Goal: Task Accomplishment & Management: Manage account settings

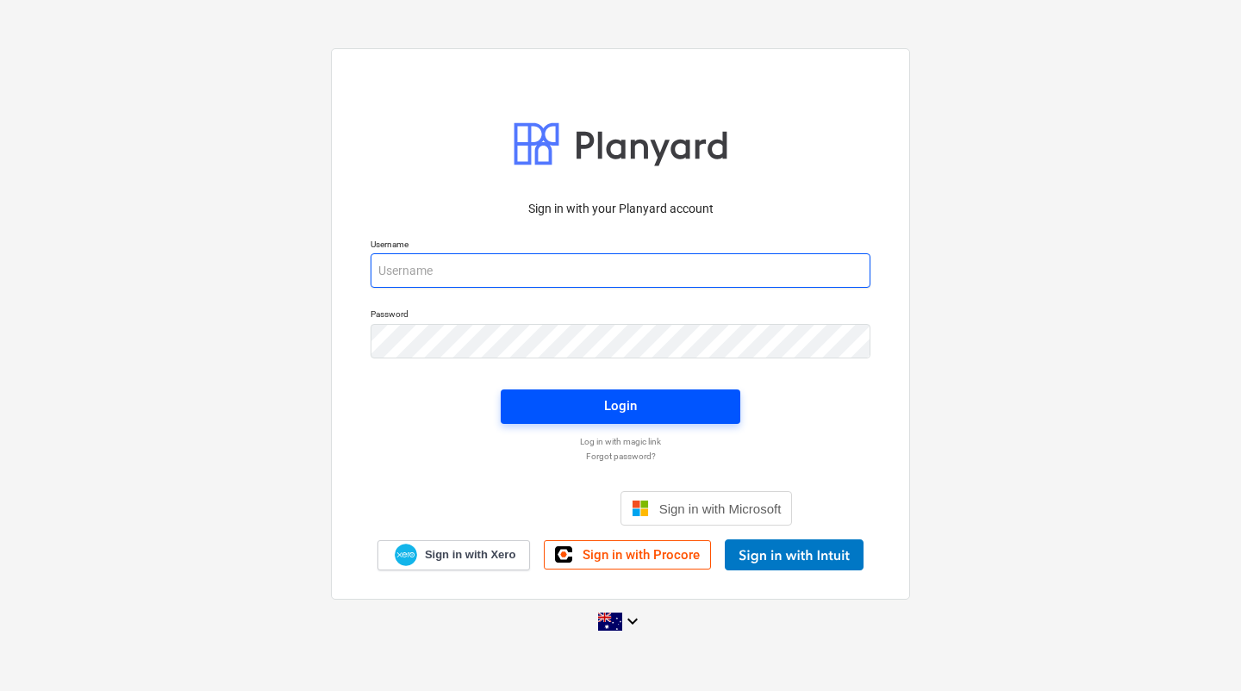
type input "jkeane@keanegroup.com.au"
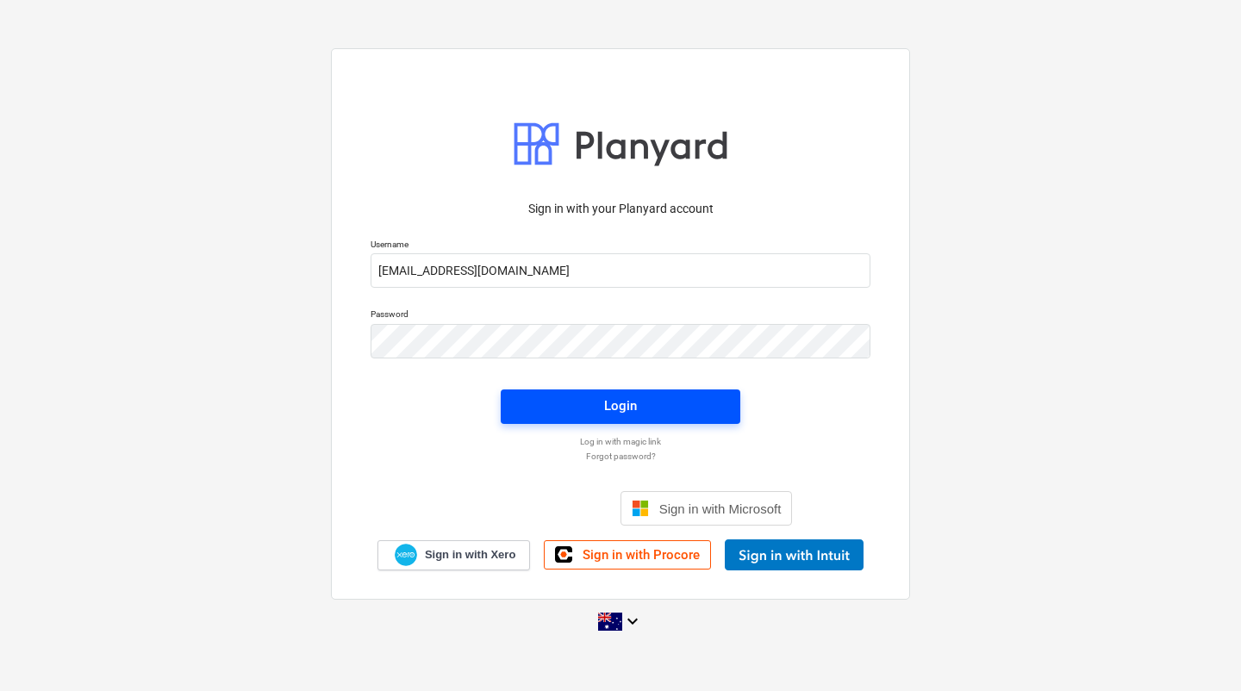
click at [653, 401] on span "Login" at bounding box center [620, 406] width 198 height 22
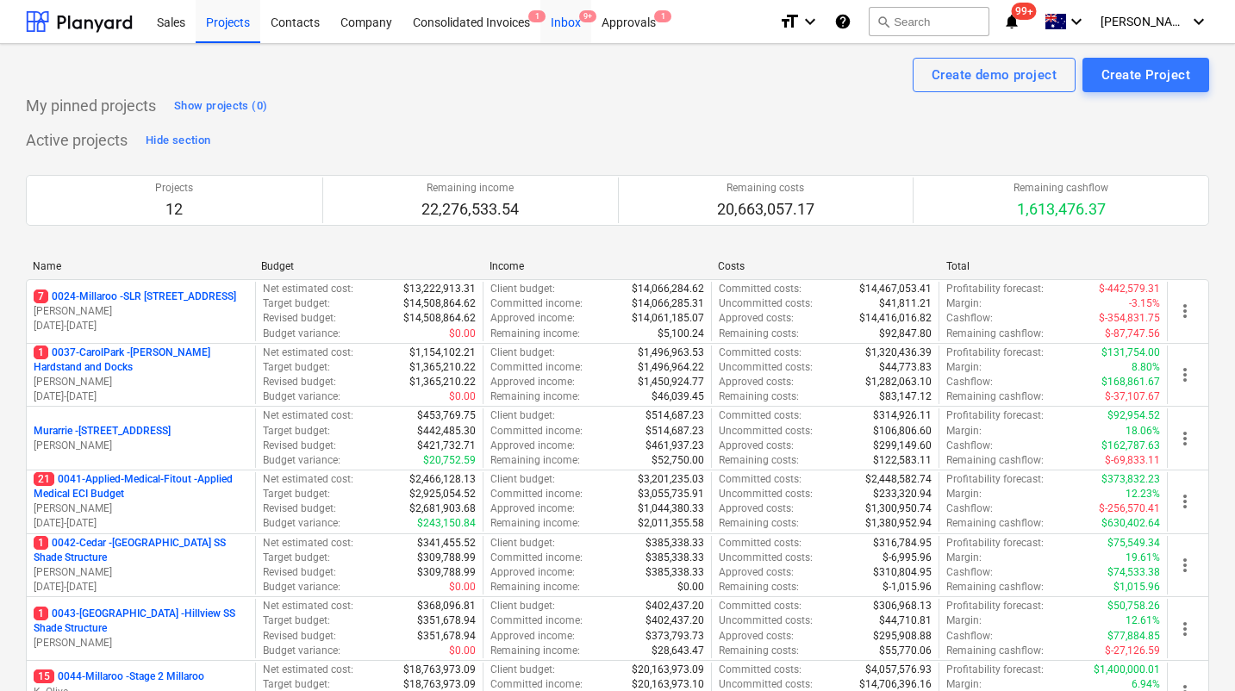
click at [577, 21] on div "Inbox 9+" at bounding box center [565, 21] width 51 height 44
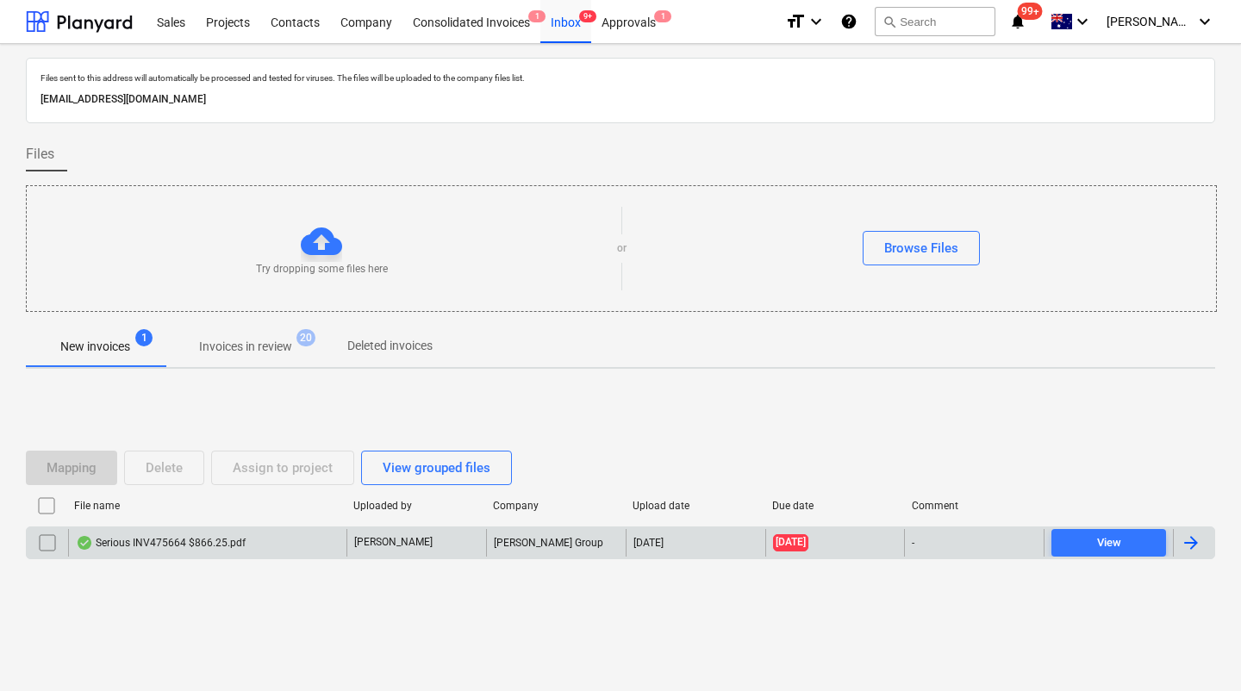
click at [184, 554] on div "Serious INV475664 $866.25.pdf" at bounding box center [207, 543] width 278 height 28
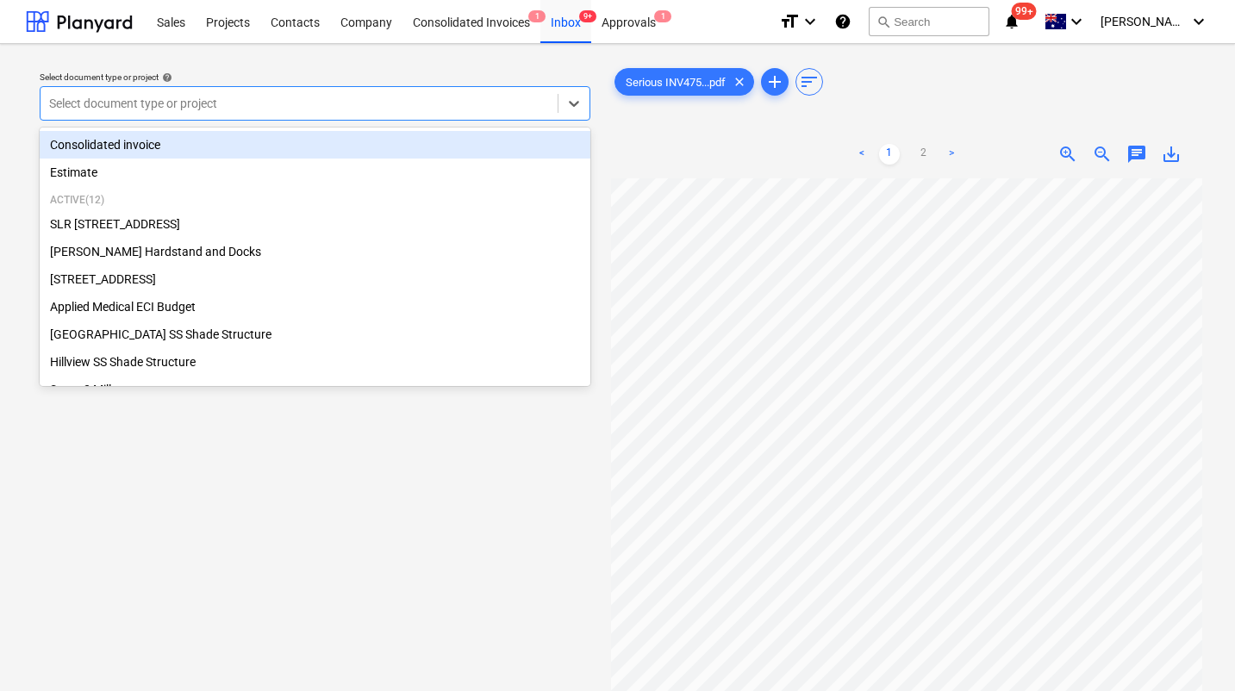
click at [401, 111] on div at bounding box center [299, 103] width 500 height 17
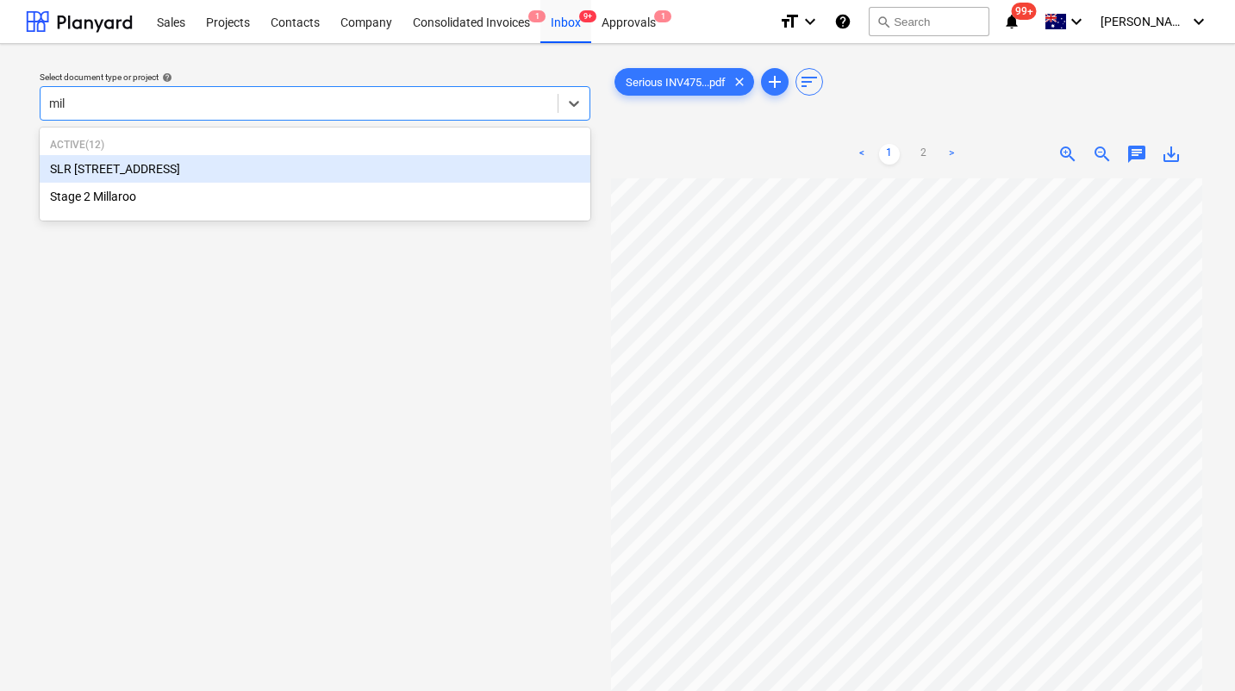
type input "mill"
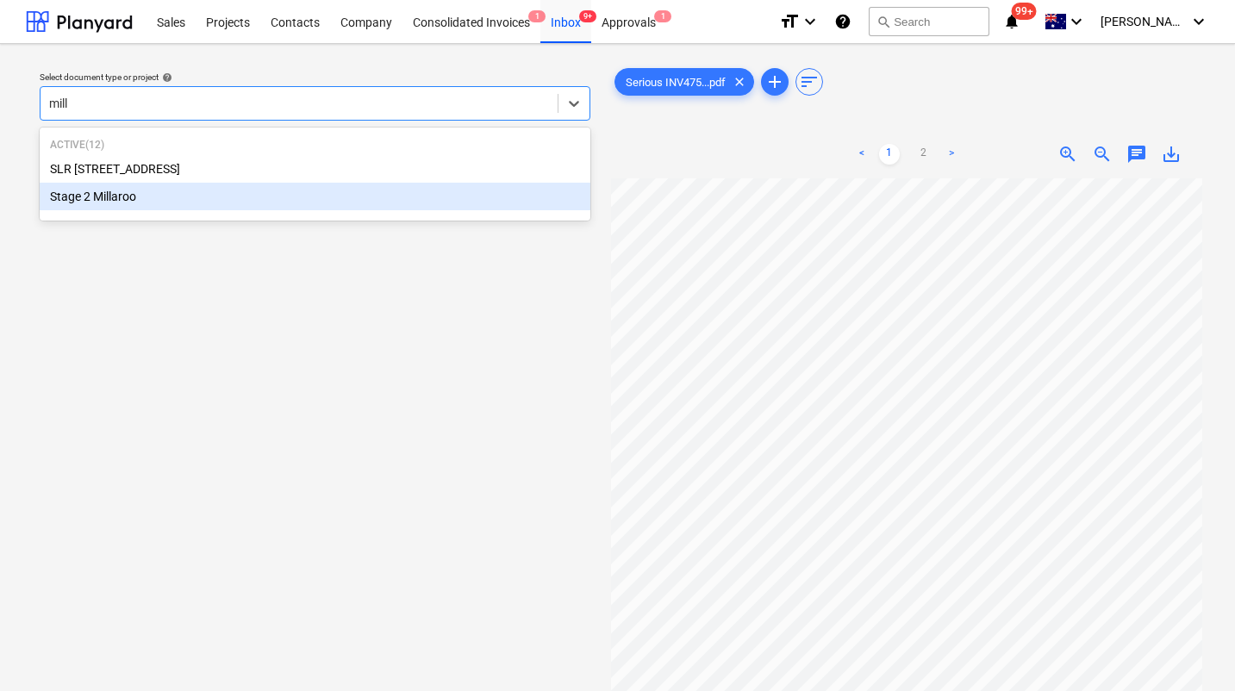
click at [232, 201] on div "Stage 2 Millaroo" at bounding box center [315, 197] width 551 height 28
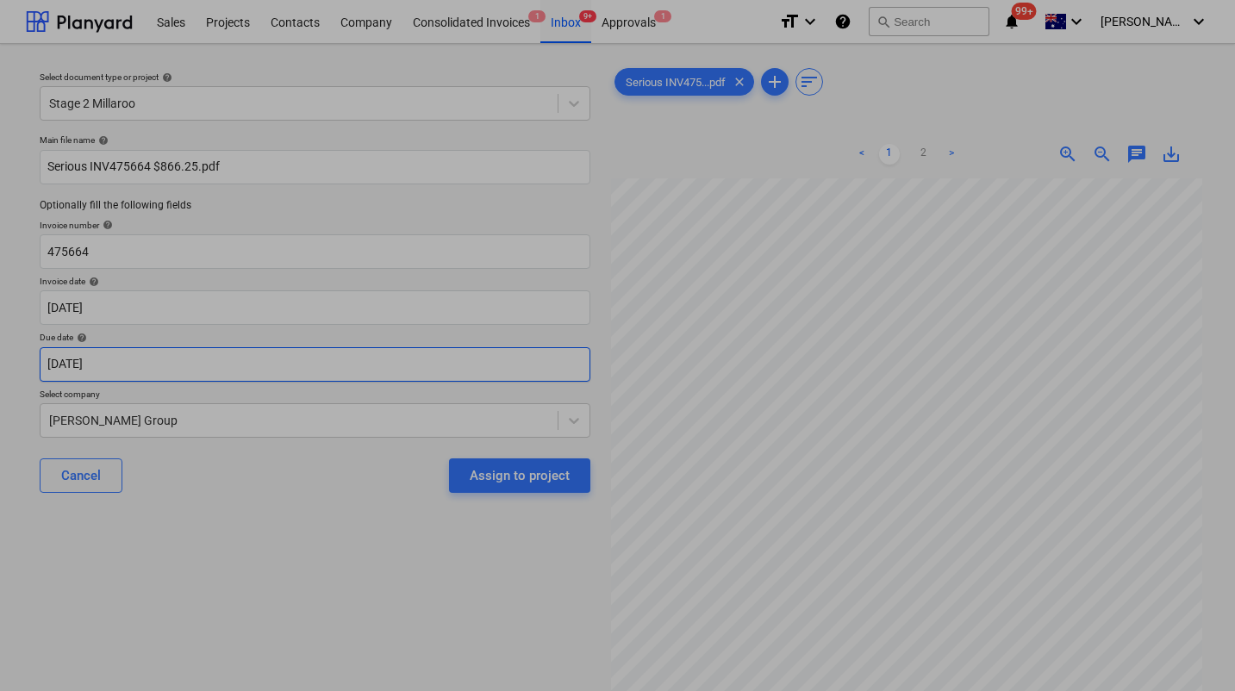
click at [186, 365] on body "Sales Projects Contacts Company Consolidated Invoices 1 Inbox 9+ Approvals 1 fo…" at bounding box center [617, 345] width 1235 height 691
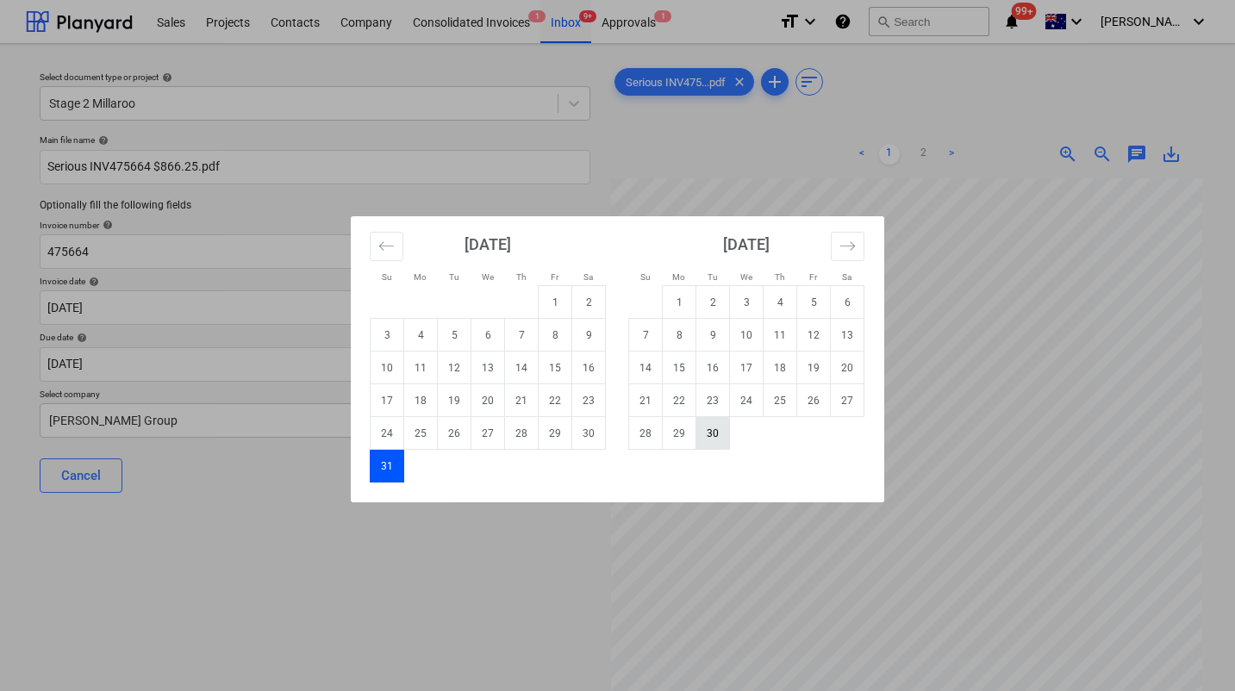
click at [719, 434] on td "30" at bounding box center [713, 433] width 34 height 33
type input "[DATE]"
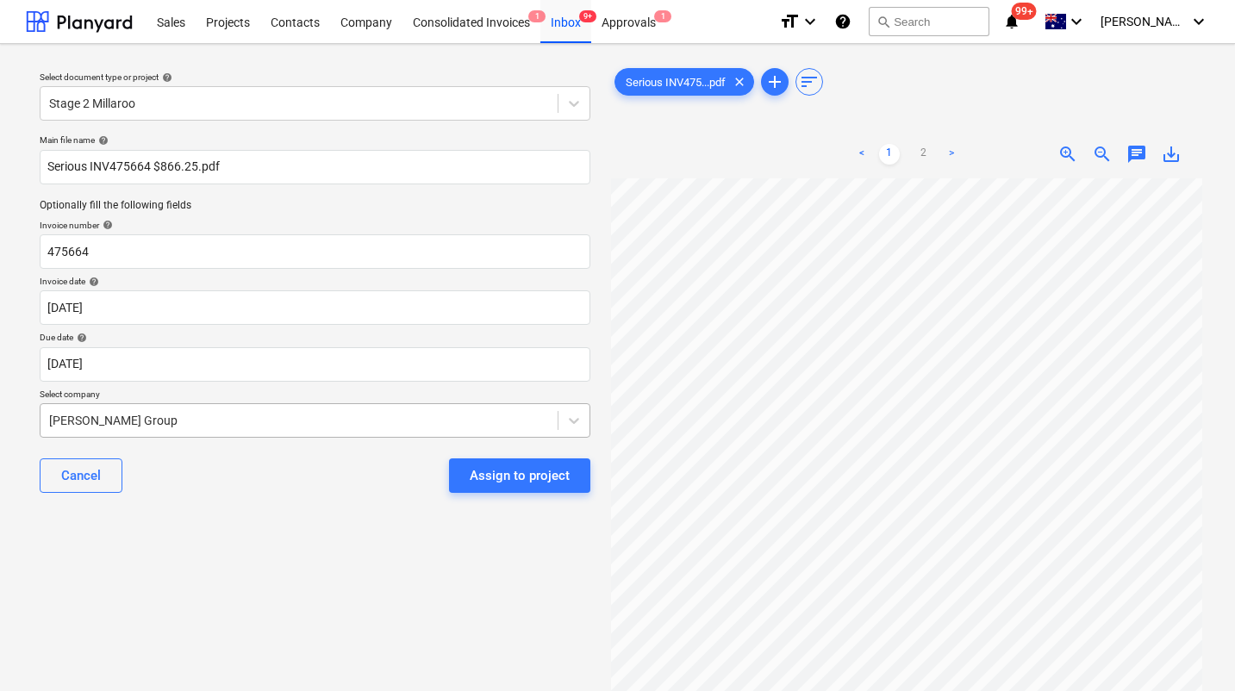
click at [262, 421] on div "[PERSON_NAME] Group" at bounding box center [315, 420] width 551 height 34
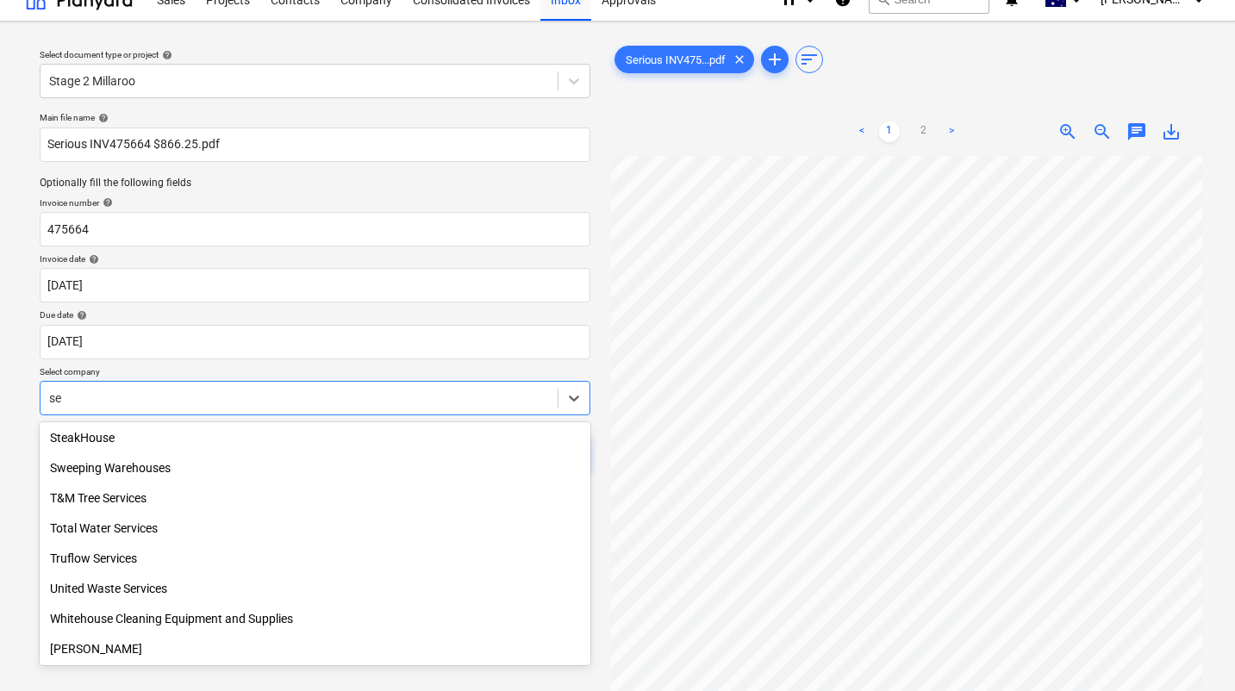
scroll to position [605, 0]
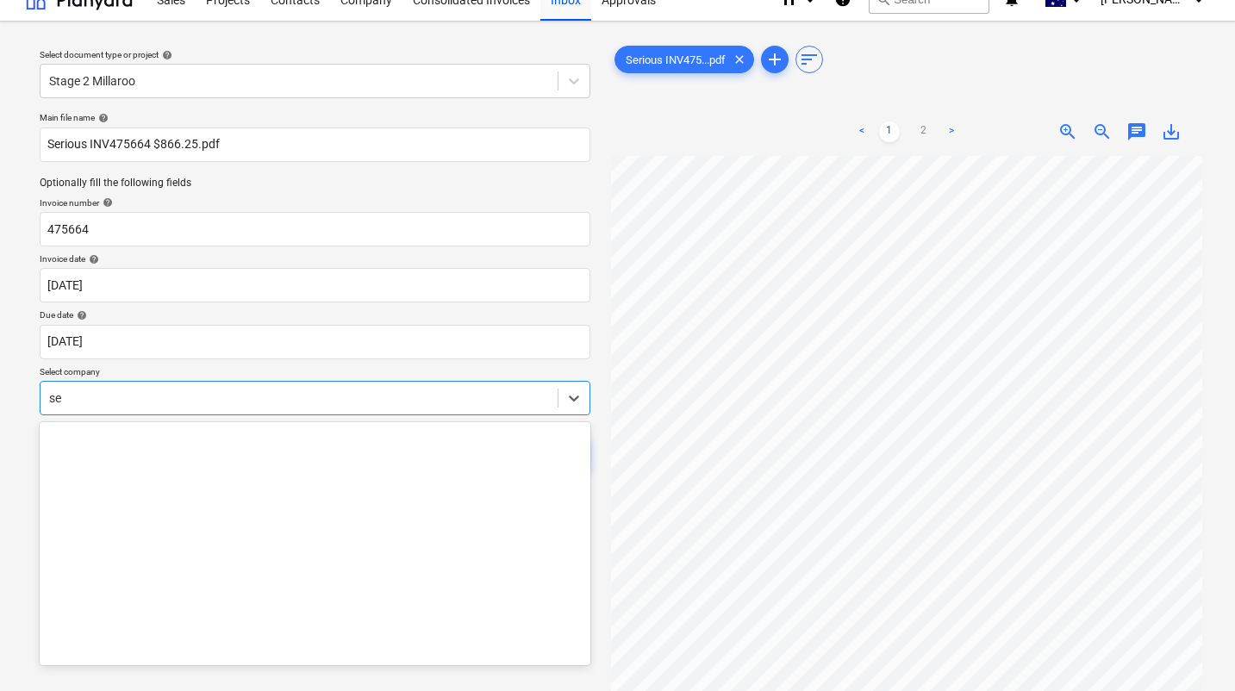
type input "ser"
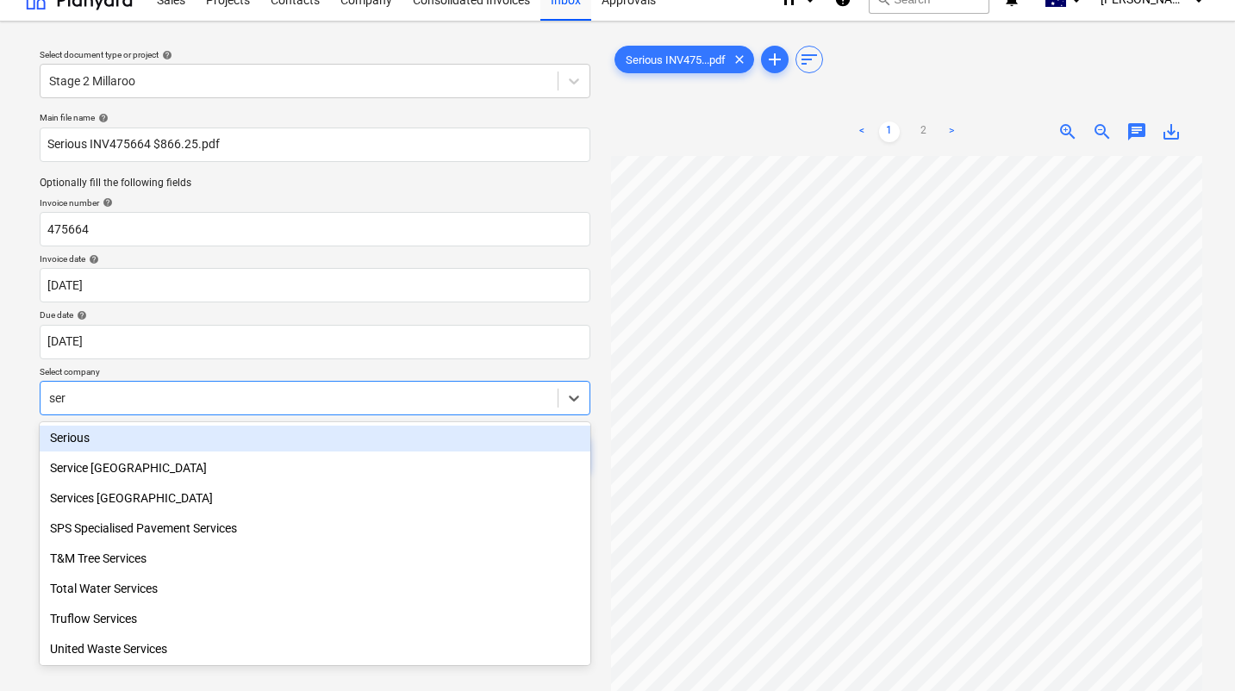
click at [84, 443] on div "Serious" at bounding box center [315, 438] width 551 height 28
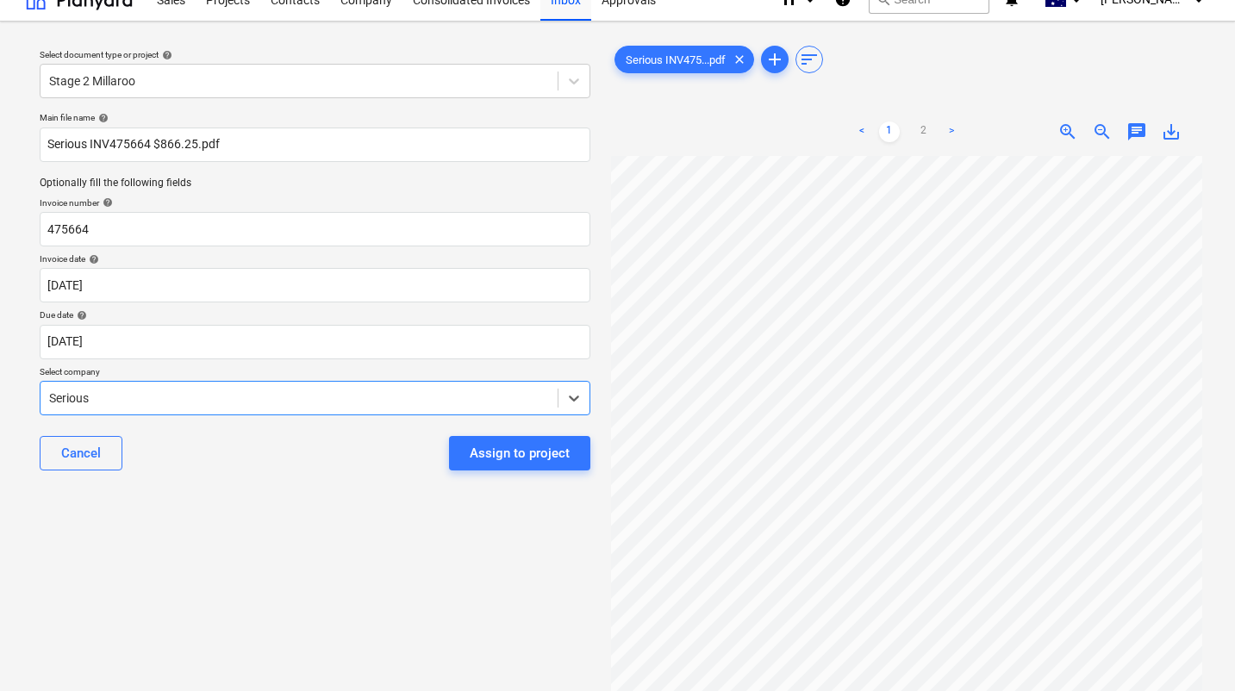
click at [388, 570] on div "Select document type or project help Stage 2 Millaroo Main file name help Serio…" at bounding box center [315, 420] width 578 height 770
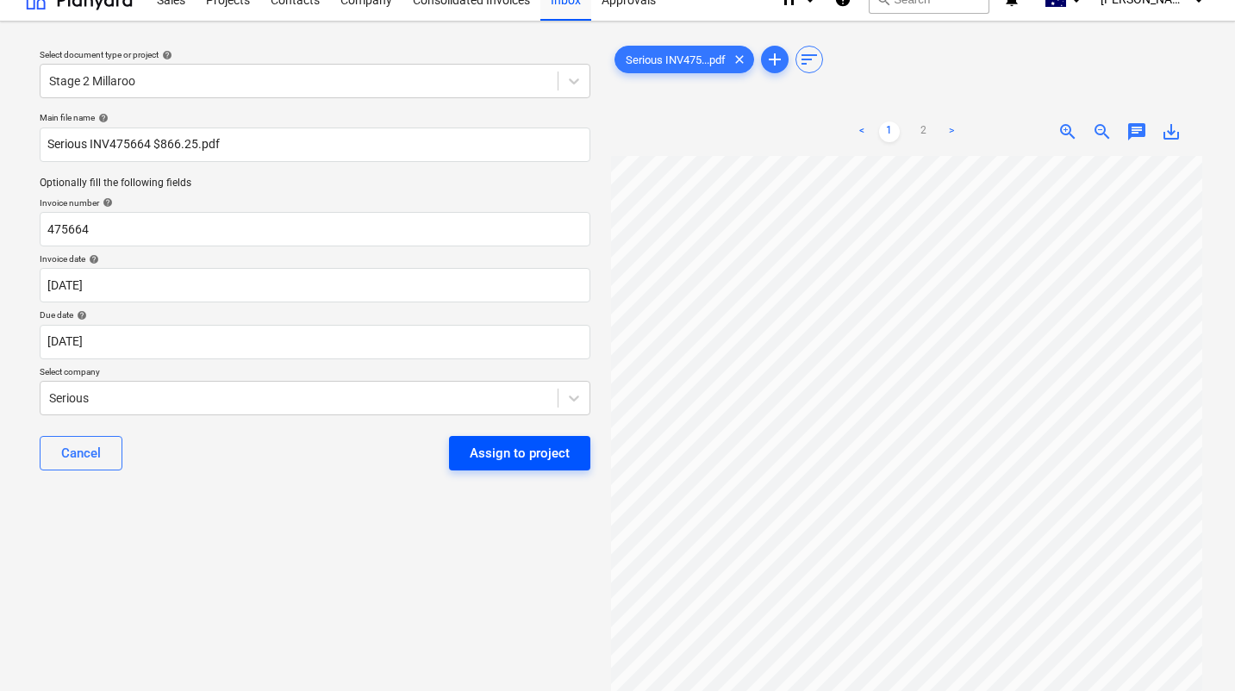
click at [515, 453] on div "Assign to project" at bounding box center [520, 453] width 100 height 22
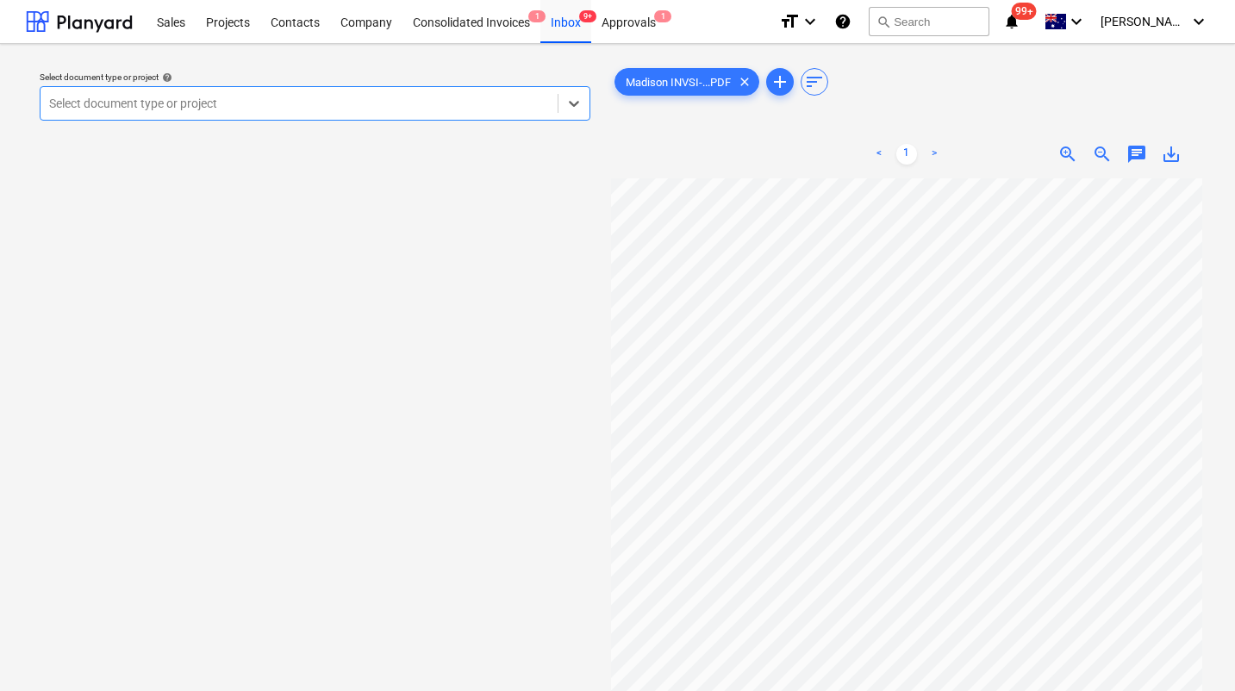
click at [352, 112] on div at bounding box center [299, 103] width 500 height 17
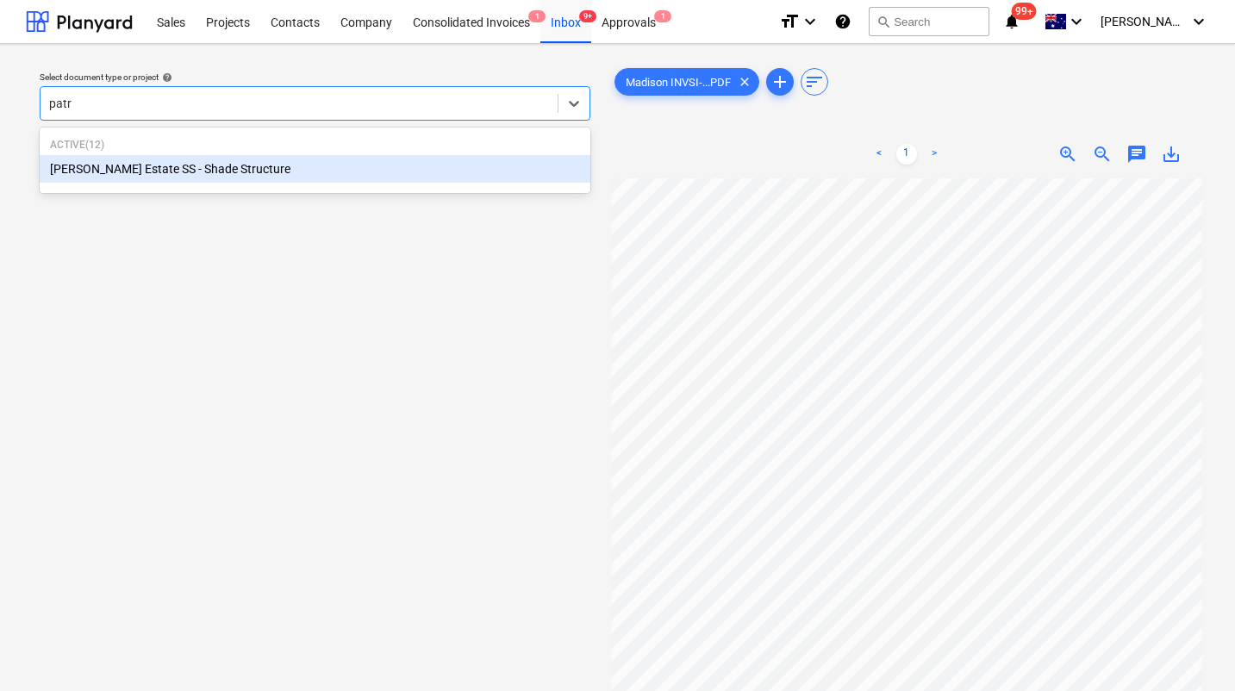
type input "patri"
click at [311, 172] on div "[PERSON_NAME] Estate SS - Shade Structure" at bounding box center [315, 169] width 551 height 28
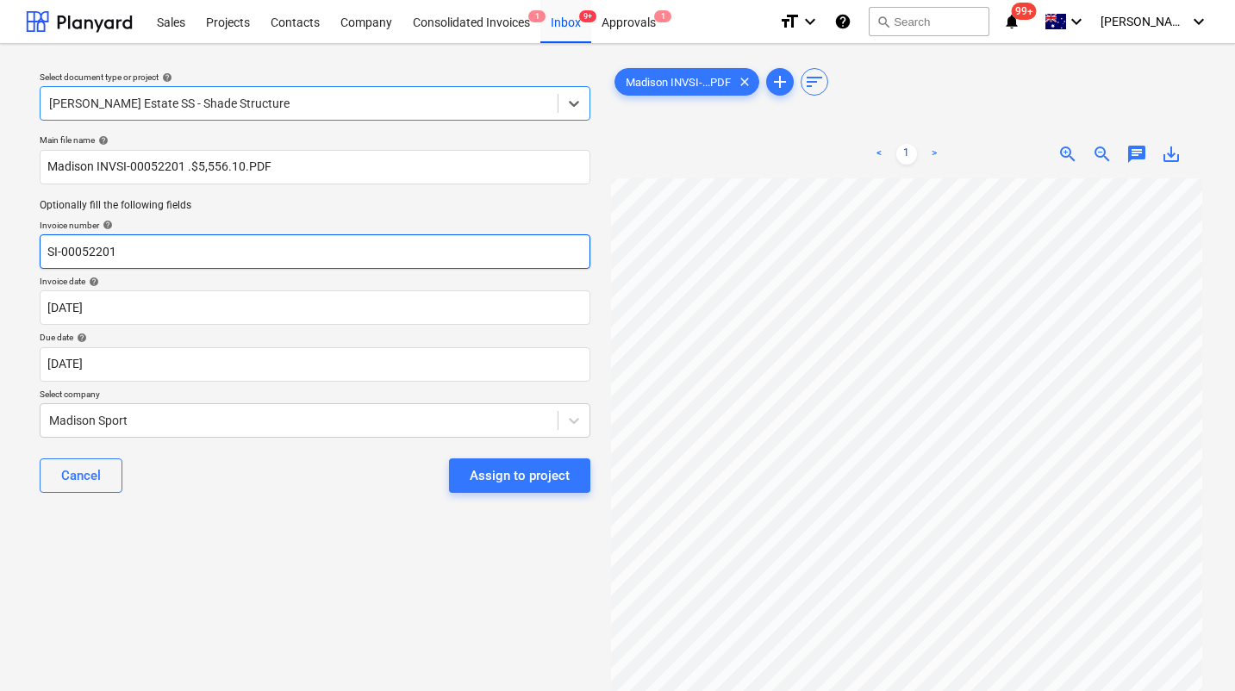
scroll to position [39, 0]
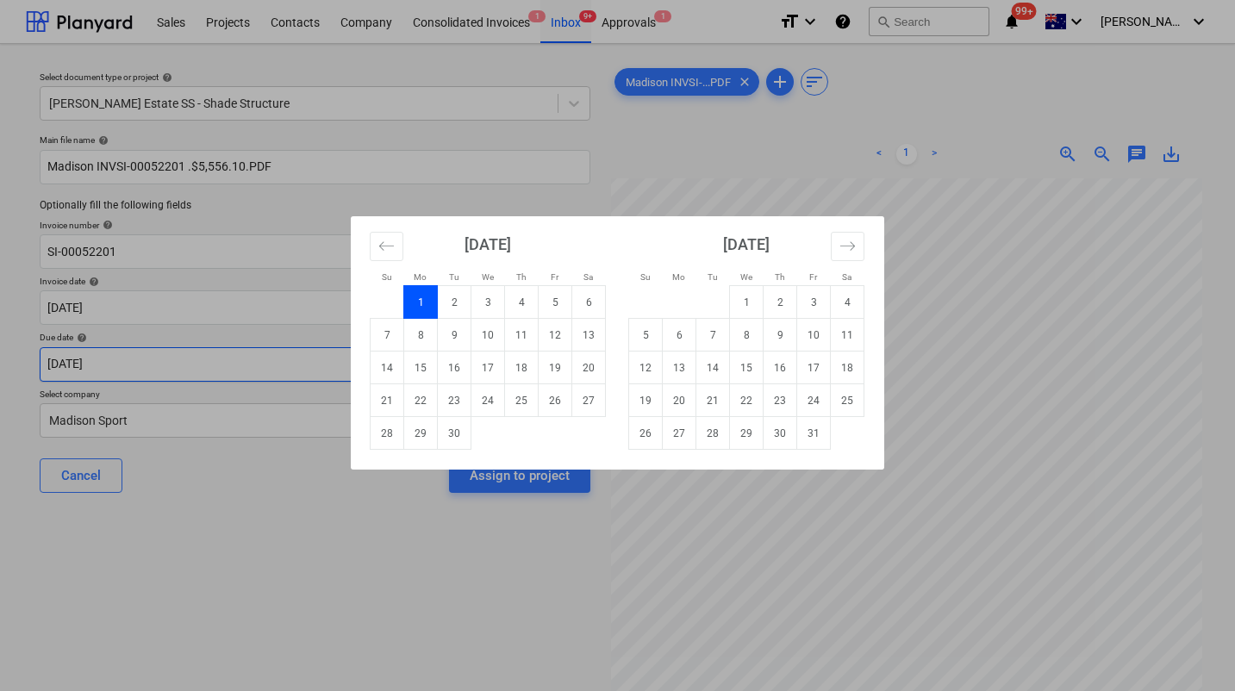
click at [96, 362] on body "Sales Projects Contacts Company Consolidated Invoices 1 Inbox 9+ Approvals 1 fo…" at bounding box center [617, 345] width 1235 height 691
click at [491, 302] on td "3" at bounding box center [488, 302] width 34 height 33
type input "03 Sep 2025"
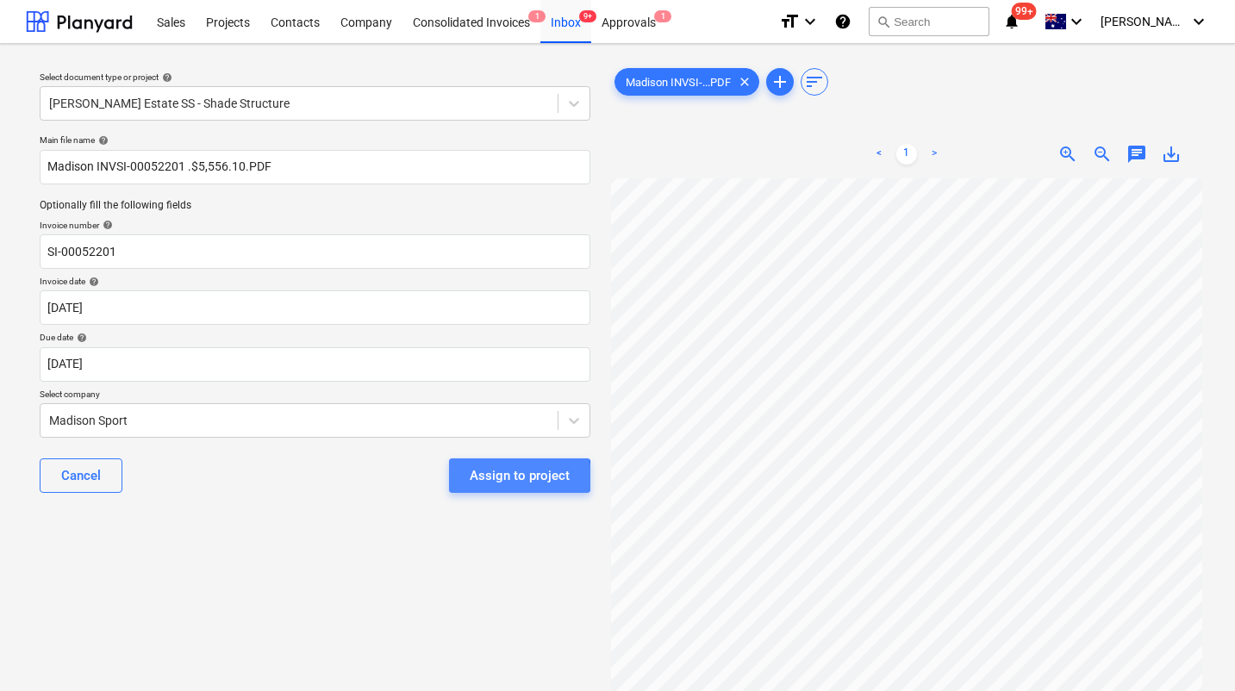
click at [515, 477] on div "Assign to project" at bounding box center [520, 476] width 100 height 22
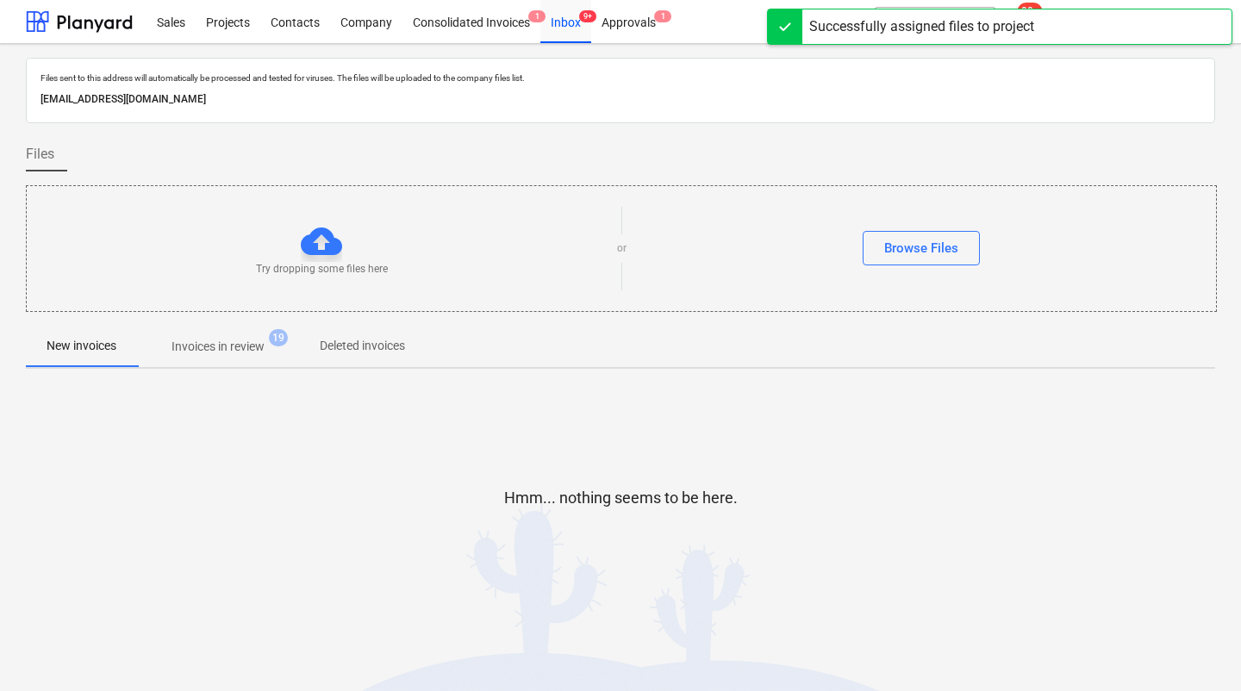
click at [217, 332] on span "Invoices in review 19" at bounding box center [218, 346] width 162 height 31
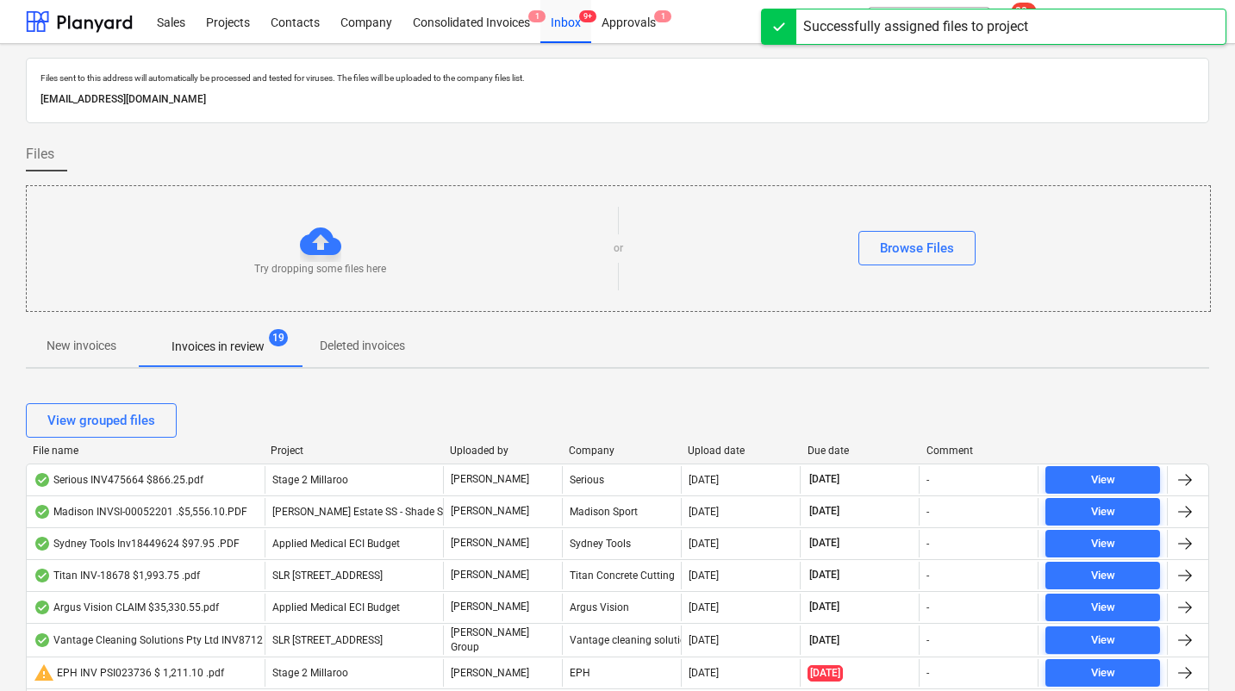
click at [705, 453] on div "Upload date" at bounding box center [740, 451] width 105 height 12
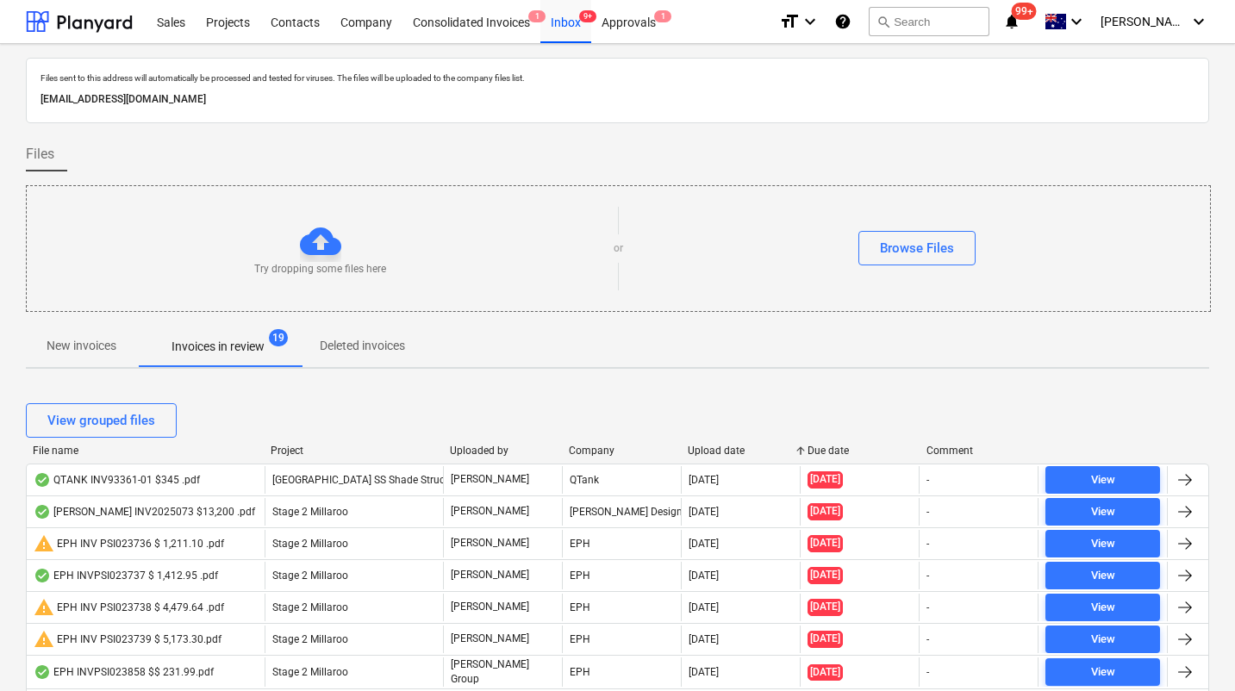
click at [705, 453] on div "Upload date" at bounding box center [740, 451] width 105 height 12
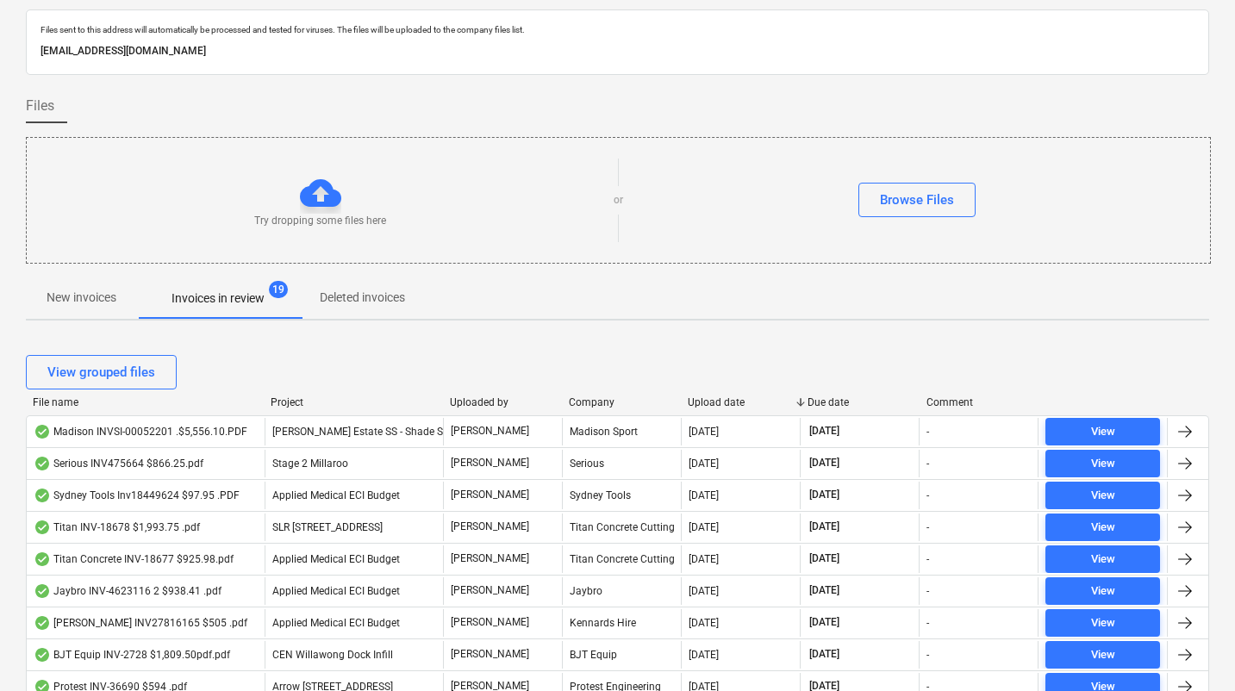
scroll to position [65, 0]
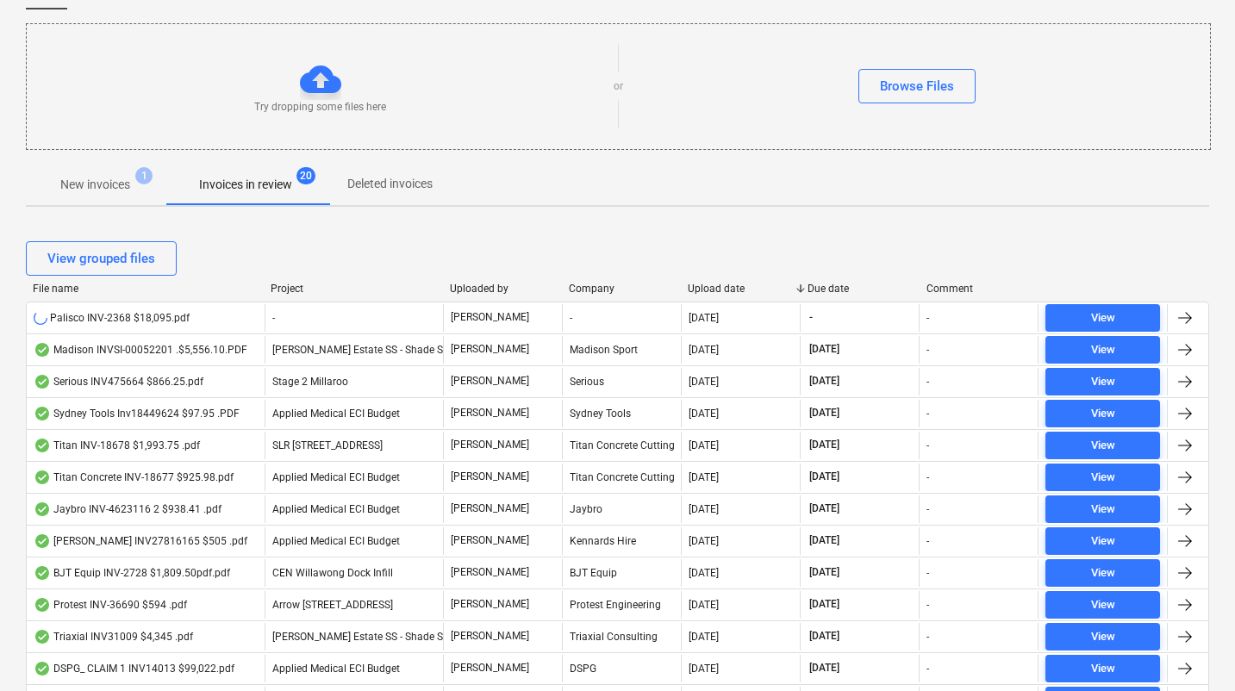
scroll to position [163, 0]
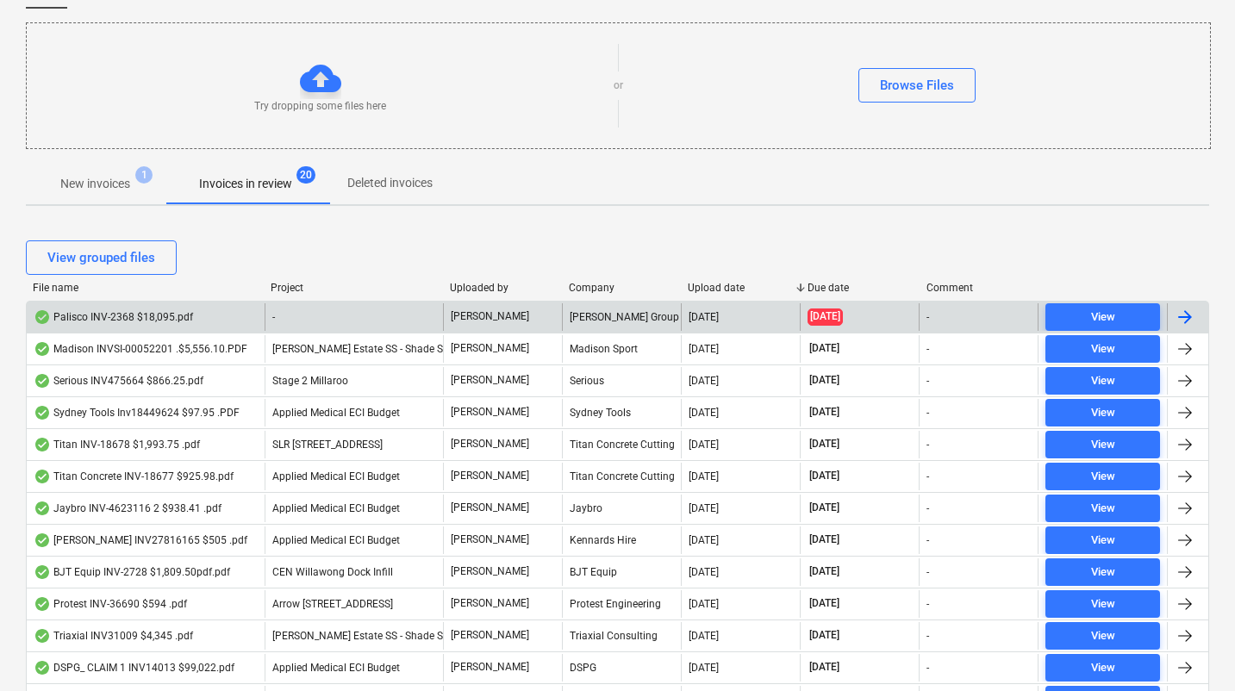
click at [117, 318] on div "Palisco INV-2368 $18,095.pdf" at bounding box center [113, 317] width 159 height 14
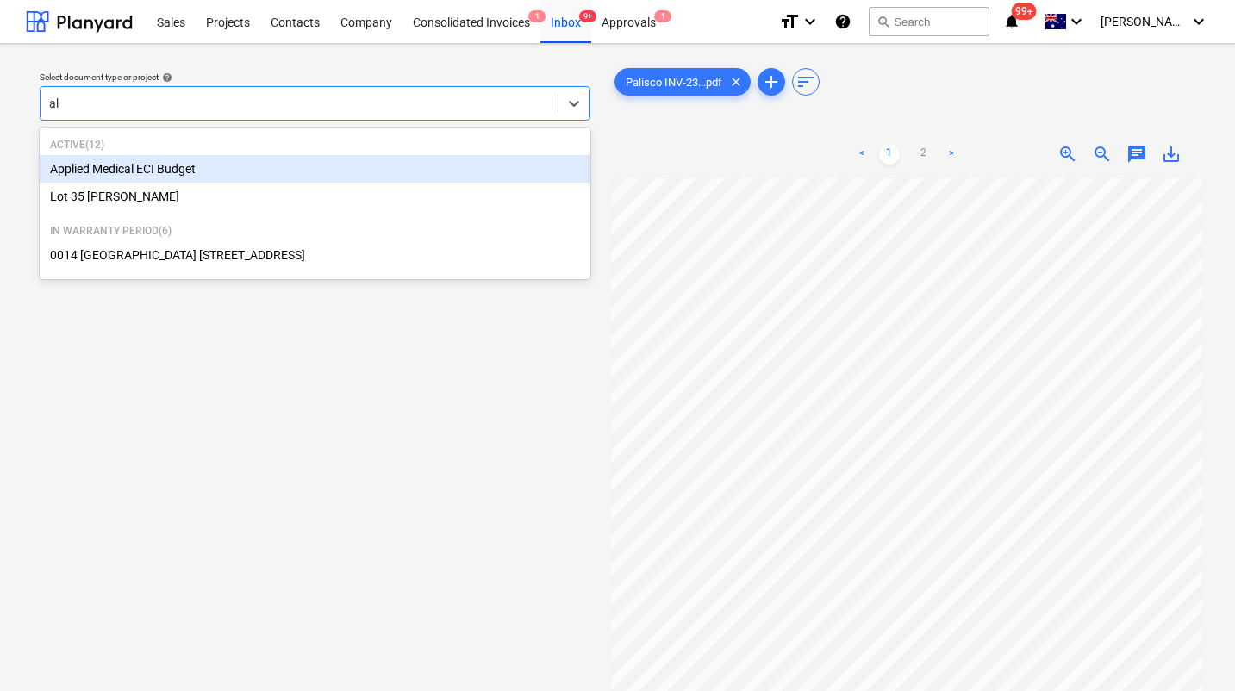
type input "a"
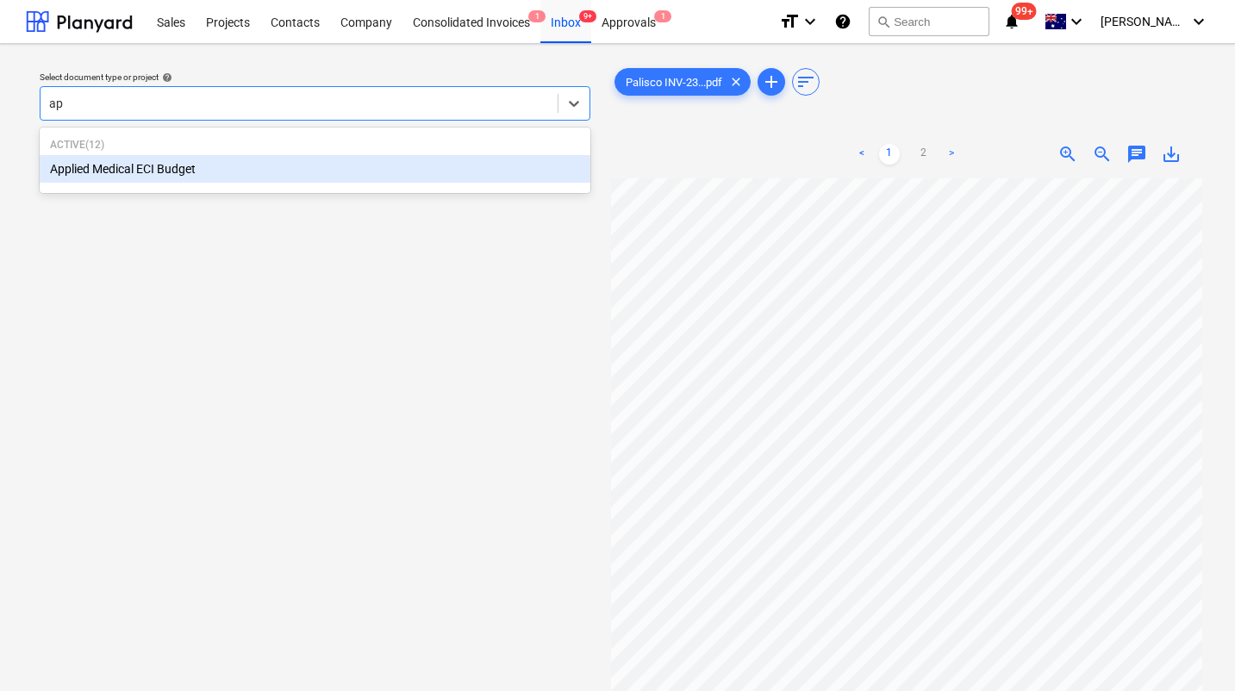
type input "app"
click at [252, 168] on div "Applied Medical ECI Budget" at bounding box center [315, 169] width 551 height 28
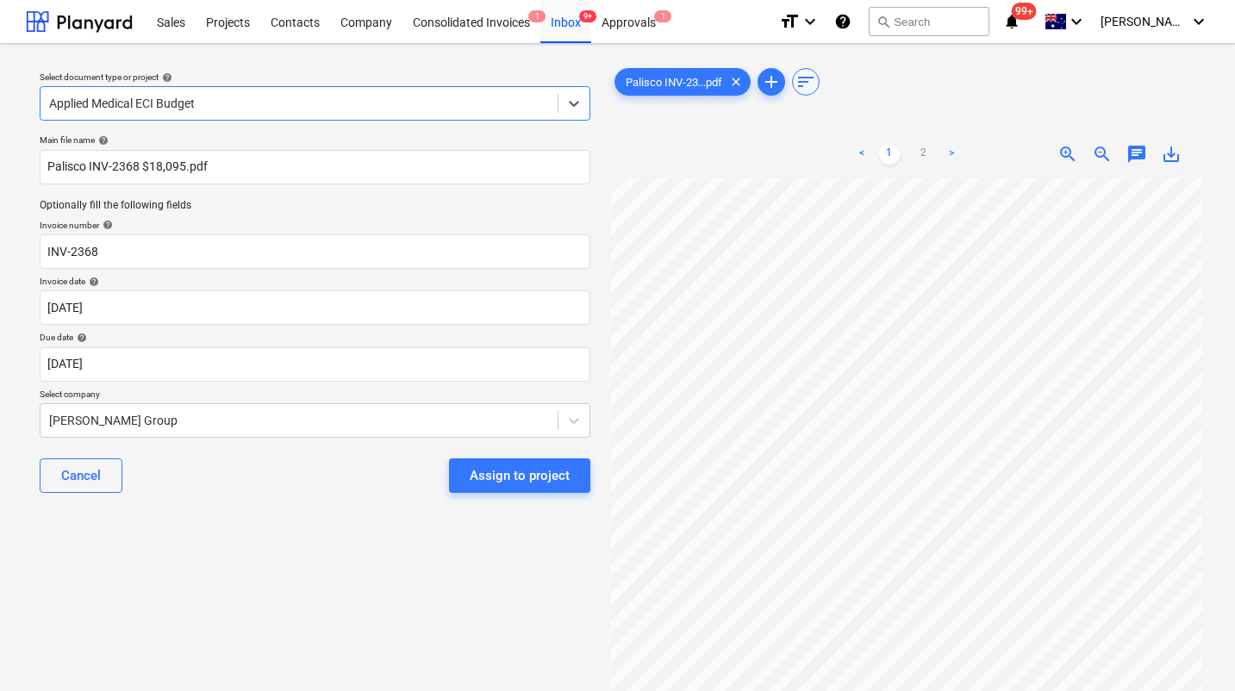
click at [185, 421] on div "Main file name help Palisco INV-2368 $18,095.pdf Optionally fill the following …" at bounding box center [315, 321] width 564 height 386
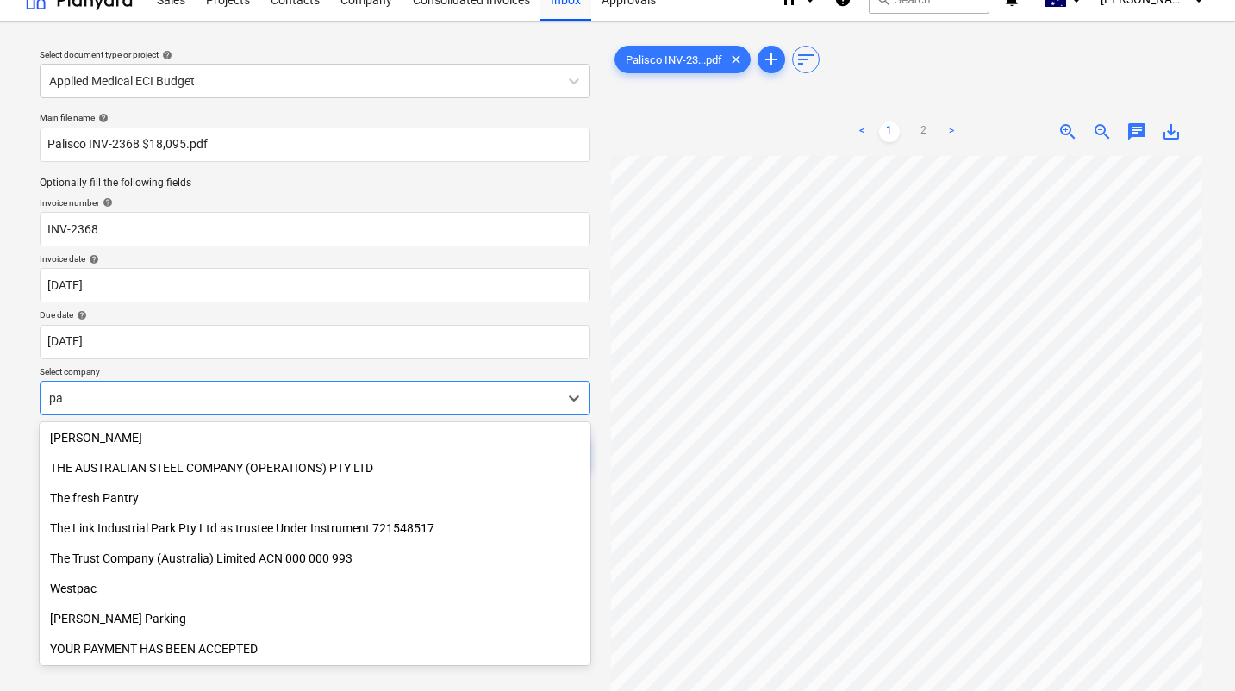
scroll to position [1721, 0]
type input "pali"
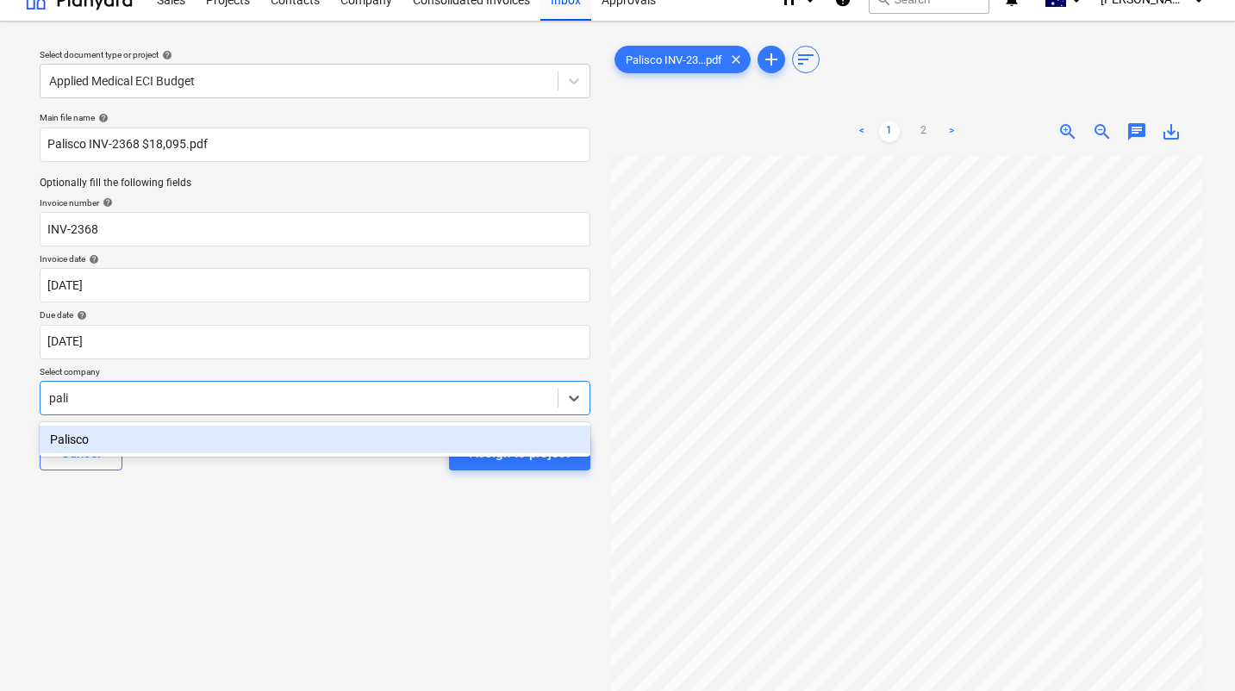
click at [50, 443] on div "Palisco" at bounding box center [315, 440] width 551 height 28
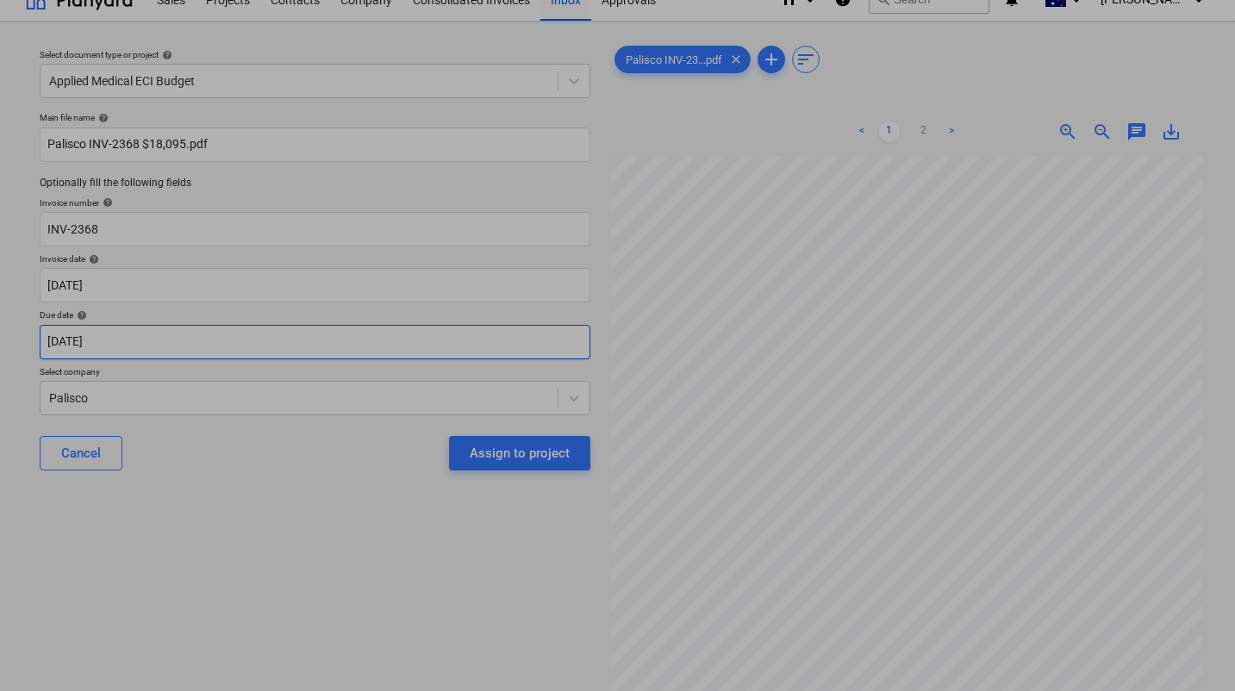
click at [81, 348] on body "Sales Projects Contacts Company Consolidated Invoices 1 Inbox 9+ Approvals 1 fo…" at bounding box center [617, 323] width 1235 height 691
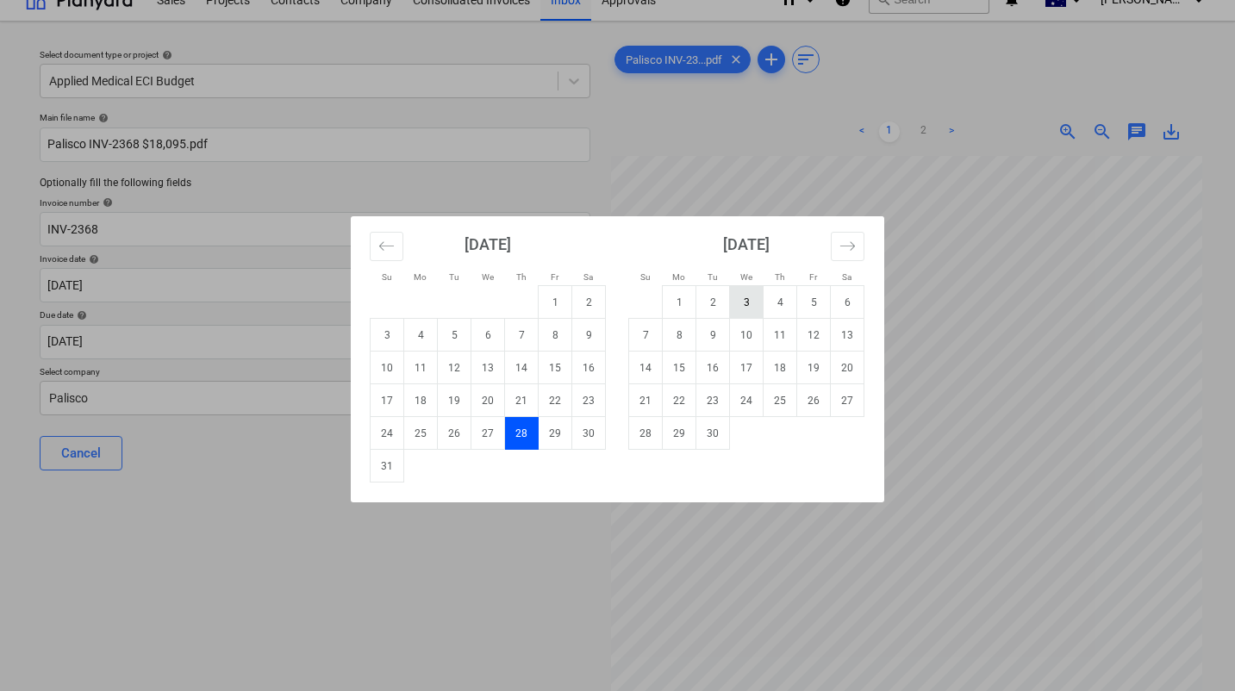
click at [746, 299] on td "3" at bounding box center [747, 302] width 34 height 33
type input "03 Sep 2025"
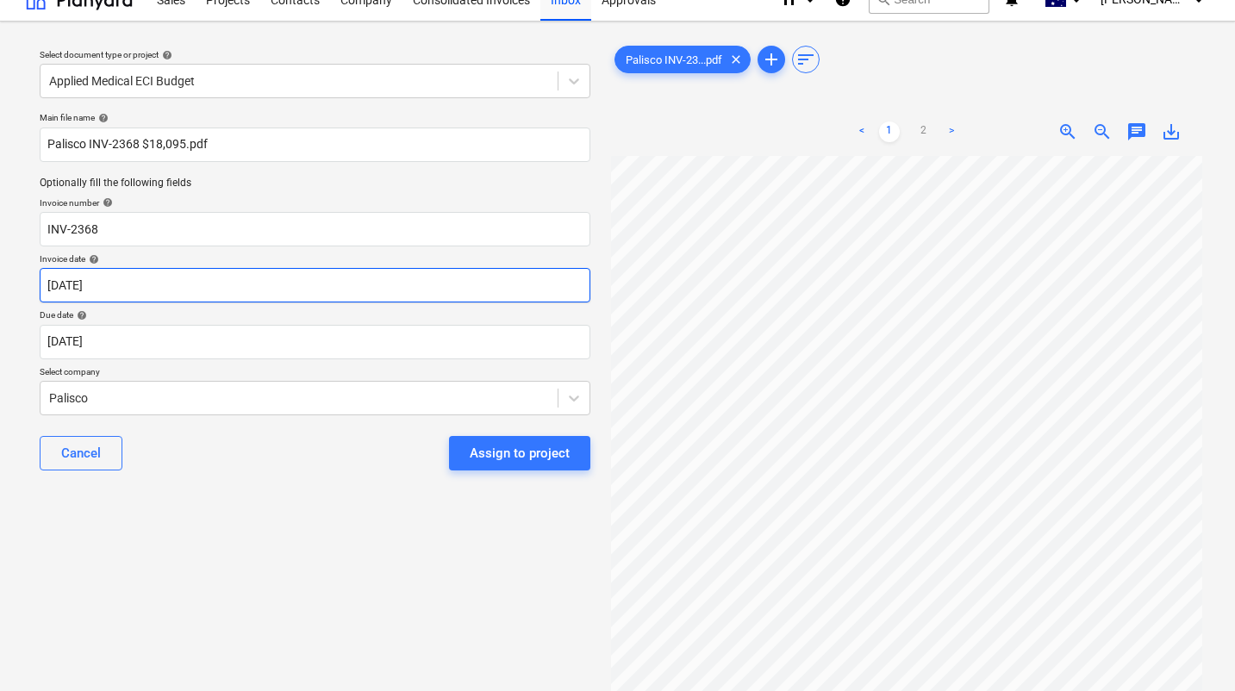
click at [371, 296] on body "Sales Projects Contacts Company Consolidated Invoices 1 Inbox 9+ Approvals 1 fo…" at bounding box center [617, 323] width 1235 height 691
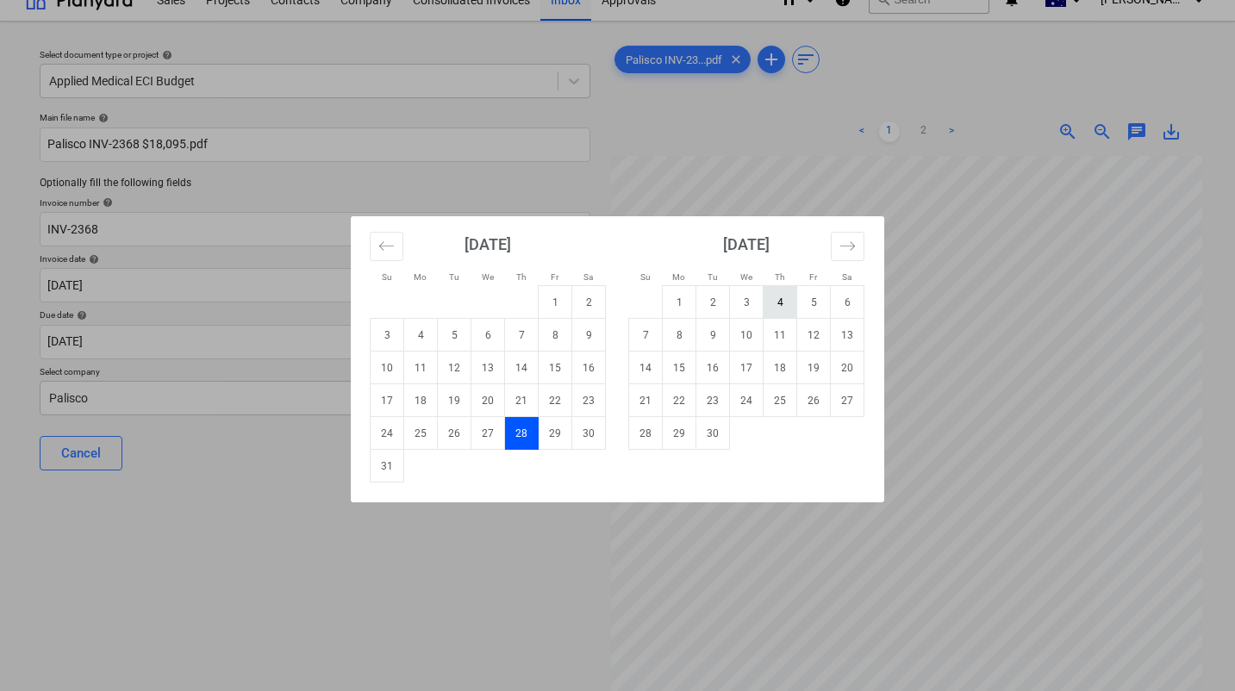
click at [784, 307] on td "4" at bounding box center [781, 302] width 34 height 33
type input "04 Sep 2025"
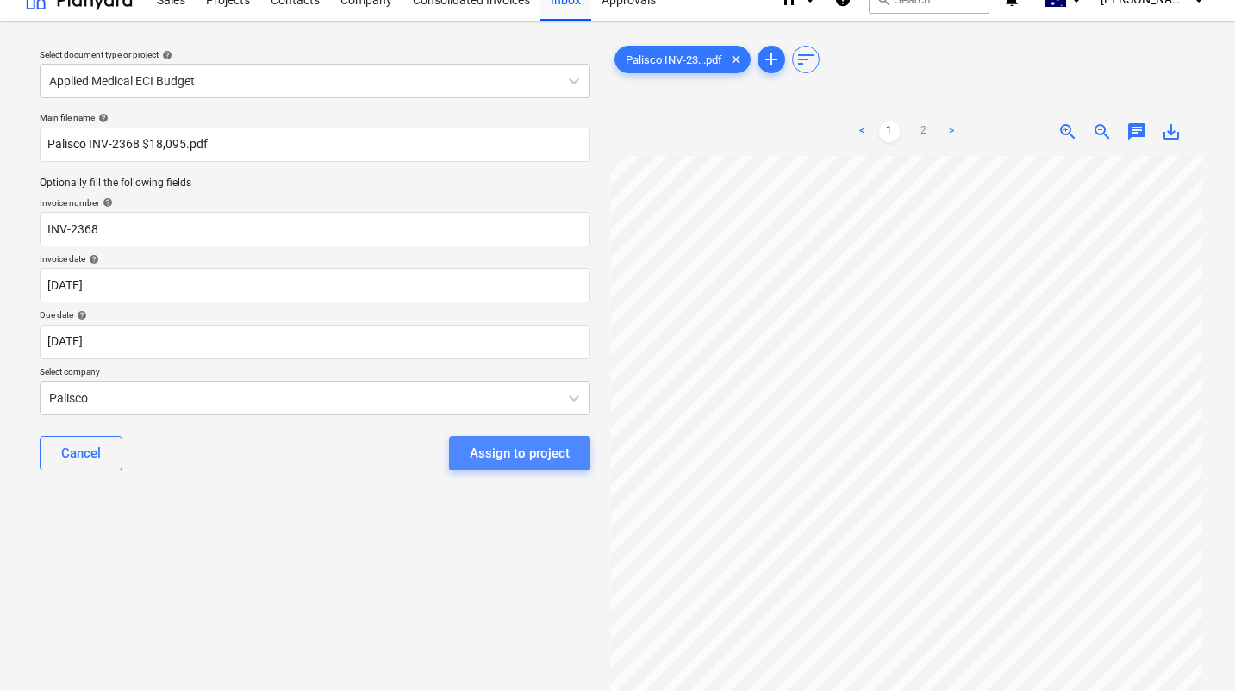
click at [530, 453] on div "Assign to project" at bounding box center [520, 453] width 100 height 22
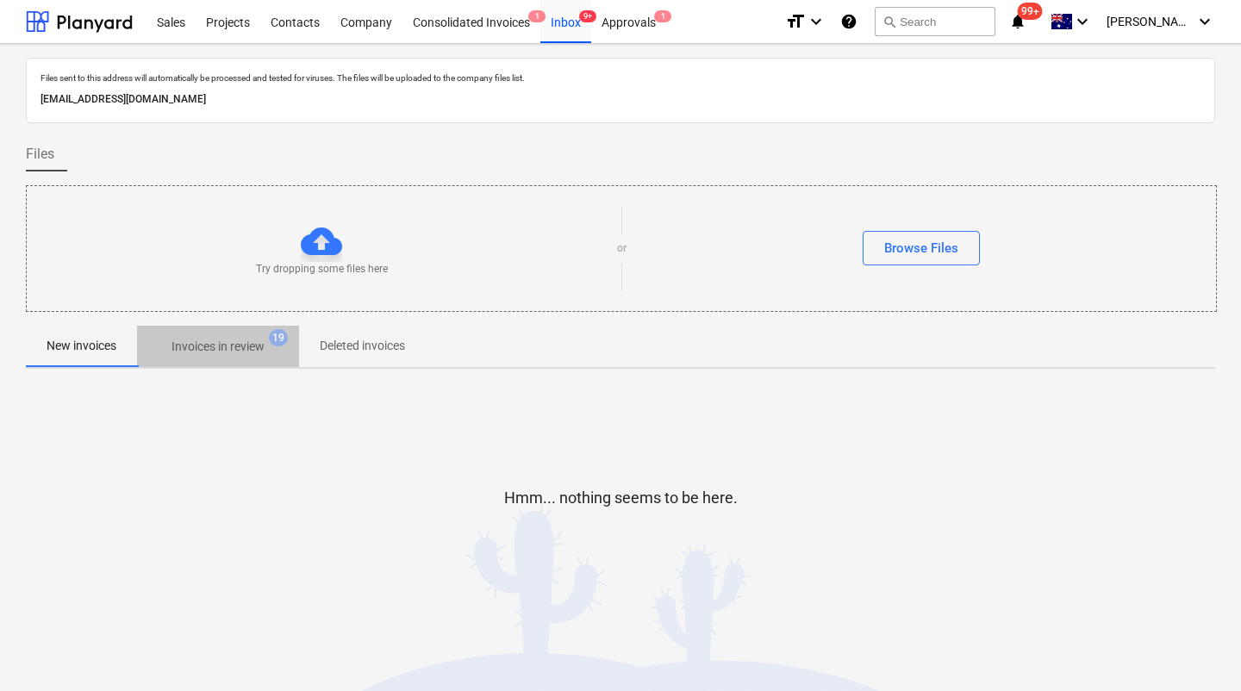
click at [198, 357] on span "Invoices in review 19" at bounding box center [218, 346] width 162 height 31
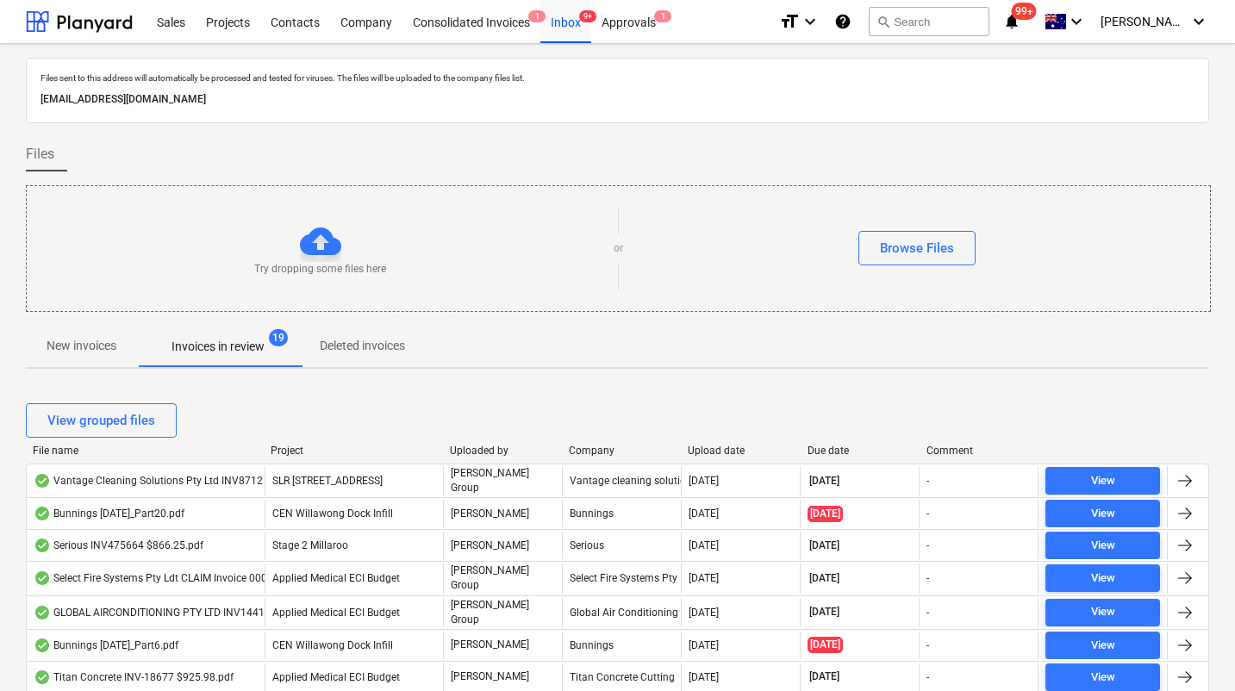
click at [716, 447] on div "Upload date" at bounding box center [740, 451] width 105 height 12
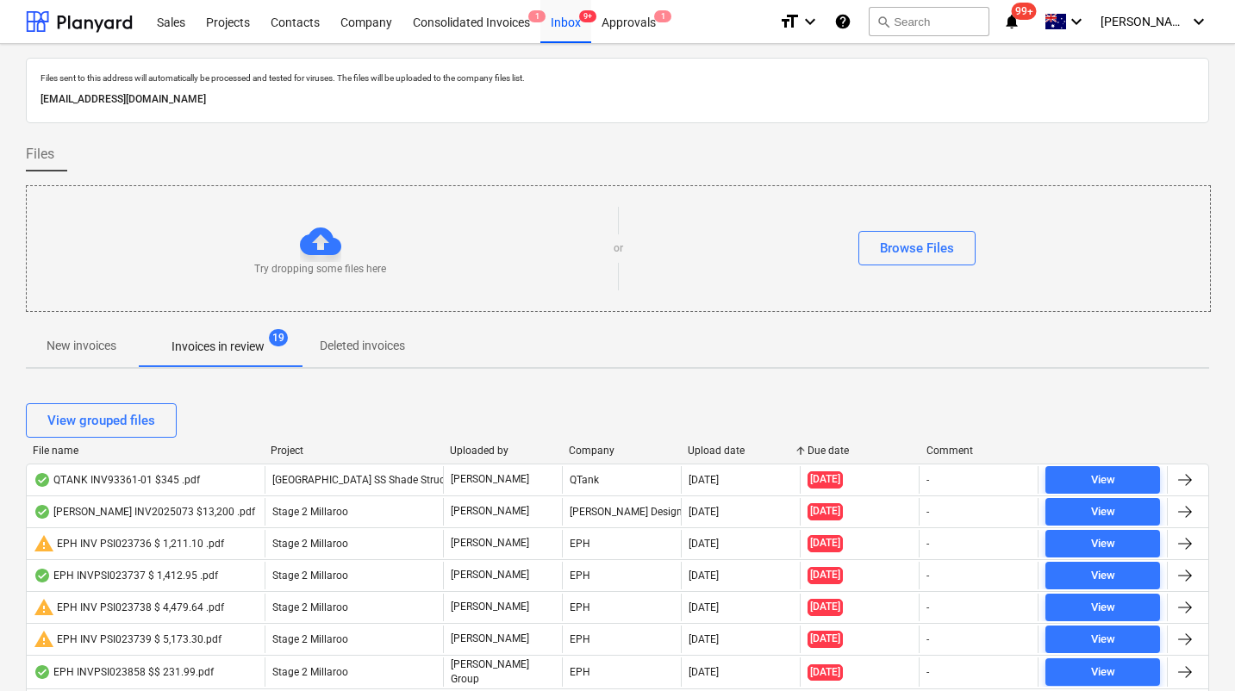
click at [716, 447] on div "Upload date" at bounding box center [740, 451] width 105 height 12
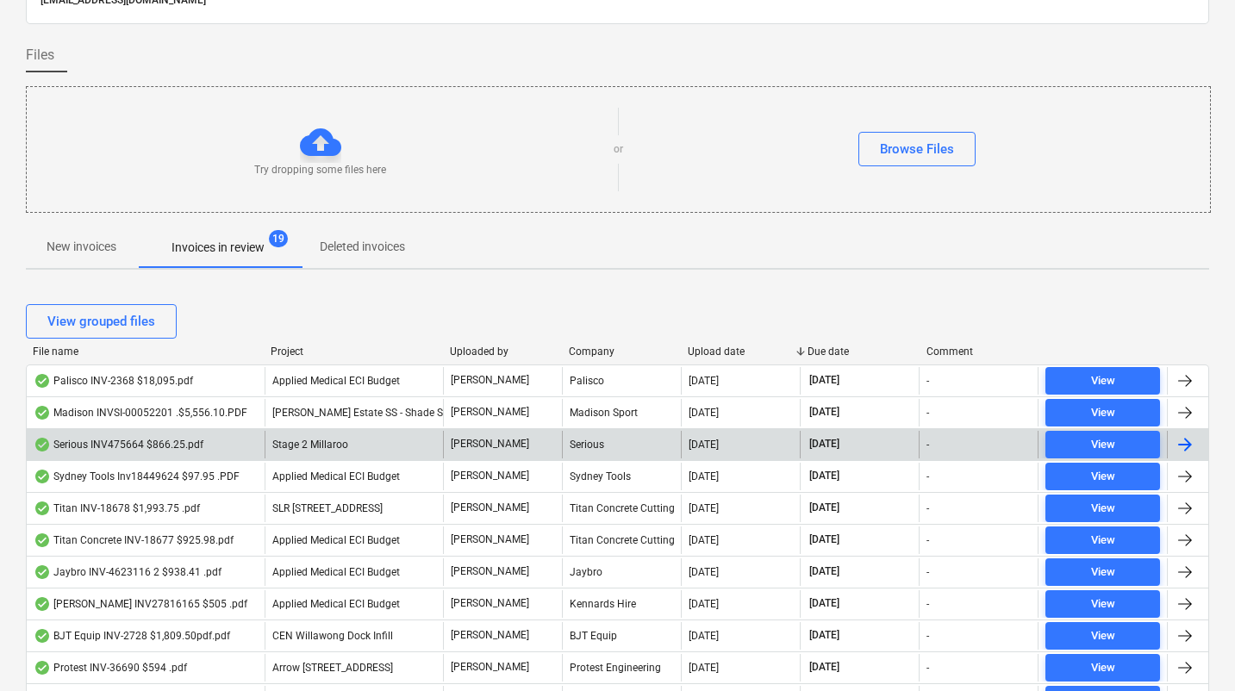
scroll to position [100, 0]
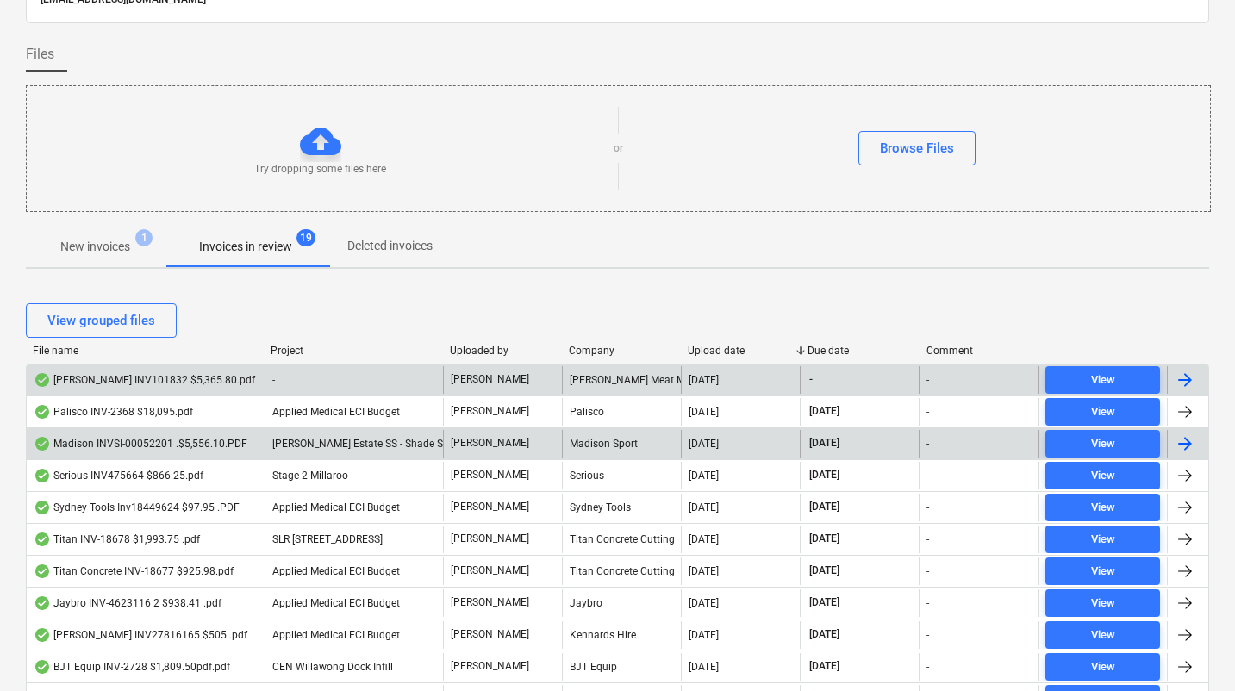
click at [127, 386] on div "[PERSON_NAME] INV101832 $5,365.80.pdf" at bounding box center [144, 380] width 221 height 14
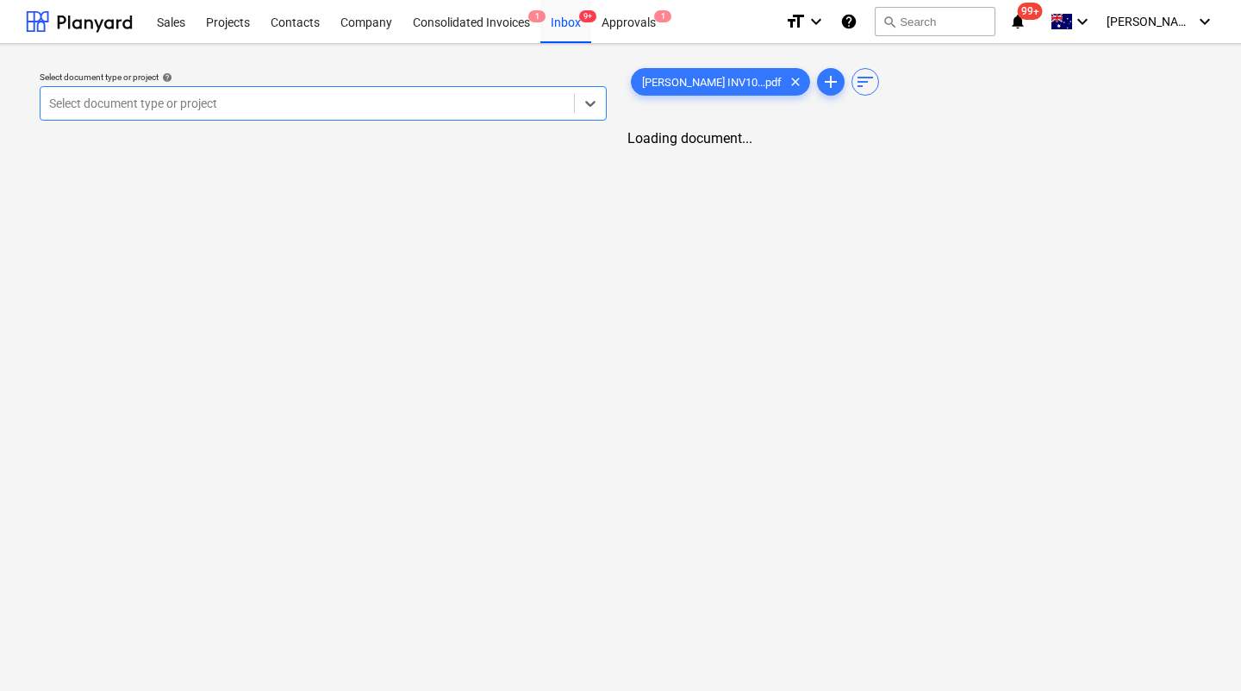
click at [276, 105] on div at bounding box center [307, 103] width 516 height 17
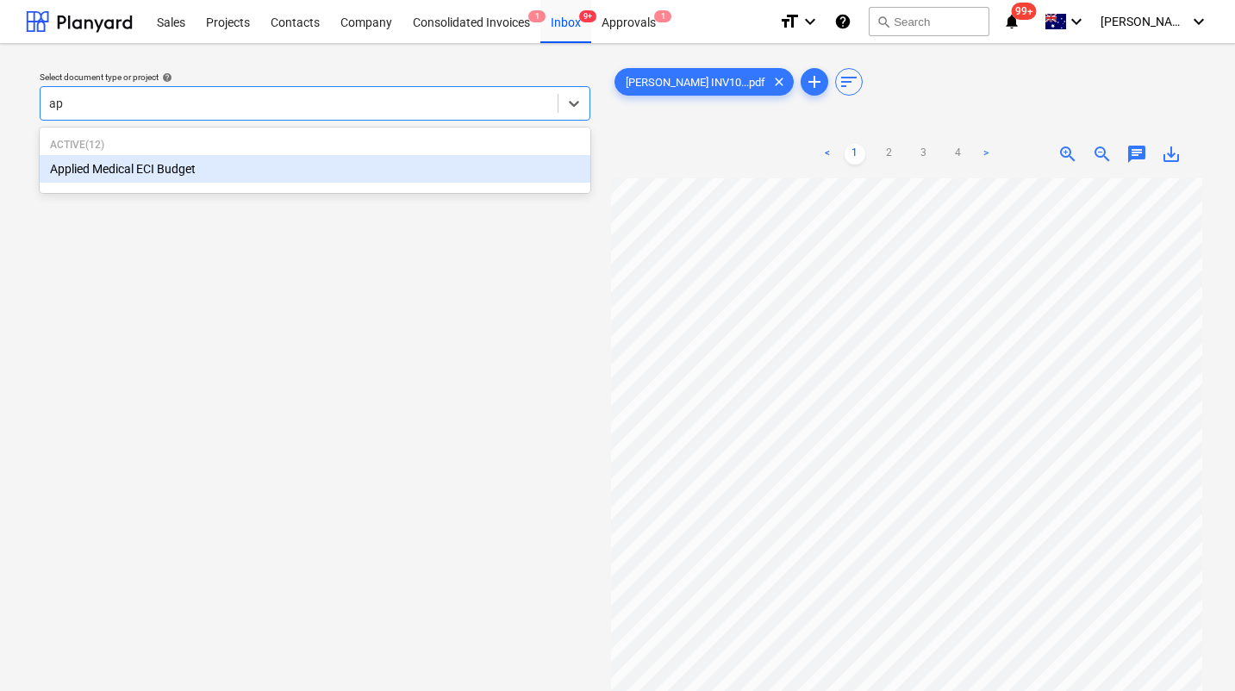
type input "app"
click at [167, 172] on div "Applied Medical ECI Budget" at bounding box center [315, 169] width 551 height 28
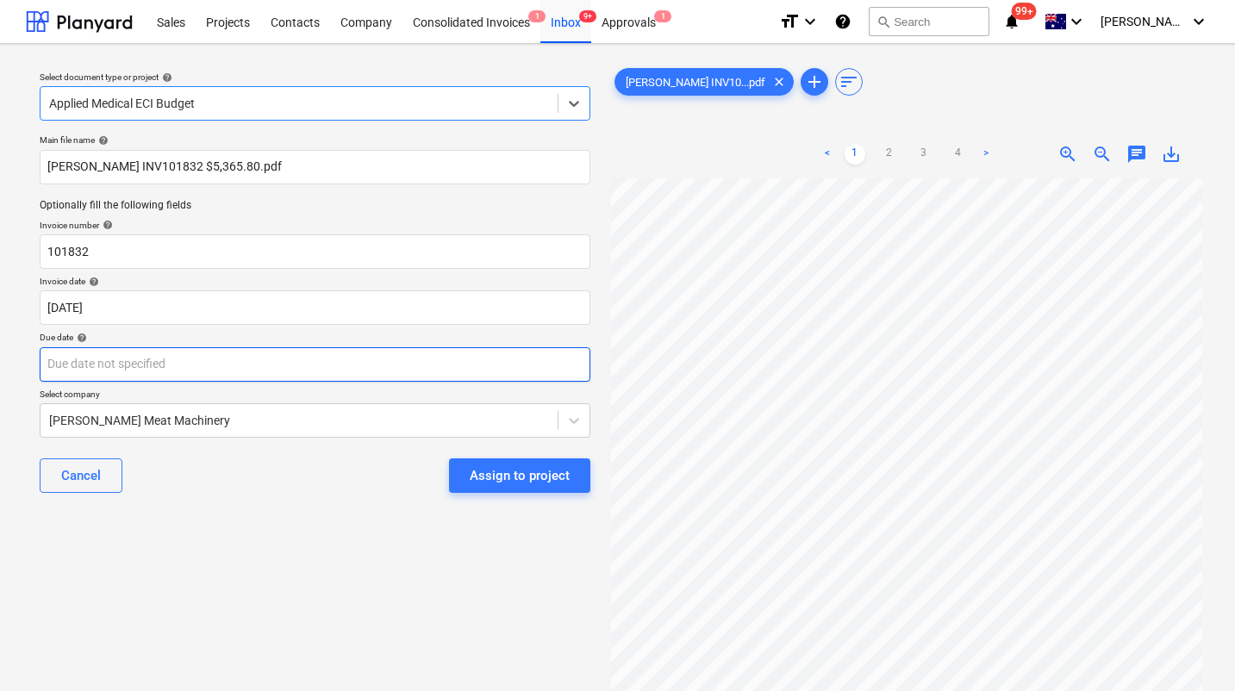
click at [174, 359] on body "Sales Projects Contacts Company Consolidated Invoices 1 Inbox 9+ Approvals 1 fo…" at bounding box center [617, 345] width 1235 height 691
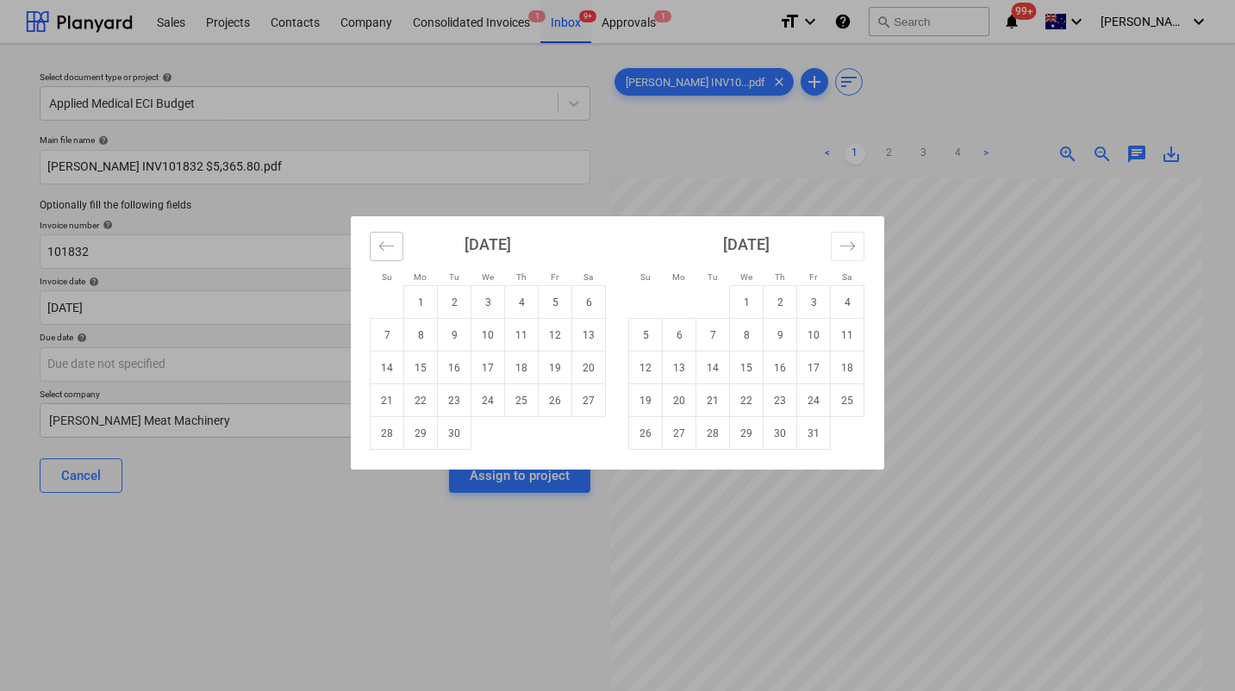
click at [386, 240] on icon "Move backward to switch to the previous month." at bounding box center [386, 246] width 16 height 16
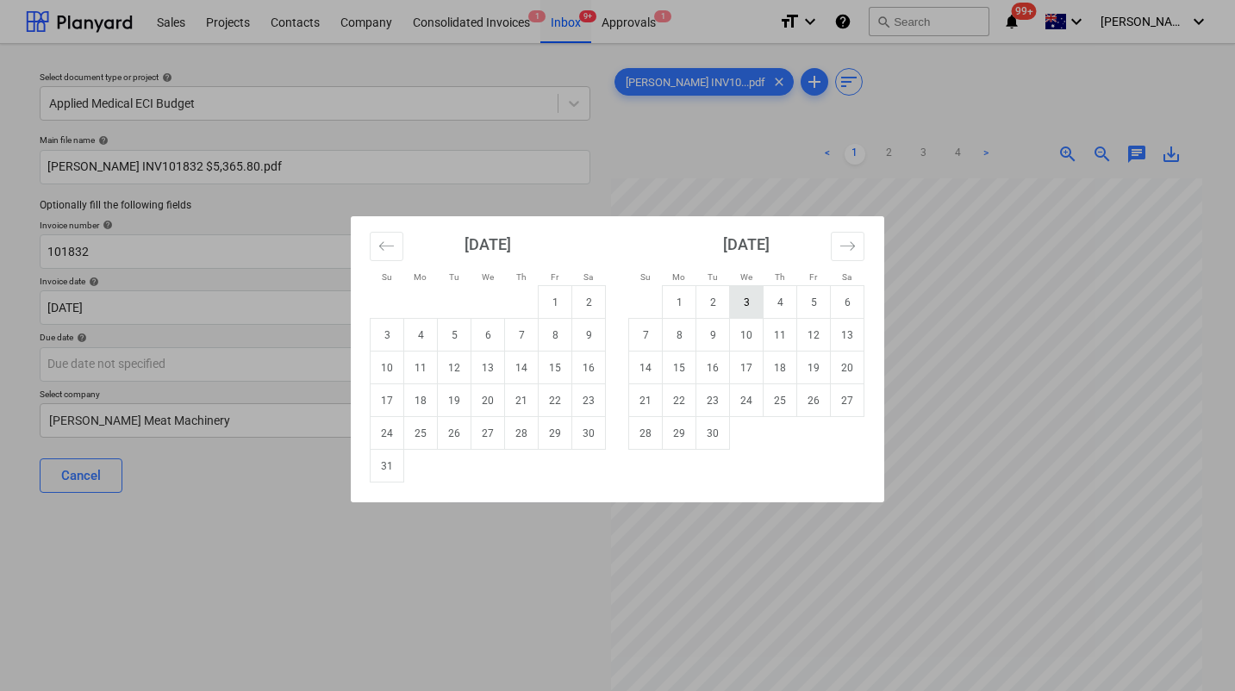
click at [743, 302] on td "3" at bounding box center [747, 302] width 34 height 33
type input "03 Sep 2025"
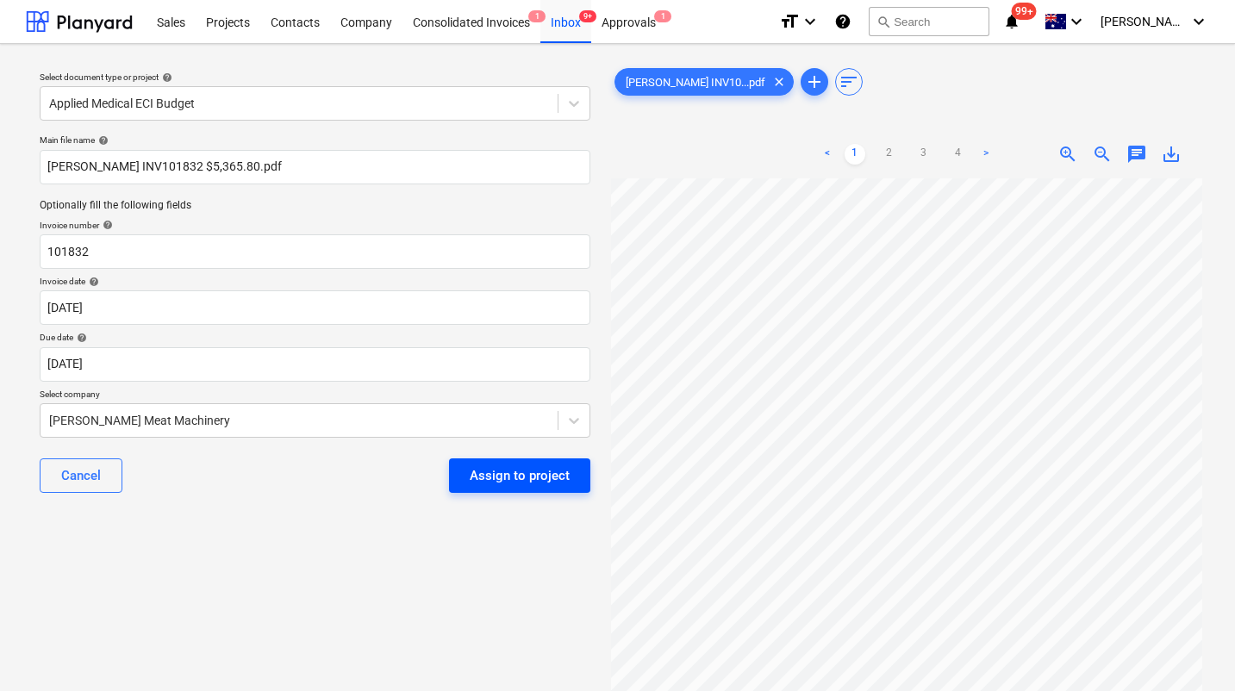
click at [495, 475] on div "Assign to project" at bounding box center [520, 476] width 100 height 22
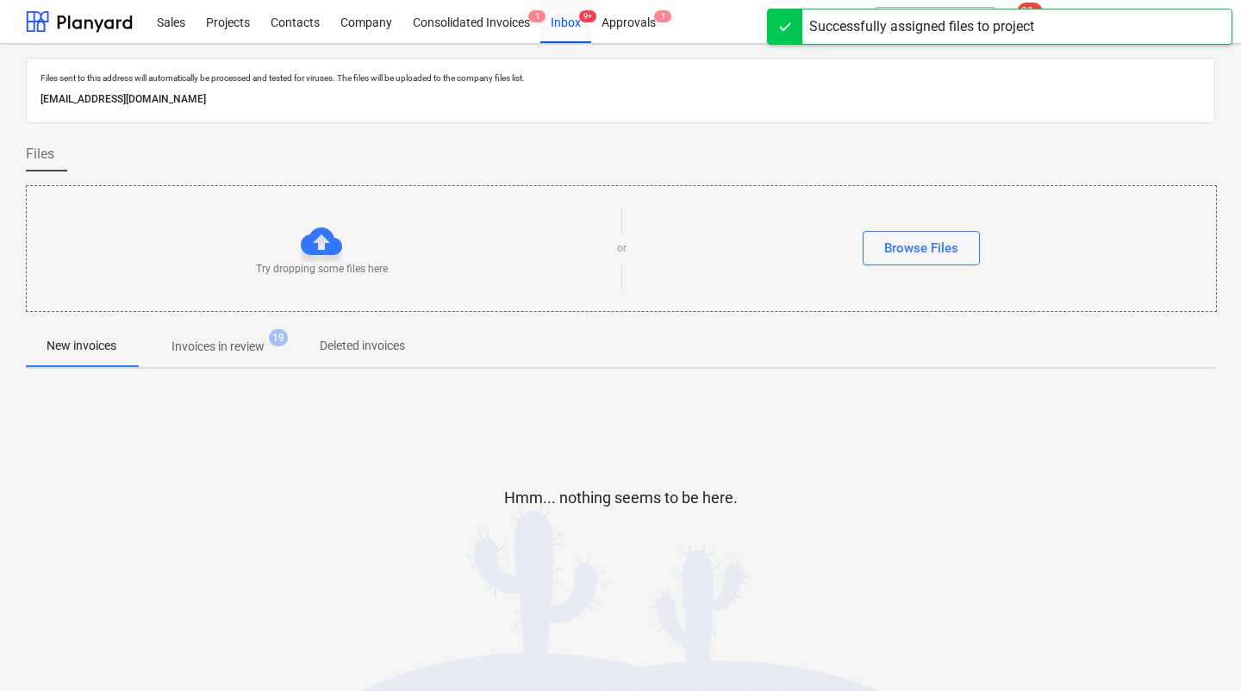
click at [249, 342] on p "Invoices in review" at bounding box center [218, 347] width 93 height 18
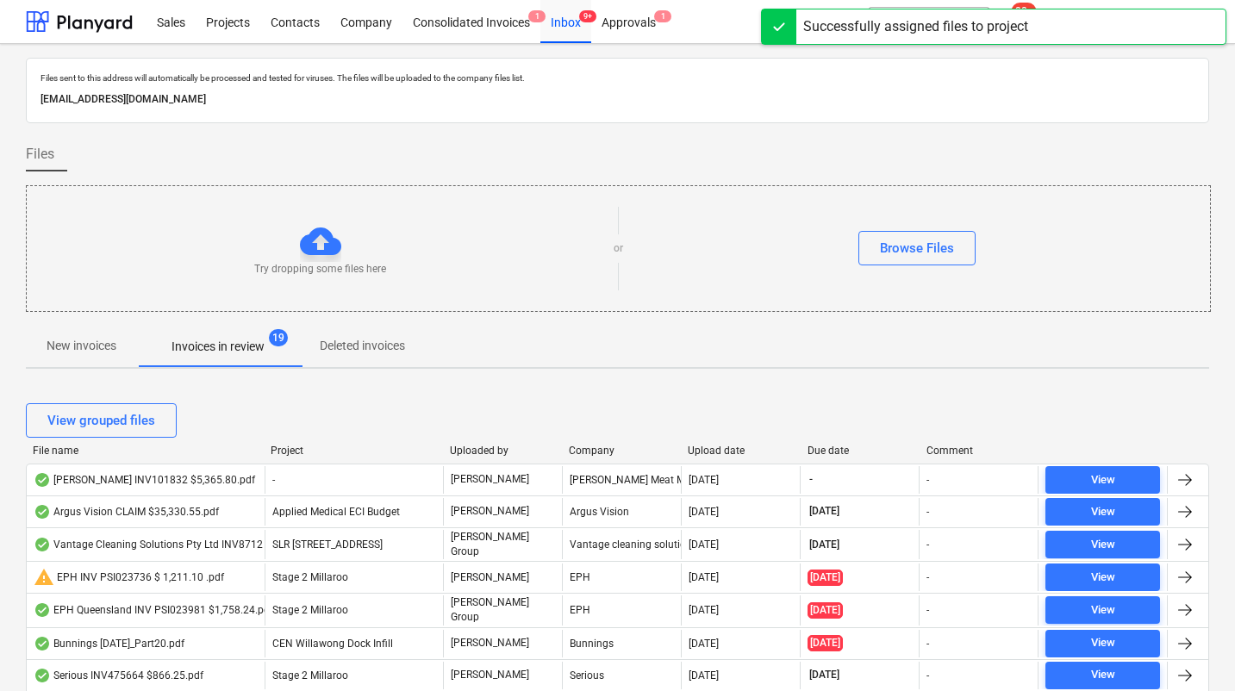
click at [703, 457] on div "File name Project Uploaded by Company Upload date Due date Comment" at bounding box center [617, 454] width 1183 height 19
click at [703, 452] on div "Upload date" at bounding box center [740, 451] width 105 height 12
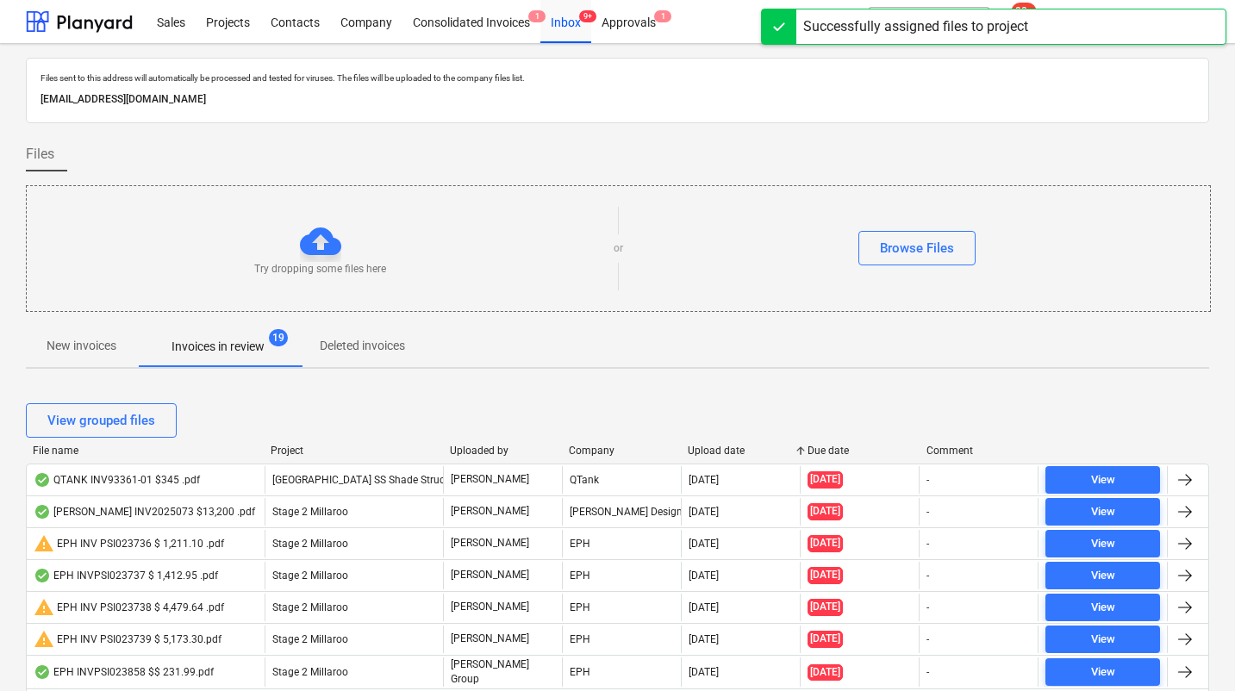
click at [703, 452] on div "Upload date" at bounding box center [740, 451] width 105 height 12
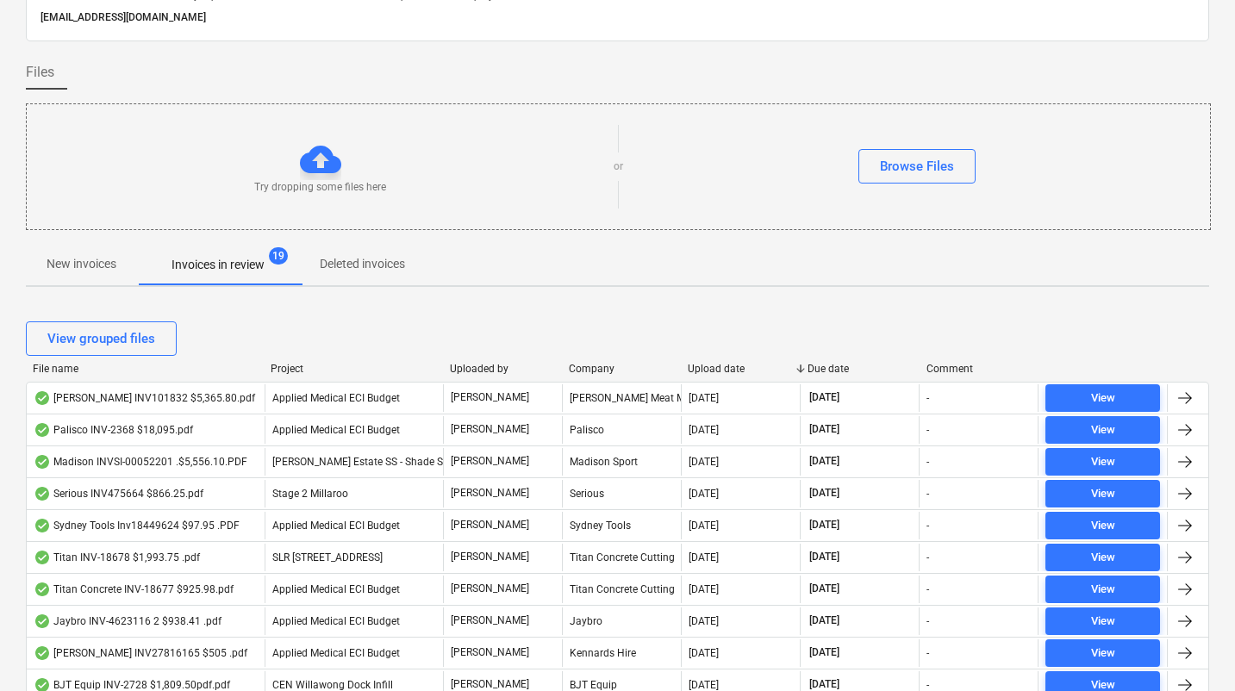
scroll to position [103, 0]
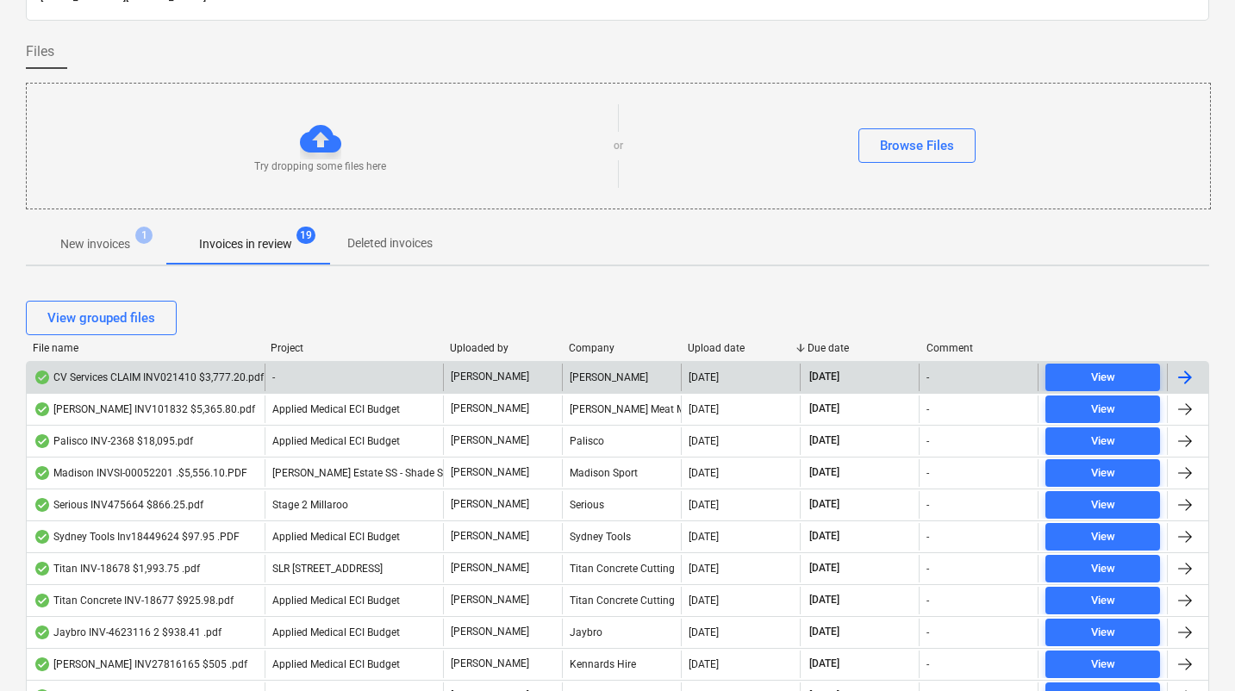
click at [178, 372] on div "CV Services CLAIM INV021410 $3,777.20.pdf" at bounding box center [149, 378] width 230 height 14
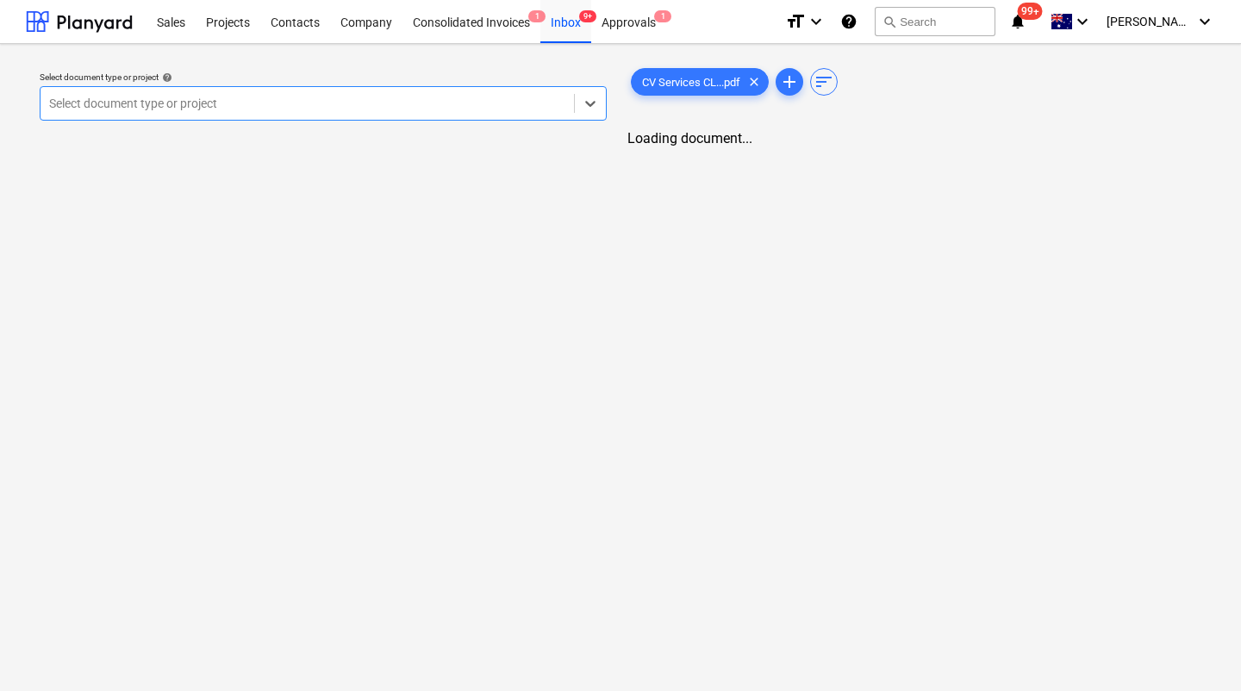
click at [244, 103] on div at bounding box center [307, 103] width 516 height 17
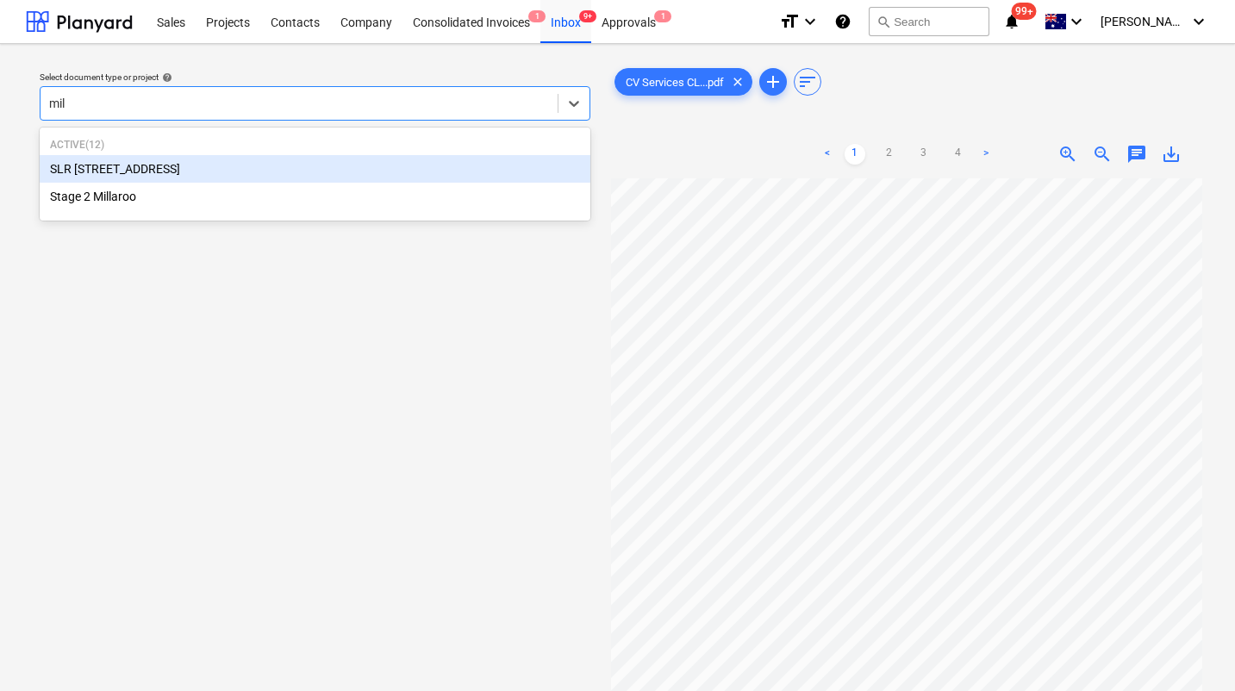
type input "mill"
click at [115, 169] on div "SLR [STREET_ADDRESS]" at bounding box center [315, 169] width 551 height 28
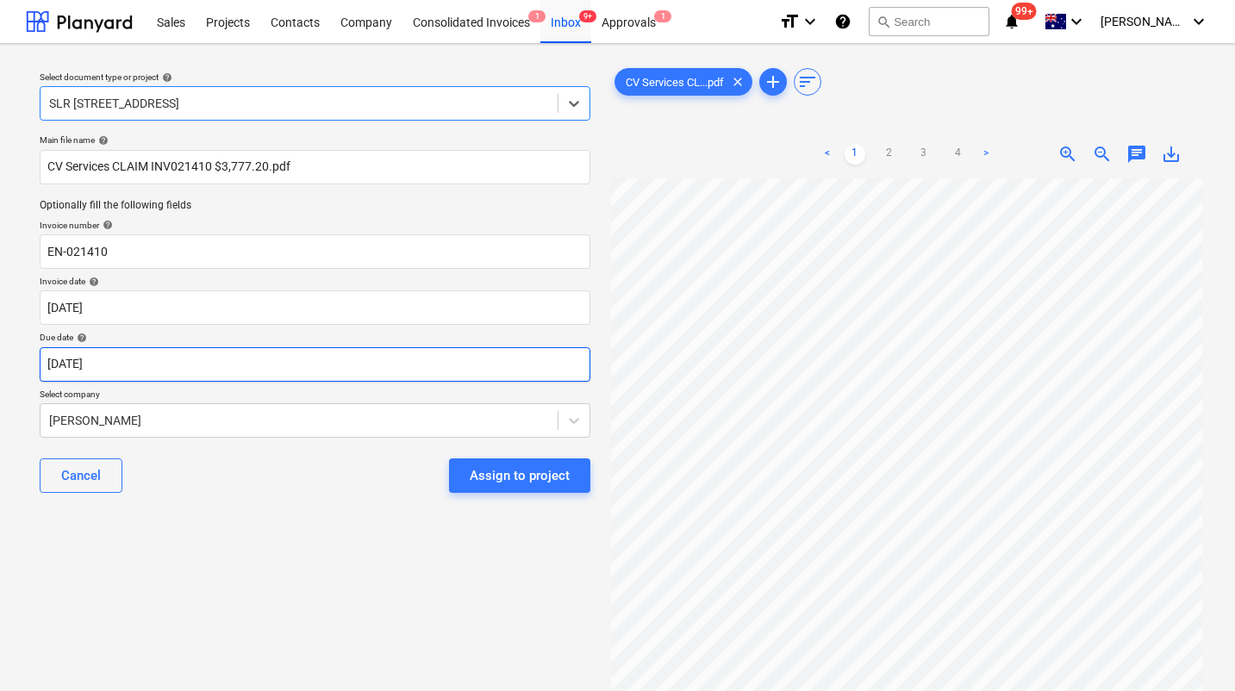
click at [179, 366] on body "Sales Projects Contacts Company Consolidated Invoices 1 Inbox 9+ Approvals 1 fo…" at bounding box center [617, 345] width 1235 height 691
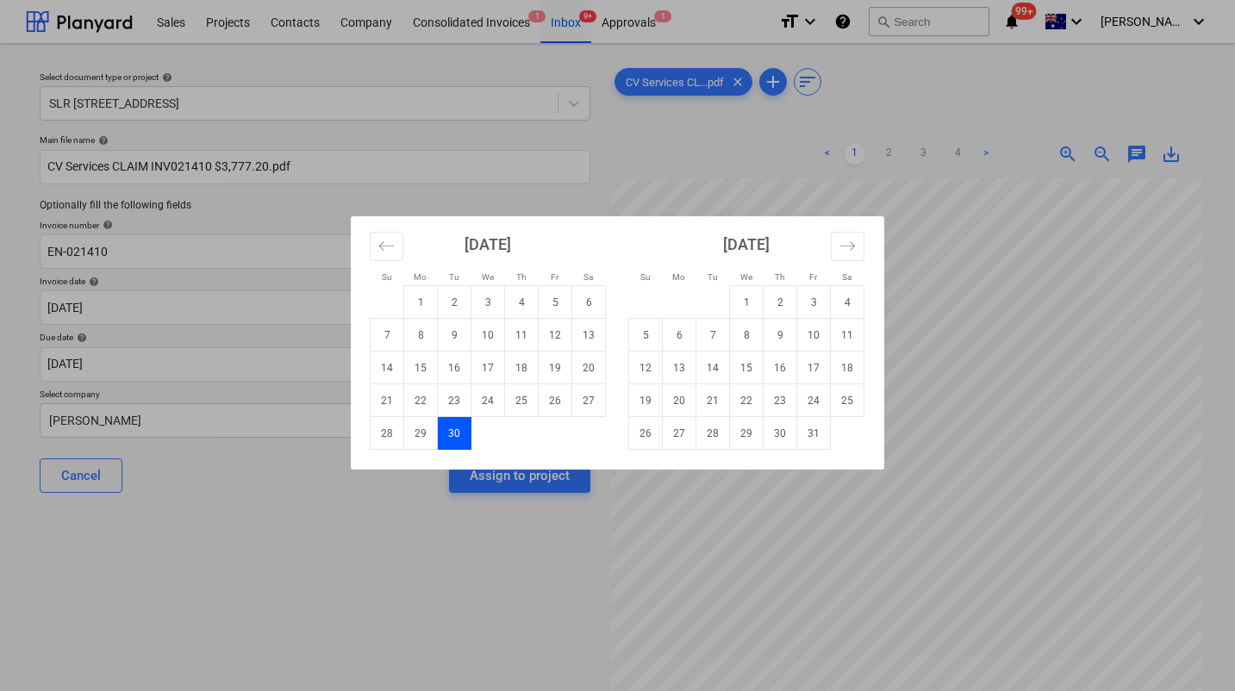
click at [179, 366] on div "Su Mo Tu We Th Fr Sa Su Mo Tu We Th Fr Sa August 2025 1 2 3 4 5 6 7 8 9 10 11 1…" at bounding box center [617, 345] width 1235 height 691
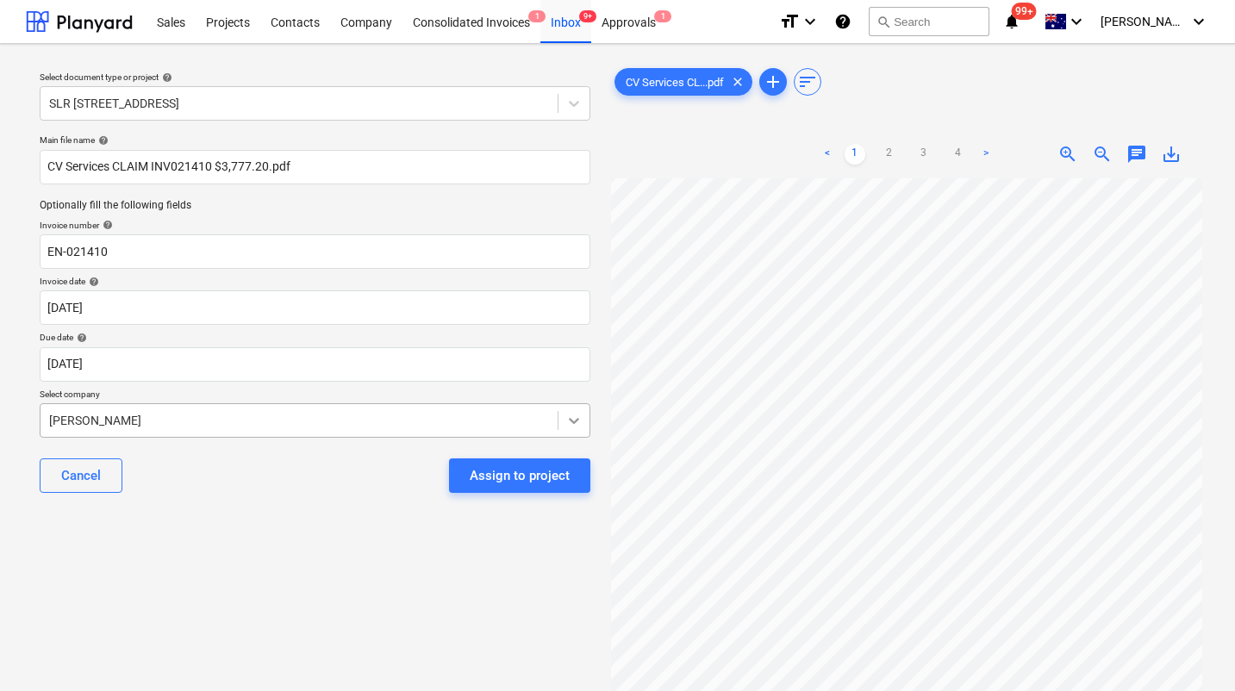
scroll to position [277, 0]
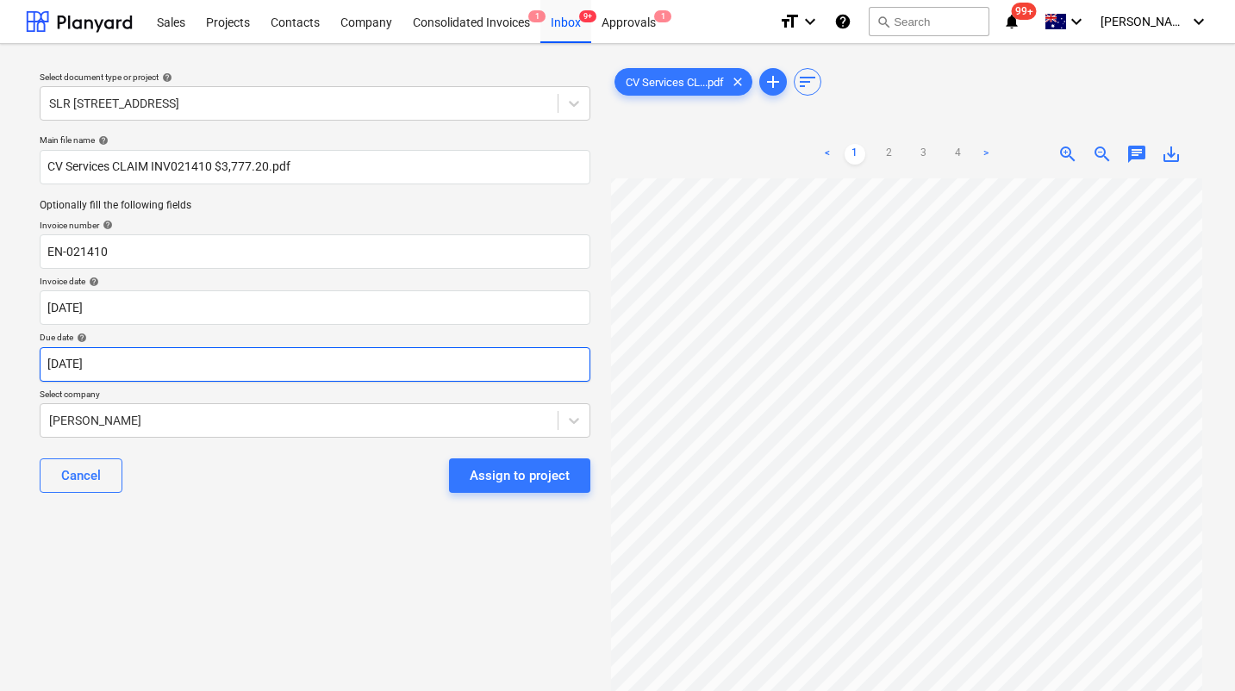
click at [283, 369] on body "Sales Projects Contacts Company Consolidated Invoices 1 Inbox 9+ Approvals 1 fo…" at bounding box center [617, 345] width 1235 height 691
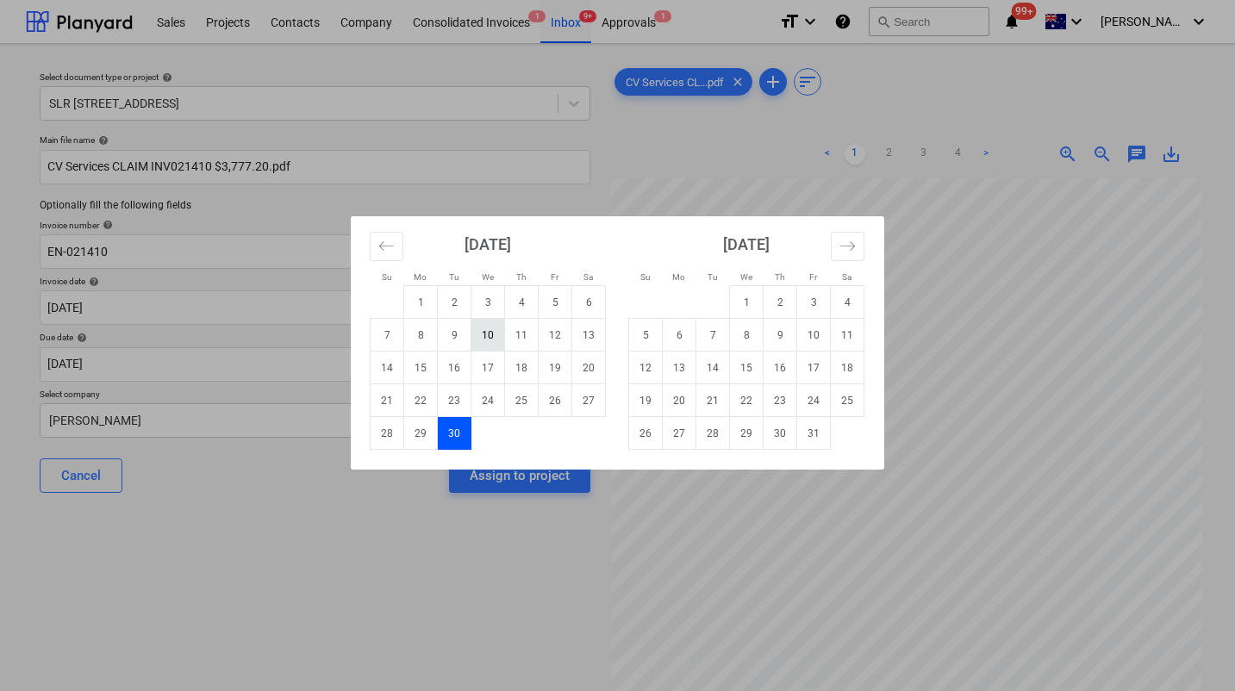
click at [489, 334] on td "10" at bounding box center [488, 335] width 34 height 33
type input "10 Sep 2025"
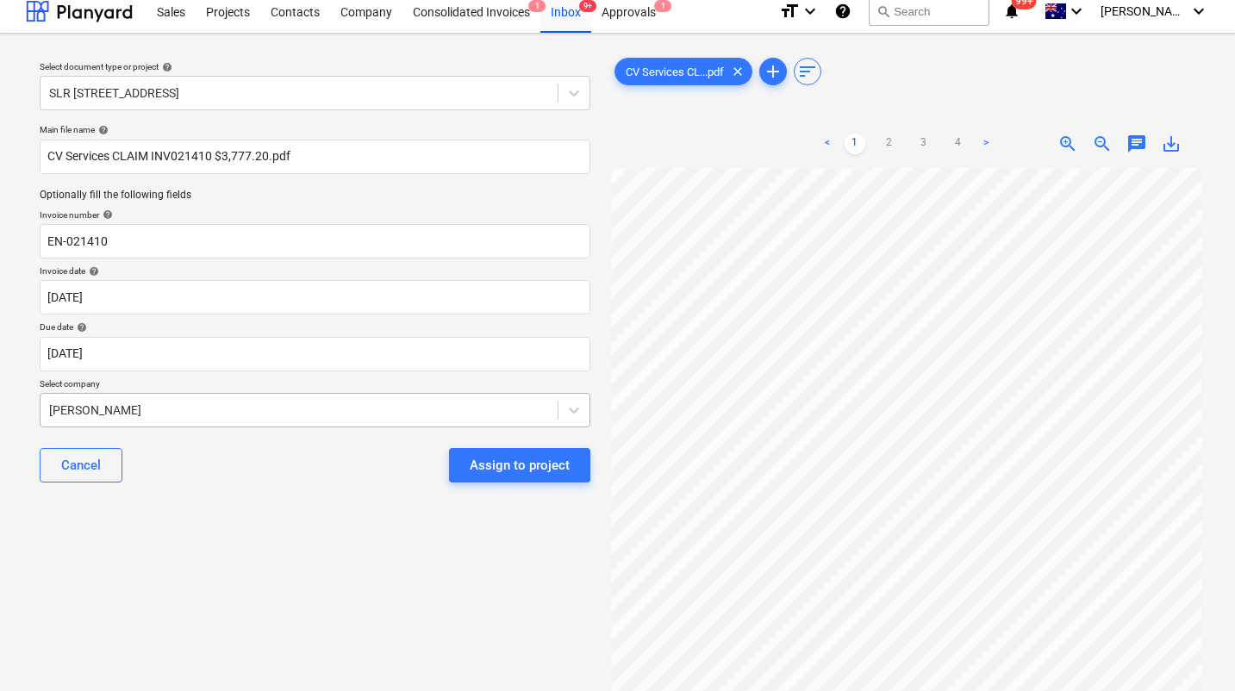
click at [246, 415] on div "Judith Keane" at bounding box center [315, 410] width 551 height 34
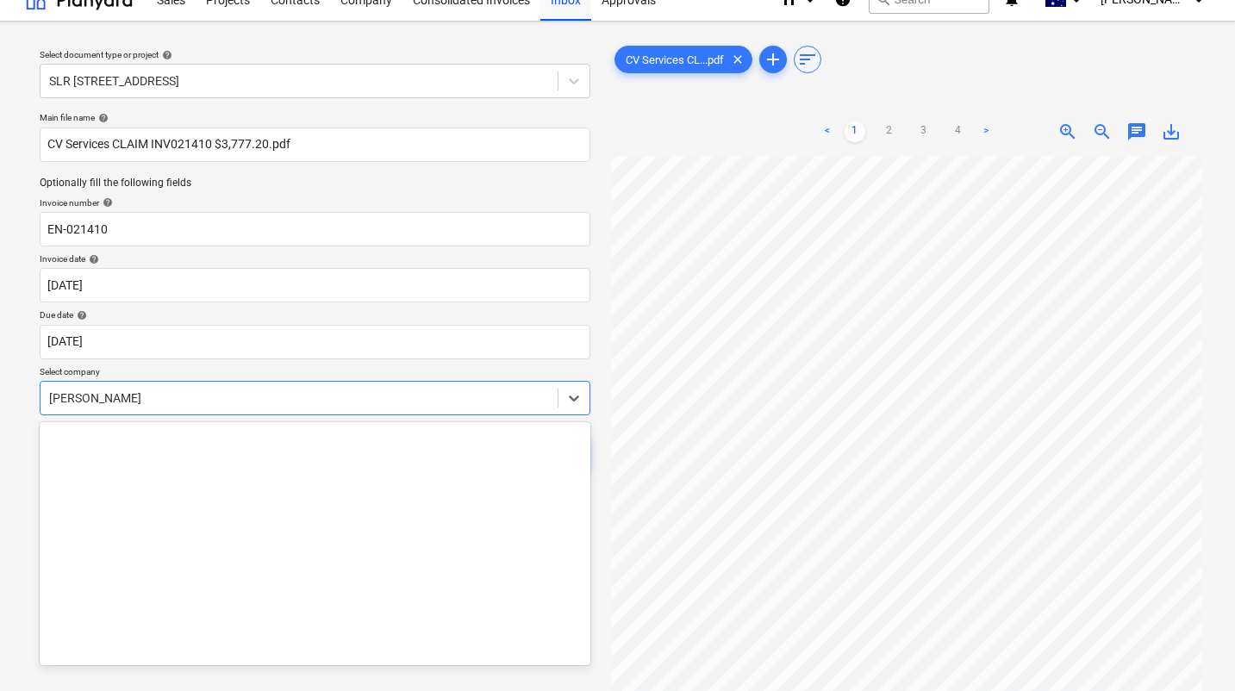
scroll to position [13574, 0]
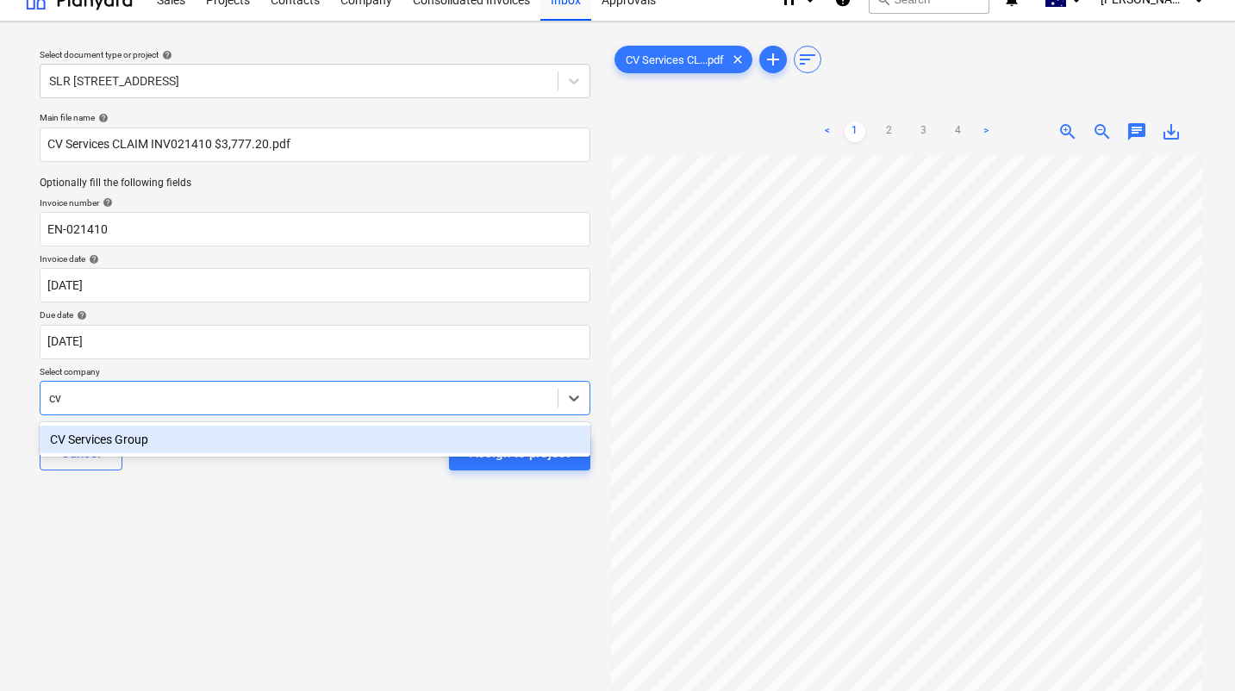
type input "cv s"
click at [142, 452] on div "CV Services Group" at bounding box center [315, 440] width 551 height 28
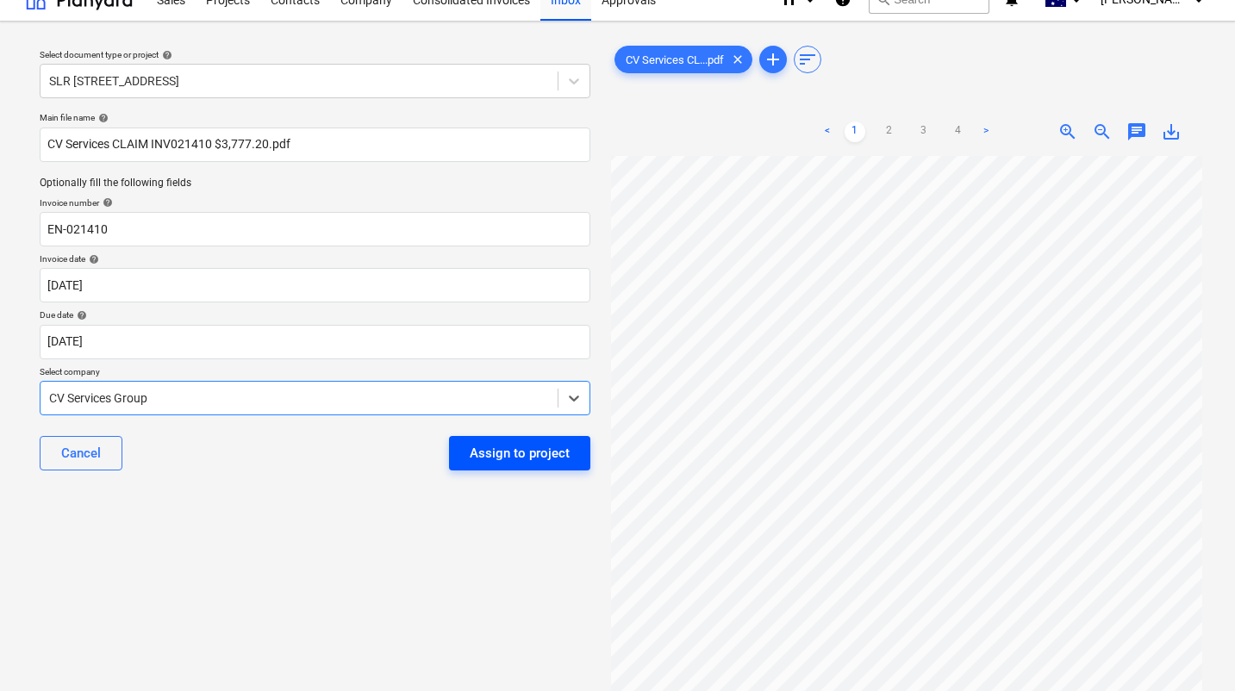
click at [512, 458] on div "Assign to project" at bounding box center [520, 453] width 100 height 22
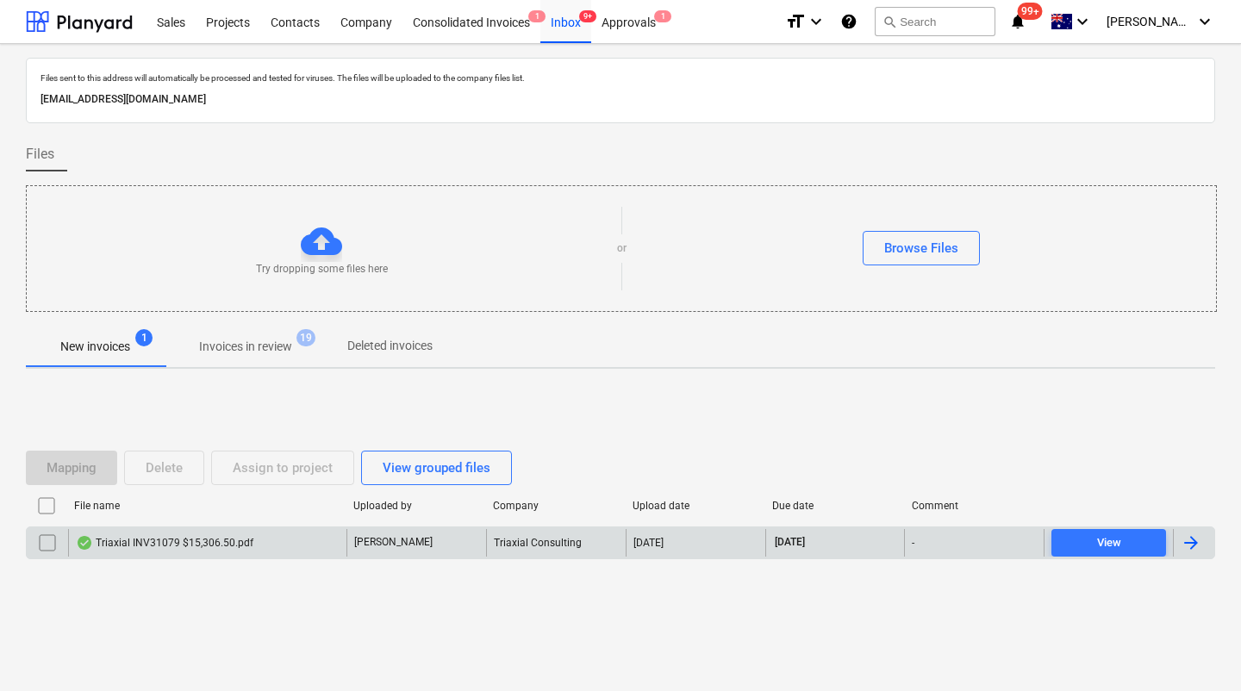
click at [180, 542] on div "Triaxial INV31079 $15,306.50.pdf" at bounding box center [165, 543] width 178 height 14
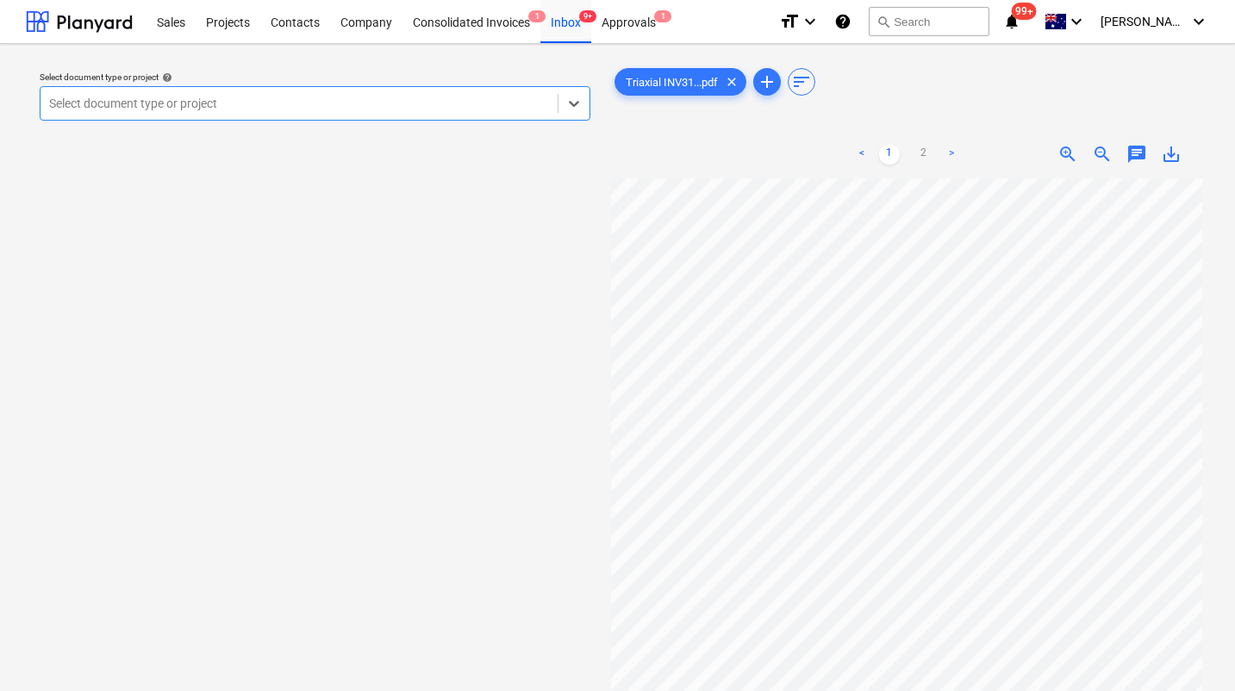
click at [434, 103] on div at bounding box center [299, 103] width 500 height 17
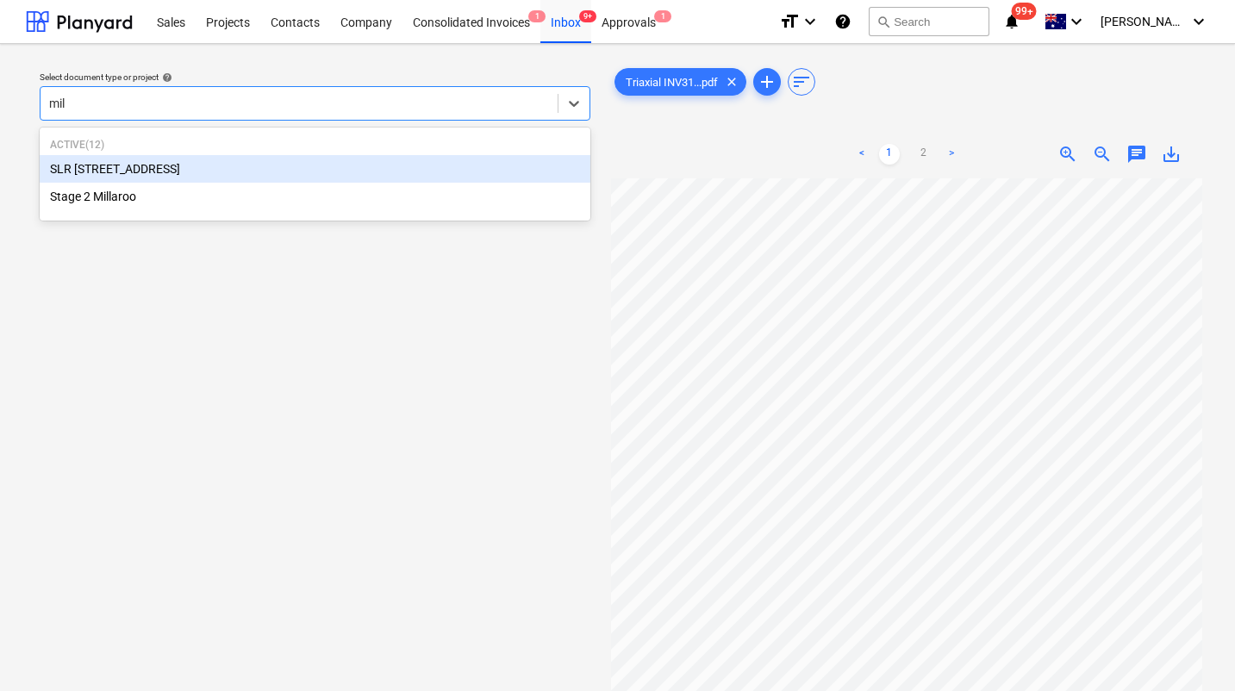
type input "mill"
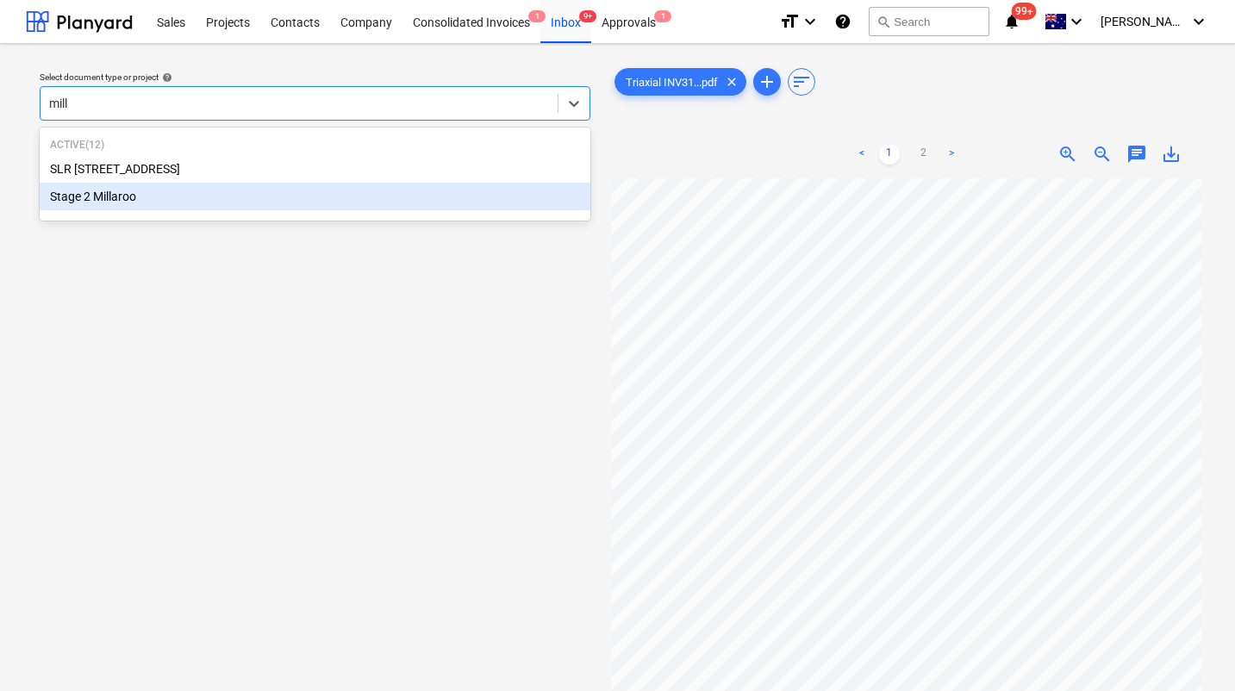
click at [168, 192] on div "Stage 2 Millaroo" at bounding box center [315, 197] width 551 height 28
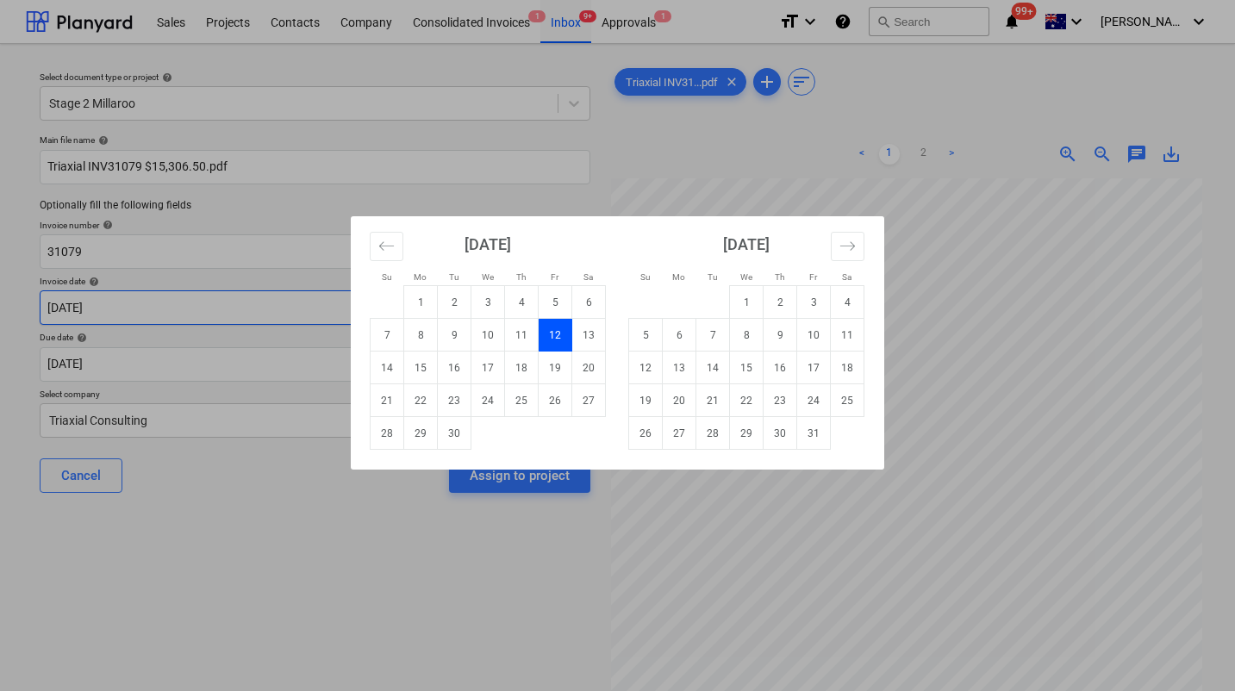
click at [292, 318] on body "Sales Projects Contacts Company Consolidated Invoices 1 Inbox 9+ Approvals 1 fo…" at bounding box center [617, 345] width 1235 height 691
click at [386, 246] on icon "Move backward to switch to the previous month." at bounding box center [386, 245] width 15 height 9
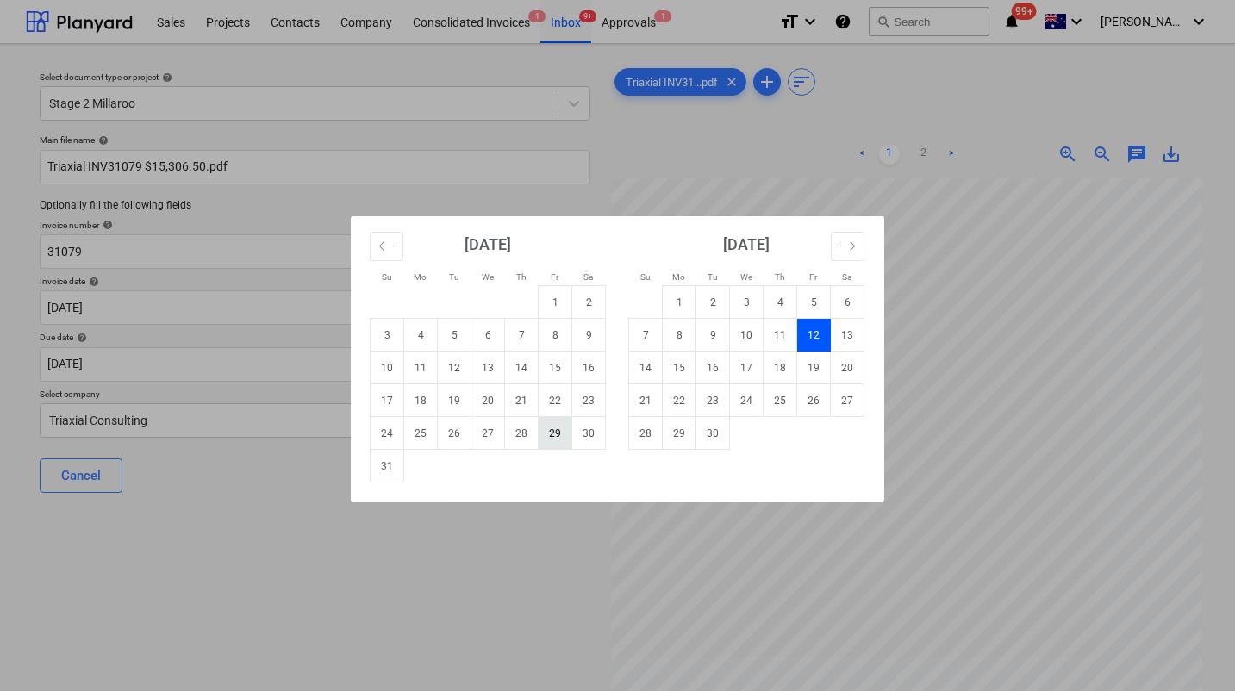
click at [562, 433] on td "29" at bounding box center [556, 433] width 34 height 33
type input "29 Aug 2025"
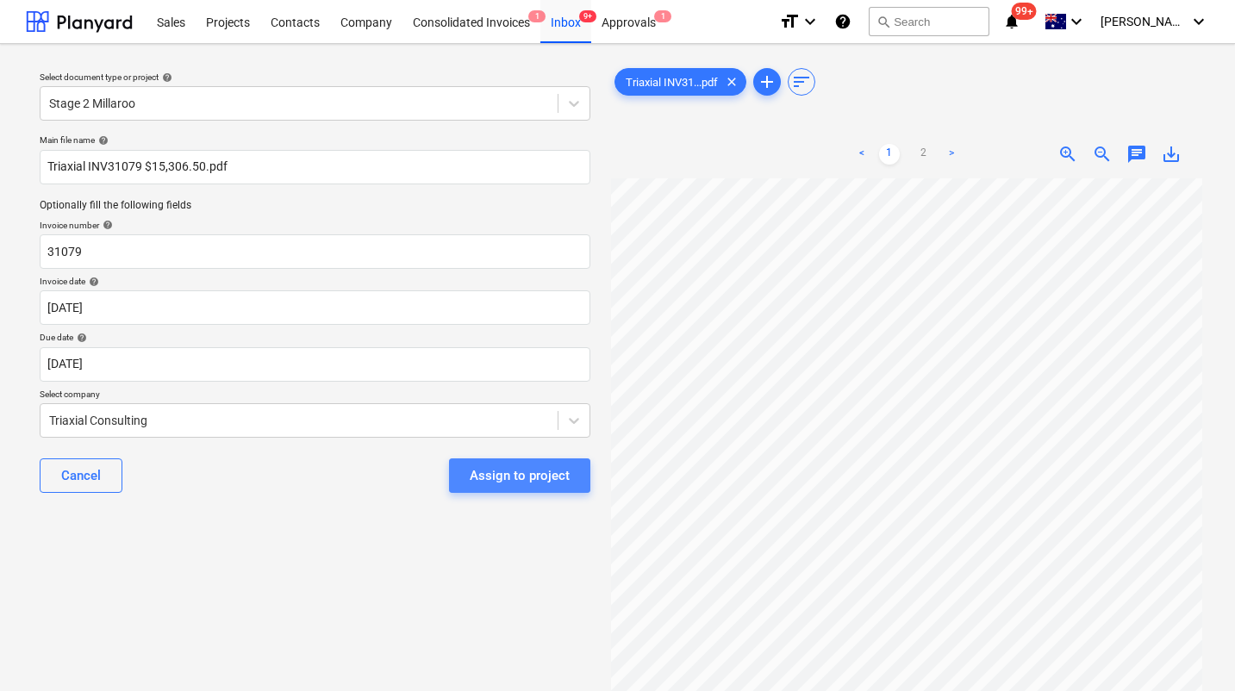
click at [546, 471] on div "Assign to project" at bounding box center [520, 476] width 100 height 22
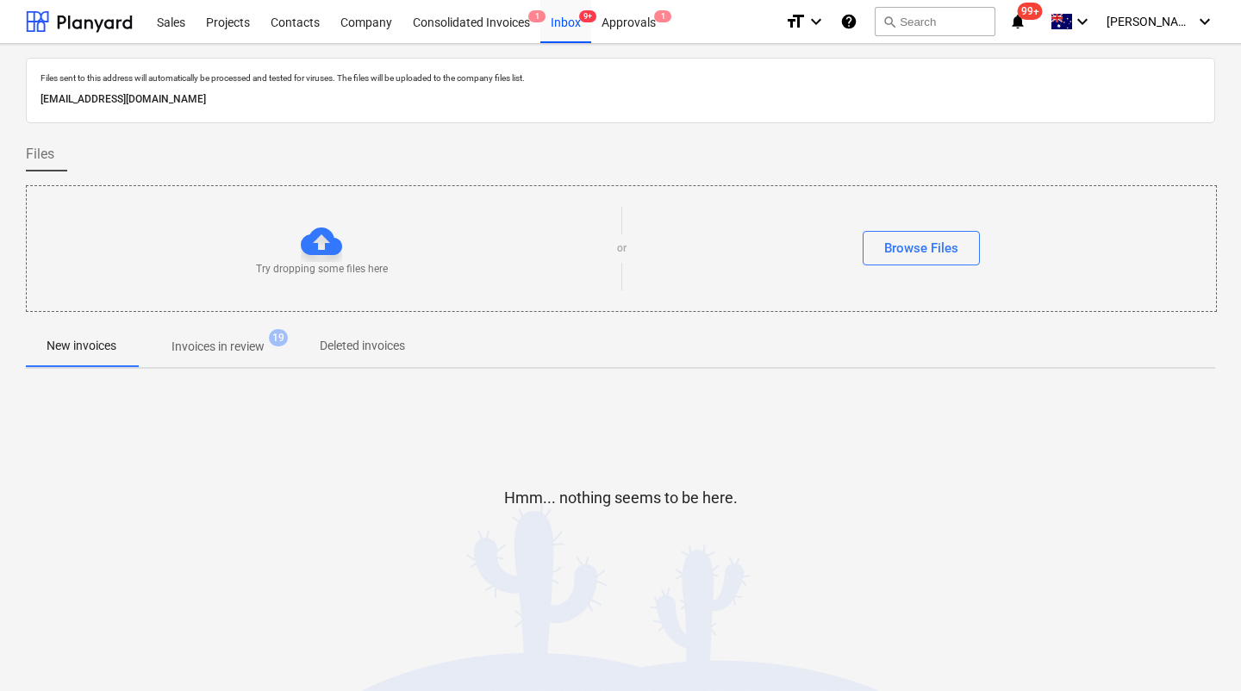
click at [429, 508] on div at bounding box center [620, 525] width 1189 height 34
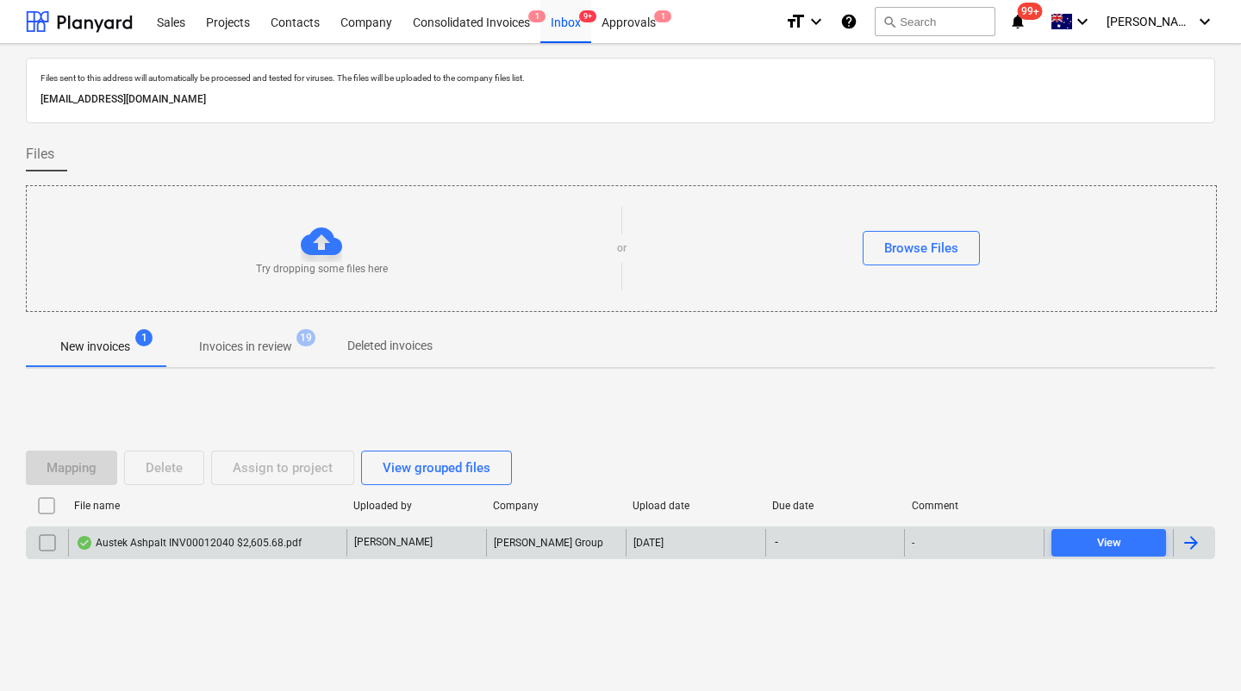
click at [234, 549] on div "Austek Ashpalt INV00012040 $2,605.68.pdf" at bounding box center [189, 543] width 226 height 14
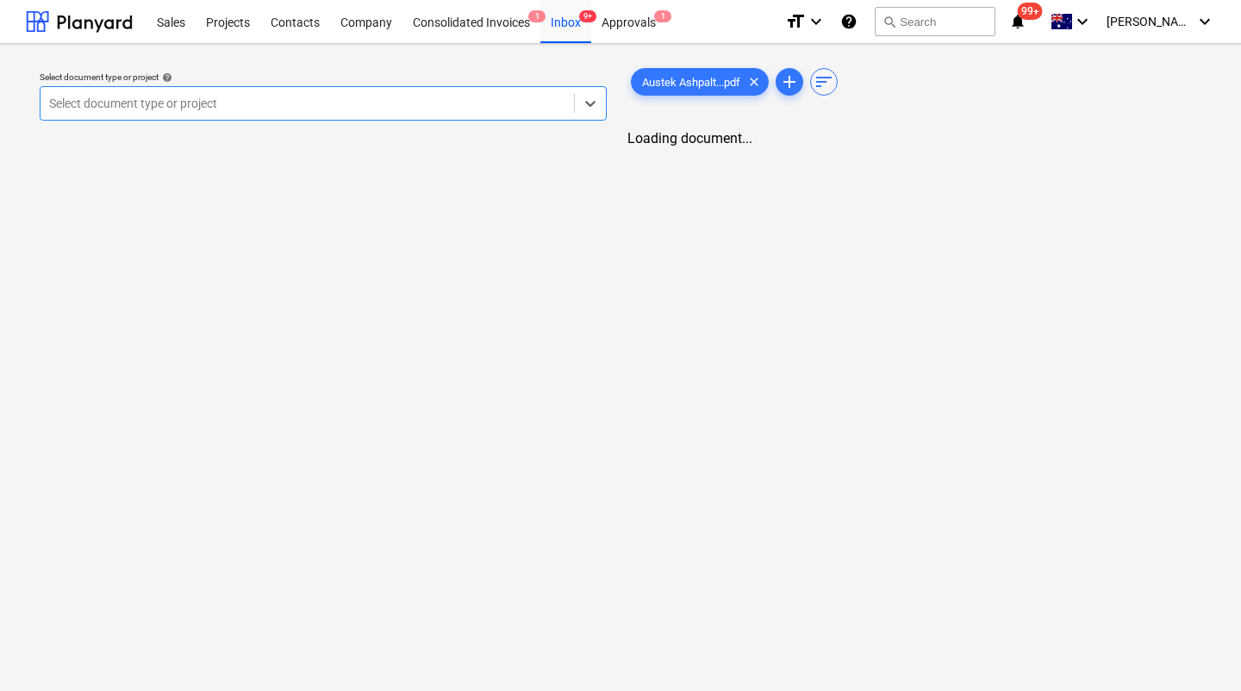
click at [212, 114] on div "Select document type or project" at bounding box center [307, 103] width 533 height 24
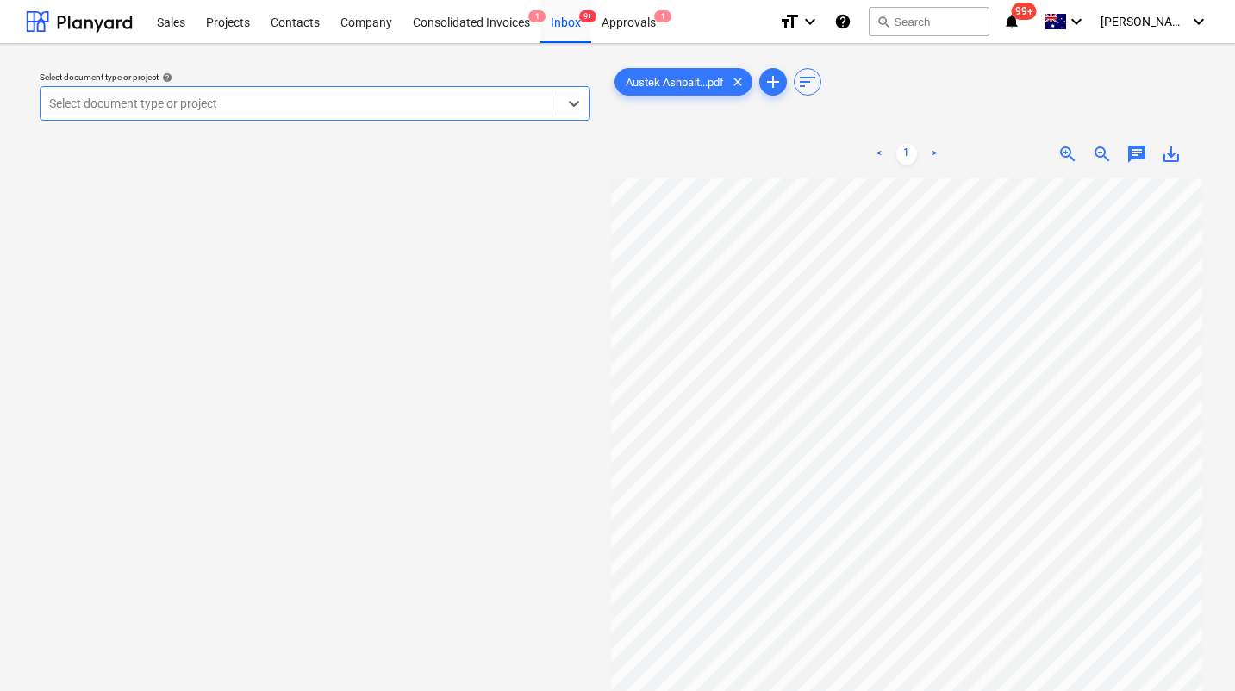
click at [209, 107] on div at bounding box center [299, 103] width 500 height 17
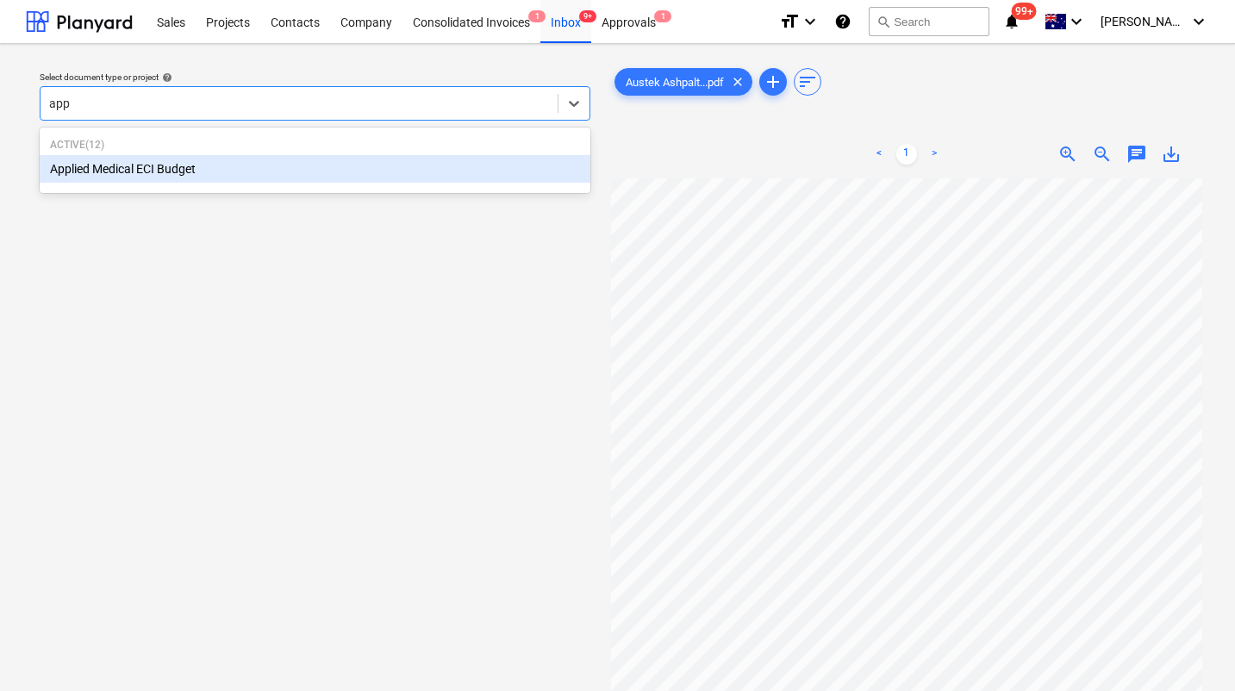
type input "appl"
click at [110, 179] on div "Applied Medical ECI Budget" at bounding box center [315, 169] width 551 height 28
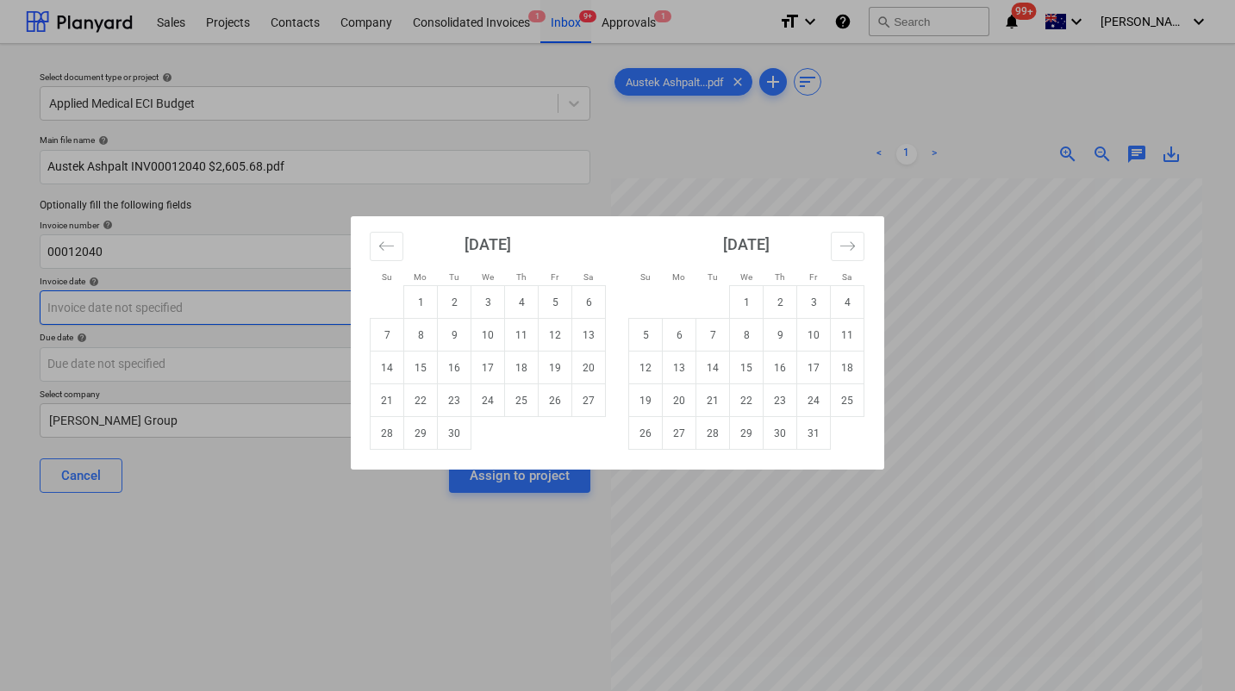
click at [224, 307] on body "Sales Projects Contacts Company Consolidated Invoices 1 Inbox 9+ Approvals 1 fo…" at bounding box center [617, 345] width 1235 height 691
click at [420, 302] on td "1" at bounding box center [421, 302] width 34 height 33
type input "01 Sep 2025"
click at [269, 372] on body "Sales Projects Contacts Company Consolidated Invoices 1 Inbox 9+ Approvals 1 fo…" at bounding box center [617, 345] width 1235 height 691
click at [425, 334] on td "8" at bounding box center [421, 335] width 34 height 33
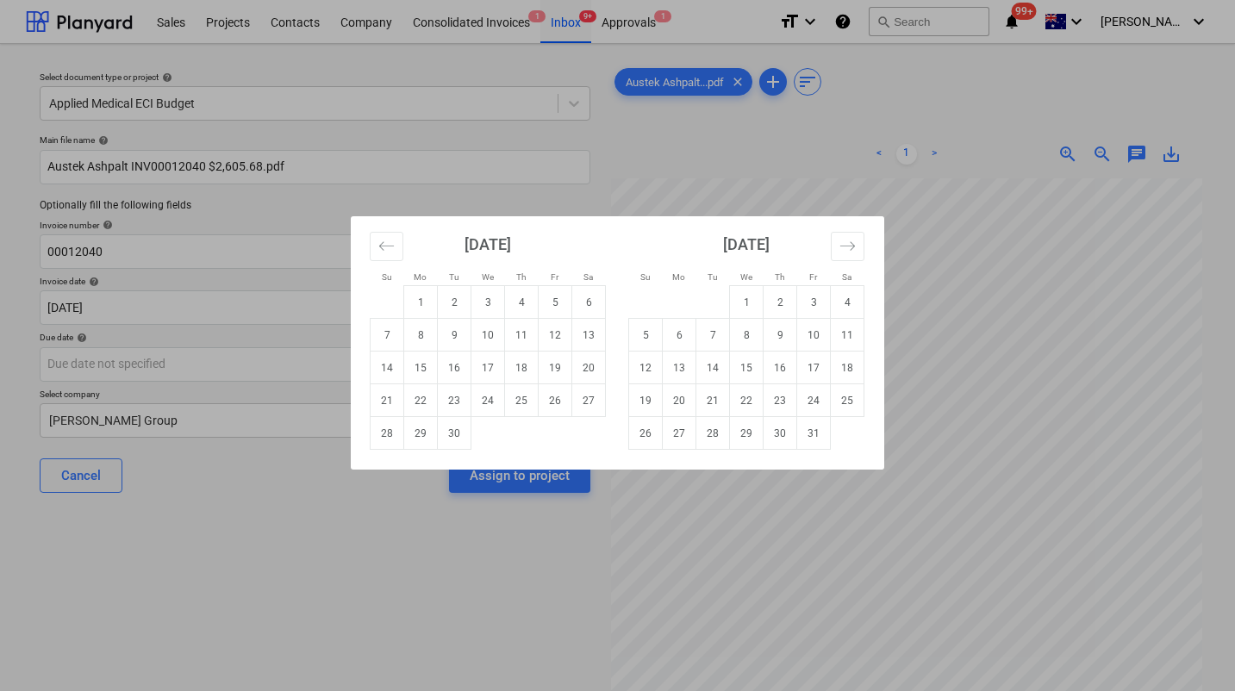
type input "08 Sep 2025"
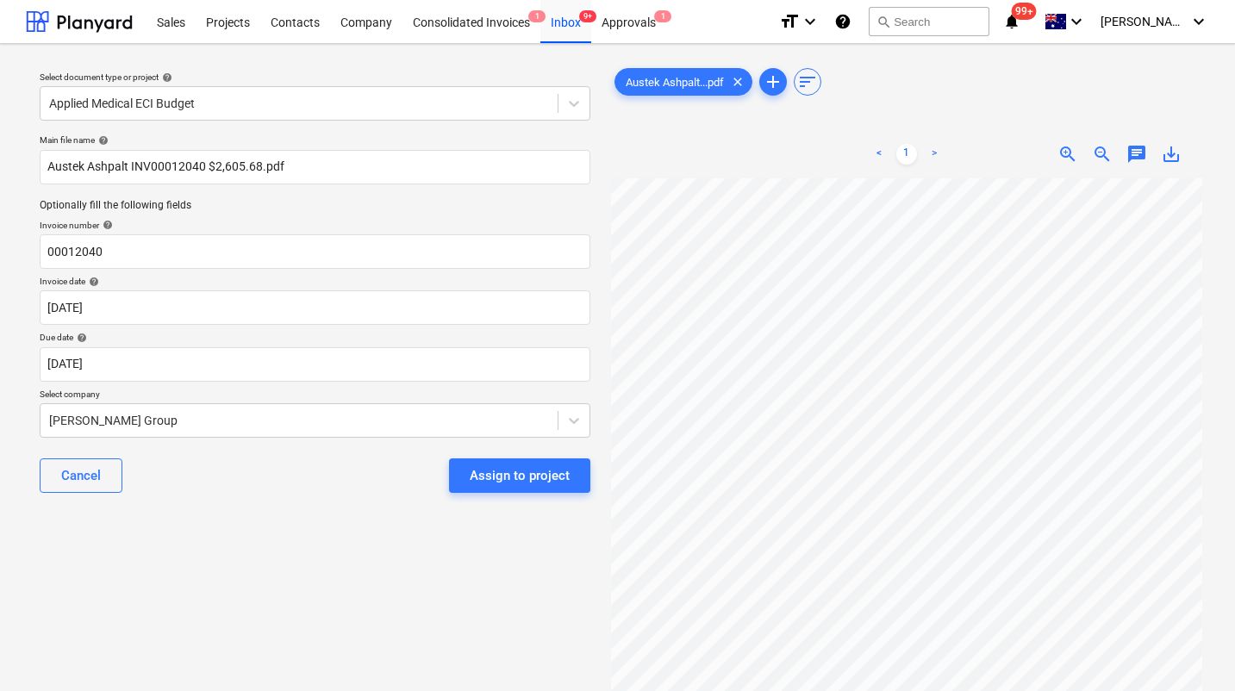
click at [159, 424] on div "Main file name help Austek Ashpalt INV00012040 $2,605.68.pdf Optionally fill th…" at bounding box center [315, 321] width 564 height 386
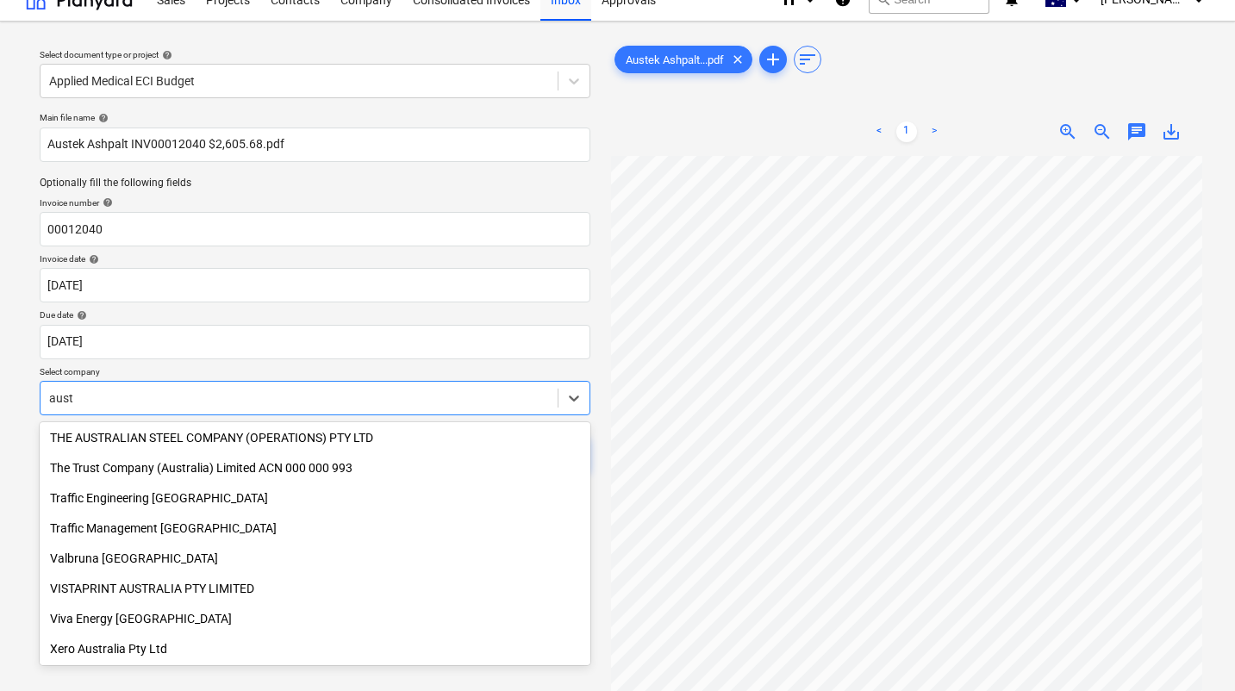
scroll to position [1057, 0]
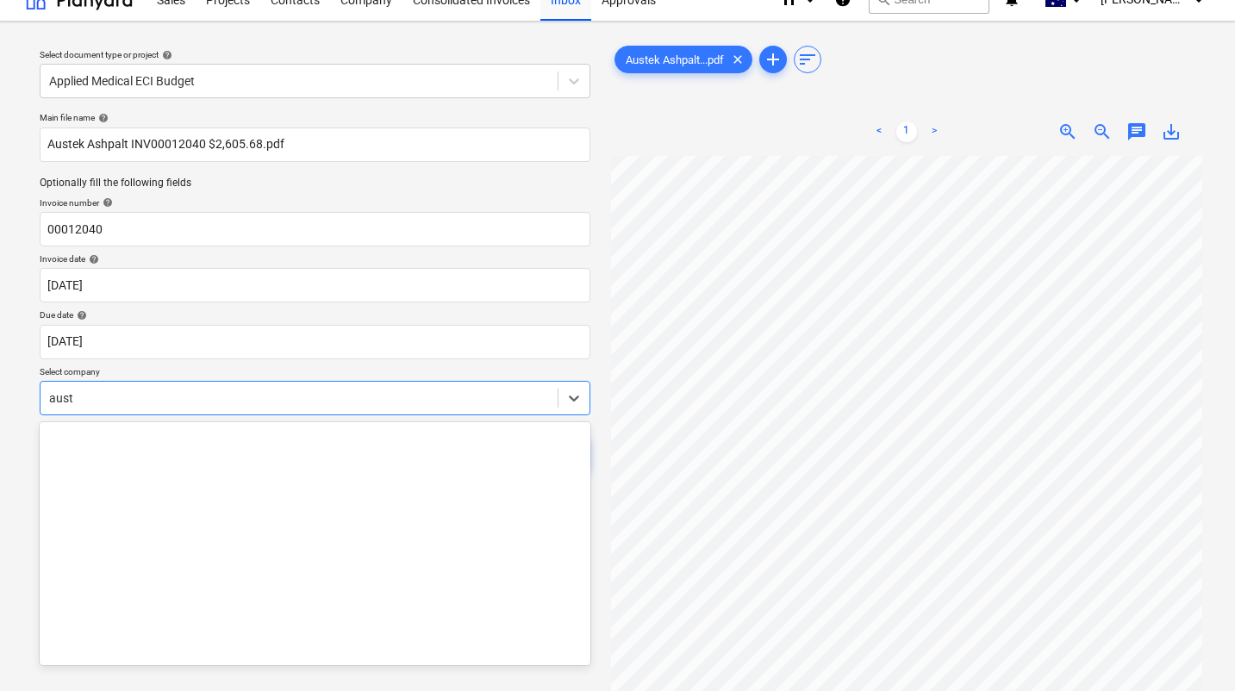
type input "aus"
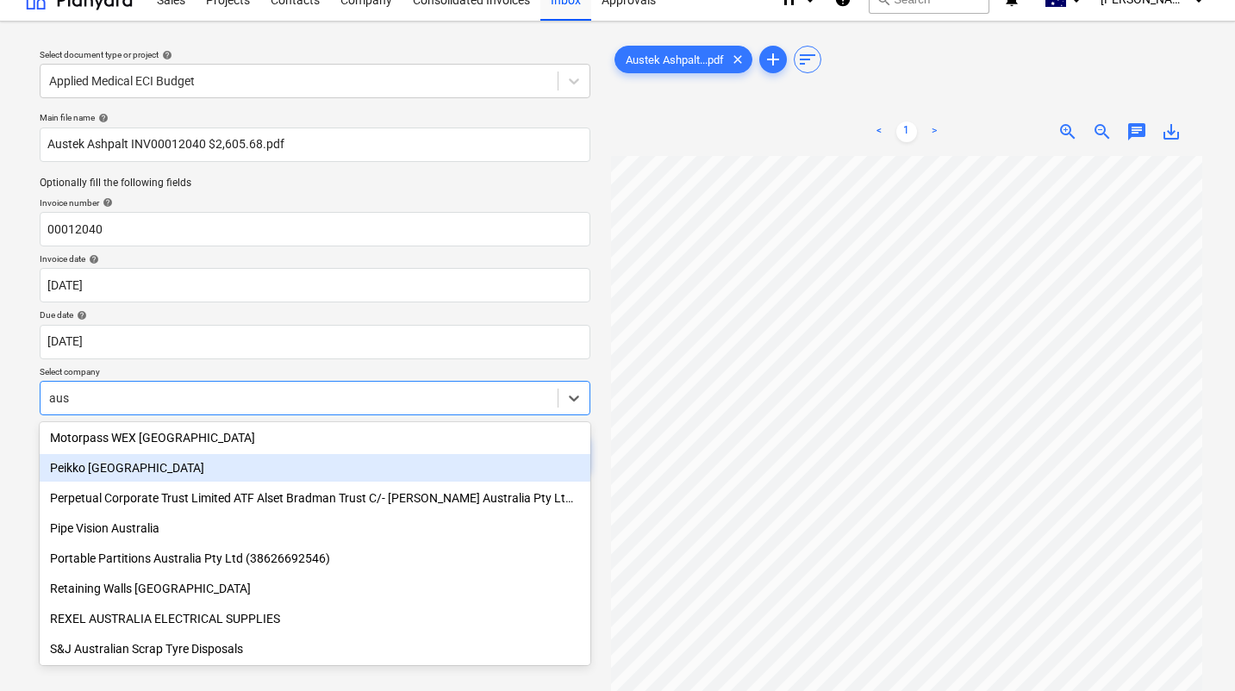
click at [92, 471] on div "Peikko Australia" at bounding box center [315, 468] width 551 height 28
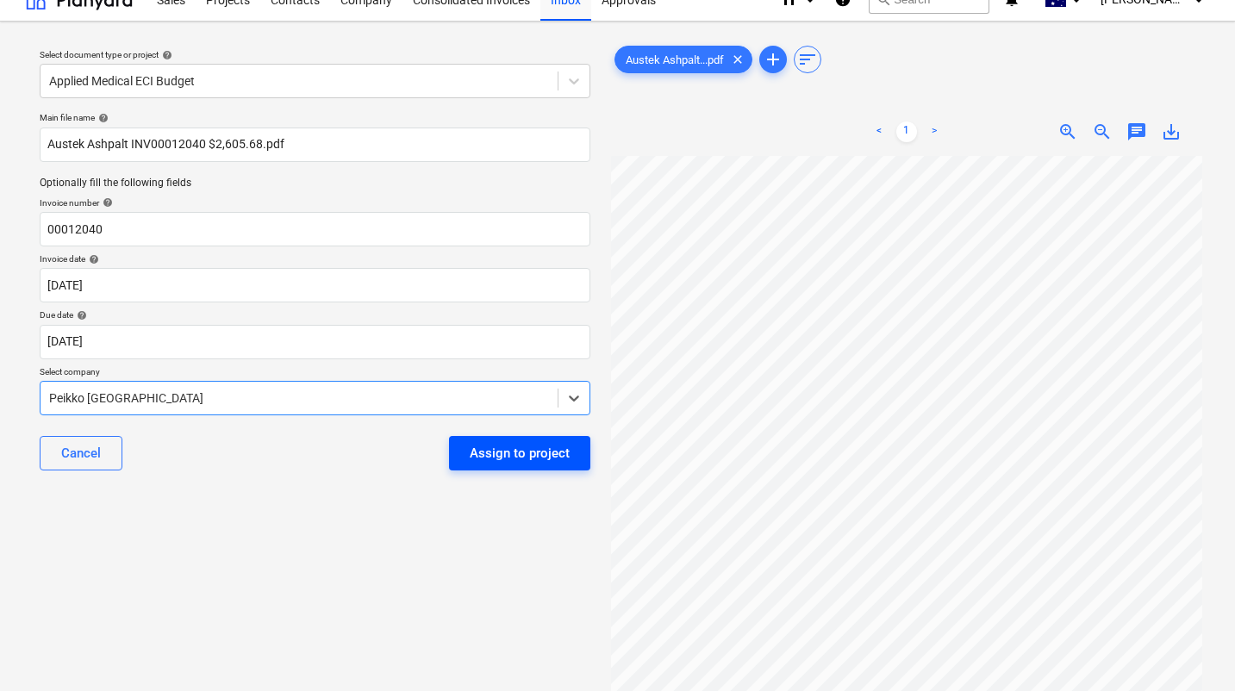
click at [508, 455] on div "Assign to project" at bounding box center [520, 453] width 100 height 22
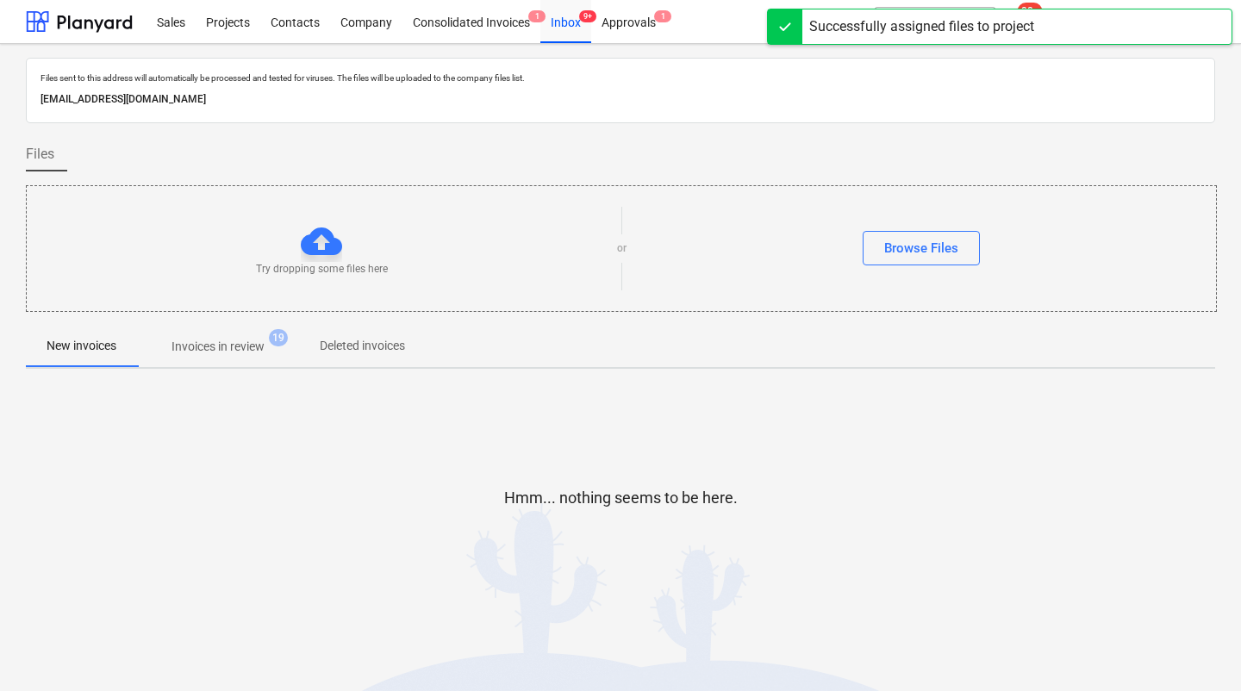
click at [223, 355] on p "Invoices in review" at bounding box center [218, 347] width 93 height 18
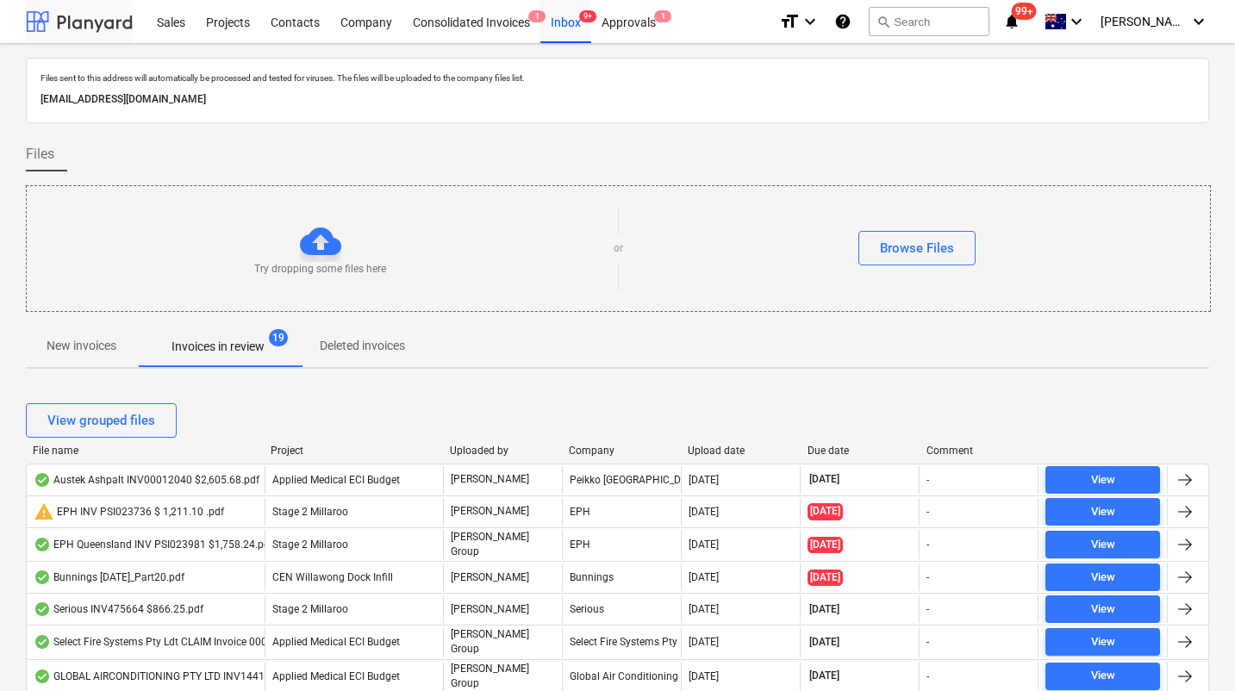
click at [69, 15] on div at bounding box center [79, 21] width 107 height 43
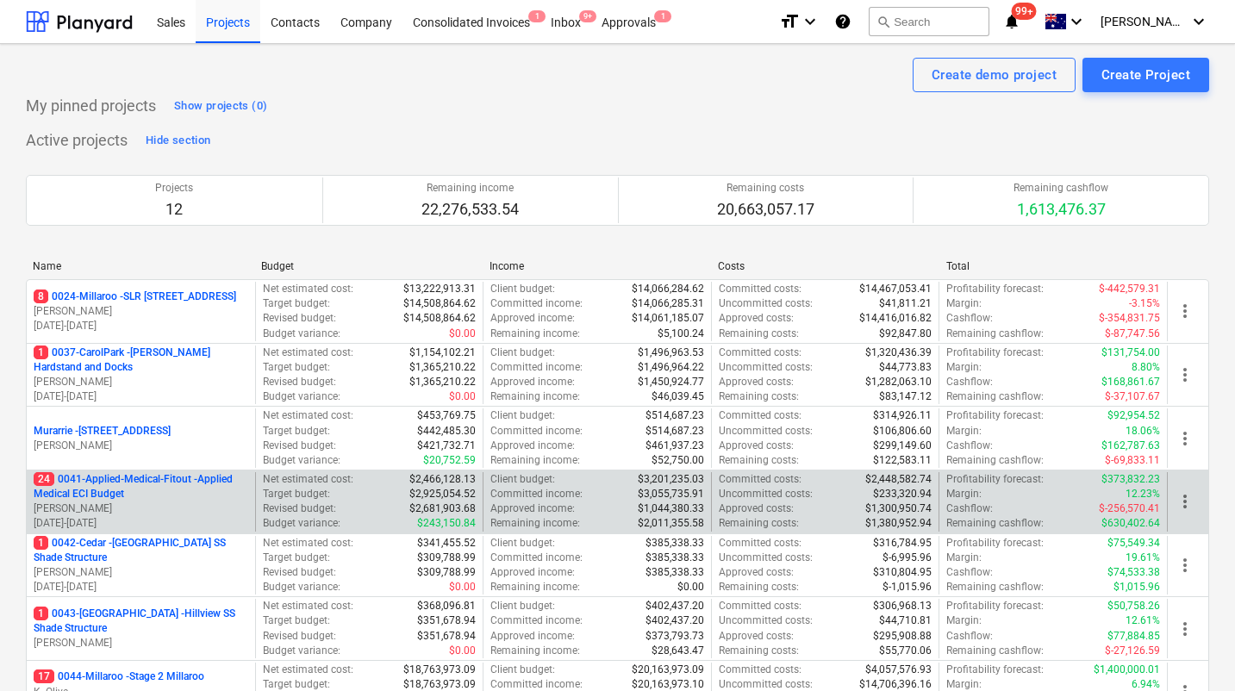
click at [159, 482] on p "24 0041-Applied-Medical-Fitout - Applied Medical ECI Budget" at bounding box center [141, 486] width 215 height 29
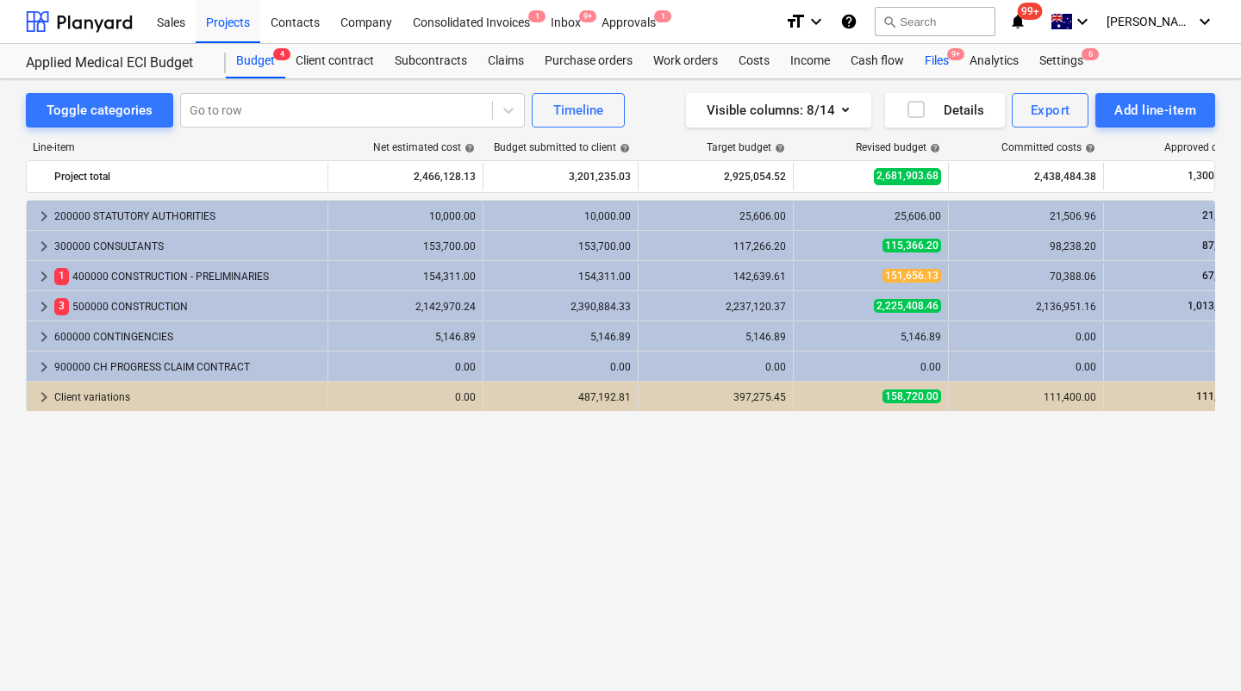
click at [922, 63] on div "Files 9+" at bounding box center [936, 61] width 45 height 34
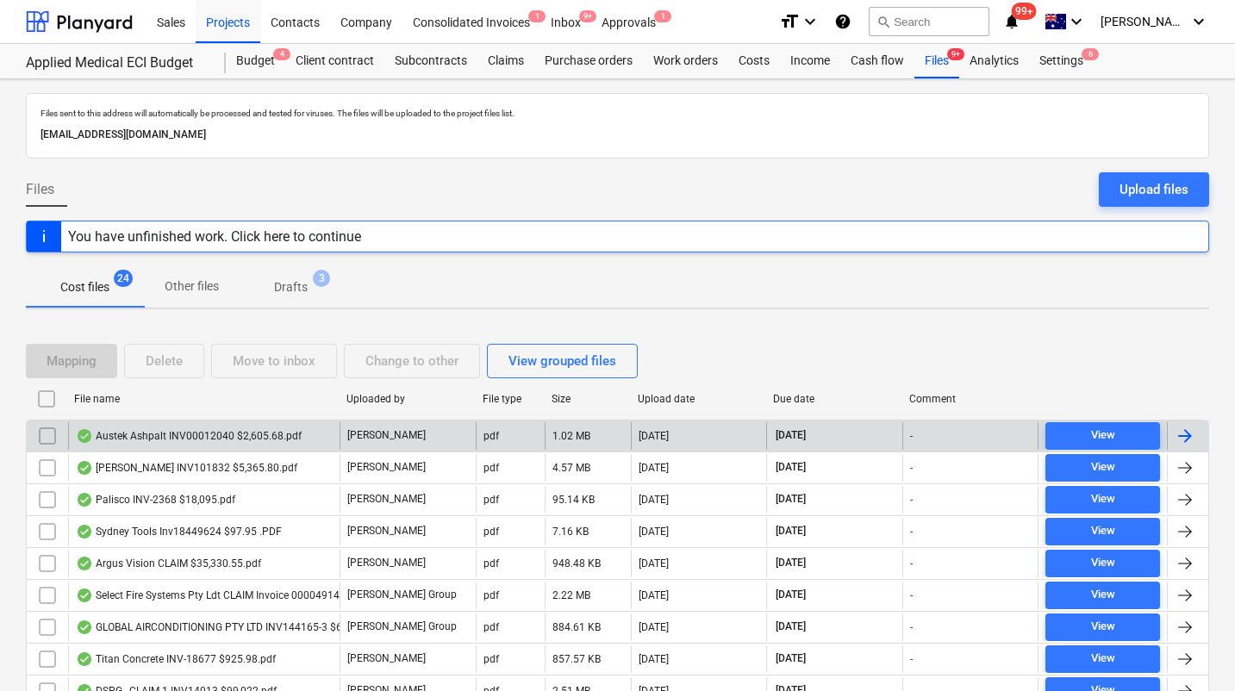
click at [181, 433] on div "Austek Ashpalt INV00012040 $2,605.68.pdf" at bounding box center [189, 436] width 226 height 14
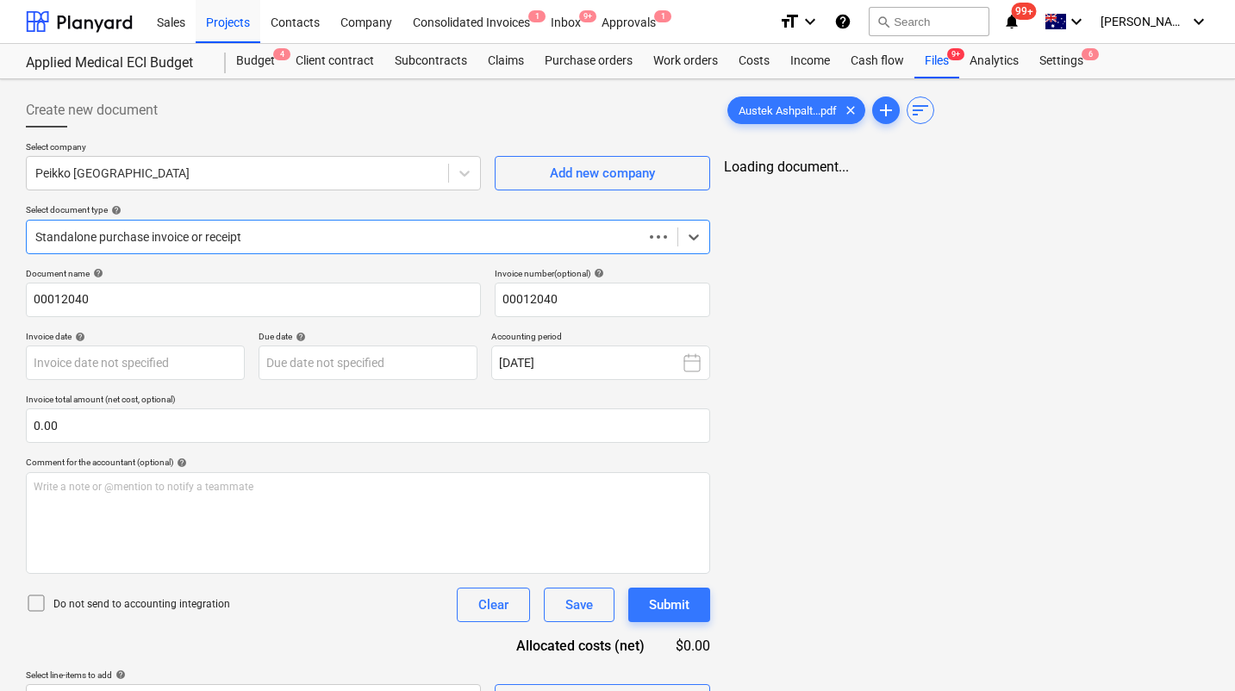
type input "01 Sep 2025"
type input "08 Sep 2025"
click at [537, 176] on span "Add new company" at bounding box center [602, 173] width 172 height 22
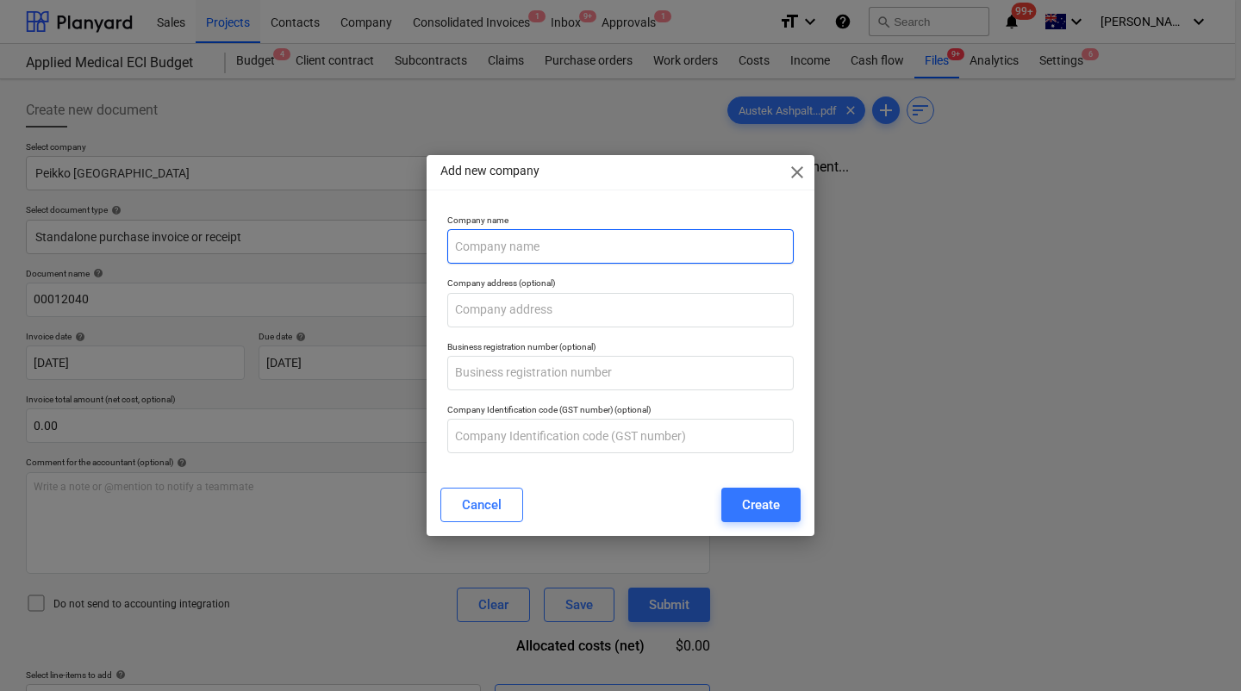
click at [534, 245] on input "text" at bounding box center [620, 246] width 346 height 34
paste input "Austek Asphalt Services"
type input "Austek Asphalt Services"
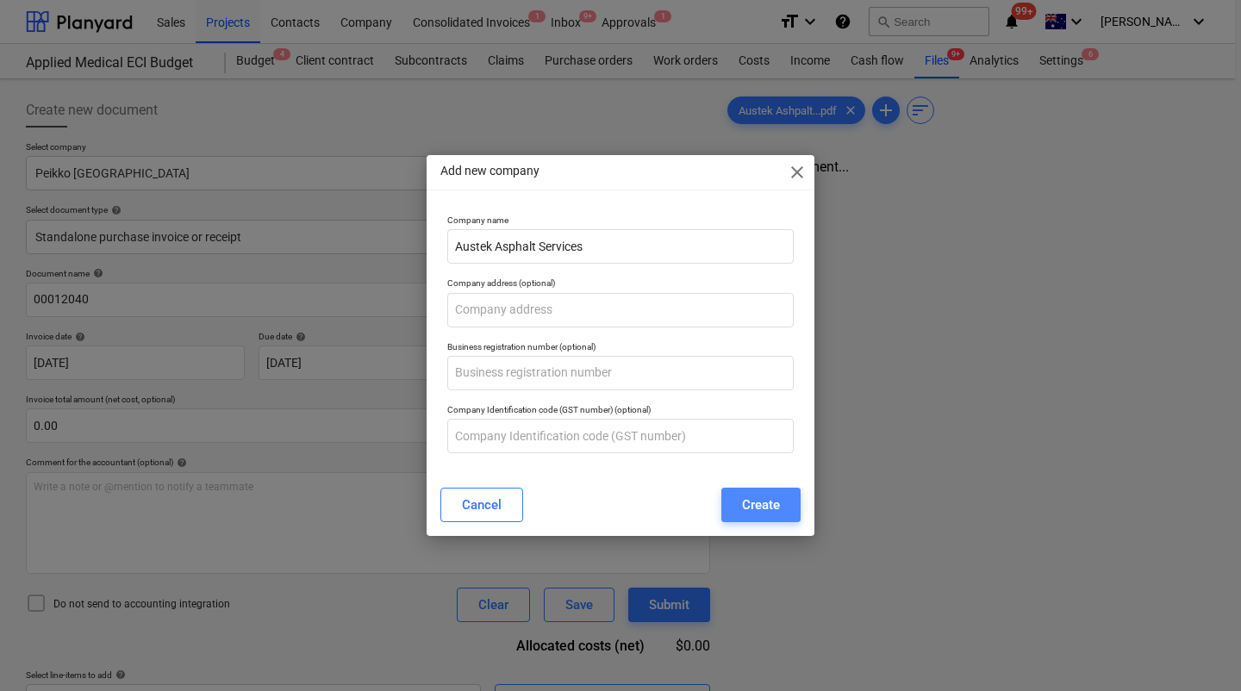
click at [754, 506] on div "Create" at bounding box center [761, 505] width 38 height 22
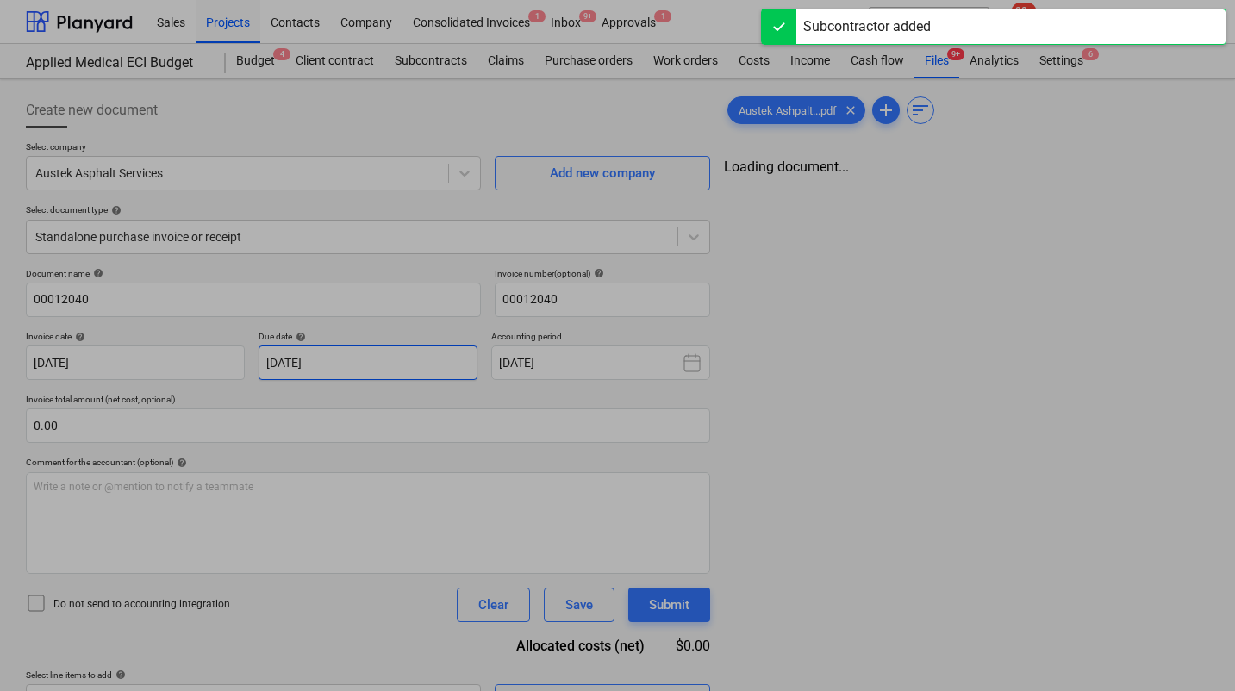
click at [382, 367] on body "Sales Projects Contacts Company Consolidated Invoices 1 Inbox 9+ Approvals 1 fo…" at bounding box center [617, 345] width 1235 height 691
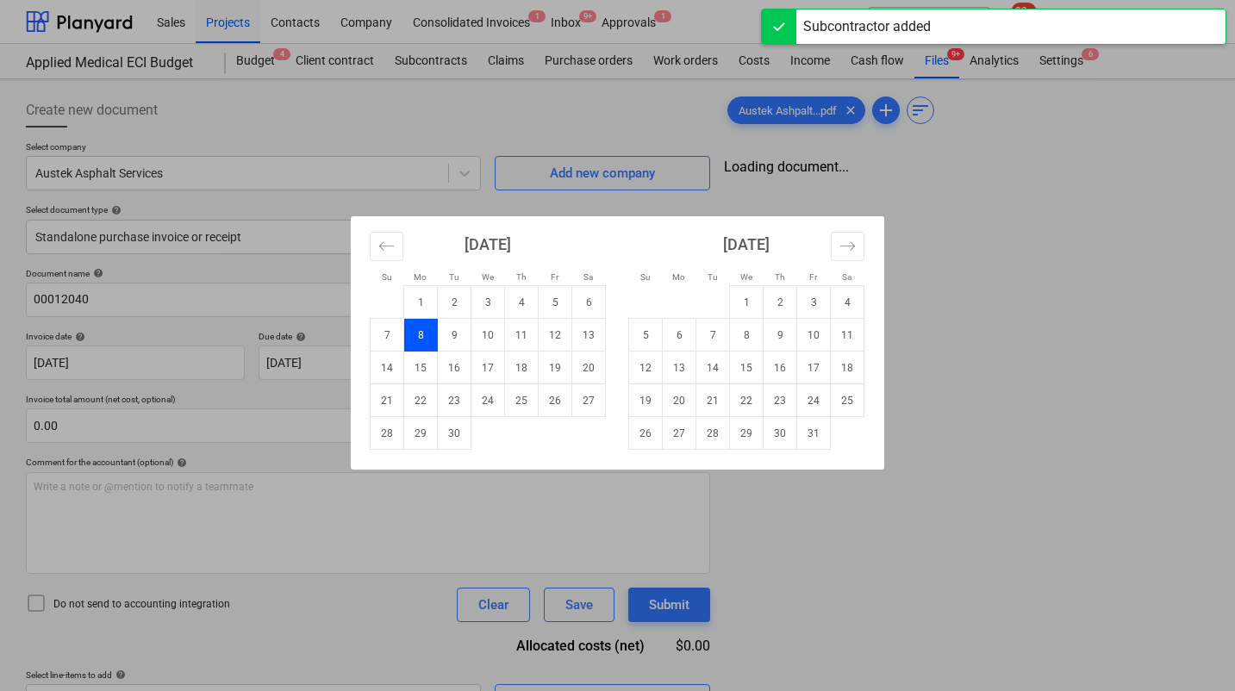
click at [421, 341] on td "8" at bounding box center [421, 335] width 34 height 33
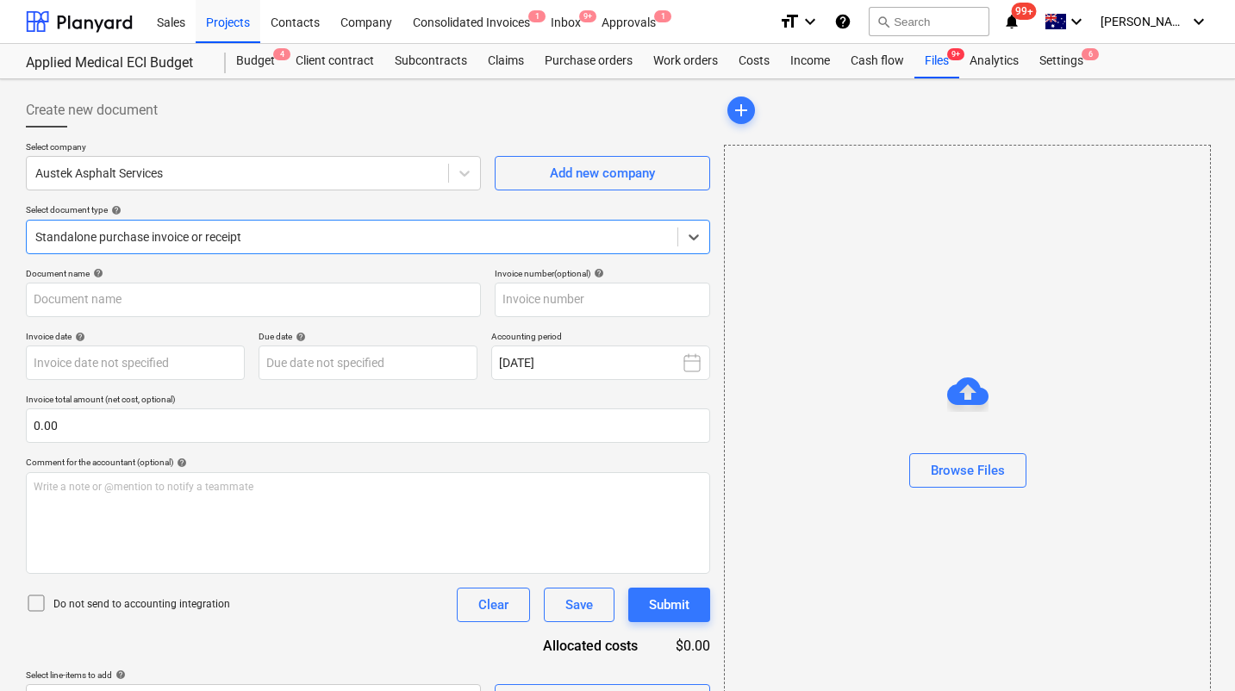
type input "00012040"
type input "[DATE]"
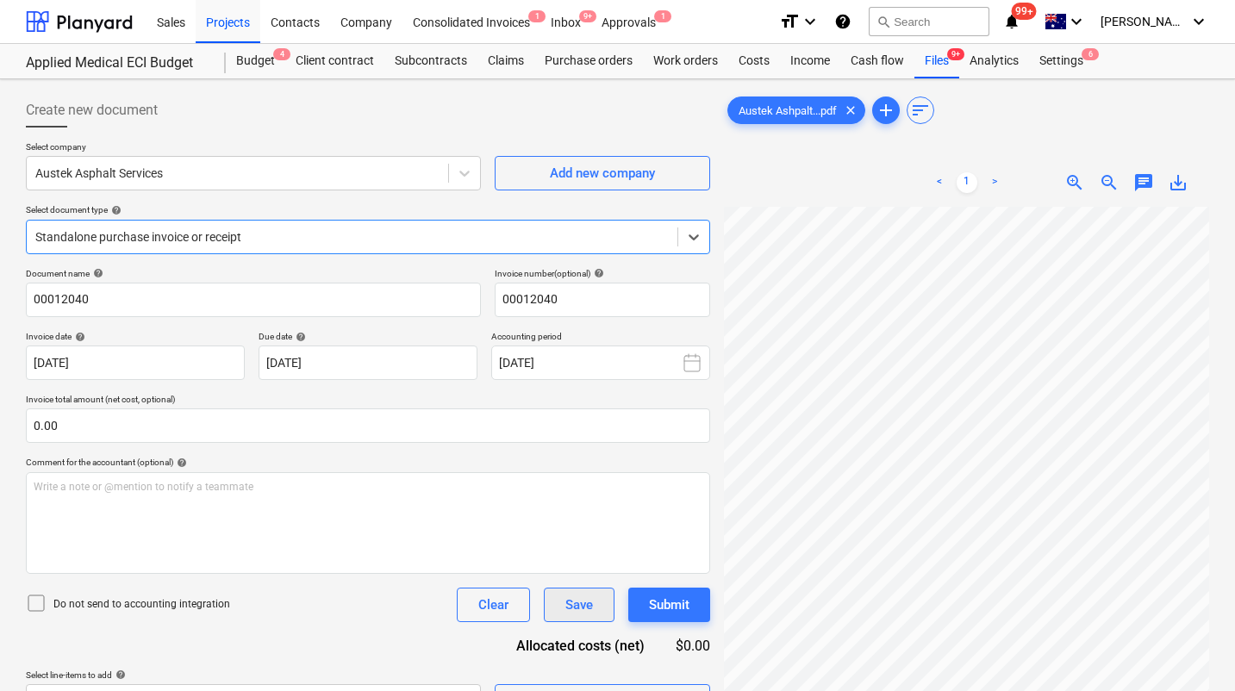
click at [578, 598] on div "Save" at bounding box center [579, 605] width 28 height 22
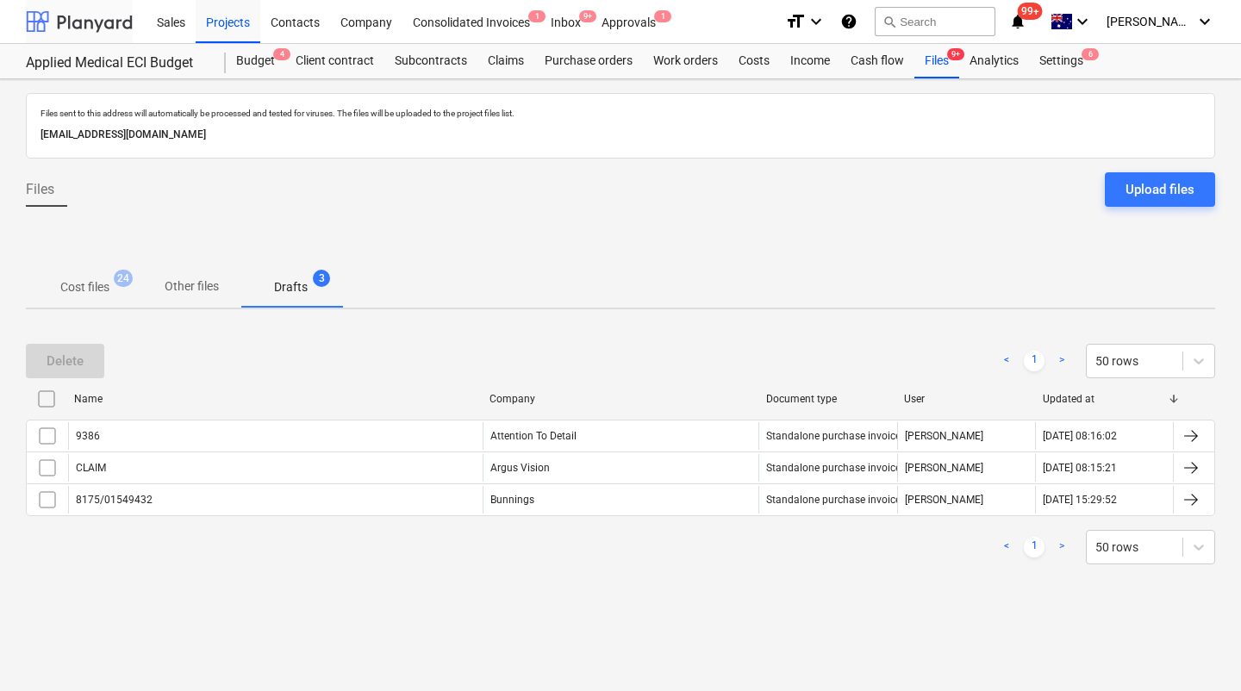
click at [91, 20] on div at bounding box center [79, 21] width 107 height 43
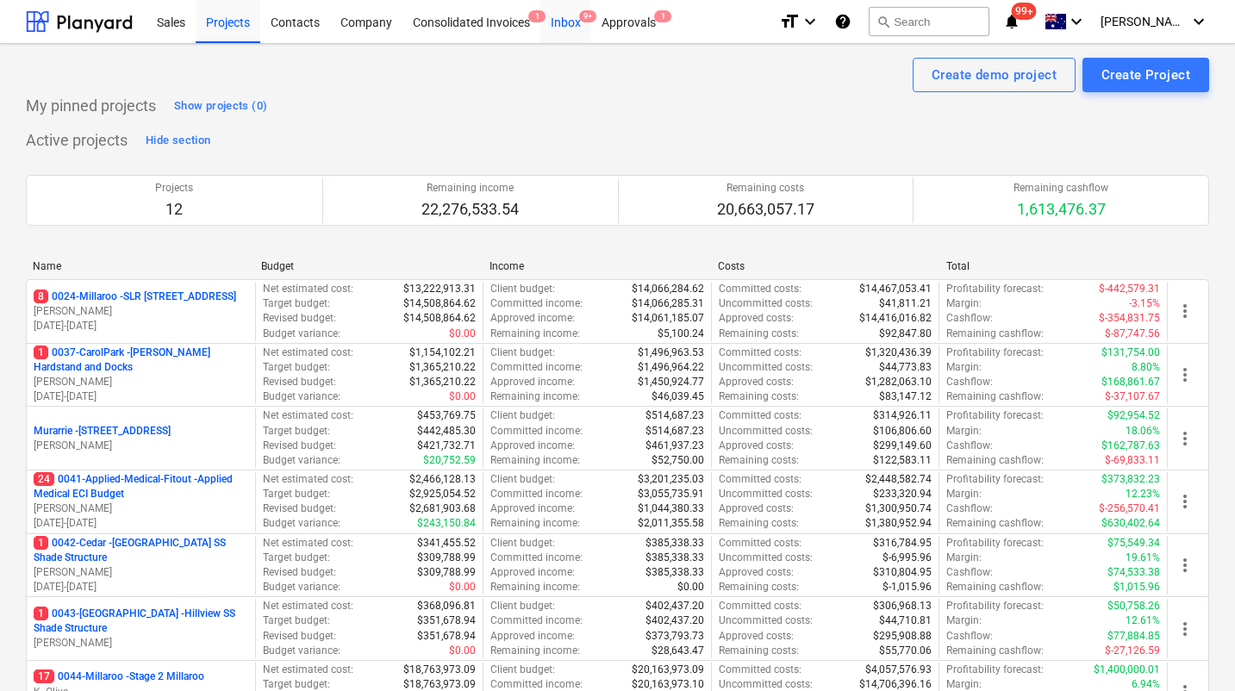
click at [566, 14] on div "Inbox 9+" at bounding box center [565, 21] width 51 height 44
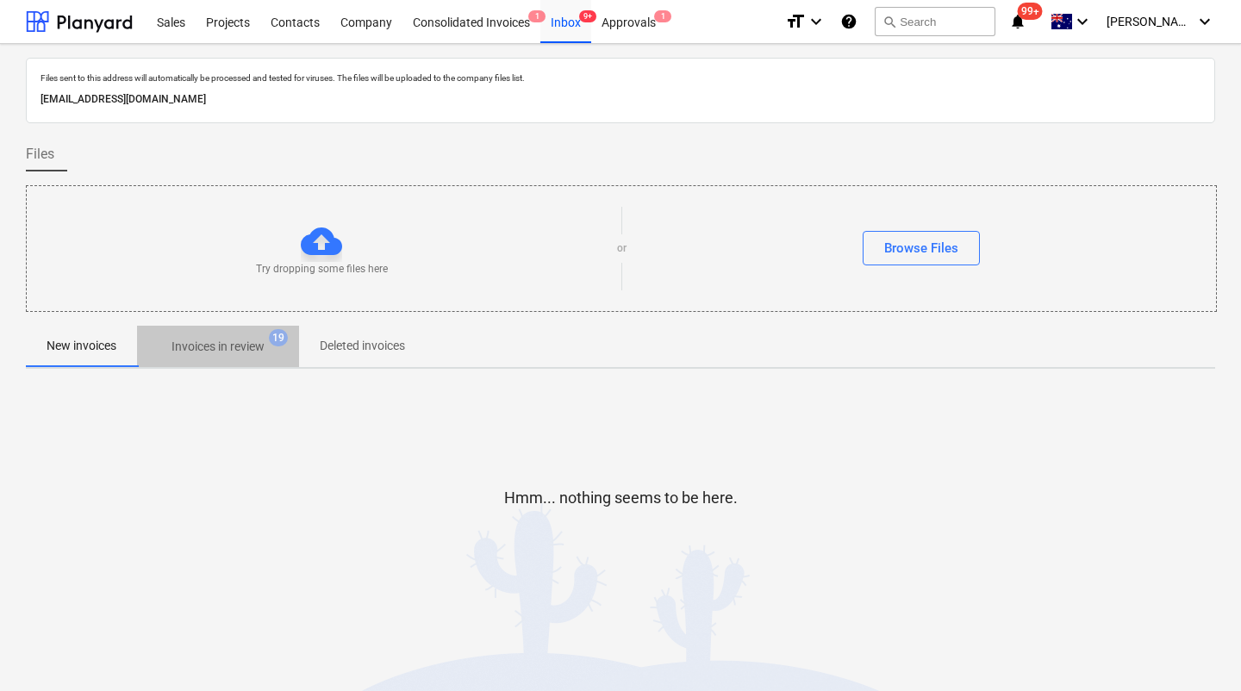
click at [239, 351] on p "Invoices in review" at bounding box center [218, 347] width 93 height 18
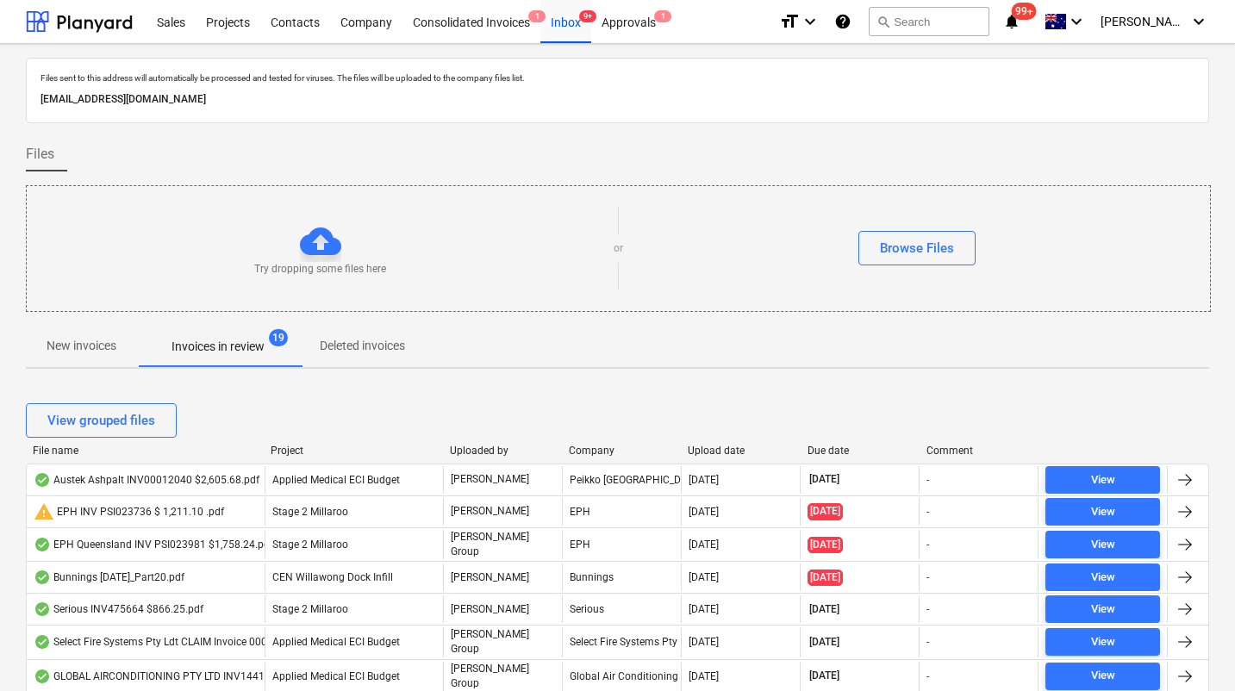
click at [727, 450] on div "Upload date" at bounding box center [740, 451] width 105 height 12
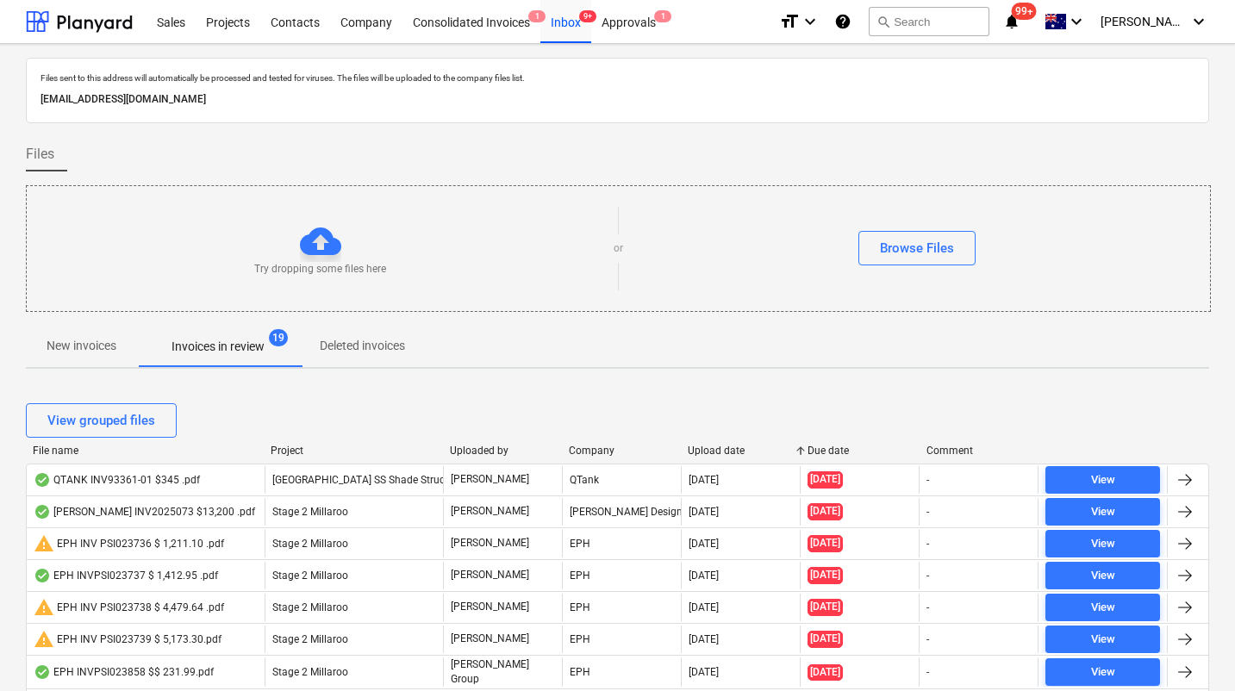
click at [727, 450] on div "Upload date" at bounding box center [740, 451] width 105 height 12
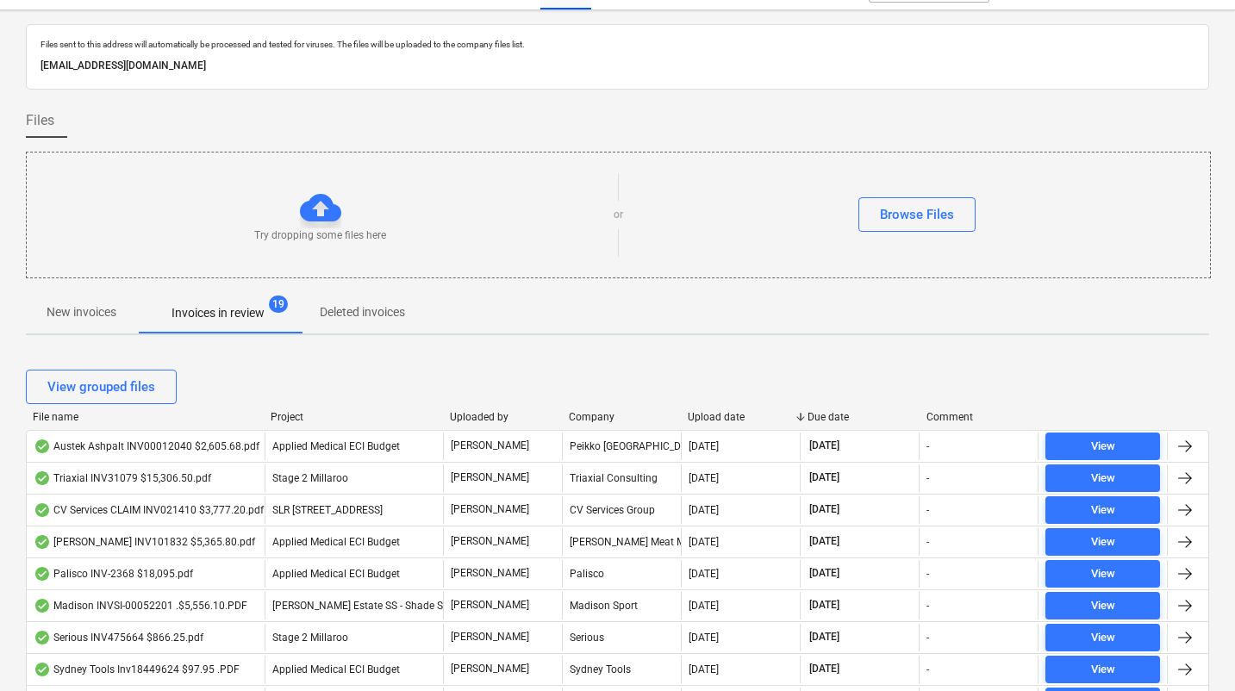
scroll to position [26, 0]
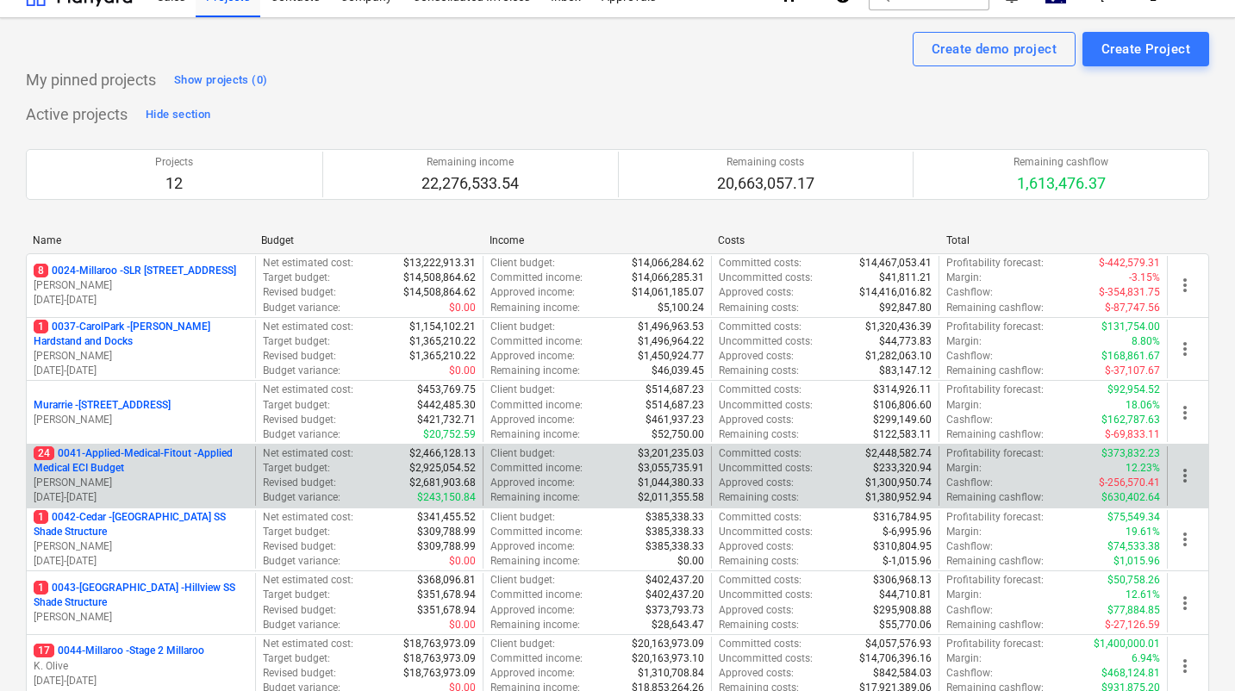
click at [132, 462] on p "24 0041-Applied-Medical-Fitout - Applied Medical ECI Budget" at bounding box center [141, 460] width 215 height 29
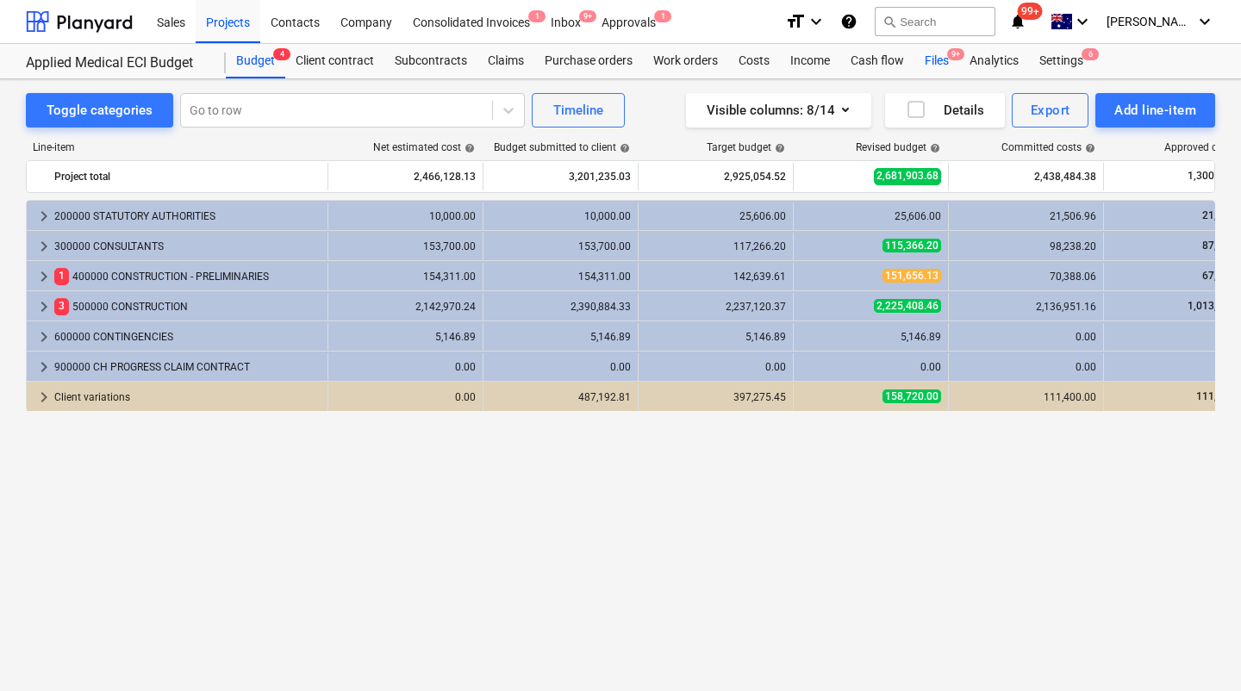
click at [935, 67] on div "Files 9+" at bounding box center [936, 61] width 45 height 34
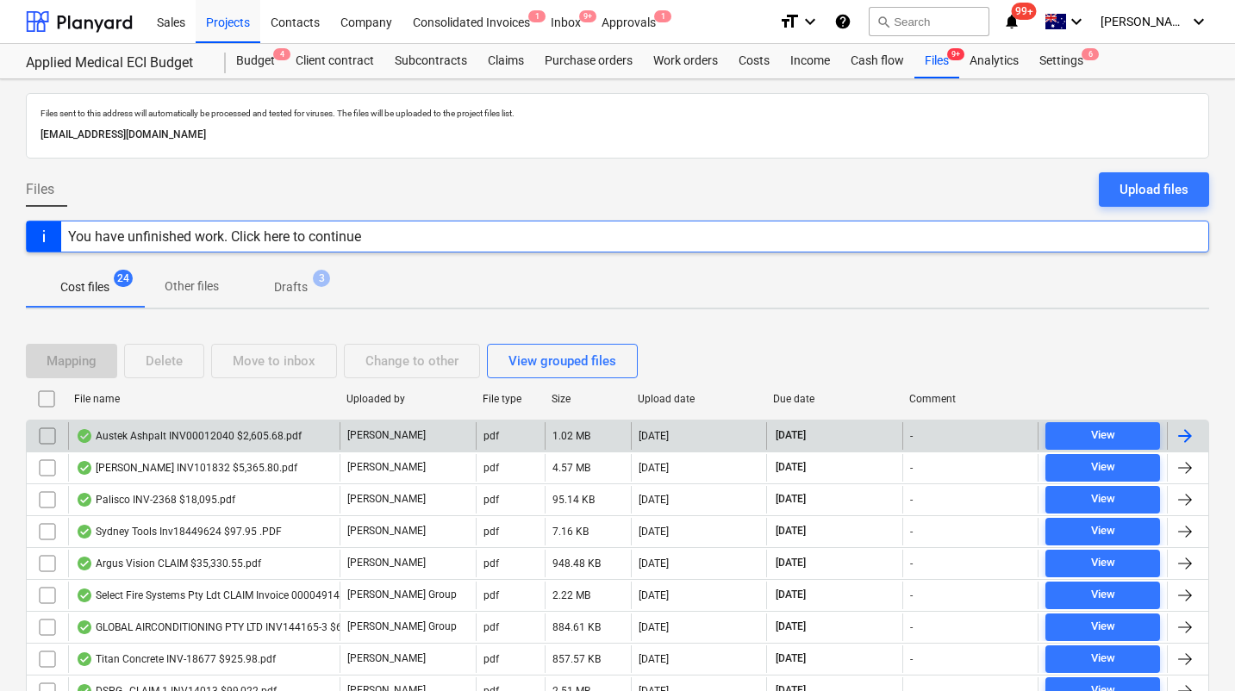
click at [46, 435] on input "checkbox" at bounding box center [48, 436] width 28 height 28
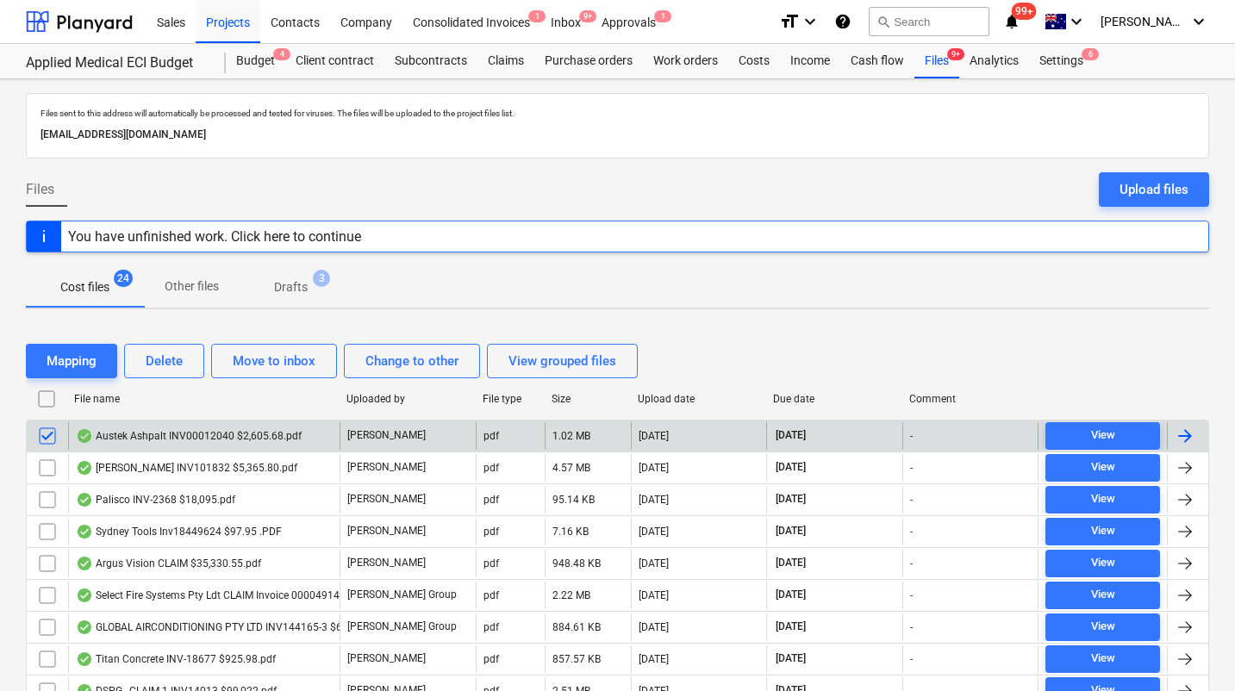
drag, startPoint x: 256, startPoint y: 365, endPoint x: 181, endPoint y: 433, distance: 100.7
click at [191, 435] on div "Austek Ashpalt INV00012040 $2,605.68.pdf" at bounding box center [189, 436] width 226 height 14
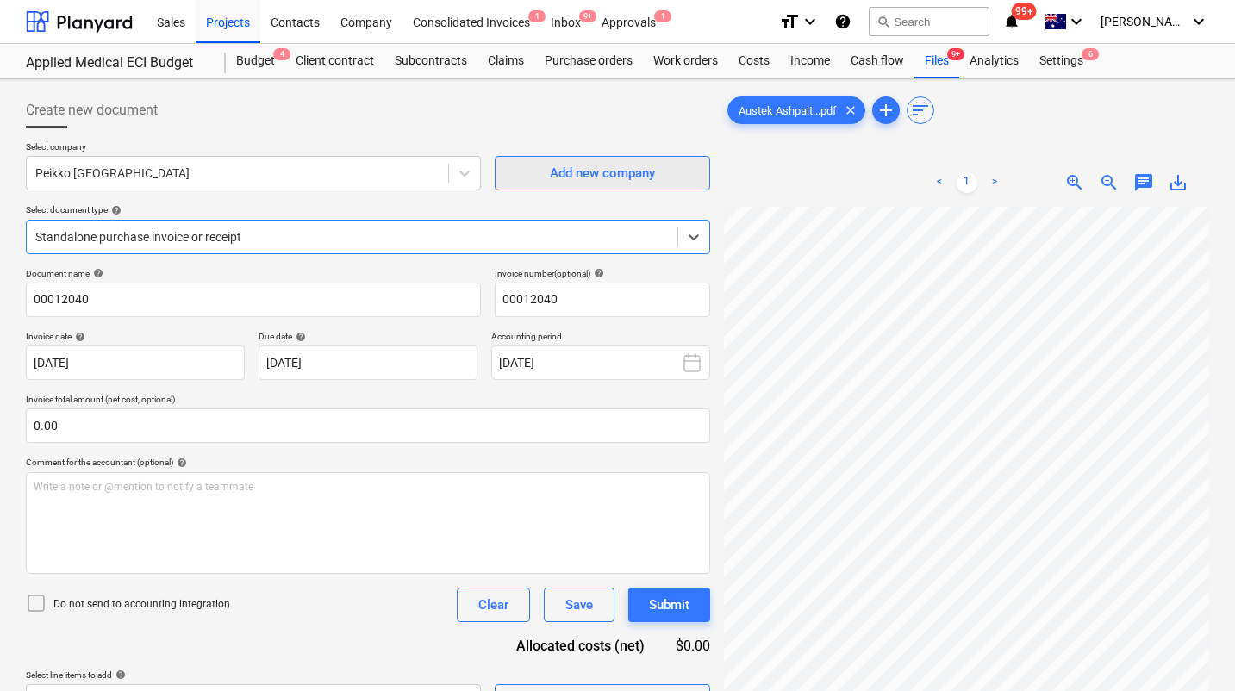
click at [569, 182] on div "Add new company" at bounding box center [602, 173] width 105 height 22
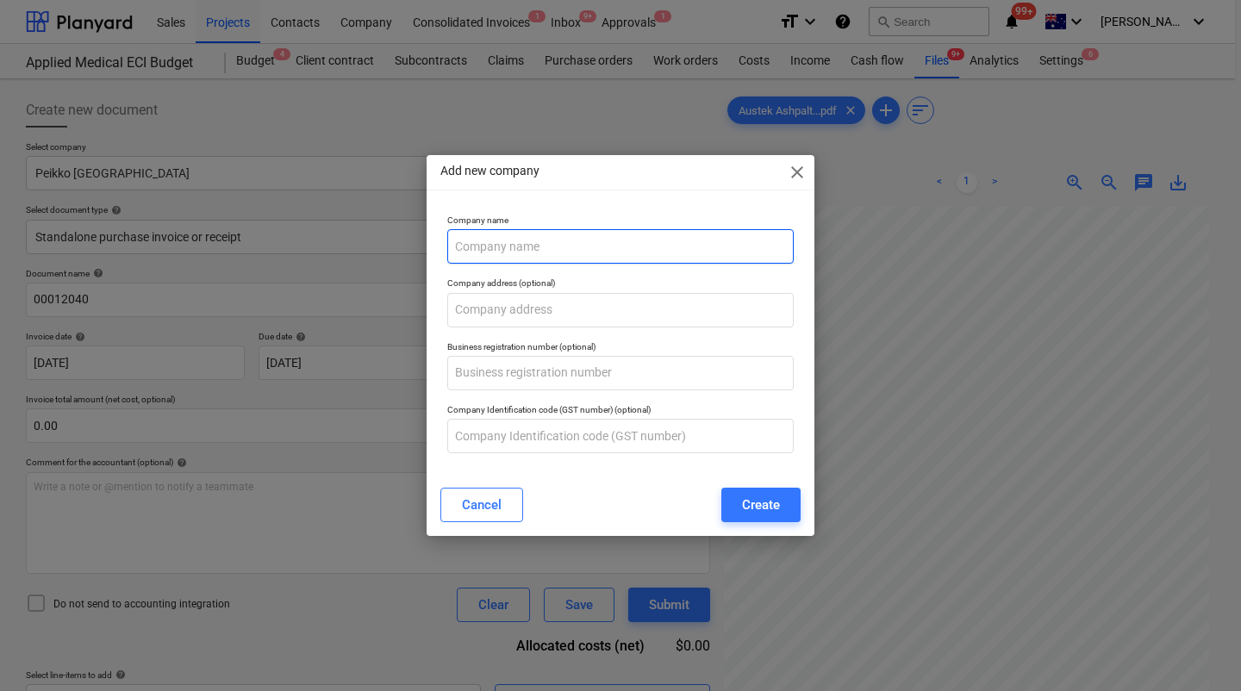
click at [515, 253] on input "text" at bounding box center [620, 246] width 346 height 34
paste input "Austek Asphalt Services"
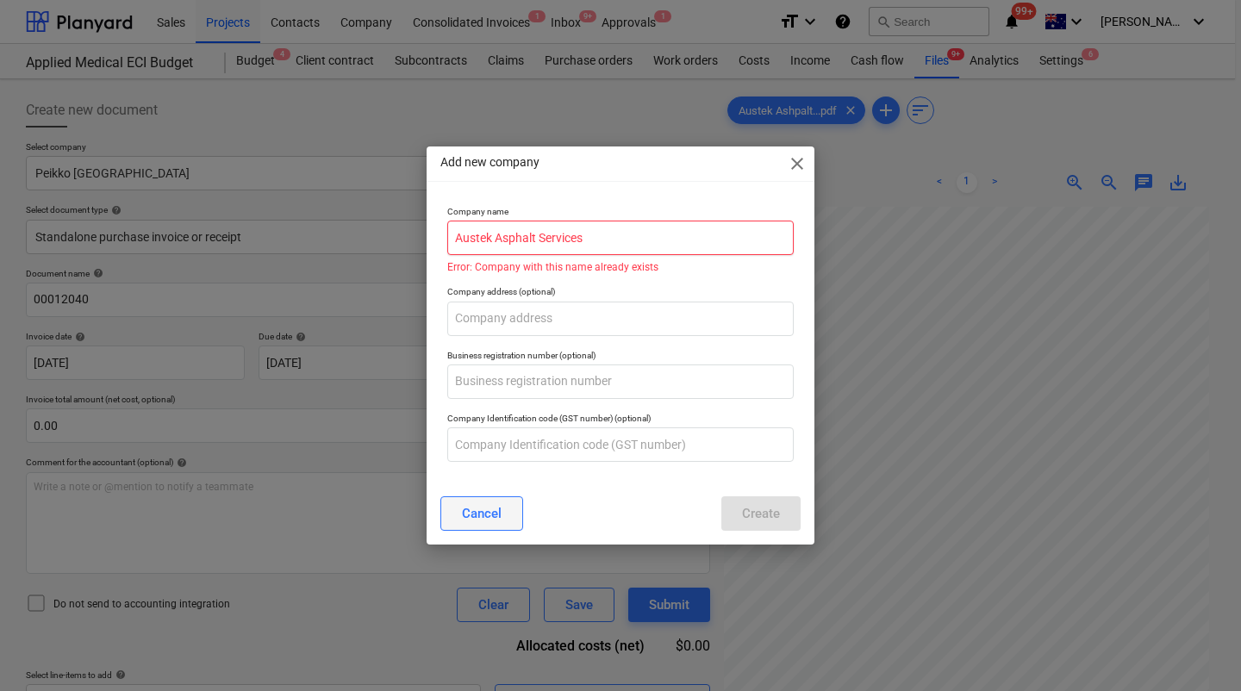
type input "Austek Asphalt Services"
click at [489, 504] on div "Cancel" at bounding box center [482, 513] width 40 height 22
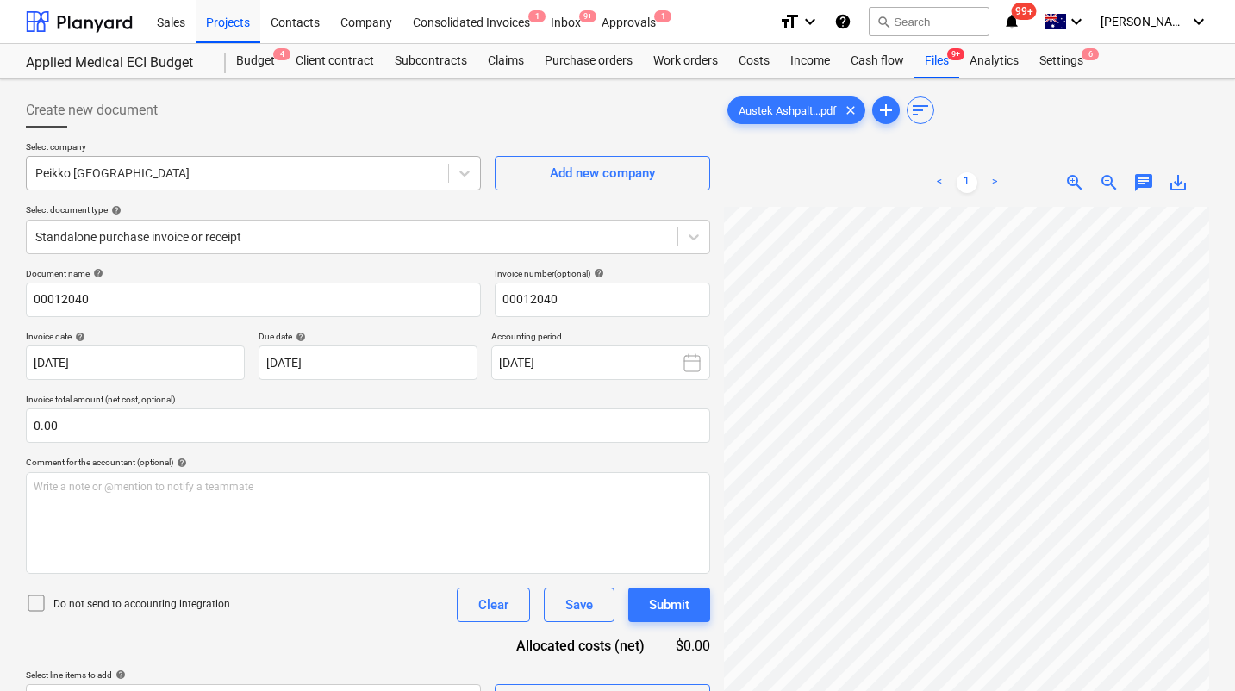
click at [327, 169] on div at bounding box center [237, 173] width 404 height 17
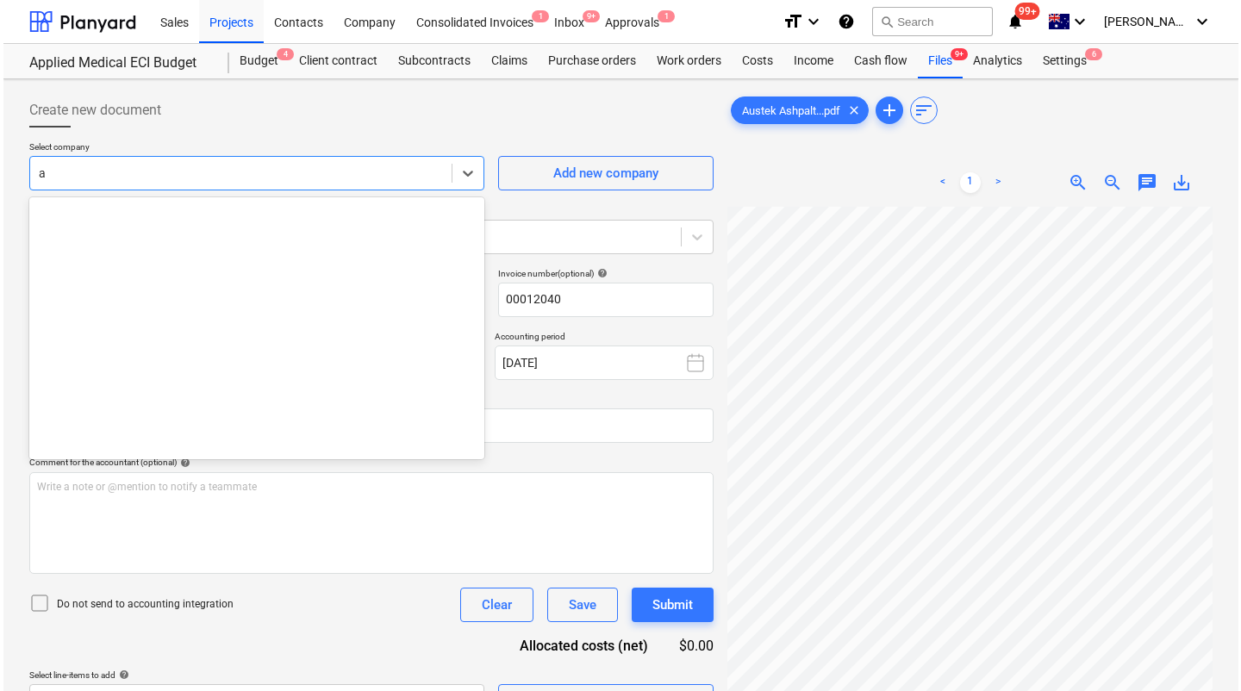
scroll to position [435, 0]
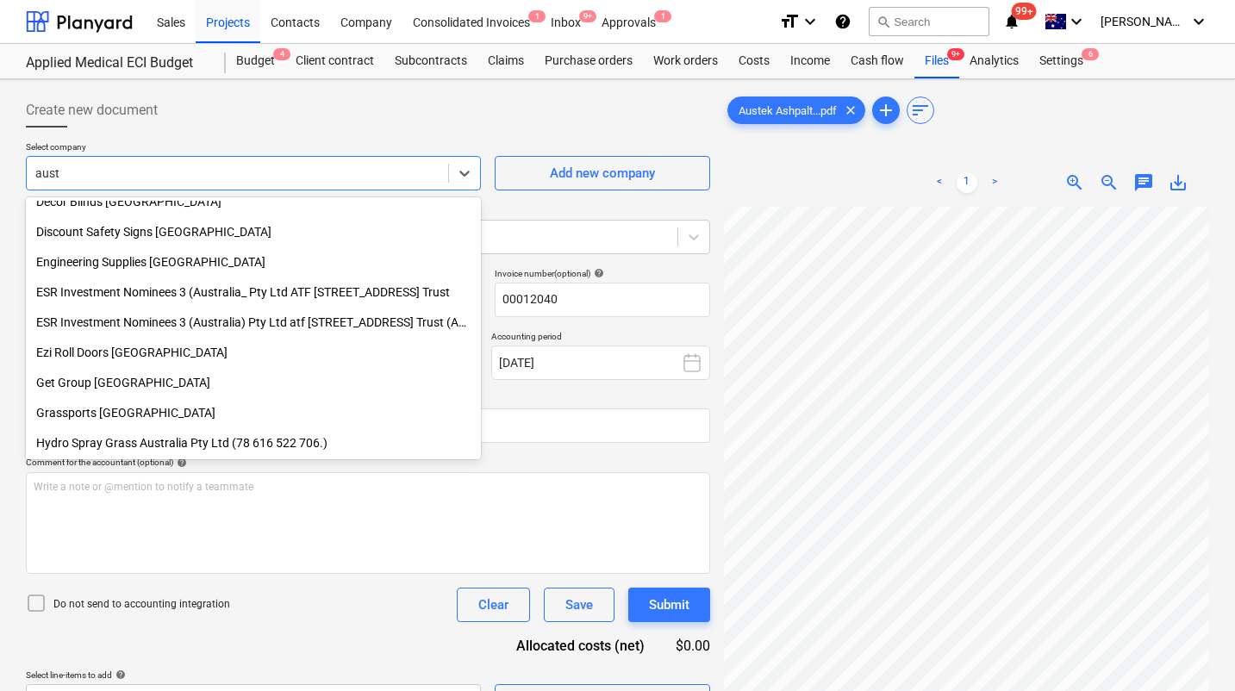
type input "auste"
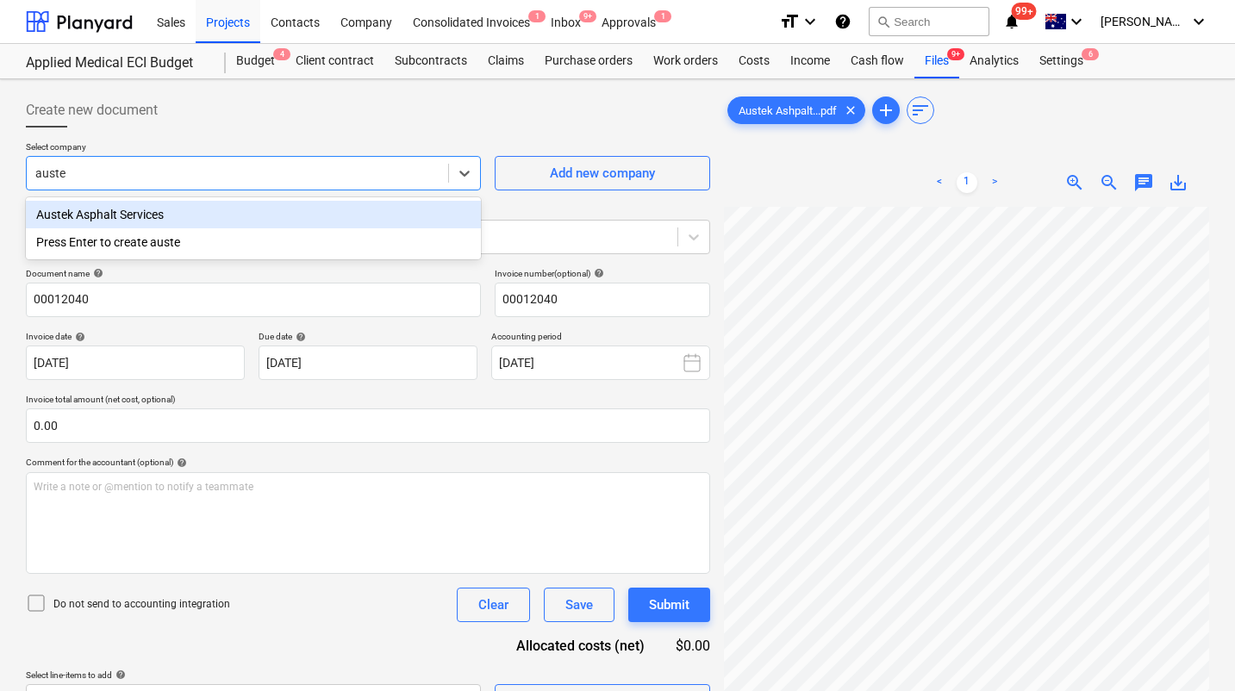
click at [173, 219] on div "Austek Asphalt Services" at bounding box center [253, 215] width 455 height 28
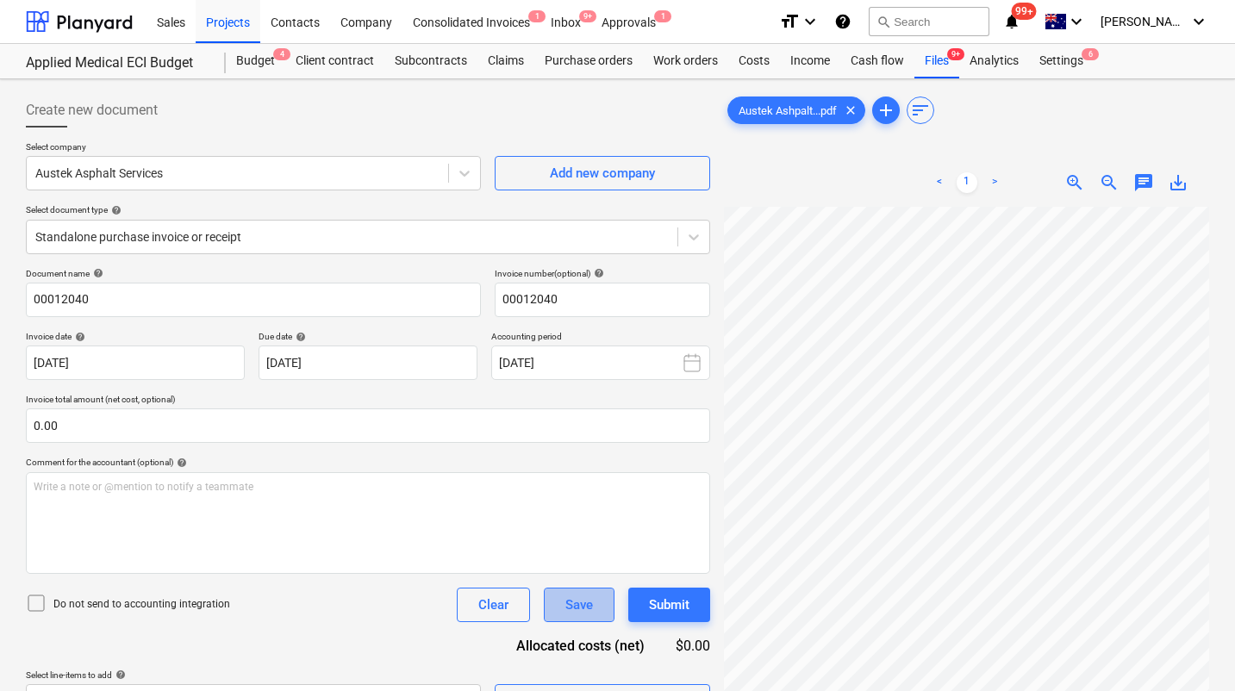
click at [582, 602] on div "Save" at bounding box center [579, 605] width 28 height 22
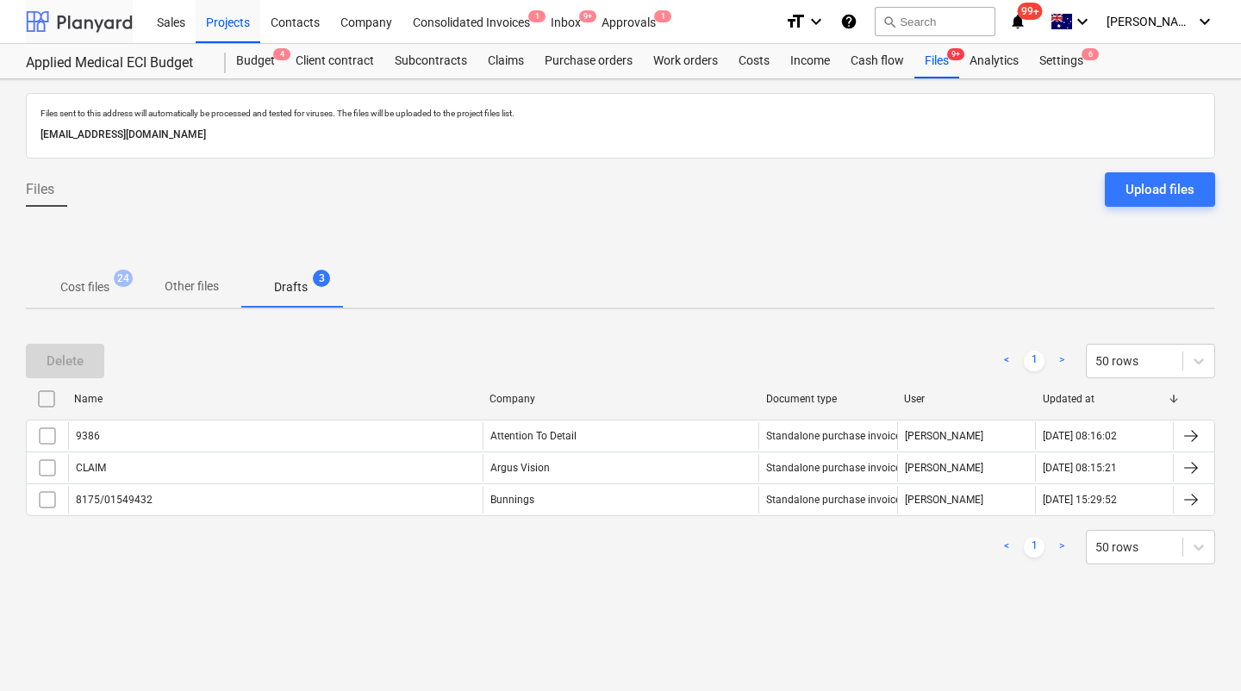
click at [87, 24] on div at bounding box center [79, 21] width 107 height 43
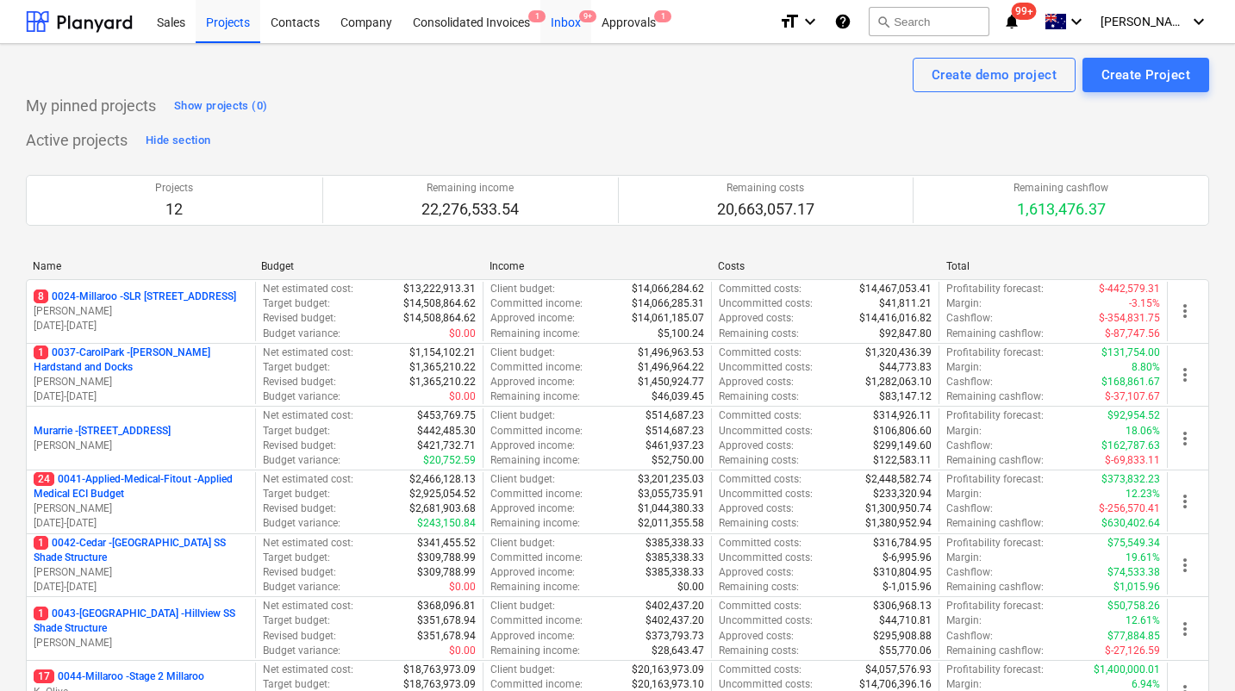
click at [569, 16] on div "Inbox 9+" at bounding box center [565, 21] width 51 height 44
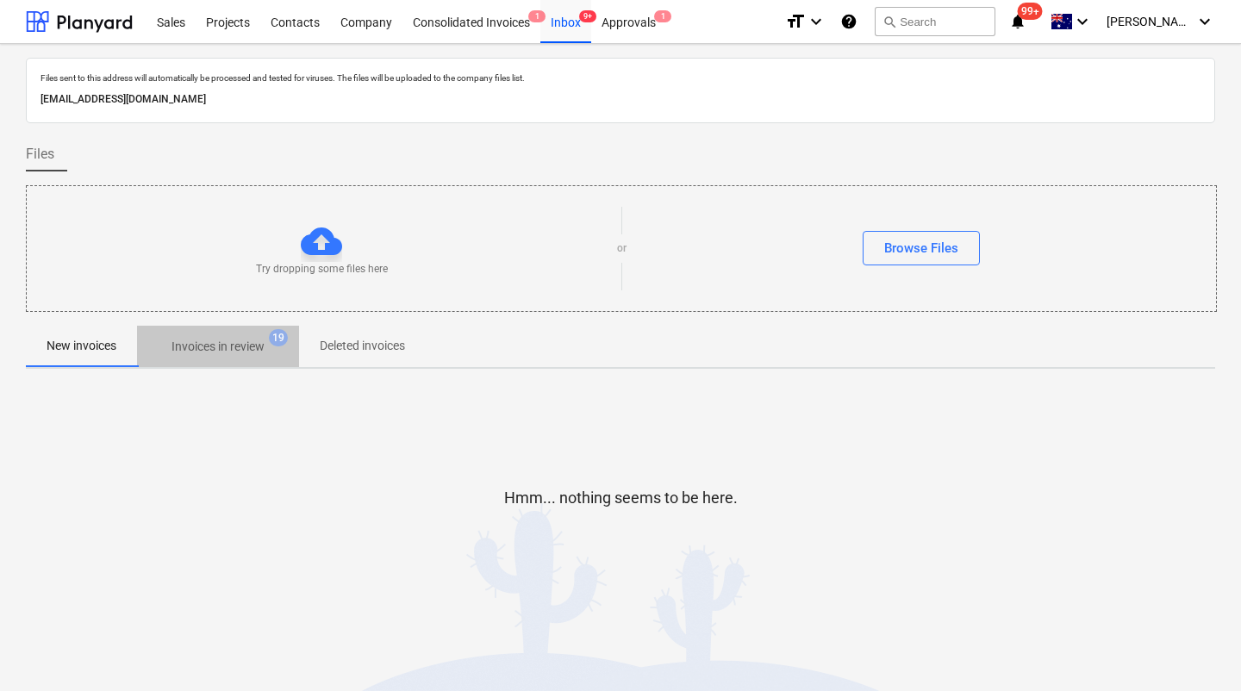
click at [226, 355] on p "Invoices in review" at bounding box center [218, 347] width 93 height 18
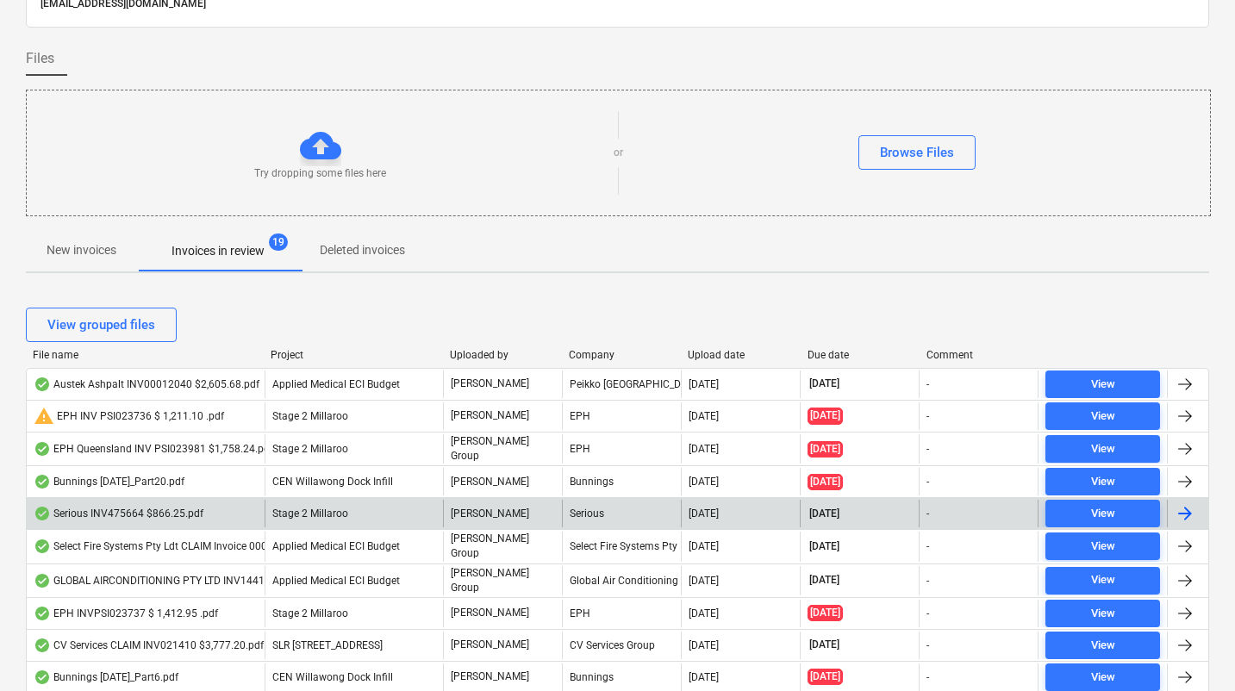
scroll to position [97, 0]
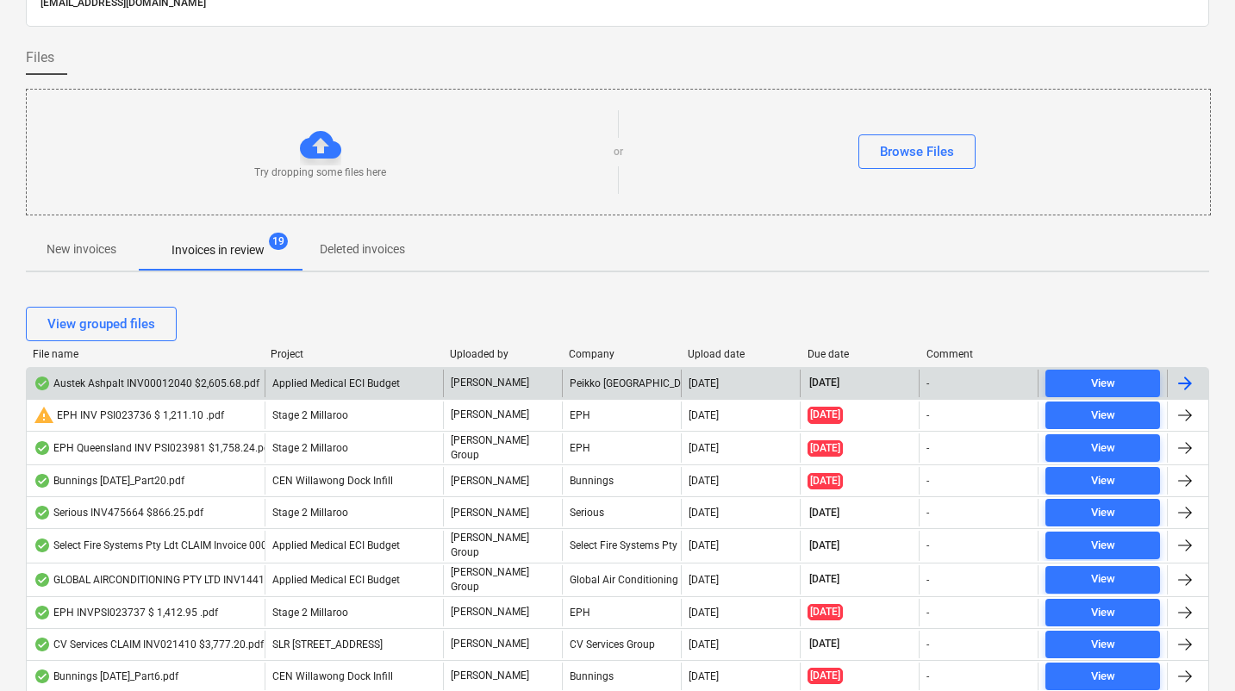
click at [215, 391] on div "Austek Ashpalt INV00012040 $2,605.68.pdf" at bounding box center [146, 384] width 238 height 28
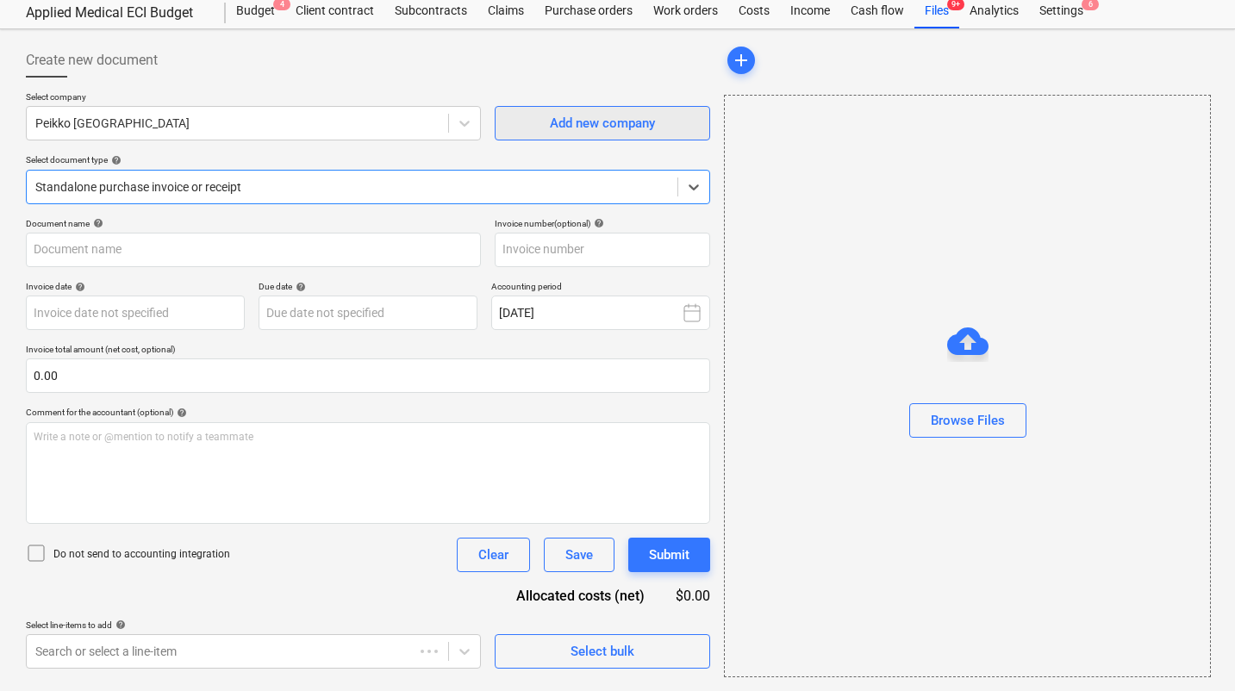
type input "00012040"
type input "[DATE]"
type input "08 Sep 2025"
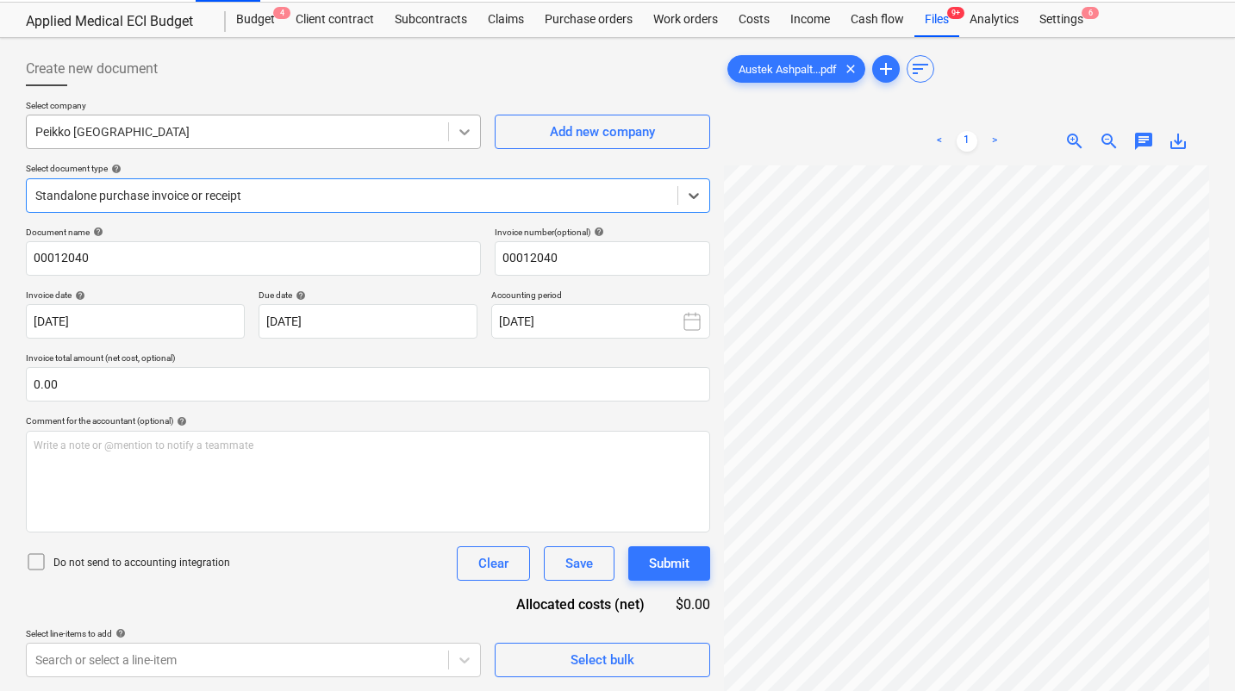
scroll to position [50, 0]
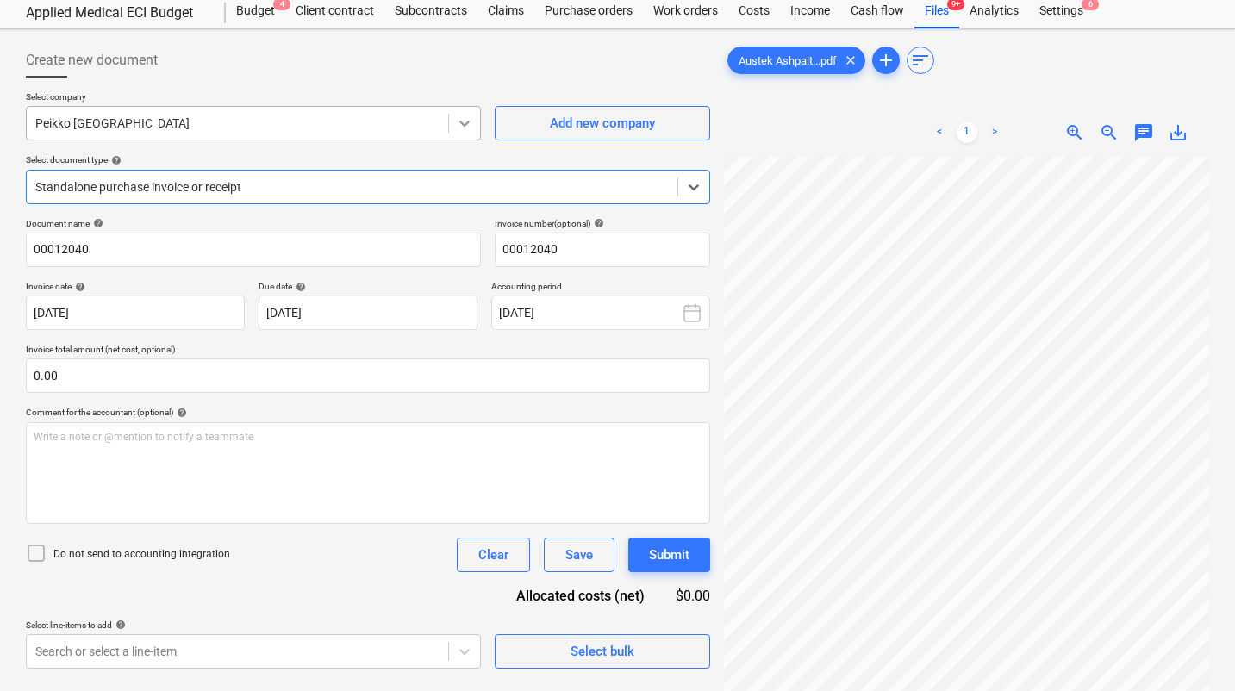
click at [450, 132] on div at bounding box center [464, 123] width 31 height 31
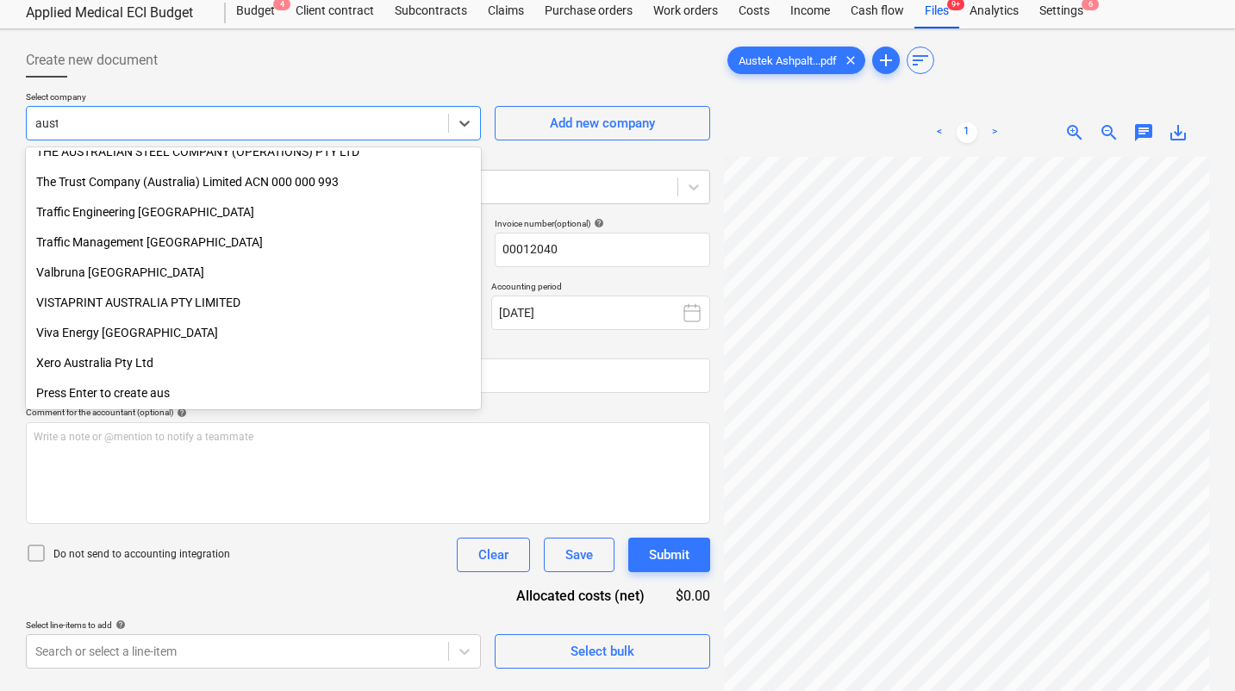
scroll to position [1099, 0]
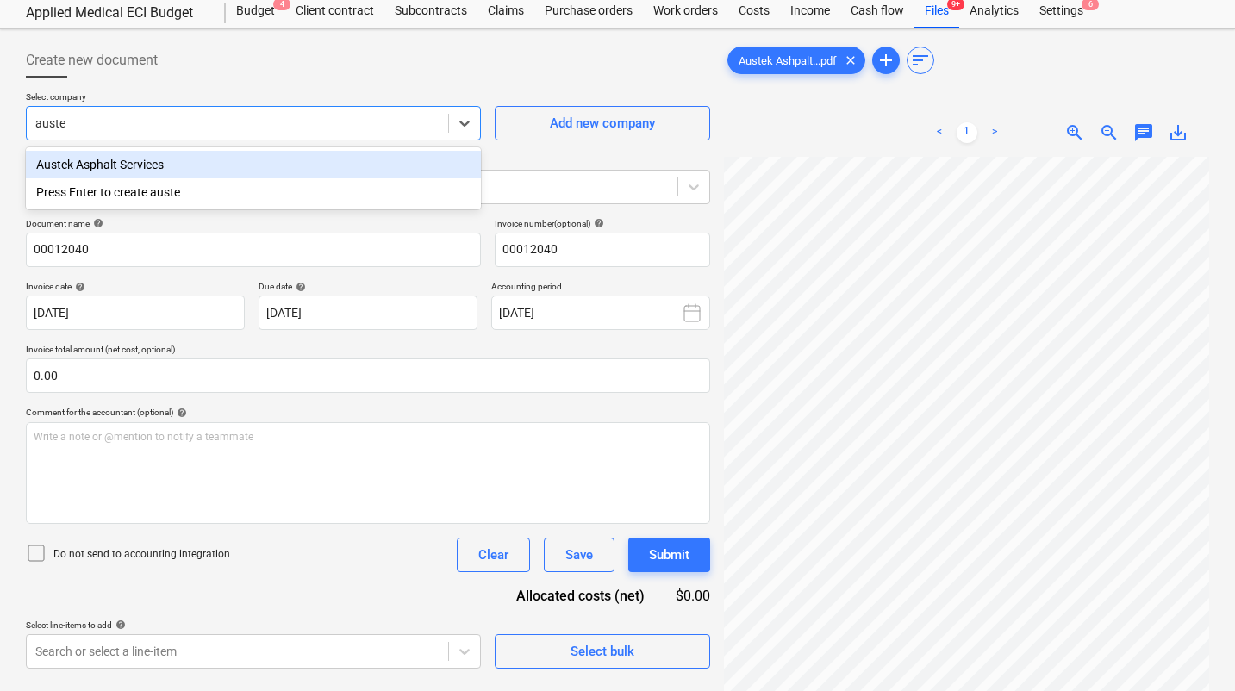
type input "austek"
click at [192, 172] on div "Austek Asphalt Services" at bounding box center [253, 165] width 455 height 28
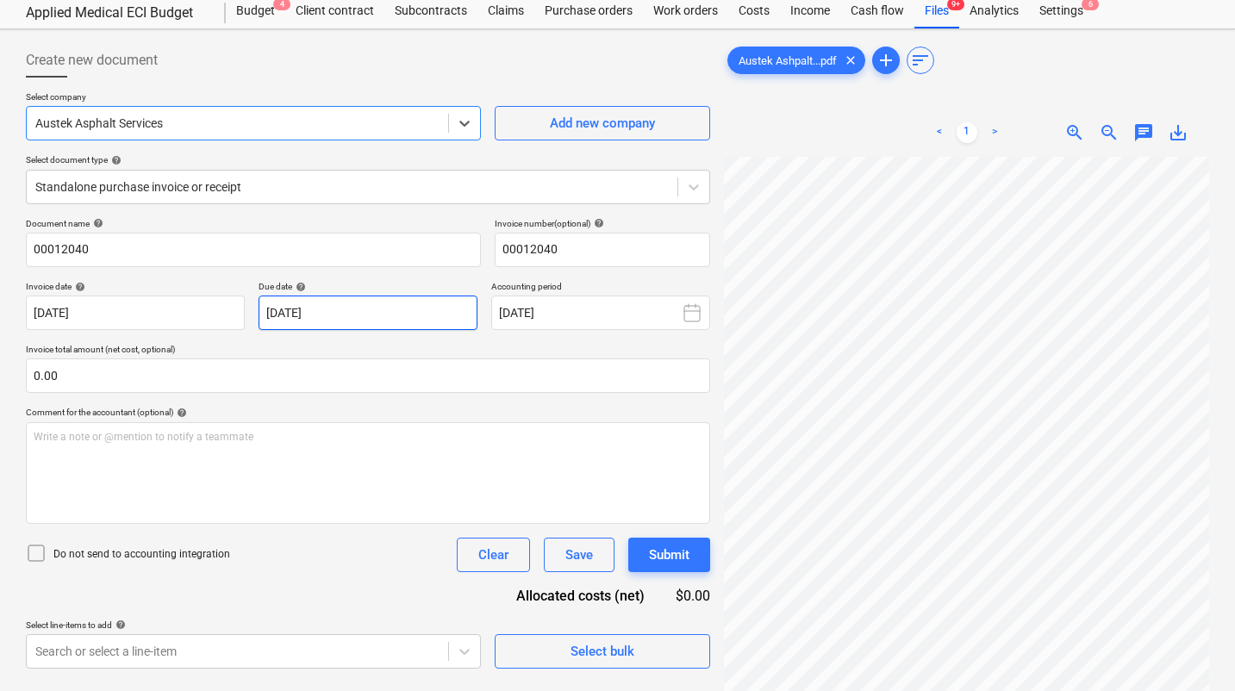
click at [313, 310] on body "Sales Projects Contacts Company Consolidated Invoices 1 Inbox 9+ Approvals 1 fo…" at bounding box center [617, 295] width 1235 height 691
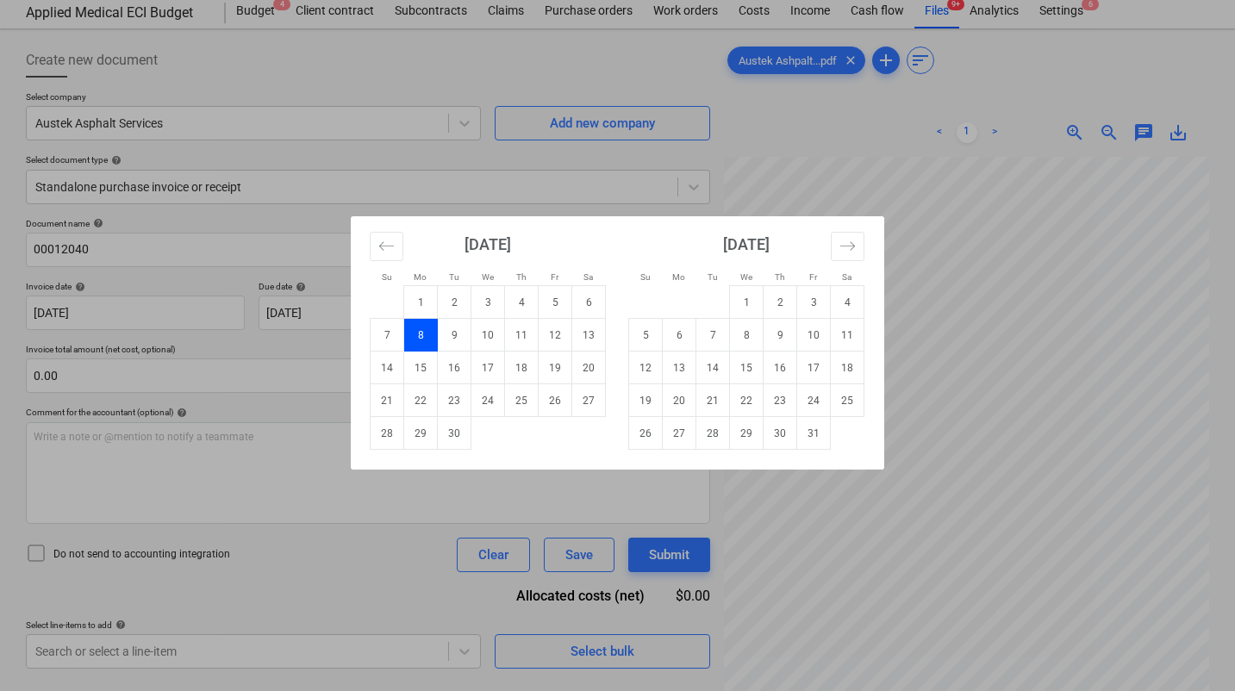
click at [423, 327] on td "8" at bounding box center [421, 335] width 34 height 33
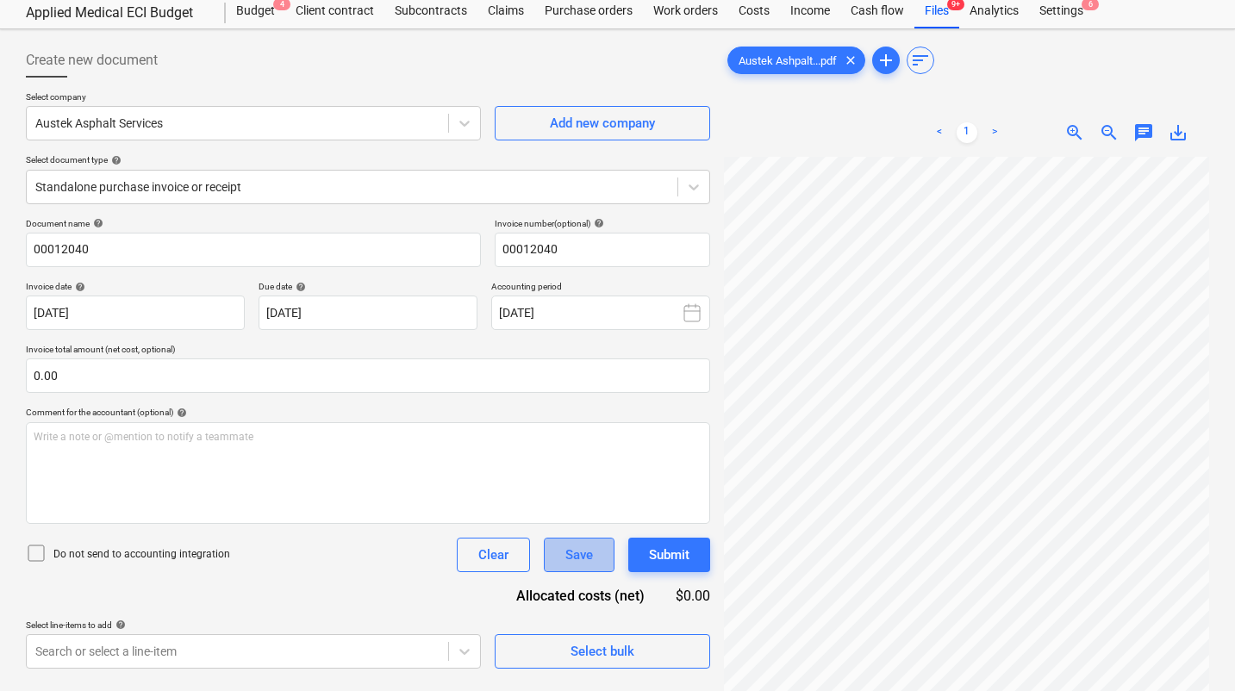
click at [578, 561] on div "Save" at bounding box center [579, 555] width 28 height 22
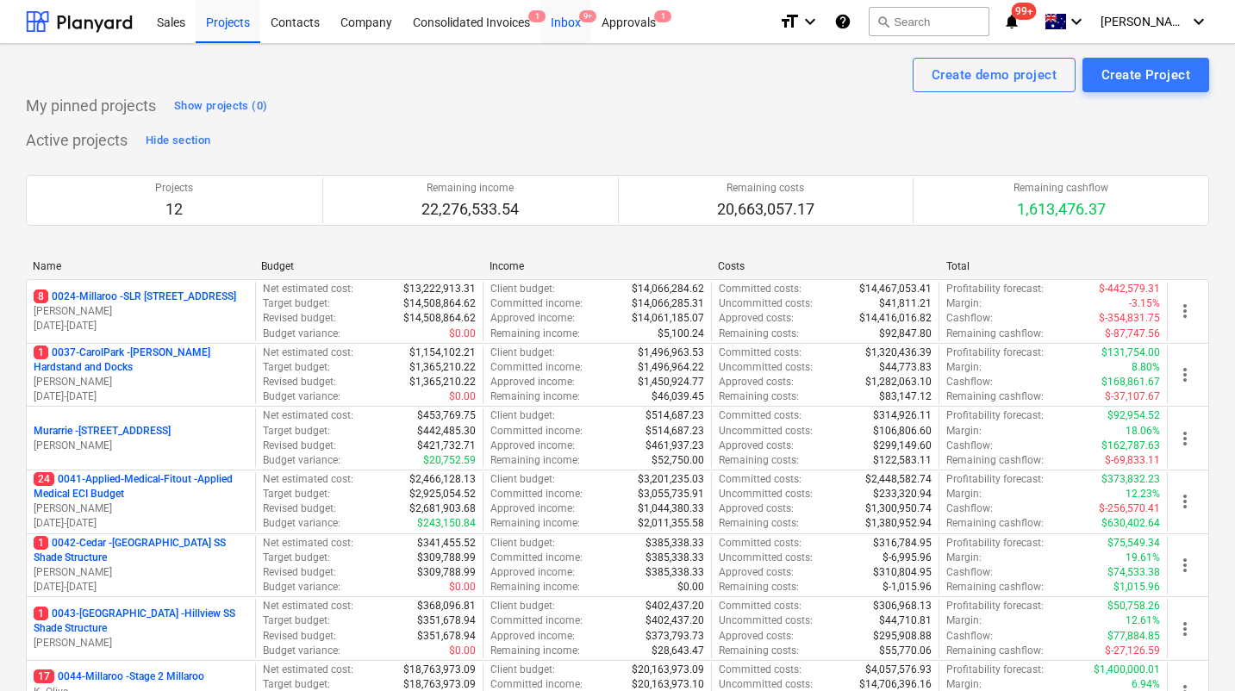
click at [581, 16] on span "9+" at bounding box center [587, 16] width 17 height 12
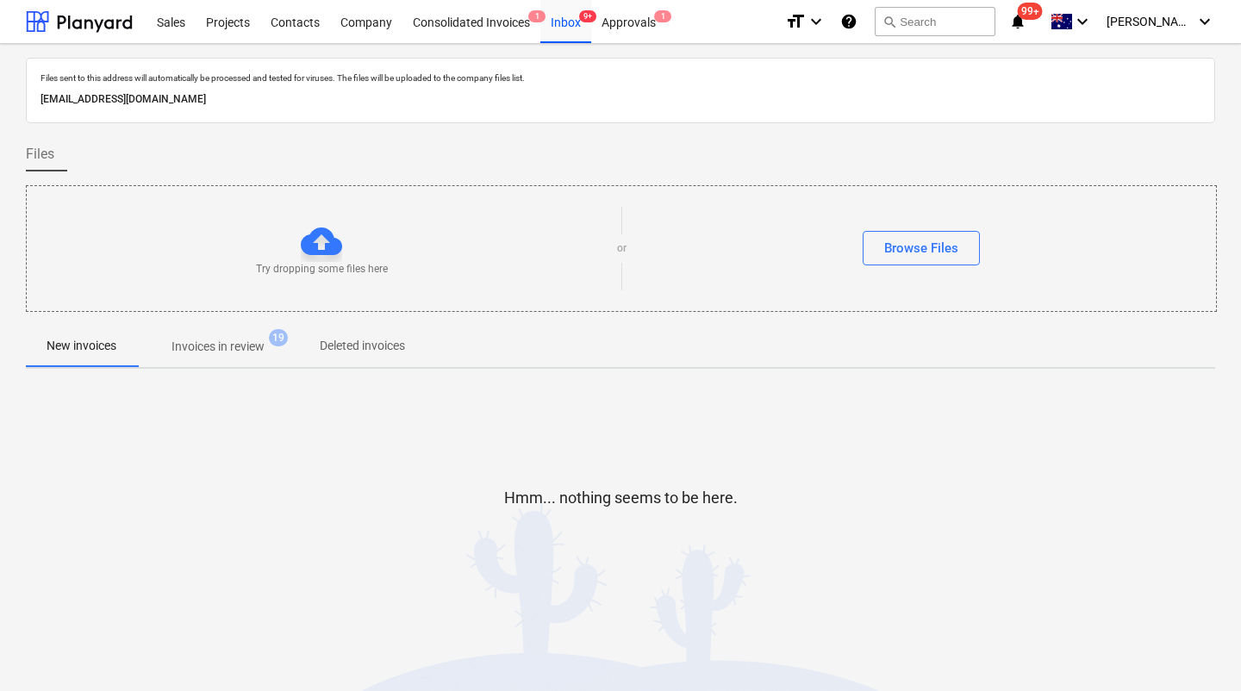
click at [219, 347] on p "Invoices in review" at bounding box center [218, 347] width 93 height 18
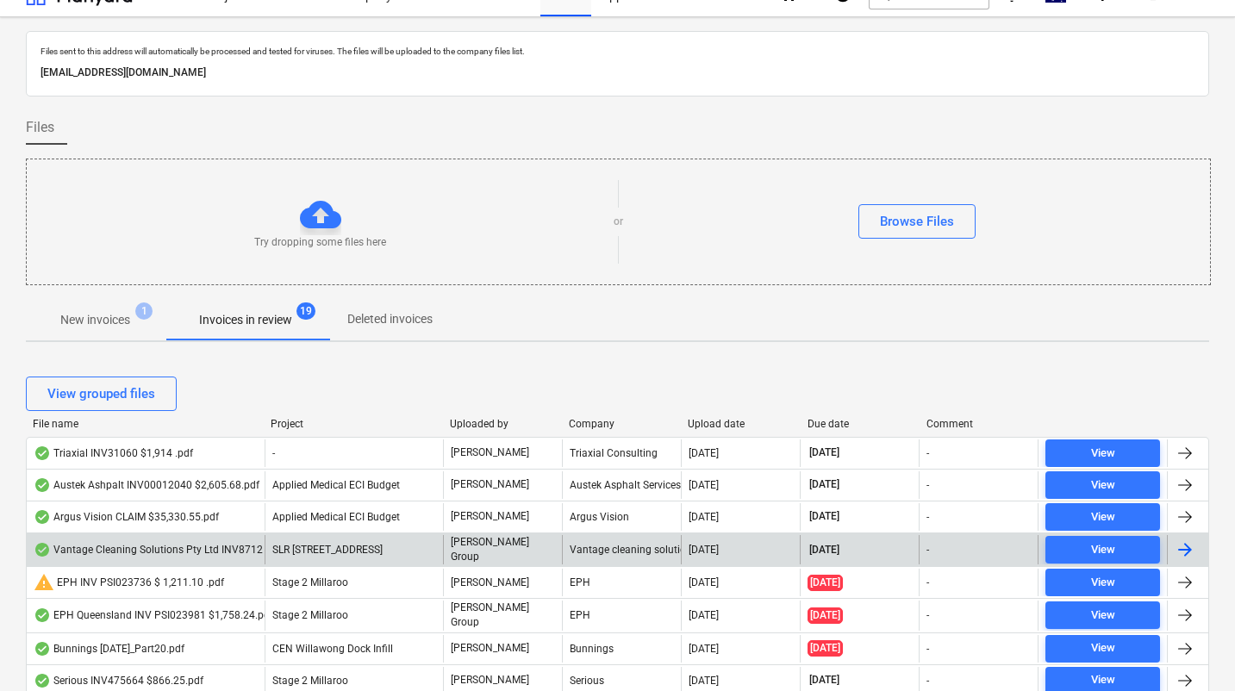
scroll to position [130, 0]
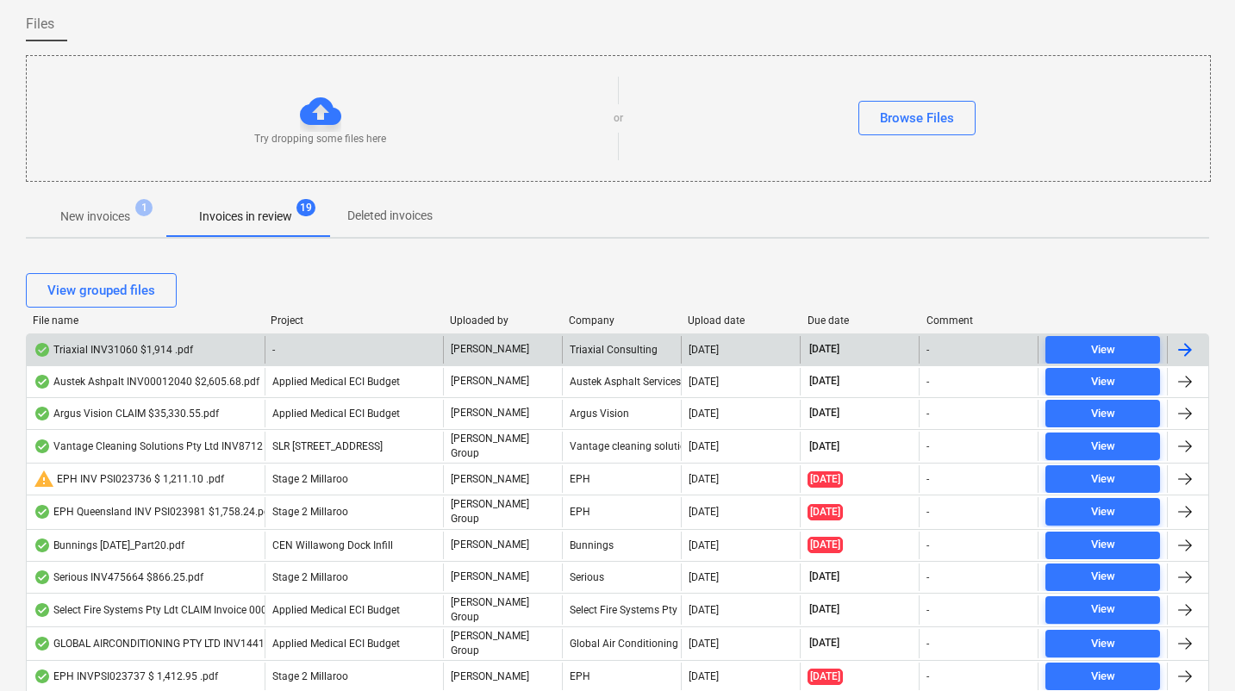
click at [145, 354] on div "Triaxial INV31060 $1,914 .pdf" at bounding box center [113, 350] width 159 height 14
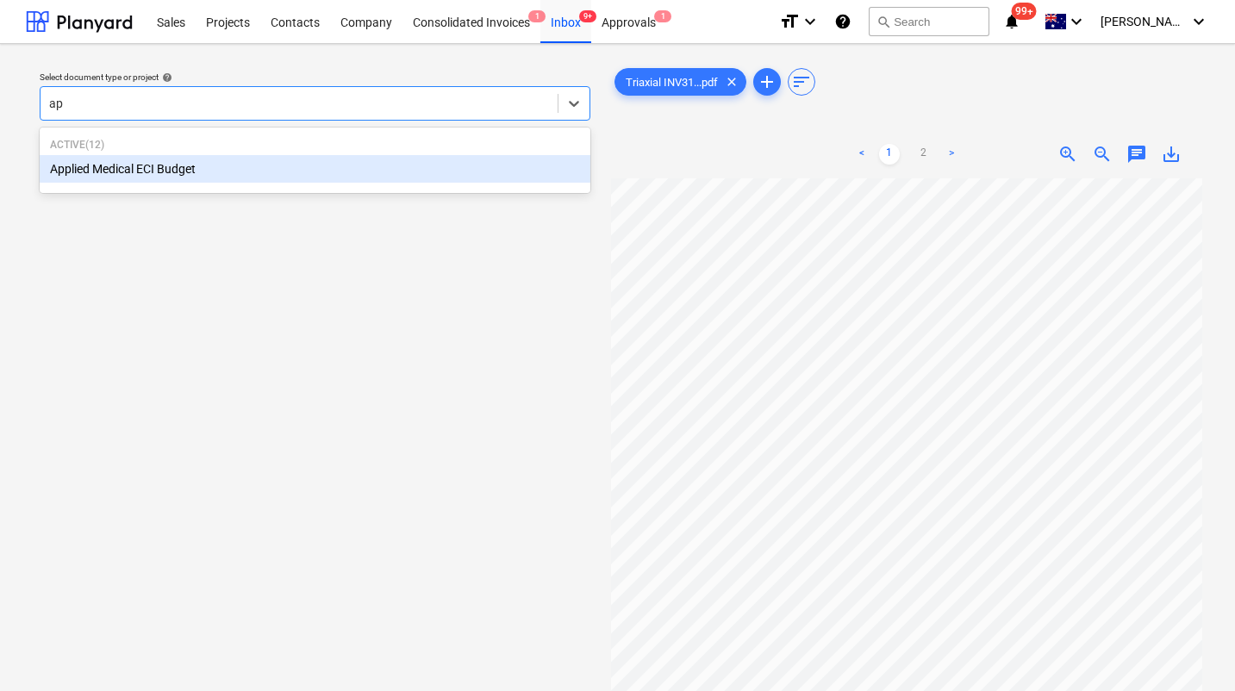
type input "app"
click at [237, 175] on div "Applied Medical ECI Budget" at bounding box center [315, 169] width 551 height 28
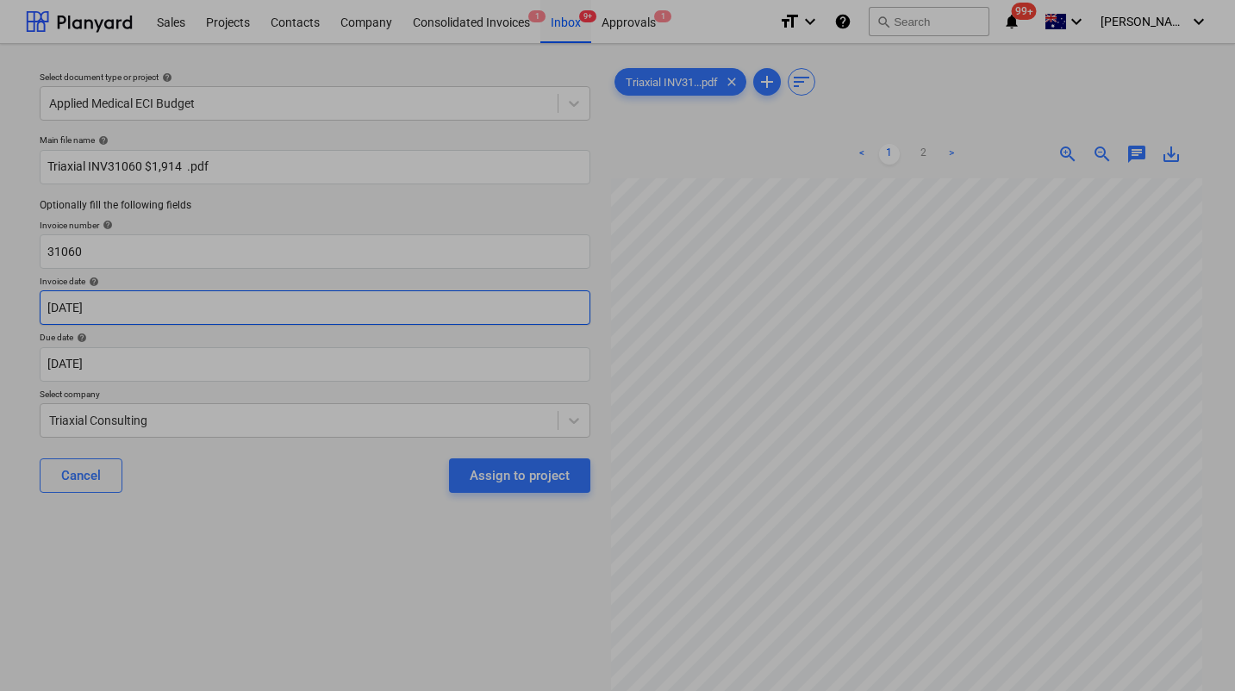
click at [150, 315] on body "Sales Projects Contacts Company Consolidated Invoices 1 Inbox 9+ Approvals 1 fo…" at bounding box center [617, 345] width 1235 height 691
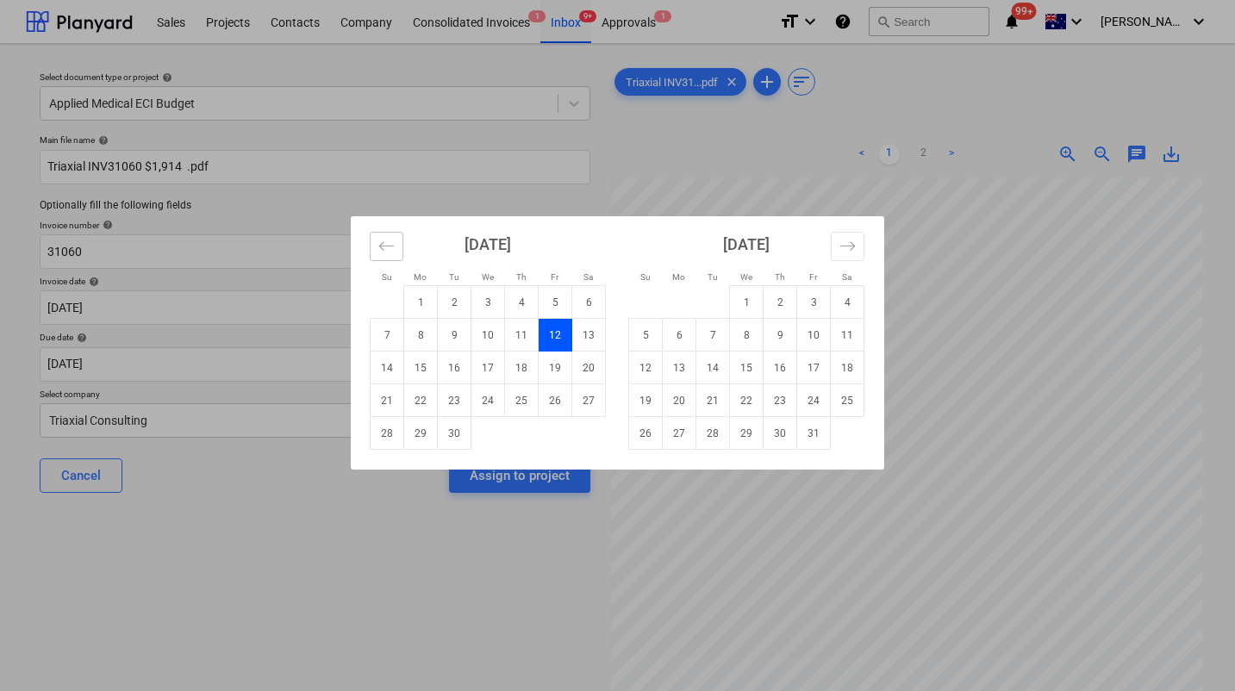
click at [375, 238] on button "Move backward to switch to the previous month." at bounding box center [387, 246] width 34 height 29
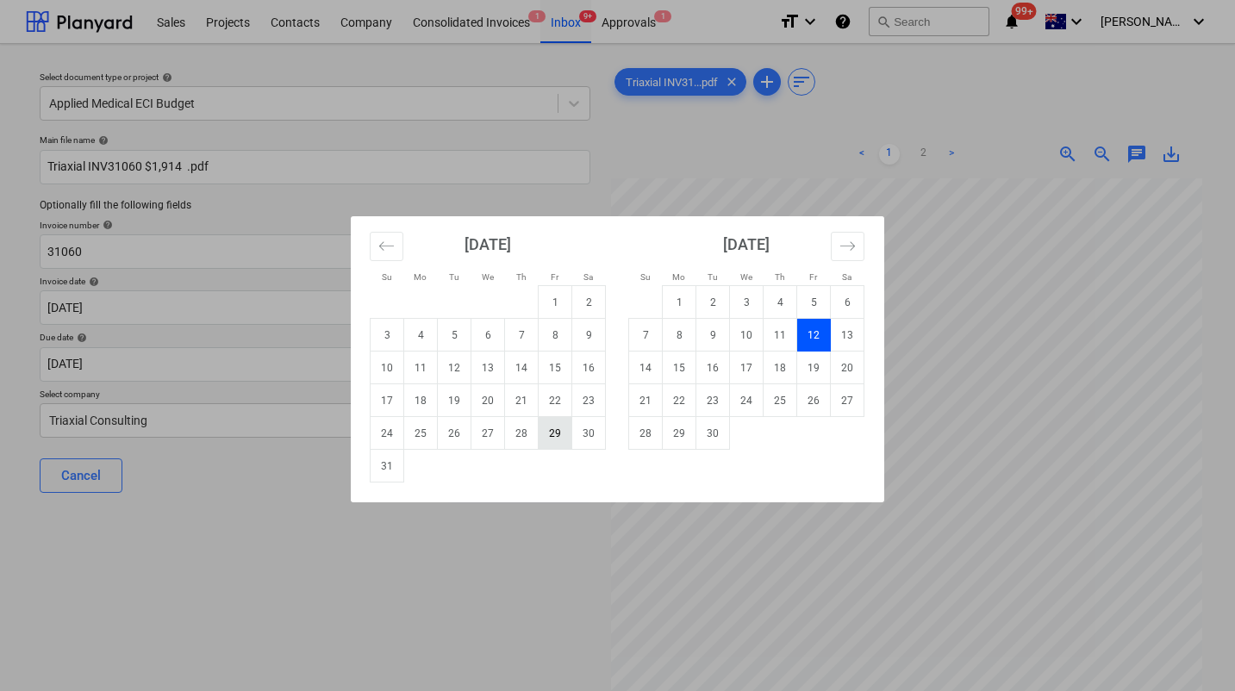
click at [555, 434] on td "29" at bounding box center [556, 433] width 34 height 33
type input "[DATE]"
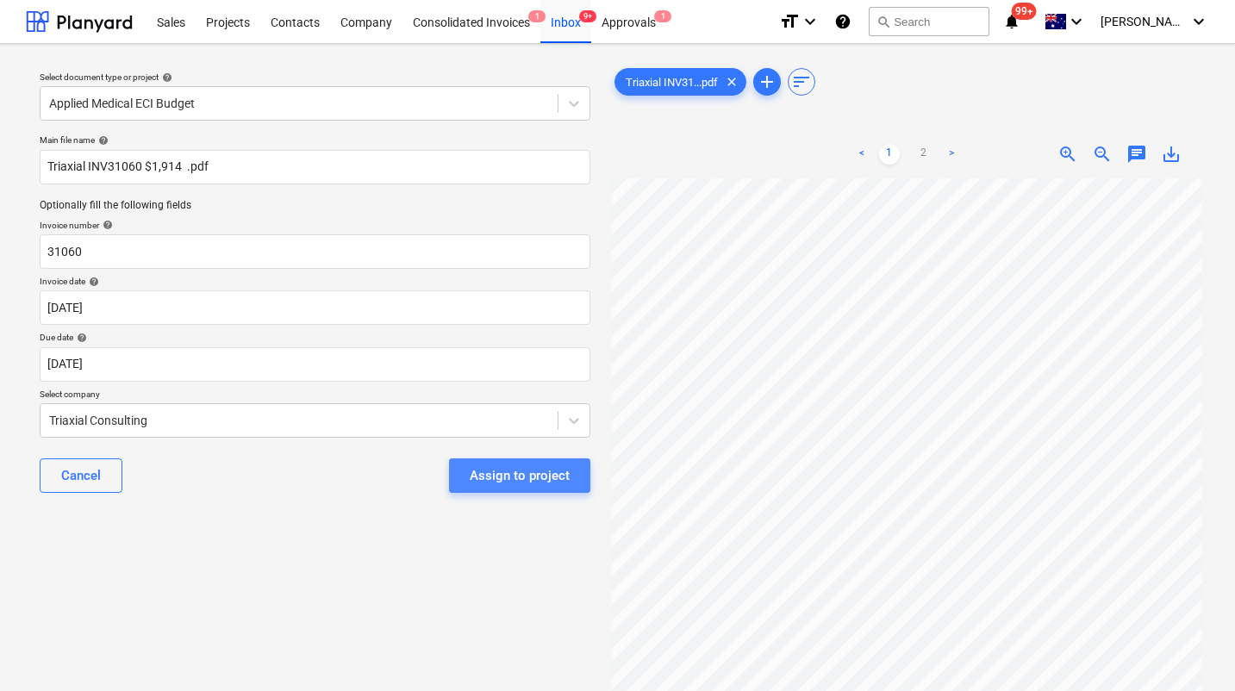
click at [554, 479] on div "Assign to project" at bounding box center [520, 476] width 100 height 22
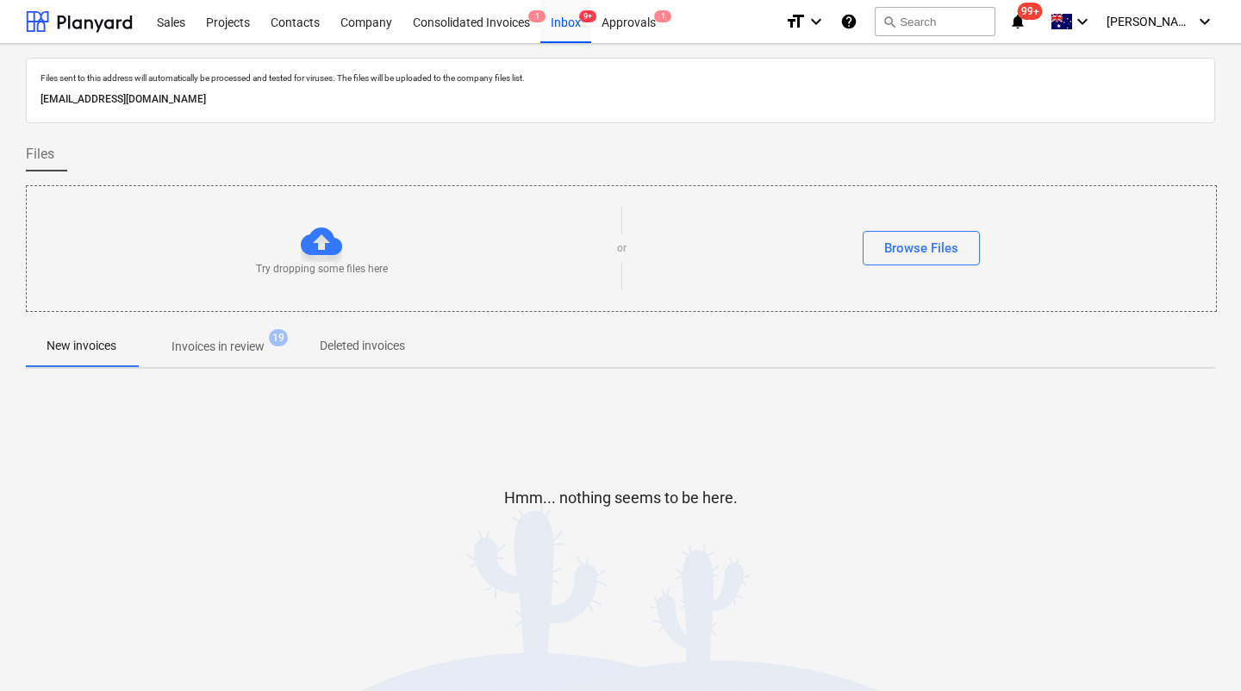
click at [232, 346] on p "Invoices in review" at bounding box center [218, 347] width 93 height 18
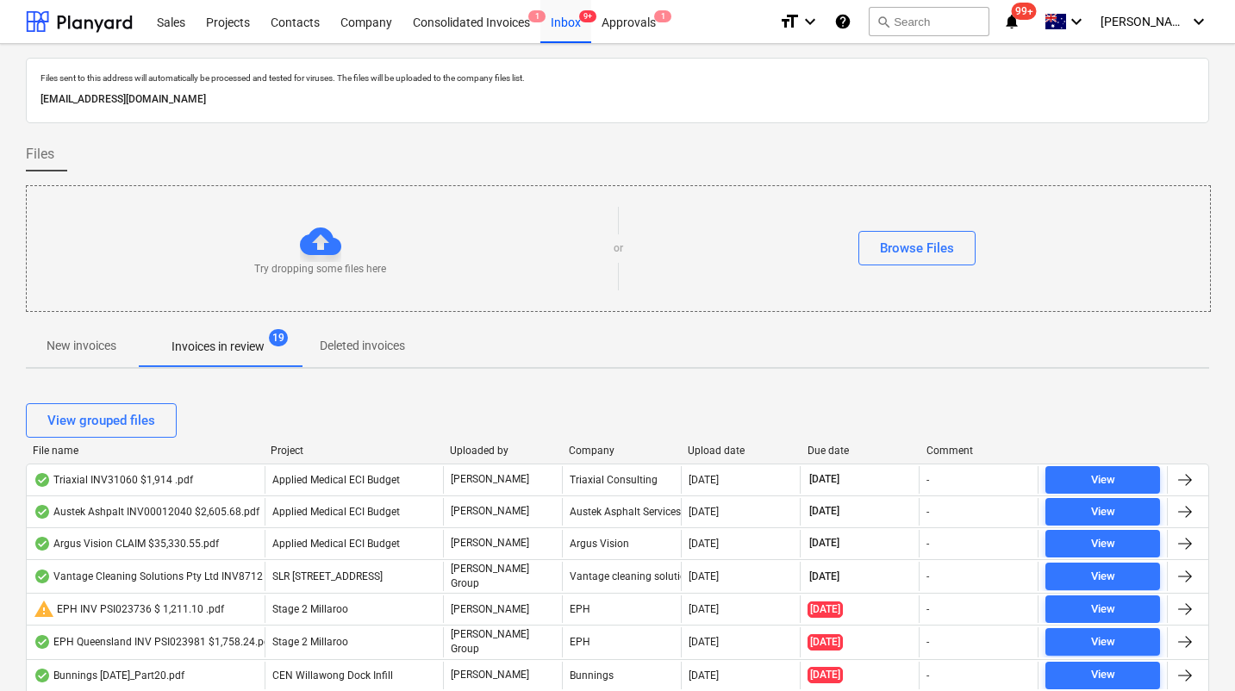
click at [821, 447] on div "Due date" at bounding box center [860, 451] width 105 height 12
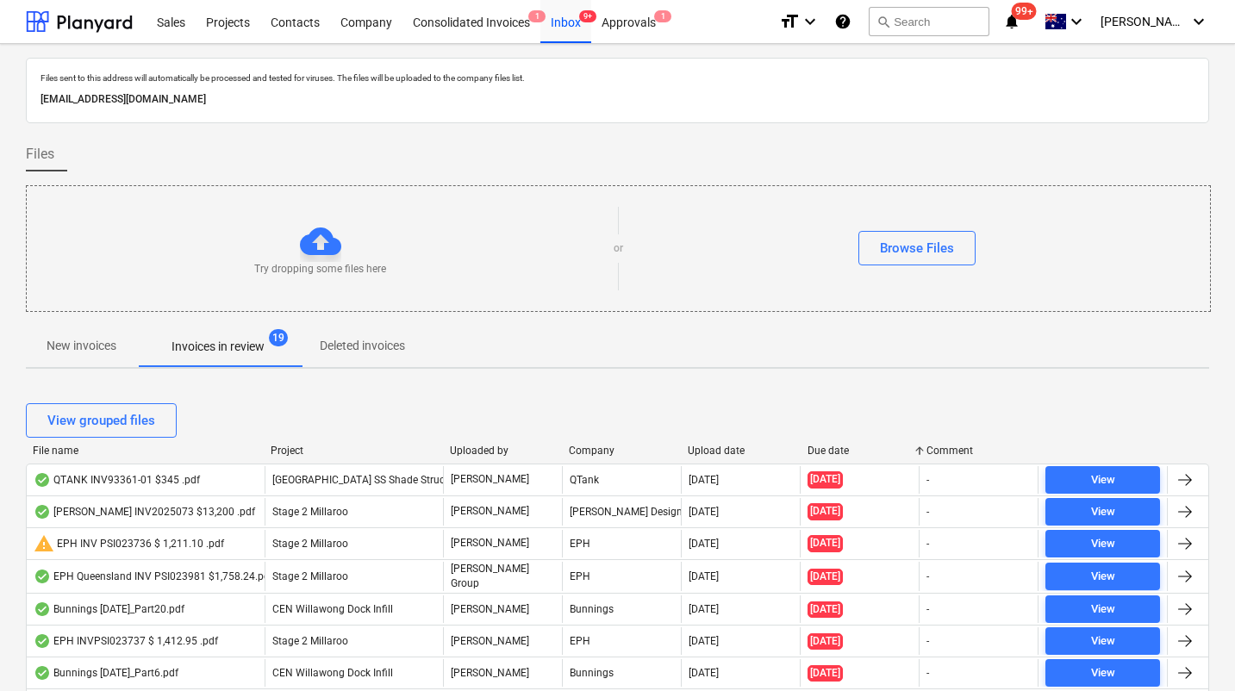
click at [730, 443] on div "View grouped files" at bounding box center [617, 420] width 1183 height 48
click at [729, 445] on div "Upload date" at bounding box center [740, 451] width 105 height 12
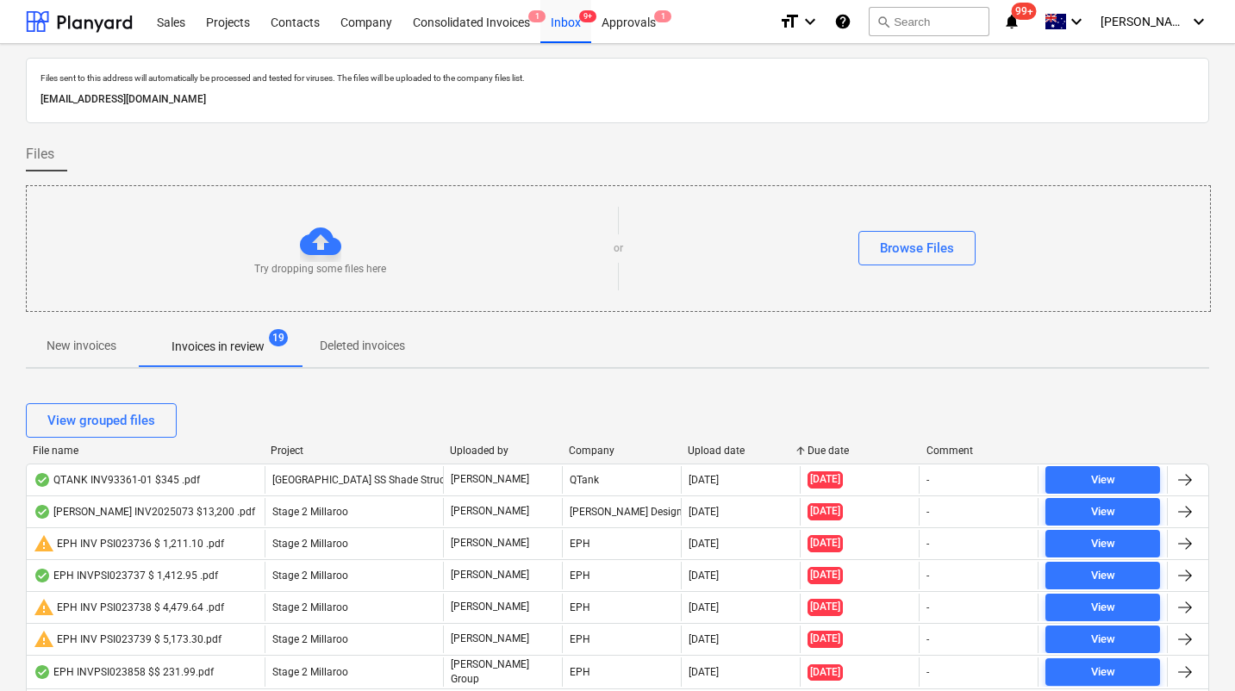
click at [729, 445] on div "Upload date" at bounding box center [740, 451] width 105 height 12
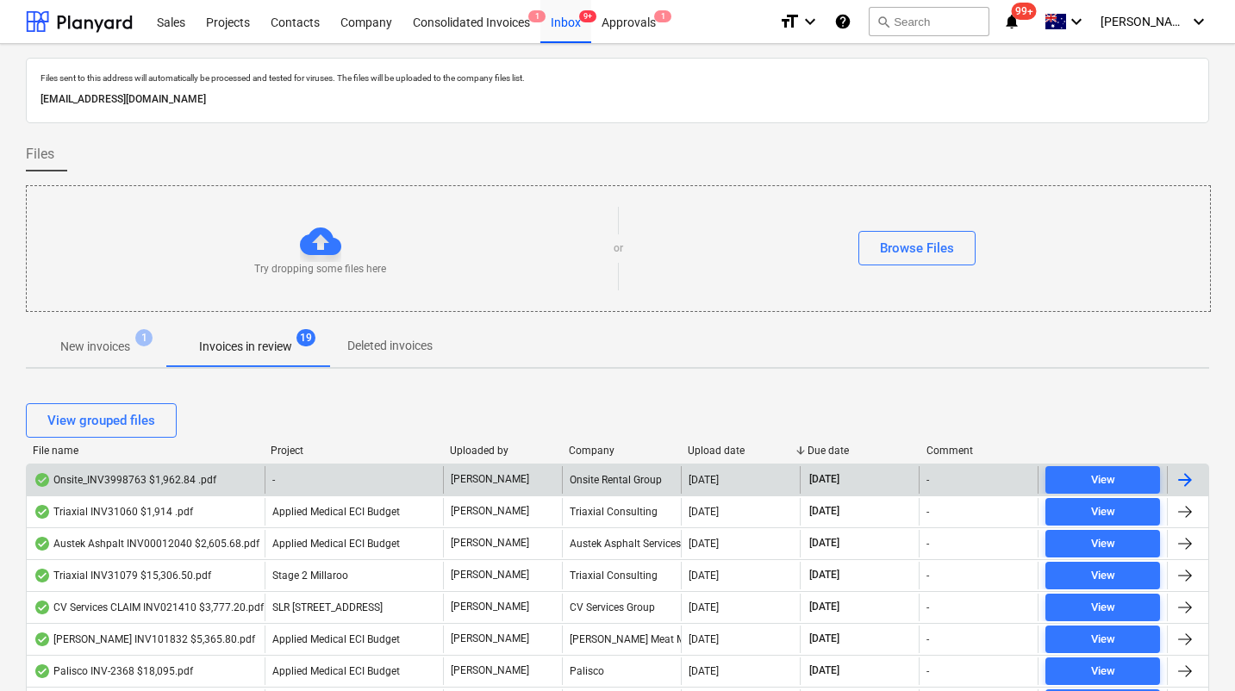
click at [166, 477] on div "Onsite_INV3998763 $1,962.84 .pdf" at bounding box center [125, 480] width 183 height 14
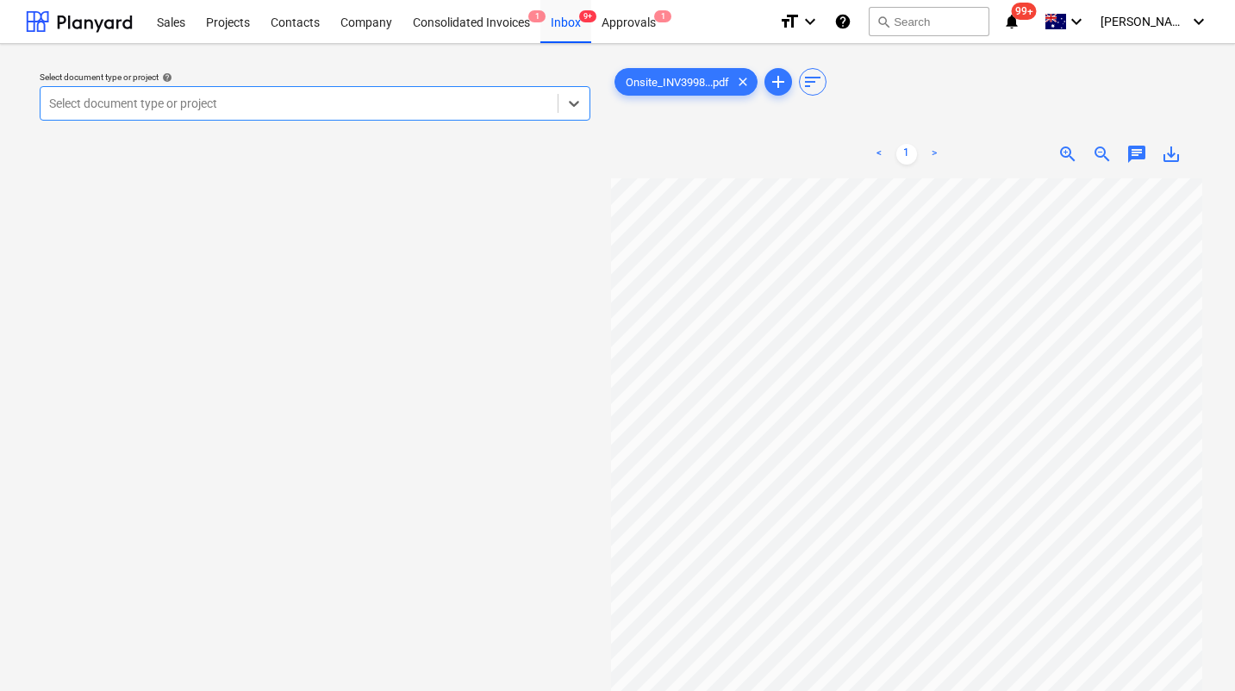
scroll to position [4, 302]
click at [364, 105] on div at bounding box center [299, 103] width 500 height 17
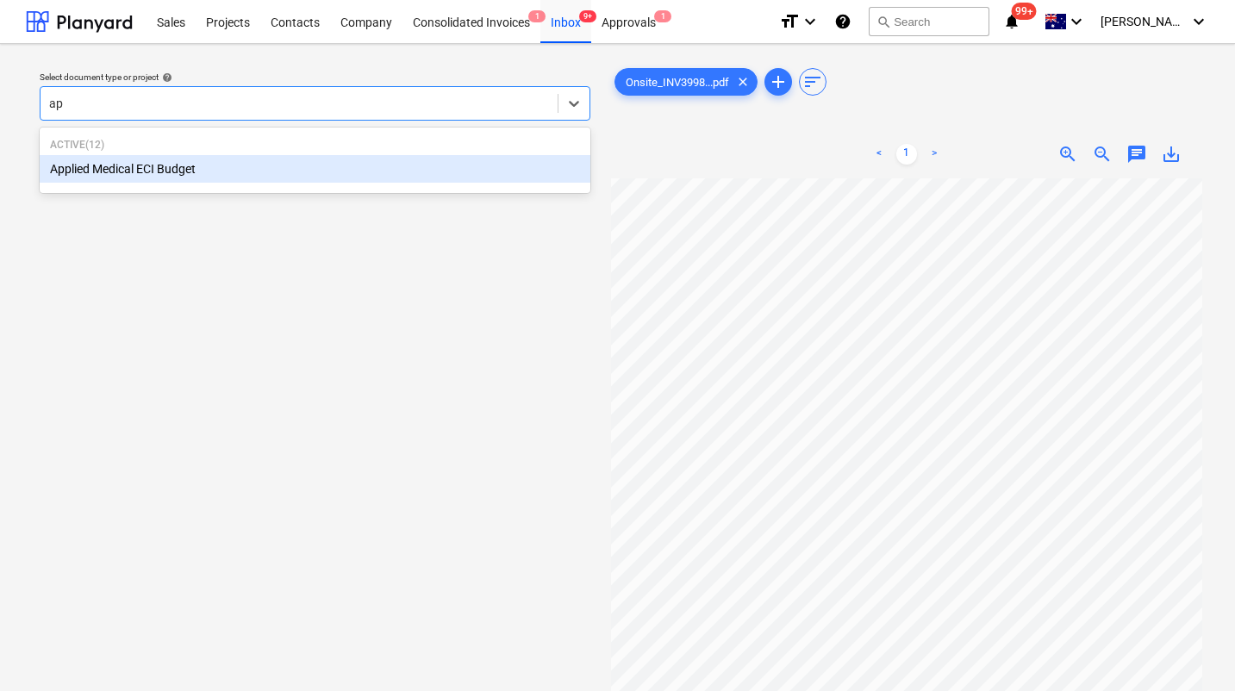
type input "app"
click at [235, 184] on div "Active ( 12 ) Applied Medical ECI Budget" at bounding box center [315, 160] width 551 height 59
click at [190, 172] on div "Applied Medical ECI Budget" at bounding box center [315, 169] width 551 height 28
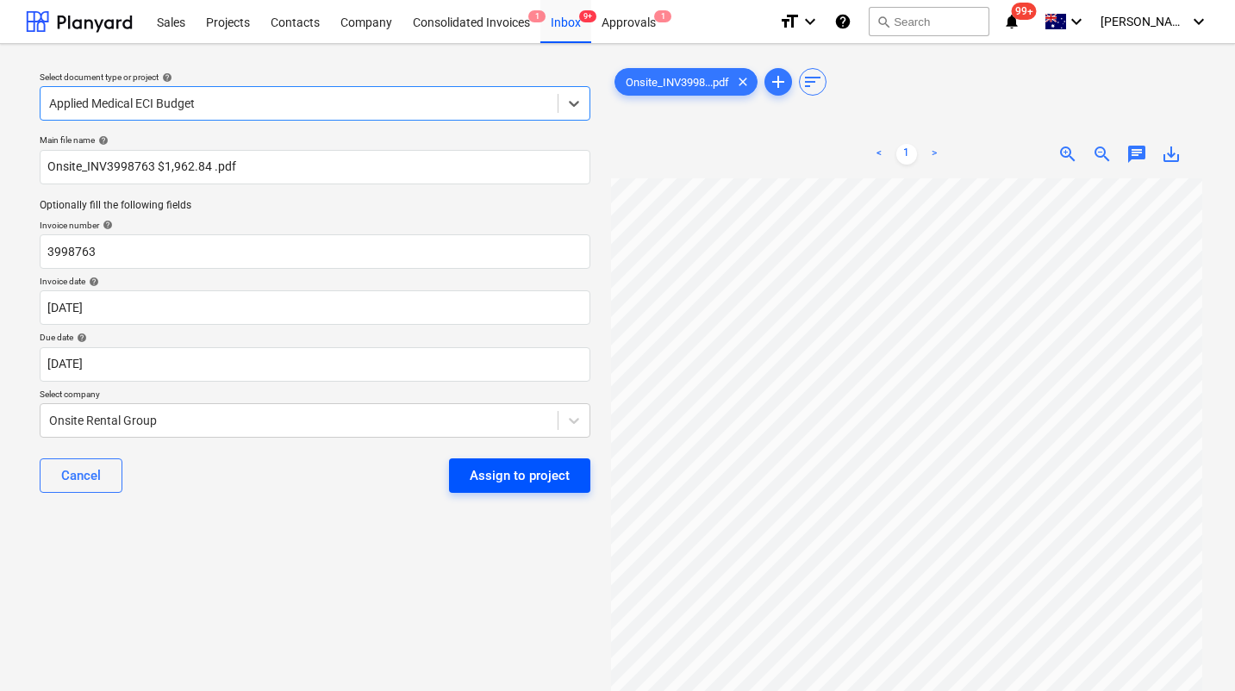
click at [502, 479] on div "Assign to project" at bounding box center [520, 476] width 100 height 22
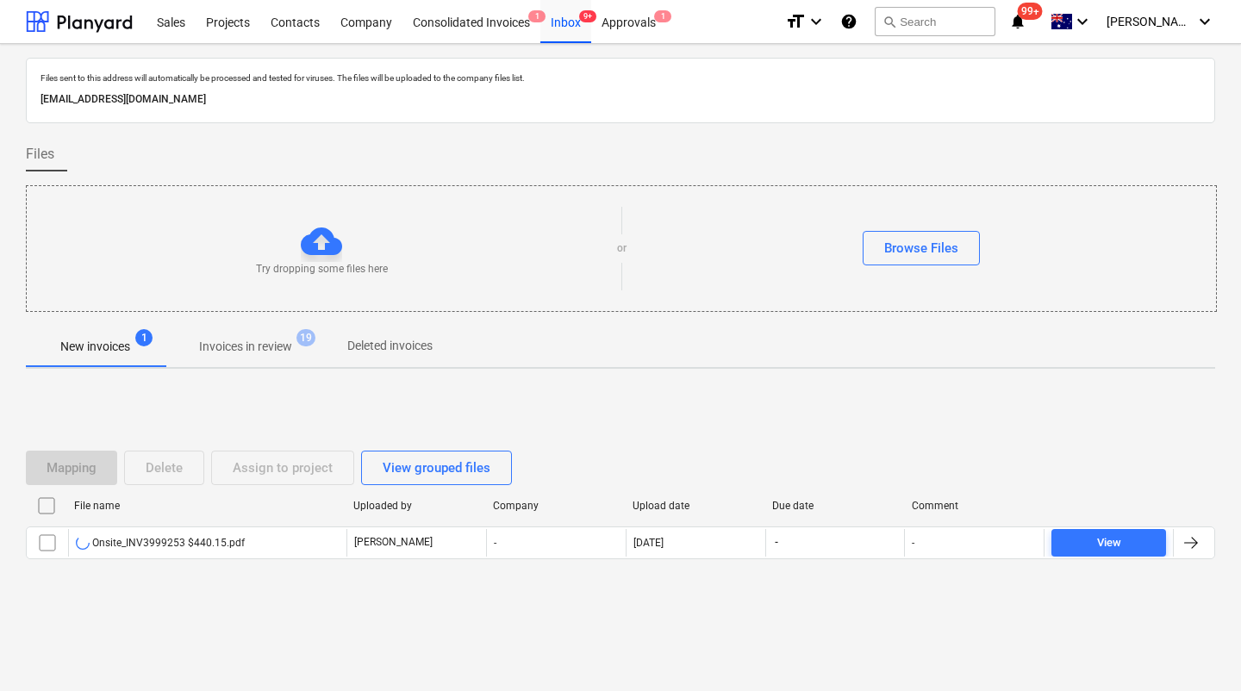
click at [340, 619] on div "Mapping Delete Assign to project View grouped files File name Uploaded by Compa…" at bounding box center [620, 512] width 1189 height 259
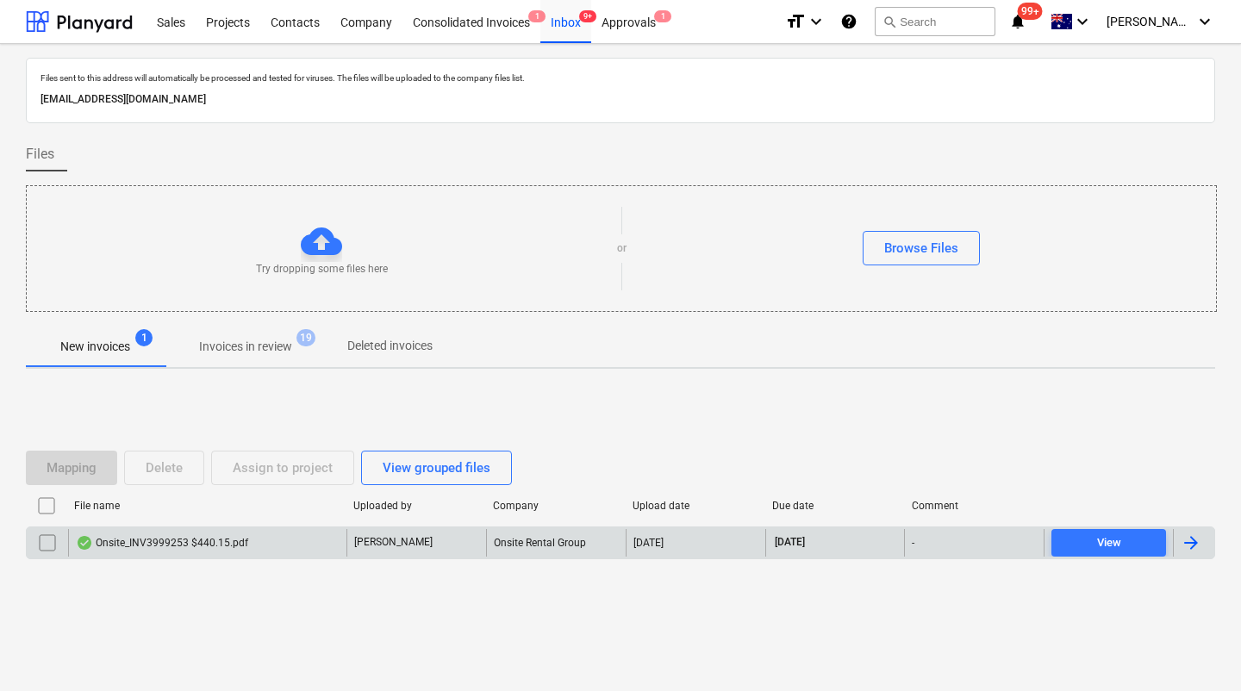
click at [233, 538] on div "Onsite_INV3999253 $440.15.pdf" at bounding box center [162, 543] width 172 height 14
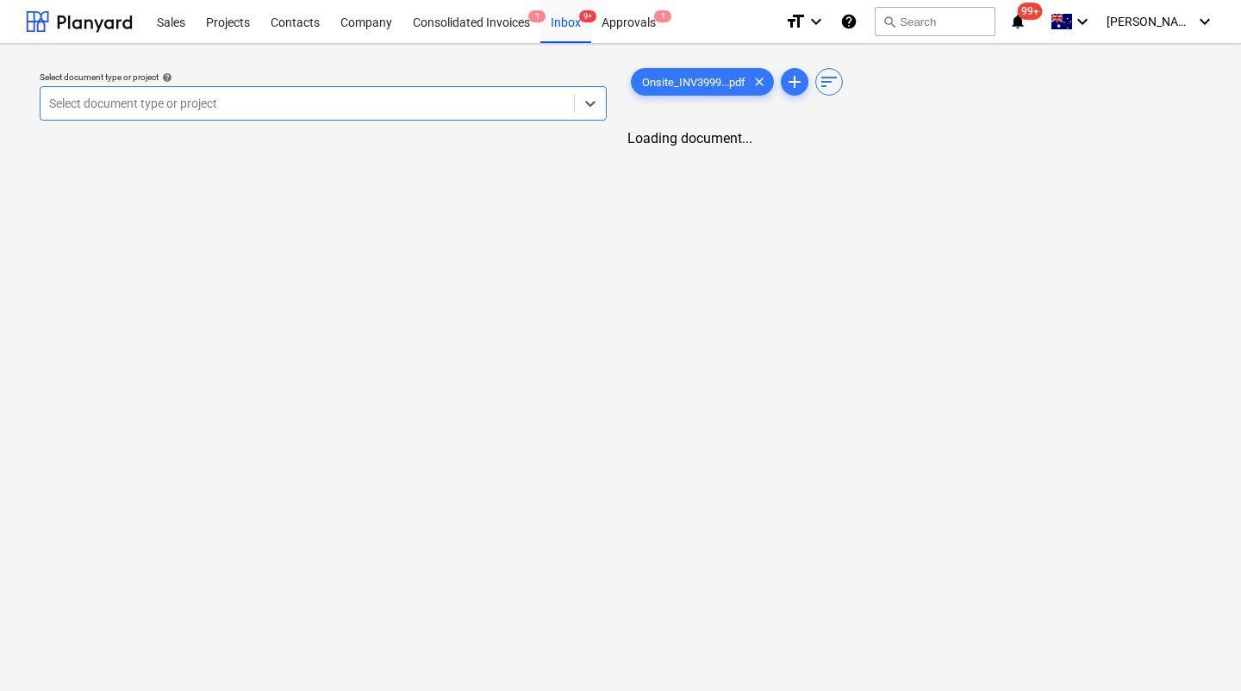
click at [408, 104] on div at bounding box center [307, 103] width 516 height 17
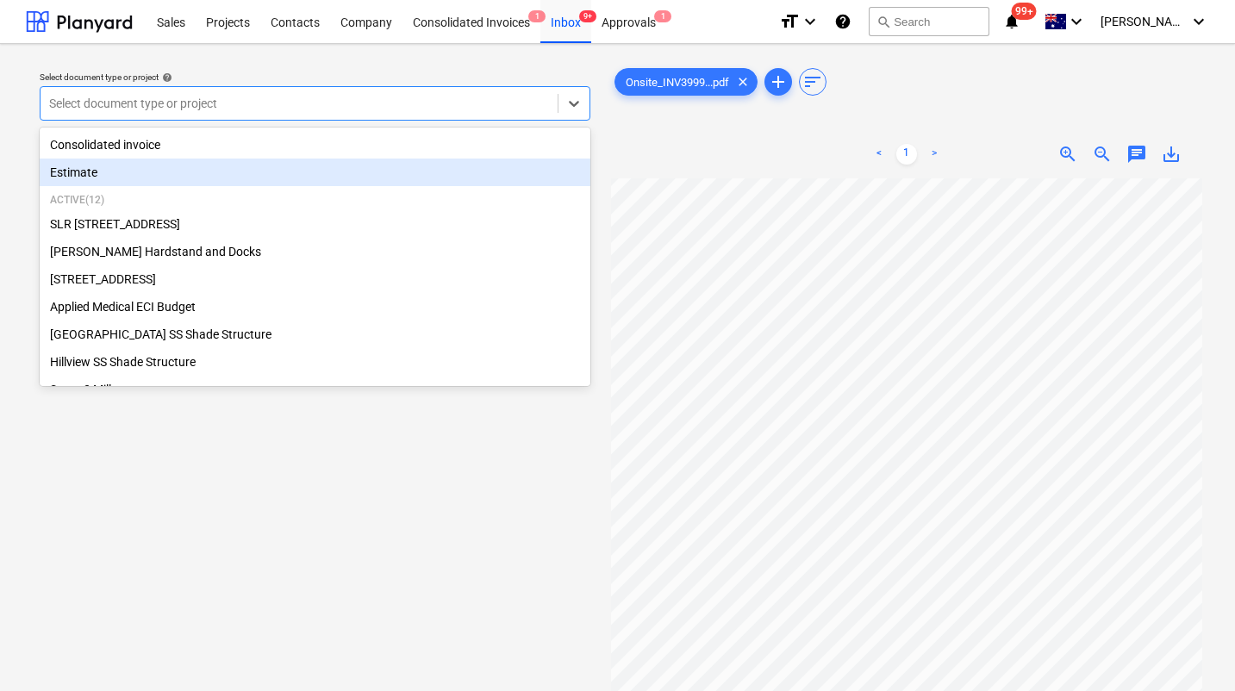
scroll to position [0, 172]
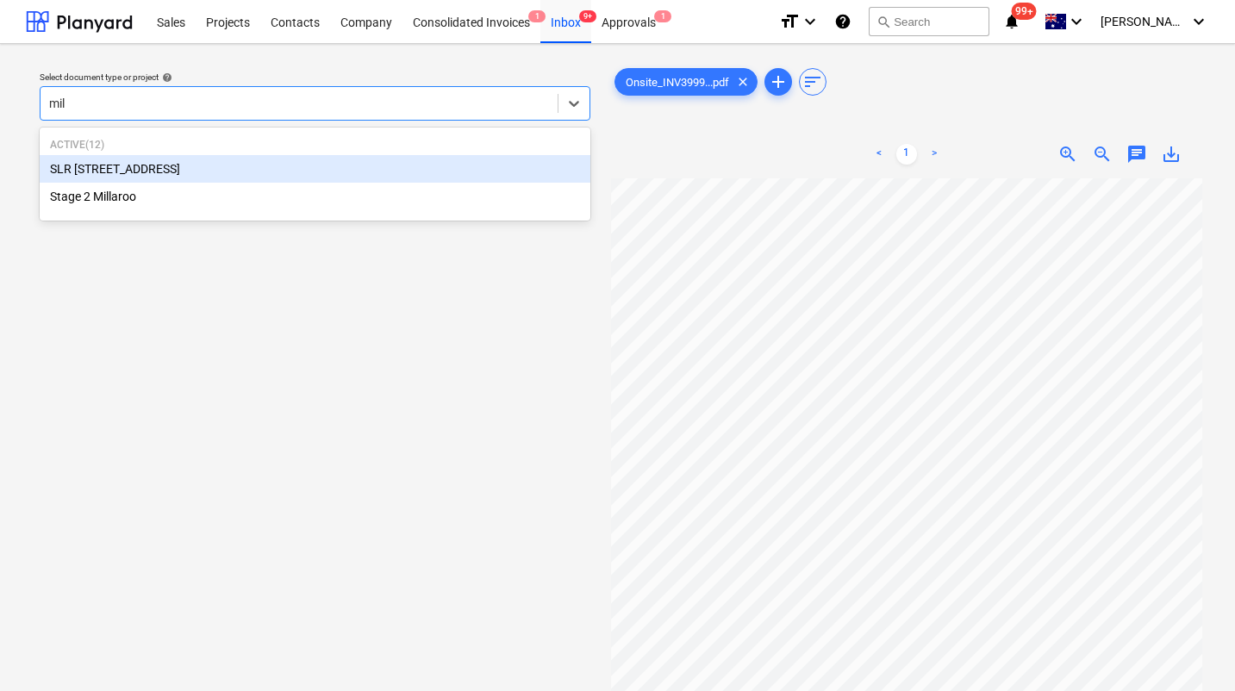
type input "mill"
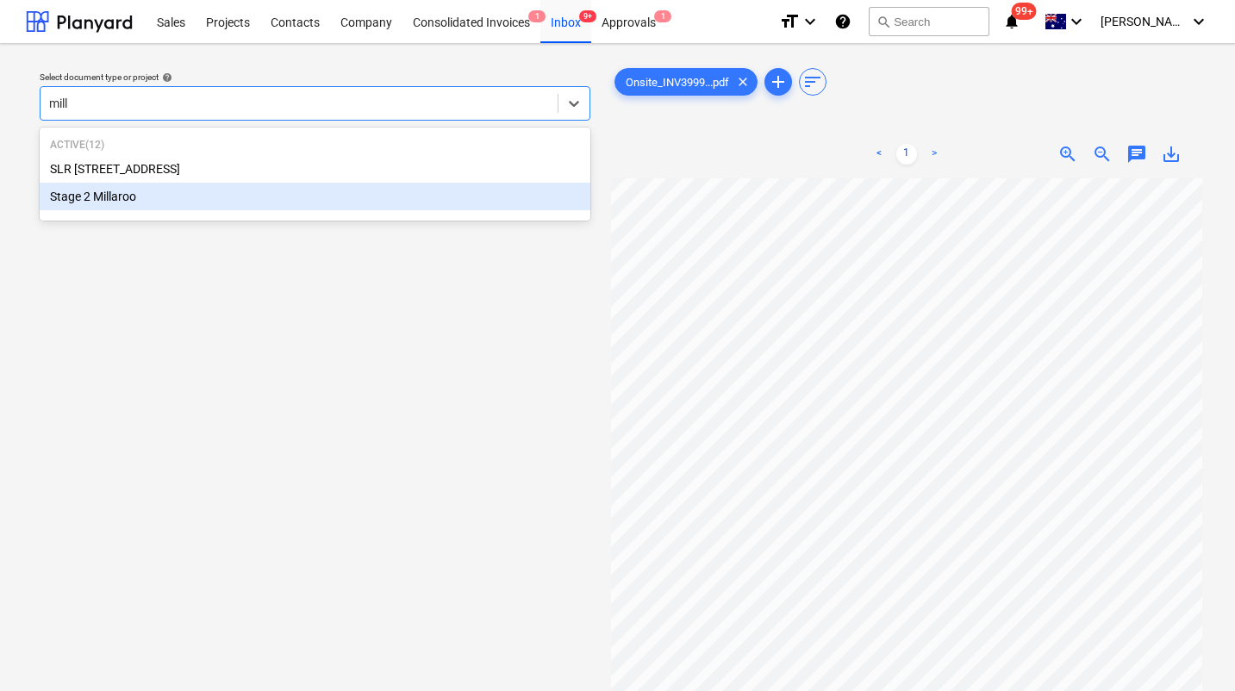
click at [315, 204] on div "Stage 2 Millaroo" at bounding box center [315, 197] width 551 height 28
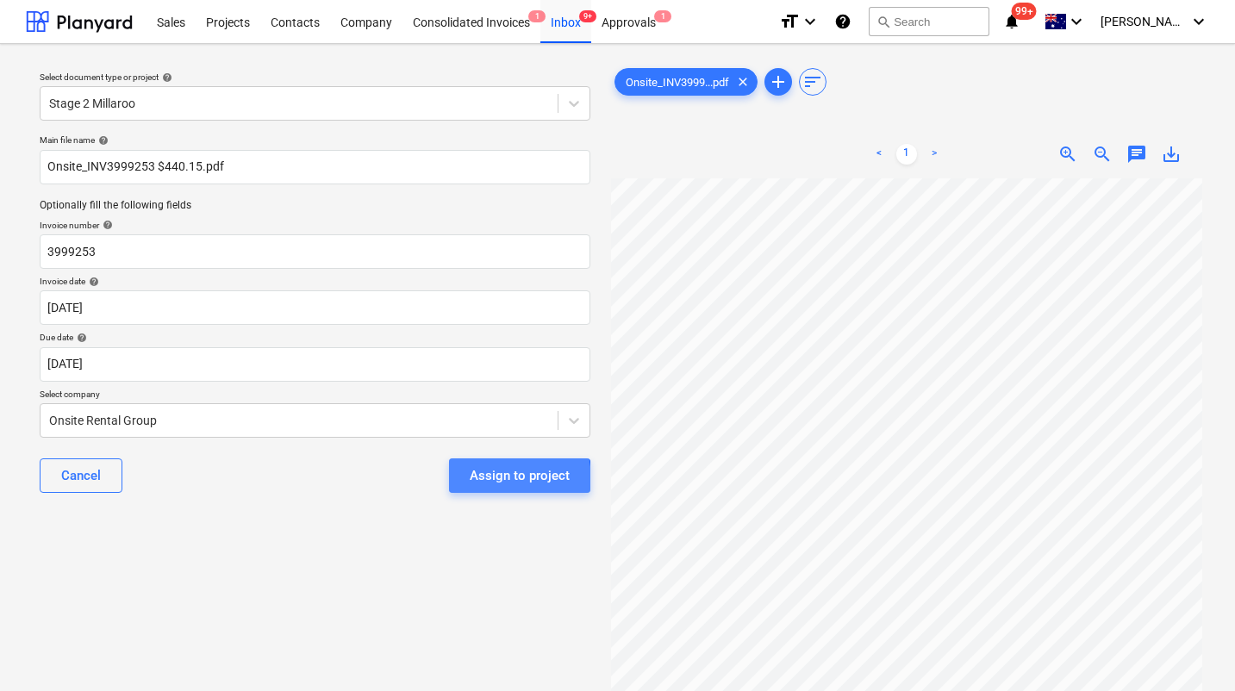
click at [483, 481] on div "Assign to project" at bounding box center [520, 476] width 100 height 22
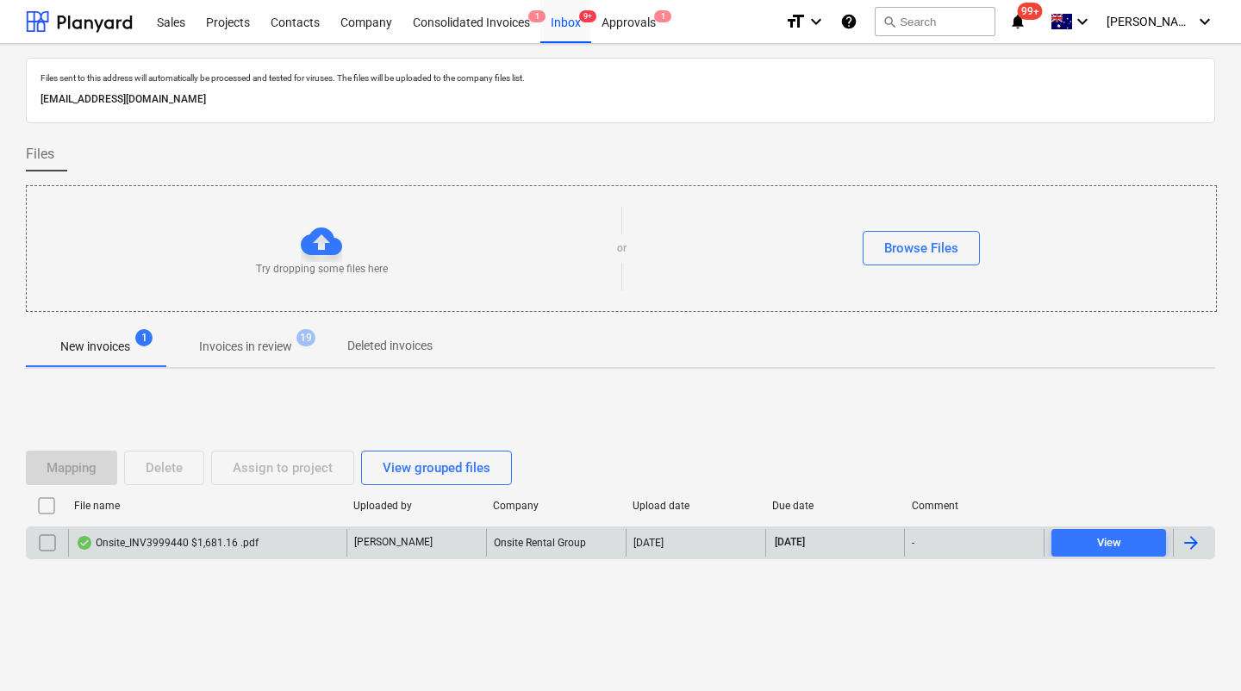
click at [204, 533] on div "Onsite_INV3999440 $1,681.16 .pdf" at bounding box center [207, 543] width 278 height 28
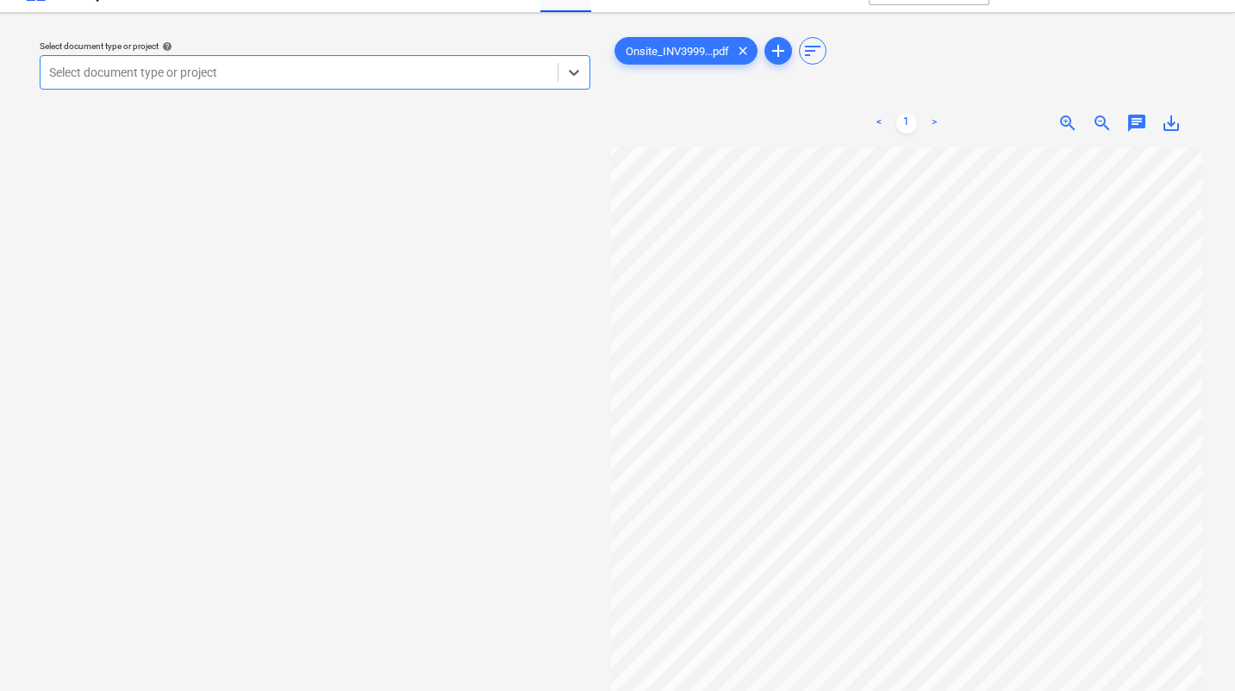
scroll to position [0, 323]
click at [311, 52] on p "Select document type or project help" at bounding box center [315, 48] width 551 height 15
click at [290, 78] on div at bounding box center [299, 72] width 500 height 17
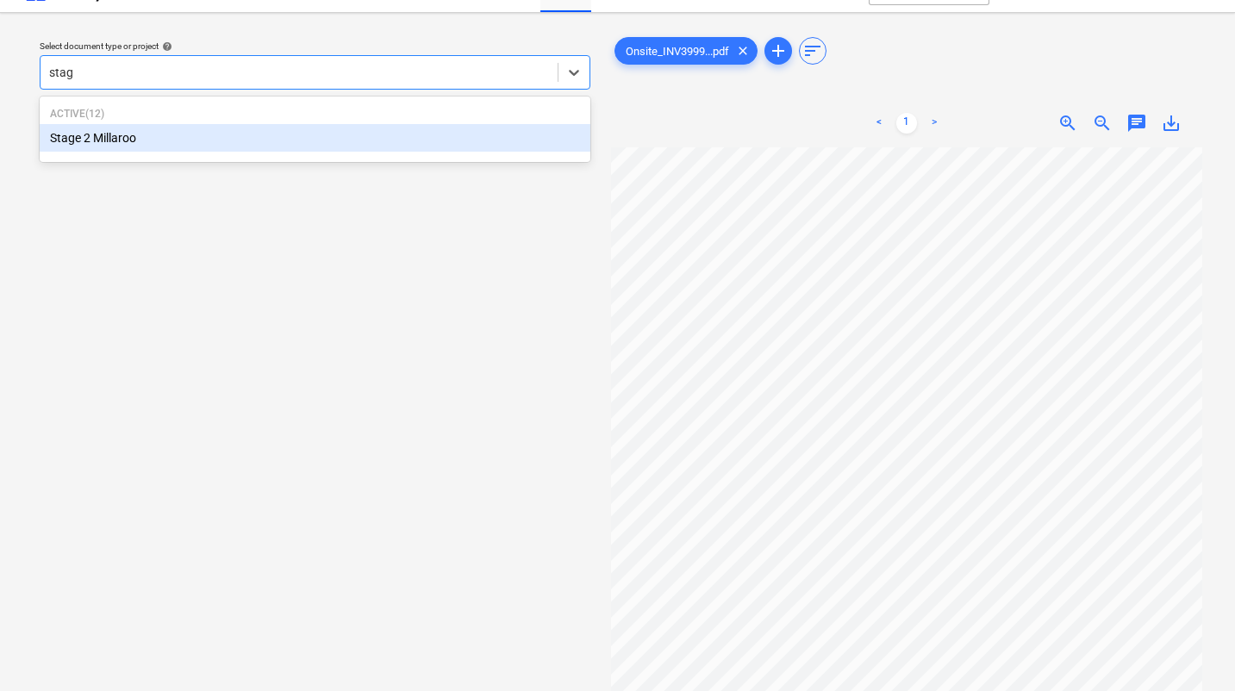
type input "stage"
click at [171, 136] on div "Stage 2 Millaroo" at bounding box center [315, 138] width 551 height 28
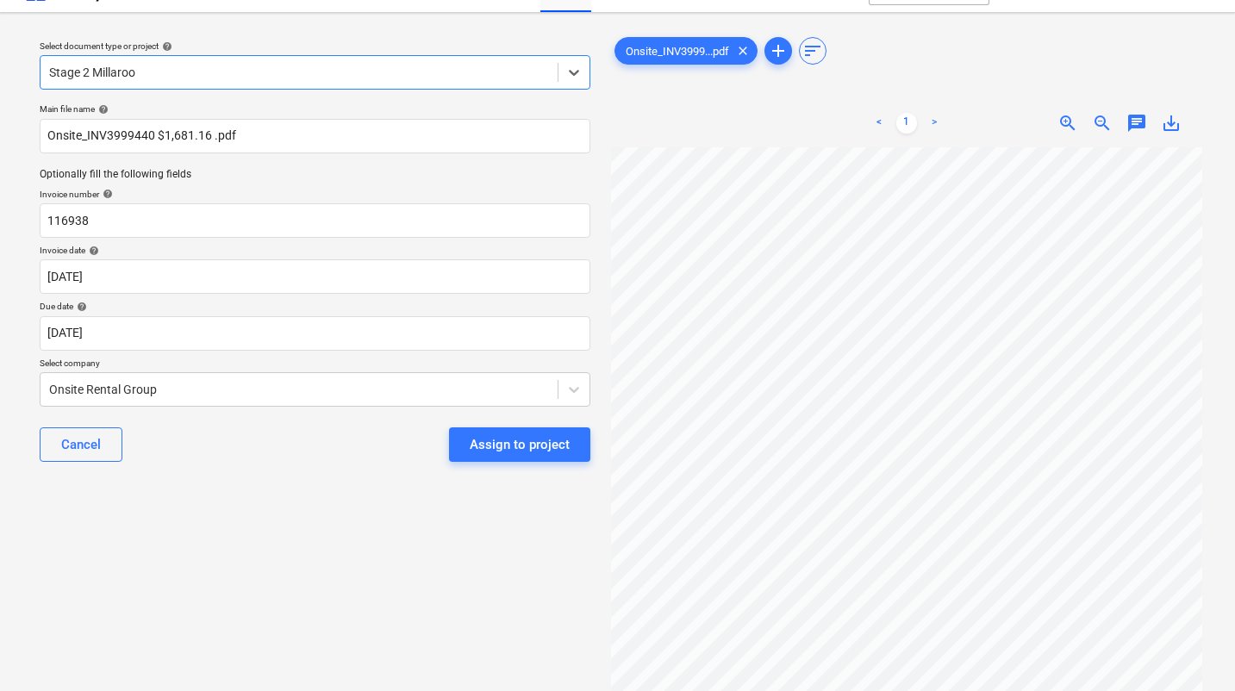
click at [514, 450] on div "Assign to project" at bounding box center [520, 444] width 100 height 22
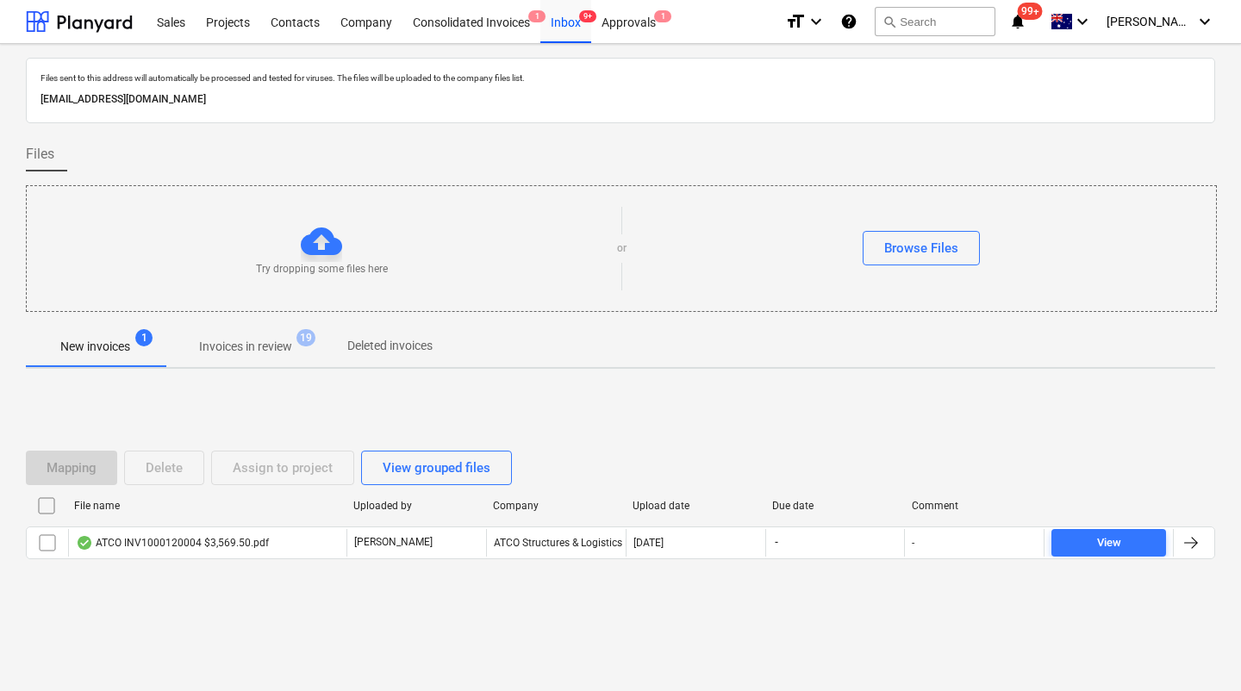
click at [317, 624] on div "Mapping Delete Assign to project View grouped files File name Uploaded by Compa…" at bounding box center [620, 512] width 1189 height 259
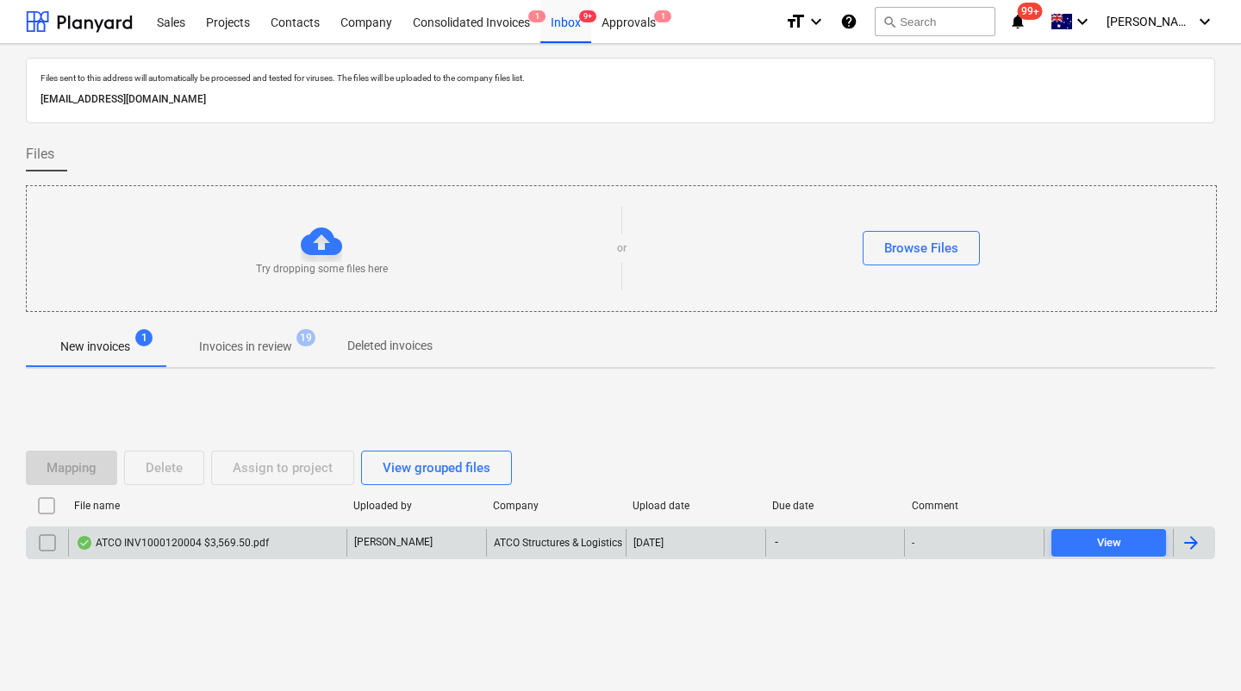
click at [203, 547] on div "ATCO INV1000120004 $3,569.50.pdf" at bounding box center [172, 543] width 193 height 14
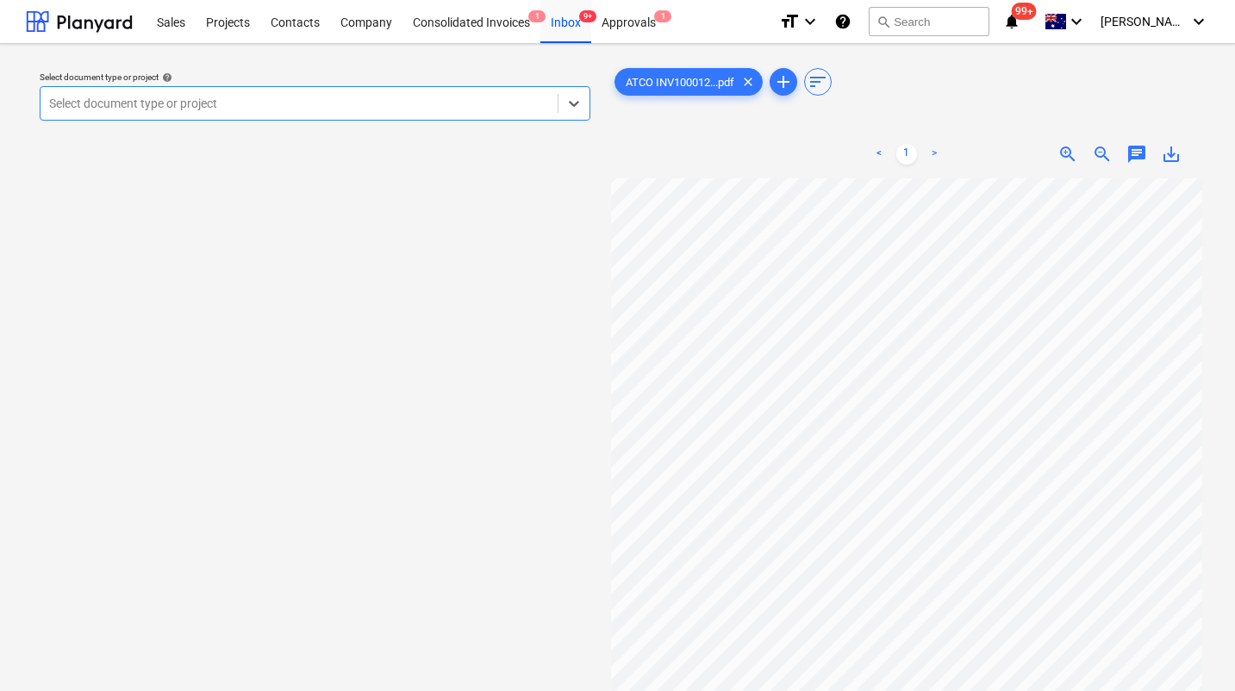
scroll to position [93, 61]
click at [382, 122] on div "Select document type or project help Select is focused ,type to refine list, pr…" at bounding box center [315, 96] width 564 height 63
click at [378, 102] on div at bounding box center [299, 103] width 500 height 17
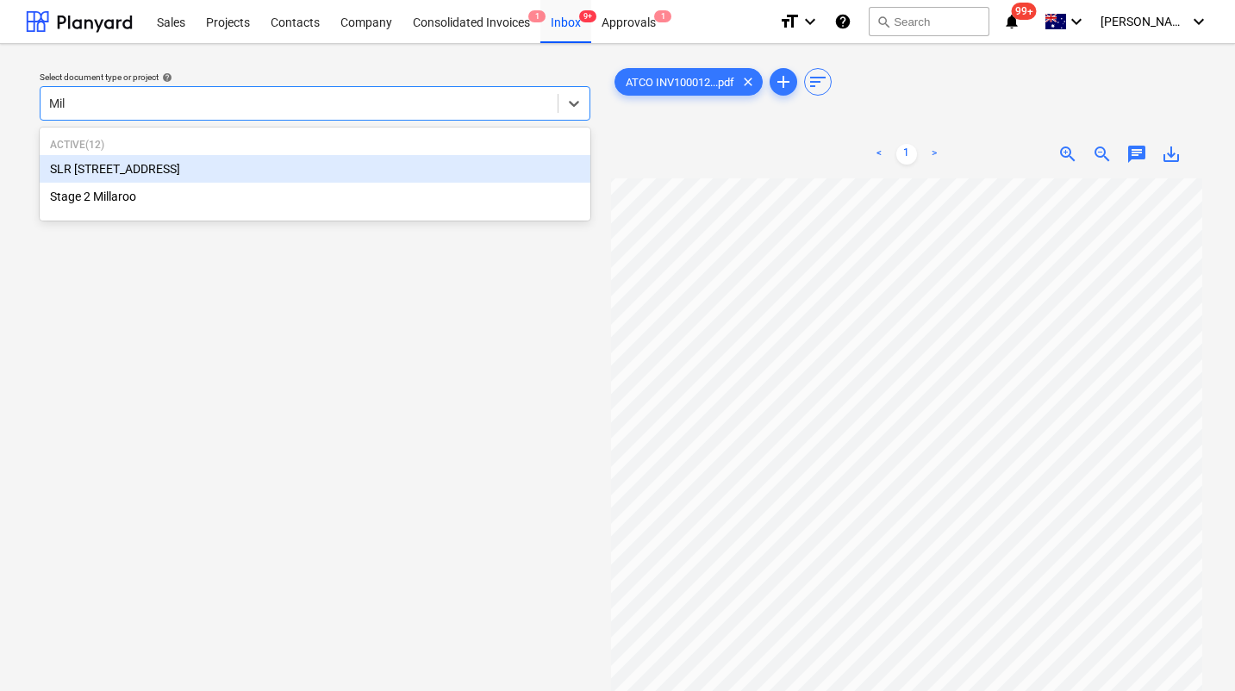
type input "Mill"
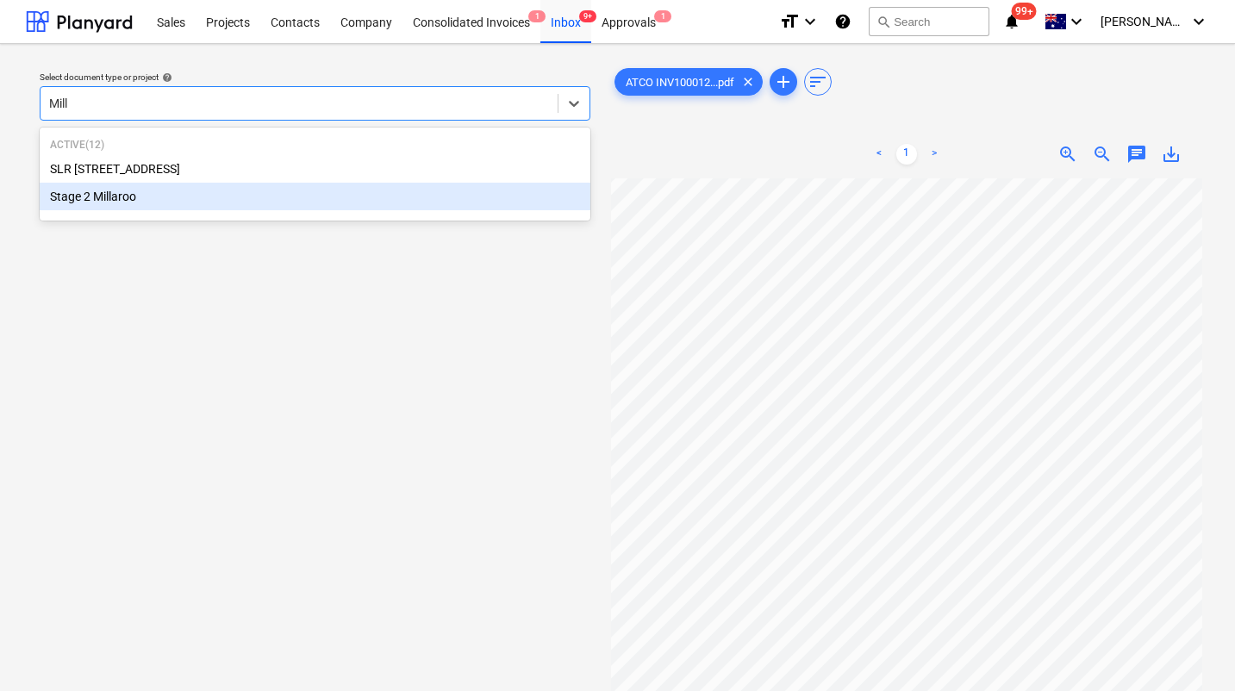
click at [182, 194] on div "Stage 2 Millaroo" at bounding box center [315, 197] width 551 height 28
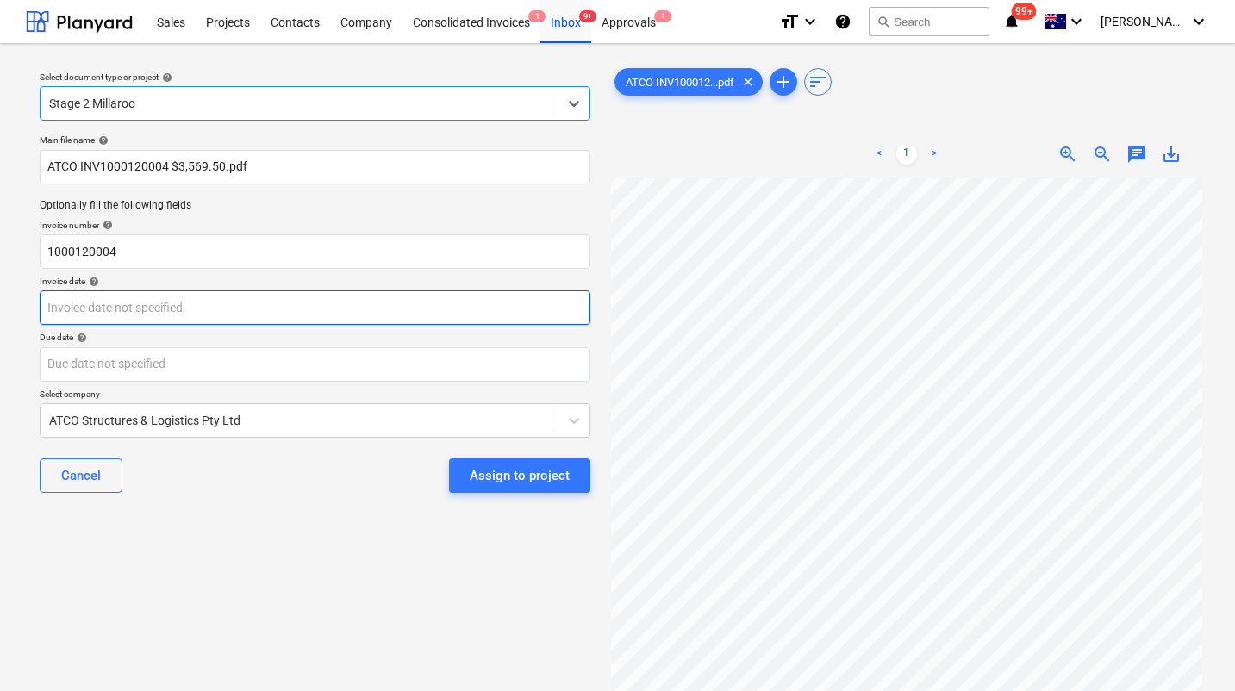
click at [84, 317] on body "Sales Projects Contacts Company Consolidated Invoices 1 Inbox 9+ Approvals 1 fo…" at bounding box center [617, 345] width 1235 height 691
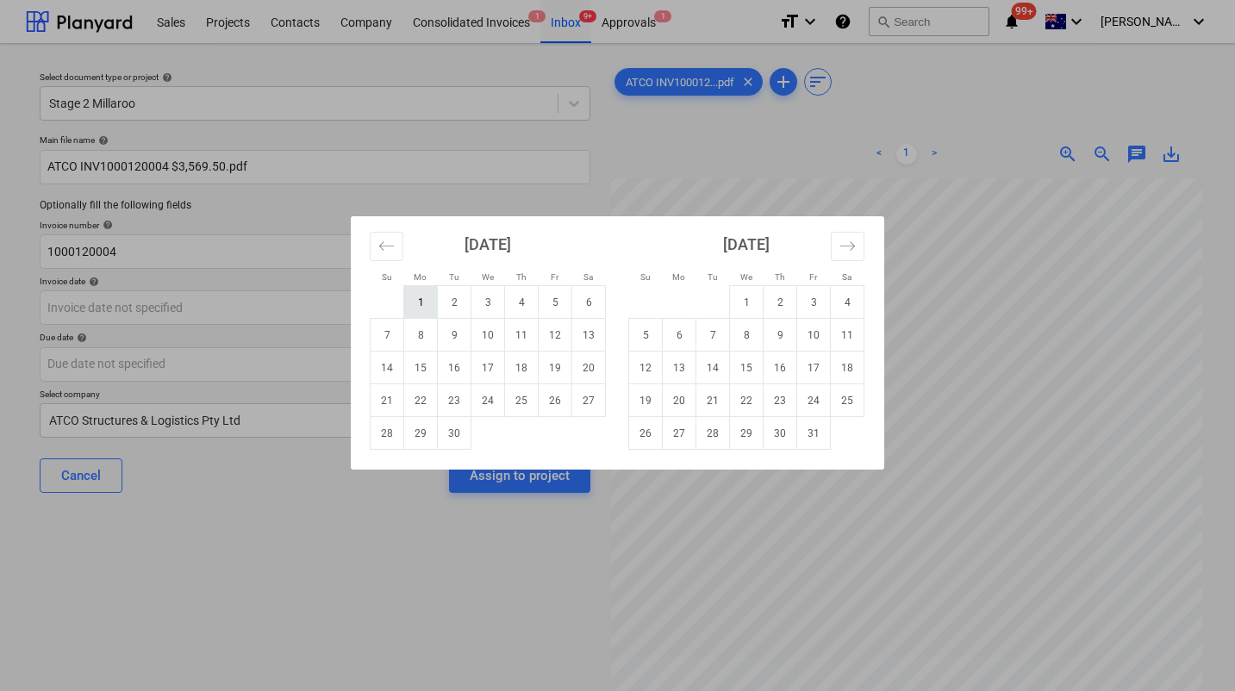
click at [420, 302] on td "1" at bounding box center [421, 302] width 34 height 33
type input "01 Sep 2025"
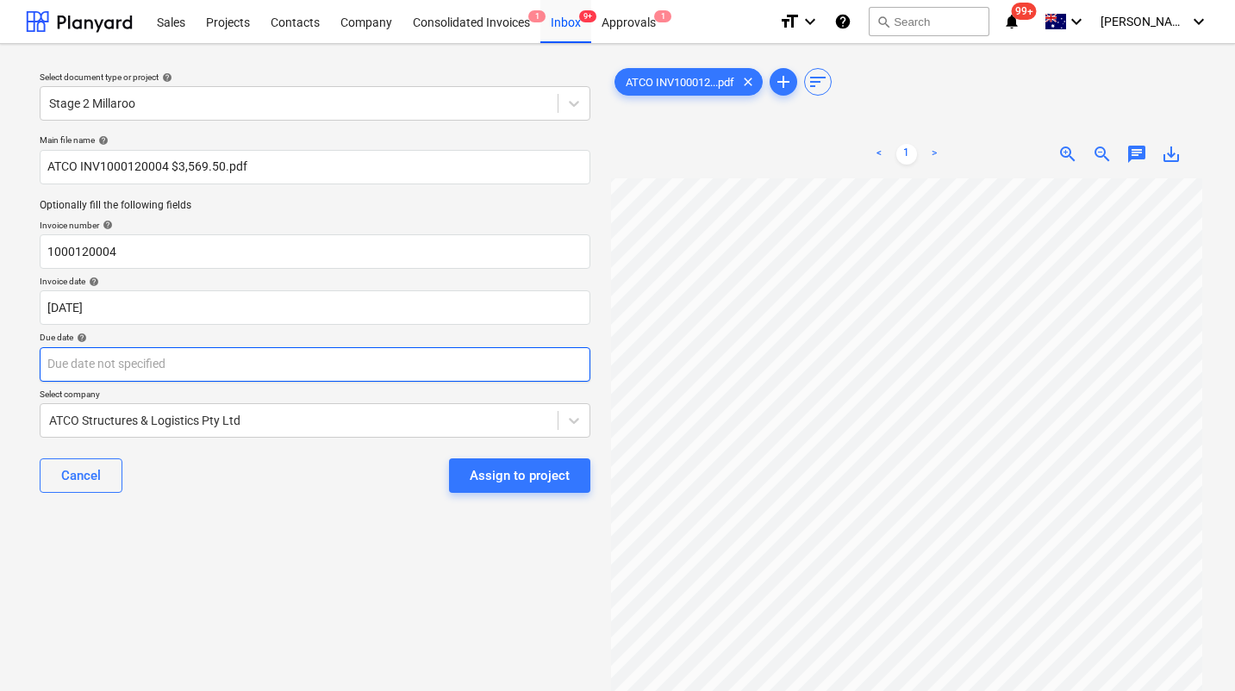
click at [174, 373] on body "Sales Projects Contacts Company Consolidated Invoices 1 Inbox 9+ Approvals 1 fo…" at bounding box center [617, 345] width 1235 height 691
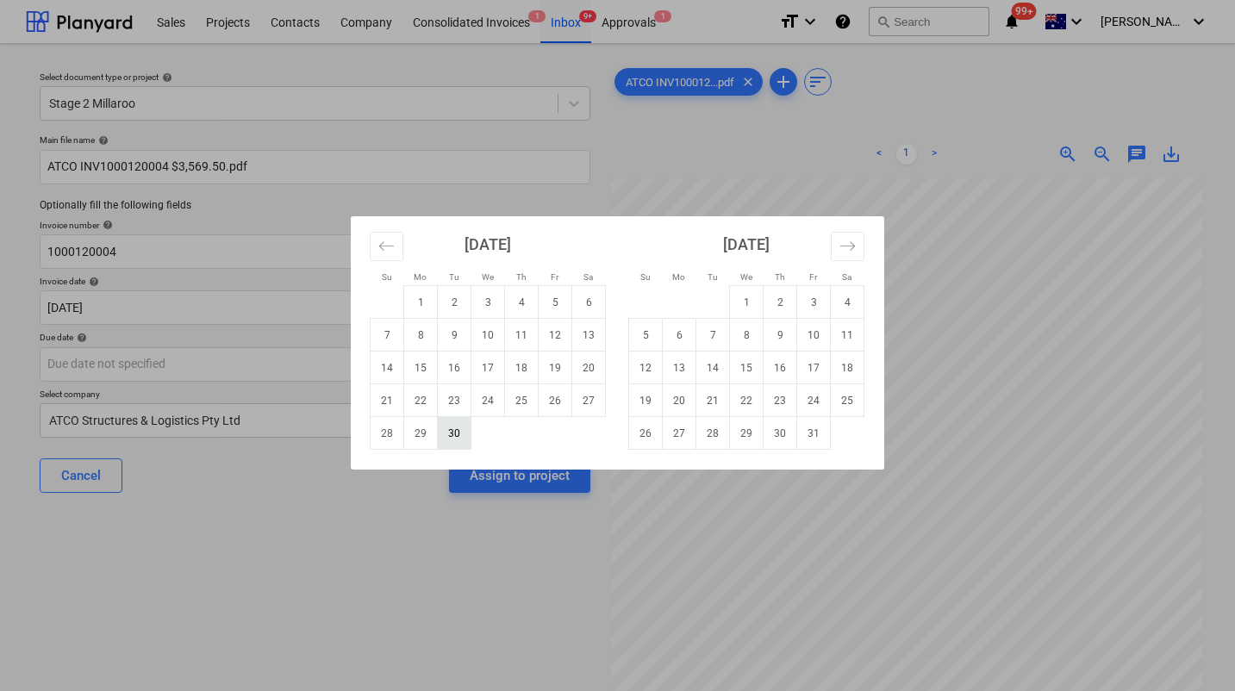
click at [459, 428] on td "30" at bounding box center [455, 433] width 34 height 33
type input "30 Sep 2025"
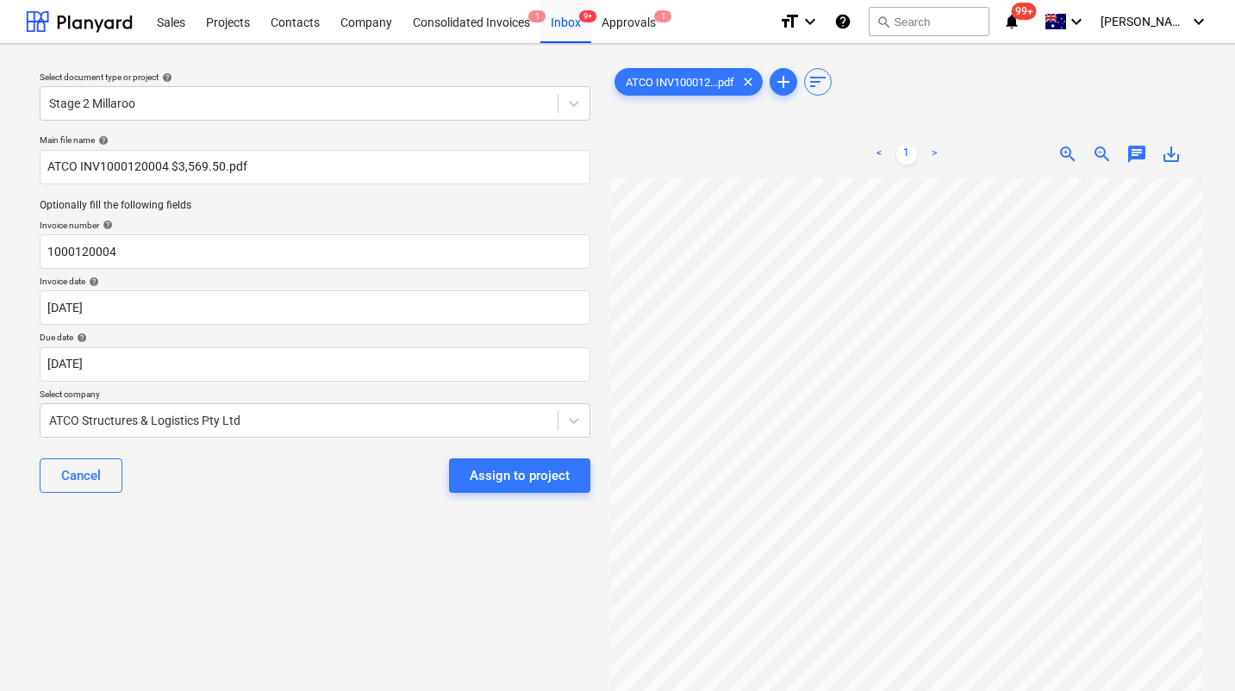
click at [357, 539] on div "Select document type or project help Stage 2 Millaroo Main file name help ATCO …" at bounding box center [315, 443] width 578 height 770
click at [505, 477] on div "Assign to project" at bounding box center [520, 476] width 100 height 22
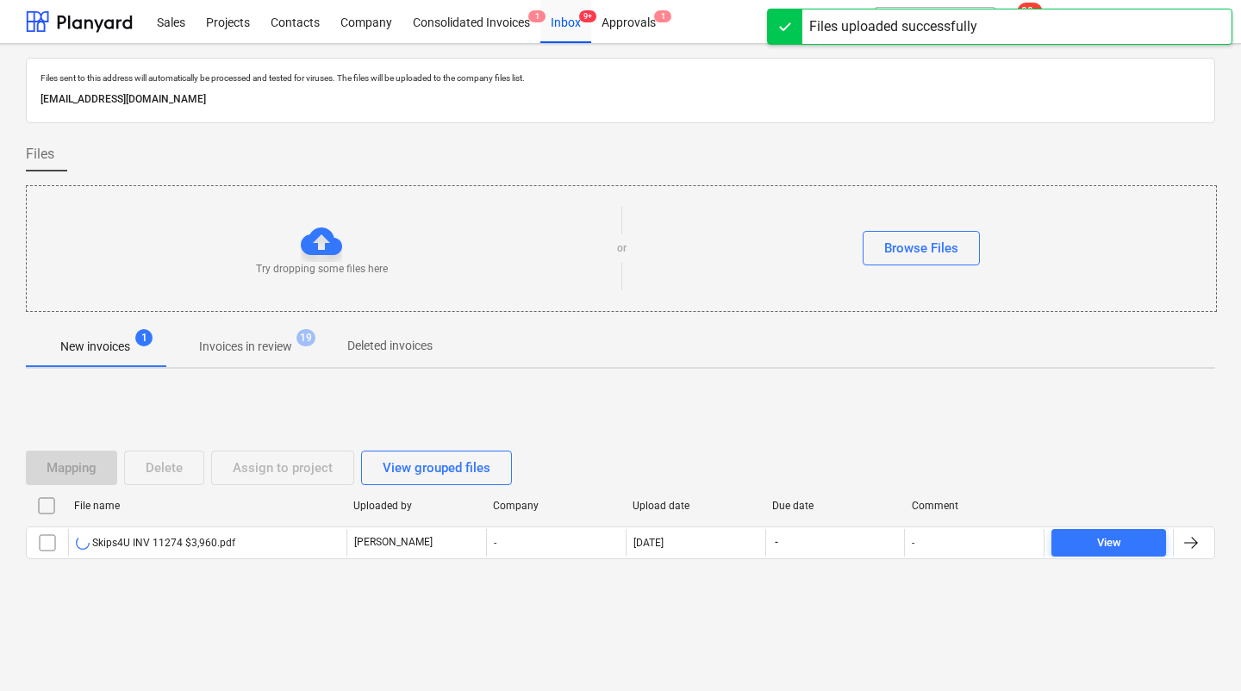
click at [253, 606] on div "Mapping Delete Assign to project View grouped files File name Uploaded by Compa…" at bounding box center [620, 512] width 1189 height 259
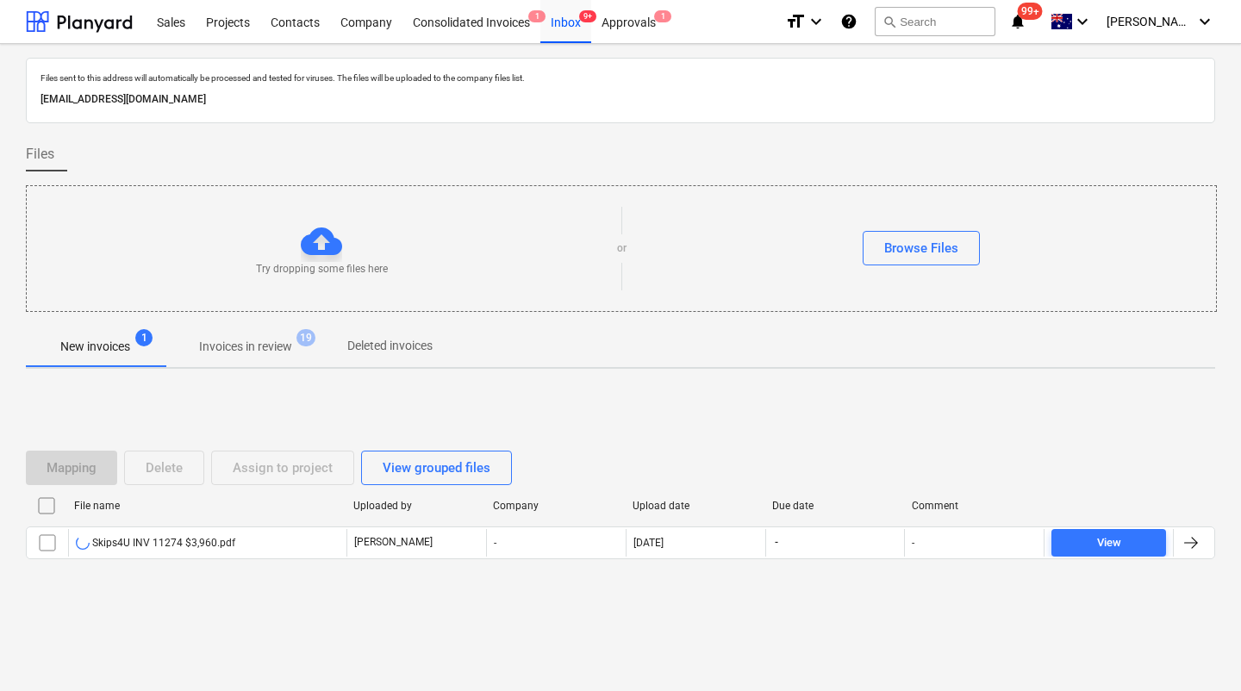
click at [261, 596] on div "Mapping Delete Assign to project View grouped files File name Uploaded by Compa…" at bounding box center [620, 512] width 1189 height 259
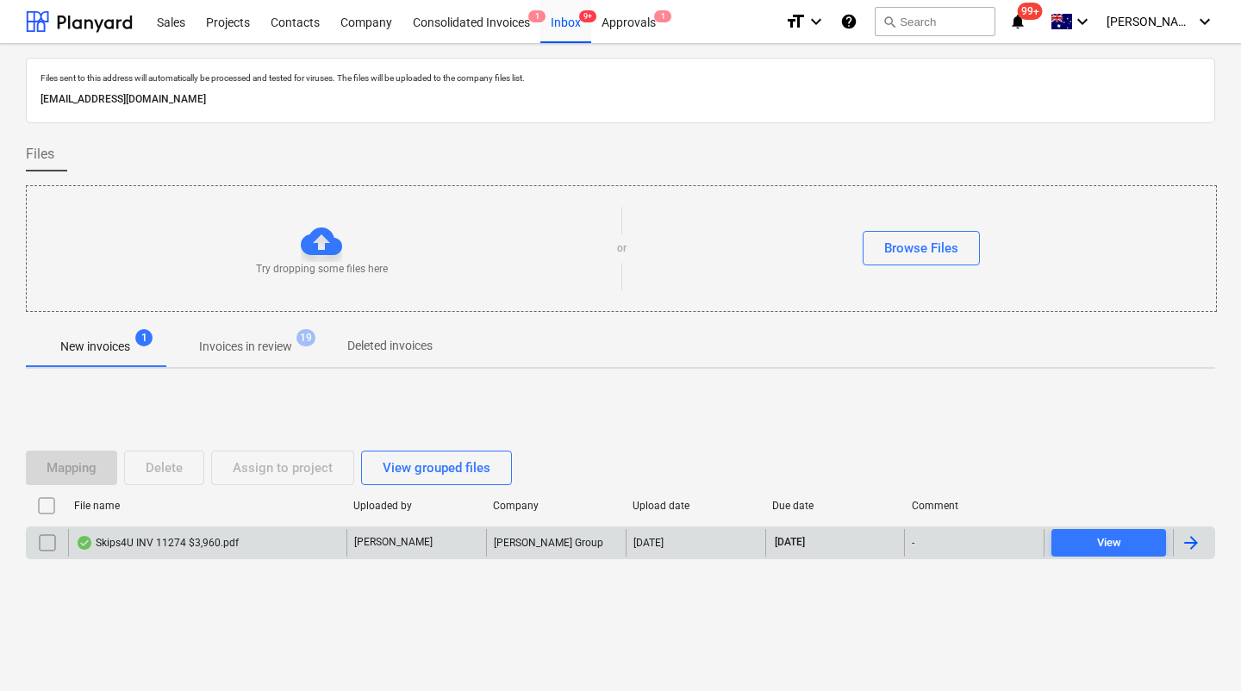
click at [195, 539] on div "Skips4U INV 11274 $3,960.pdf" at bounding box center [157, 543] width 163 height 14
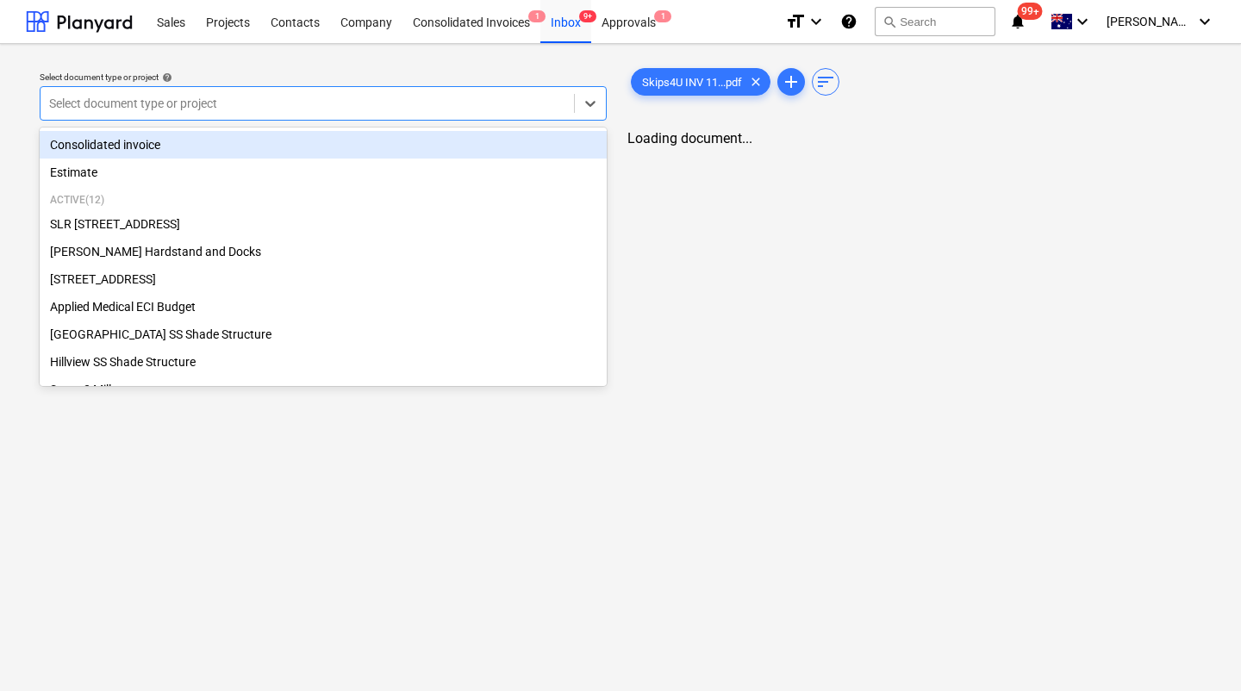
click at [378, 109] on div at bounding box center [307, 103] width 516 height 17
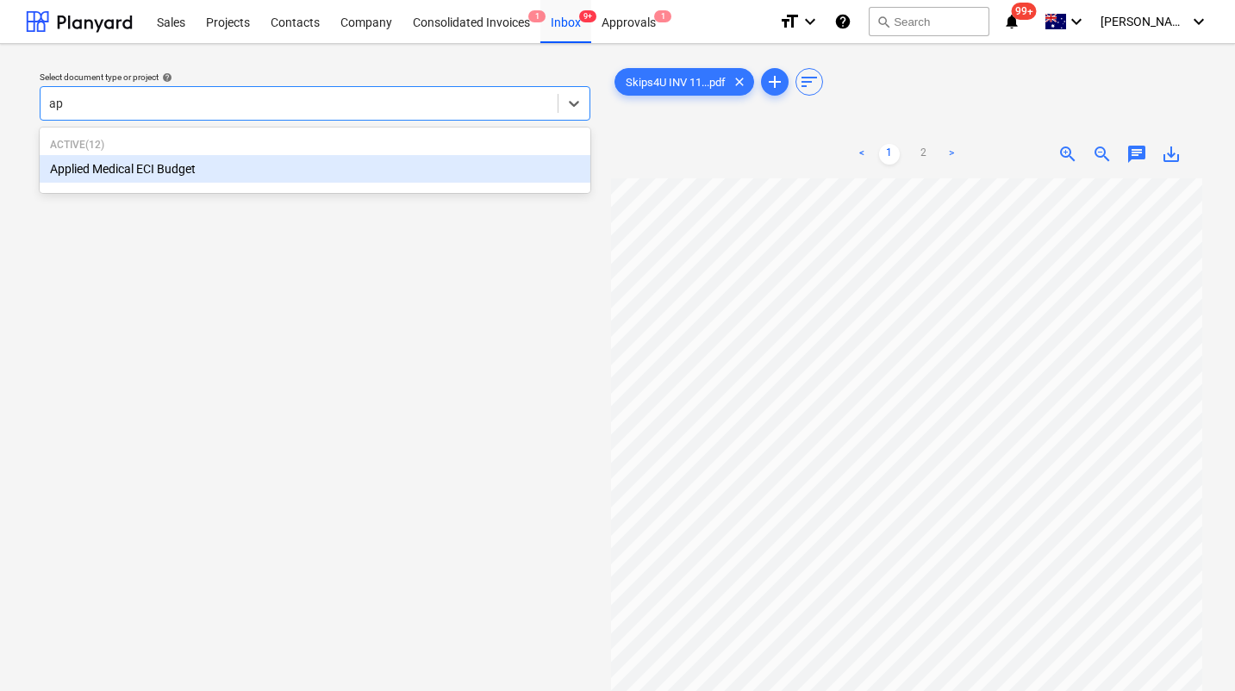
type input "app"
click at [278, 165] on div "Applied Medical ECI Budget" at bounding box center [315, 169] width 551 height 28
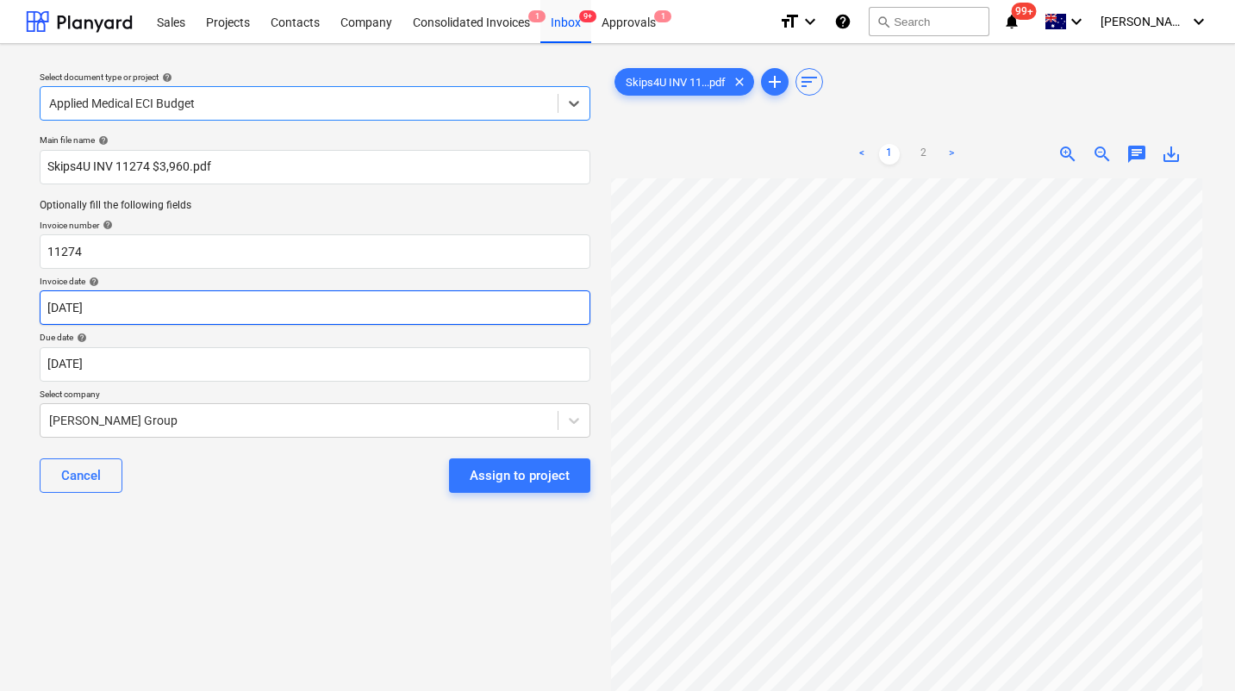
scroll to position [1, 0]
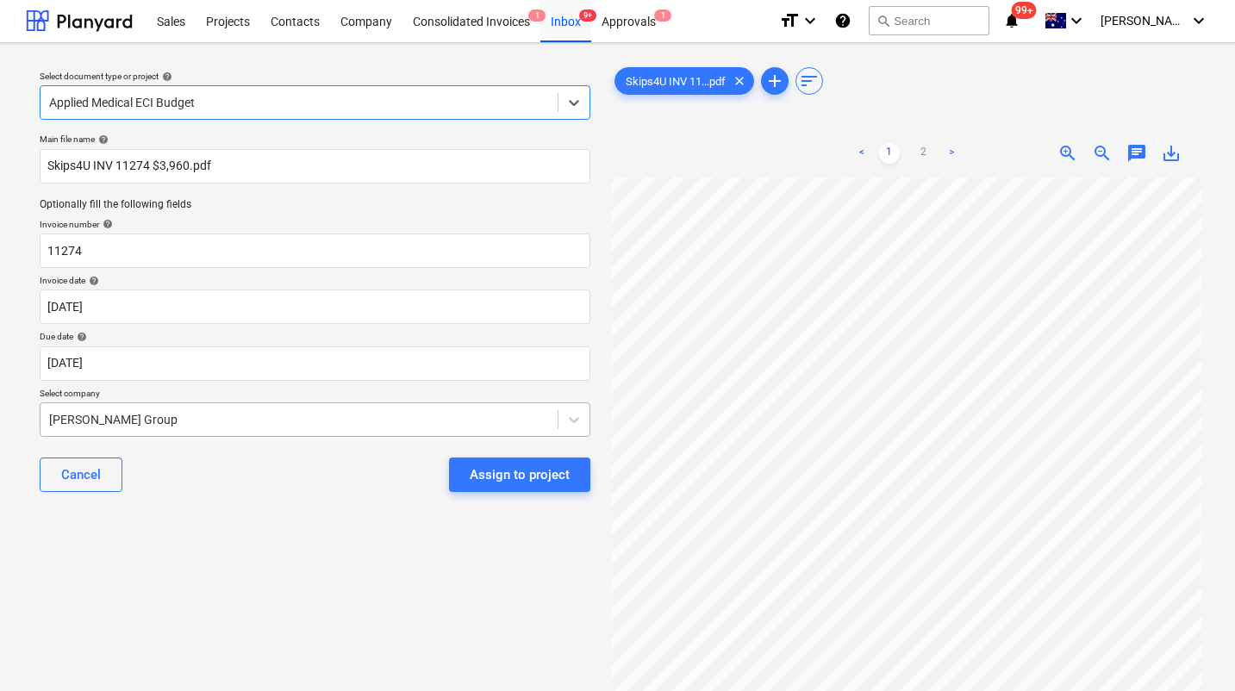
click at [226, 419] on div "Keane Group" at bounding box center [315, 419] width 551 height 34
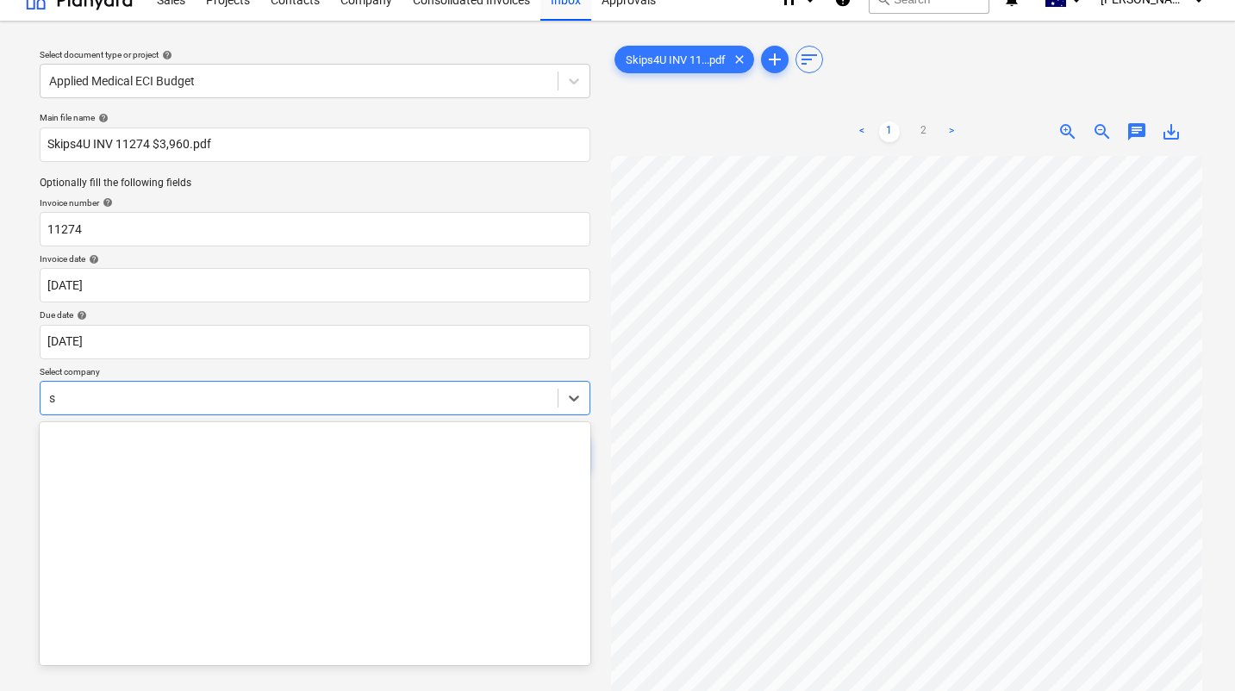
scroll to position [695, 0]
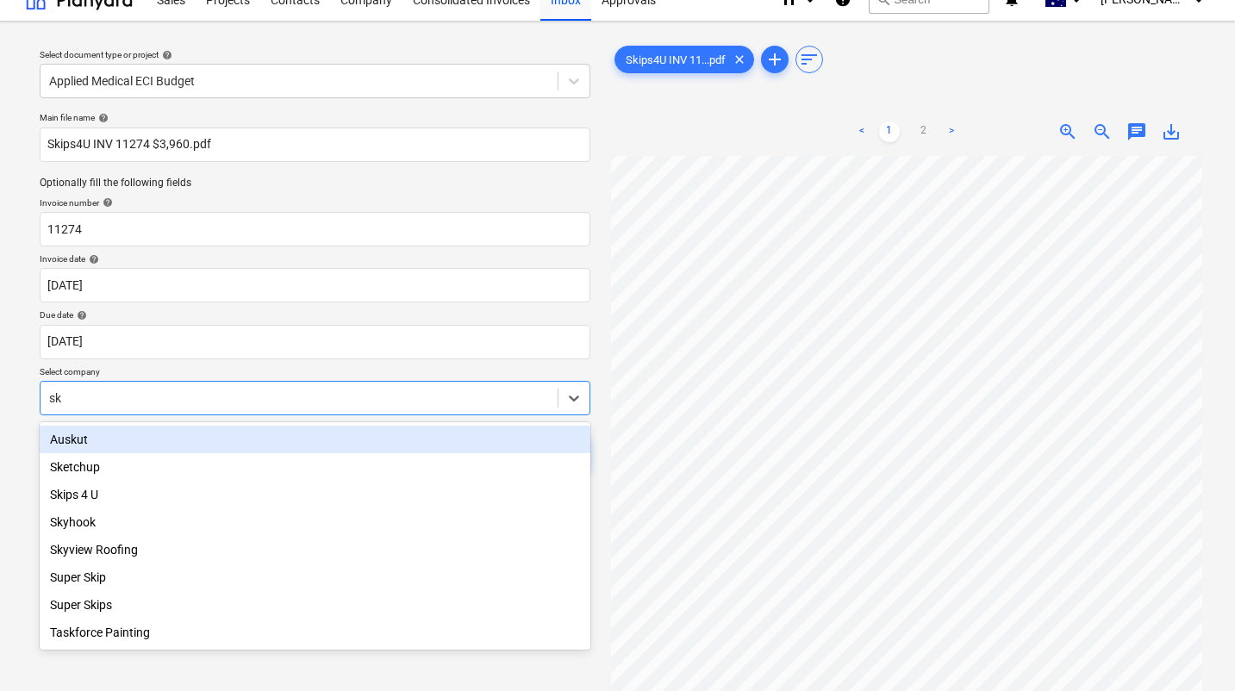
type input "ski"
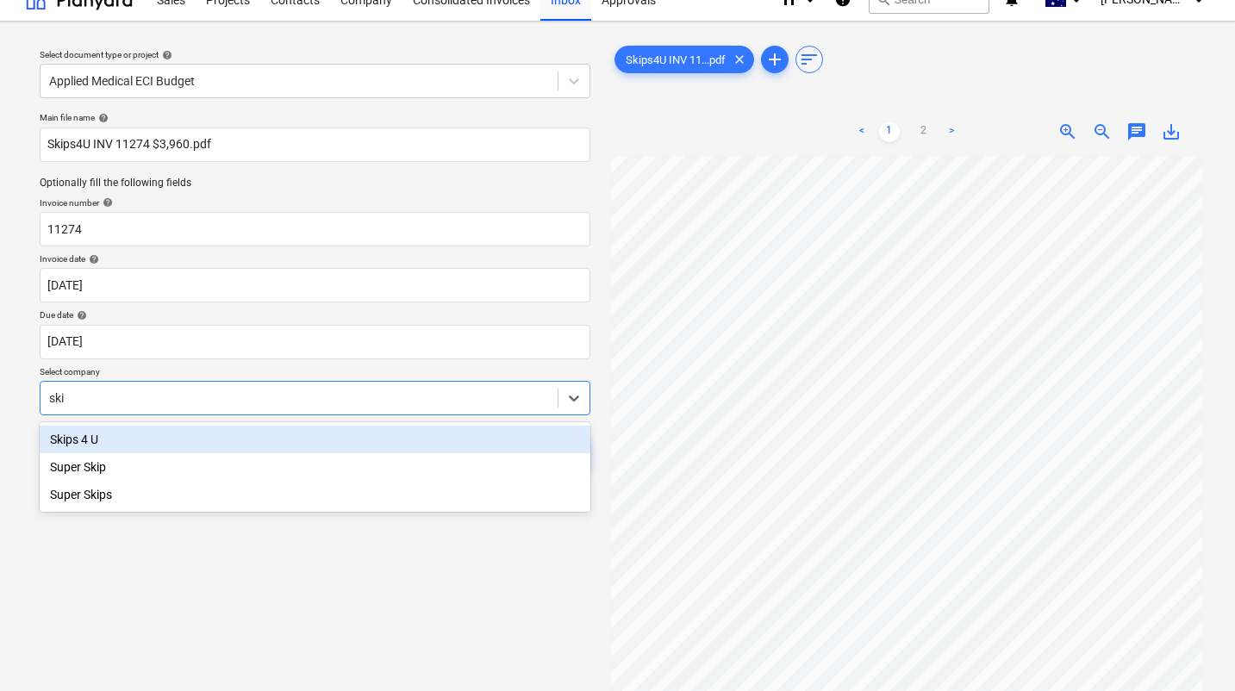
click at [134, 427] on div "Skips 4 U" at bounding box center [315, 440] width 551 height 28
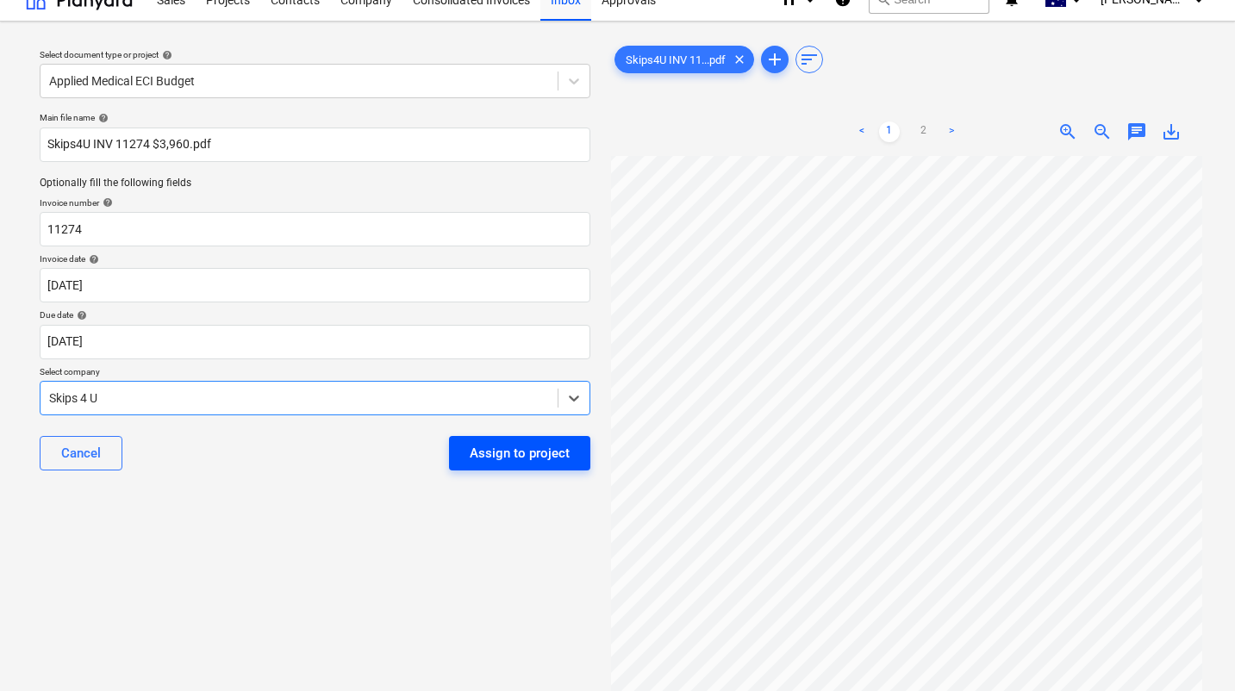
click at [502, 449] on div "Assign to project" at bounding box center [520, 453] width 100 height 22
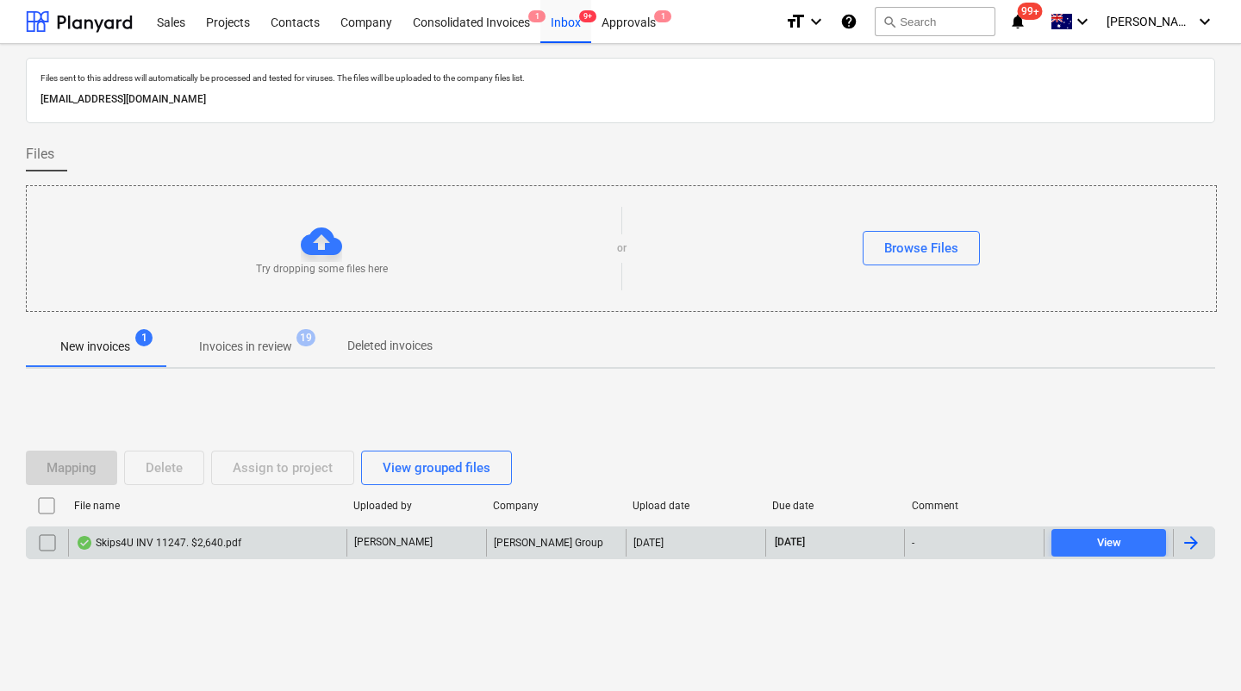
click at [50, 542] on input "checkbox" at bounding box center [48, 543] width 28 height 28
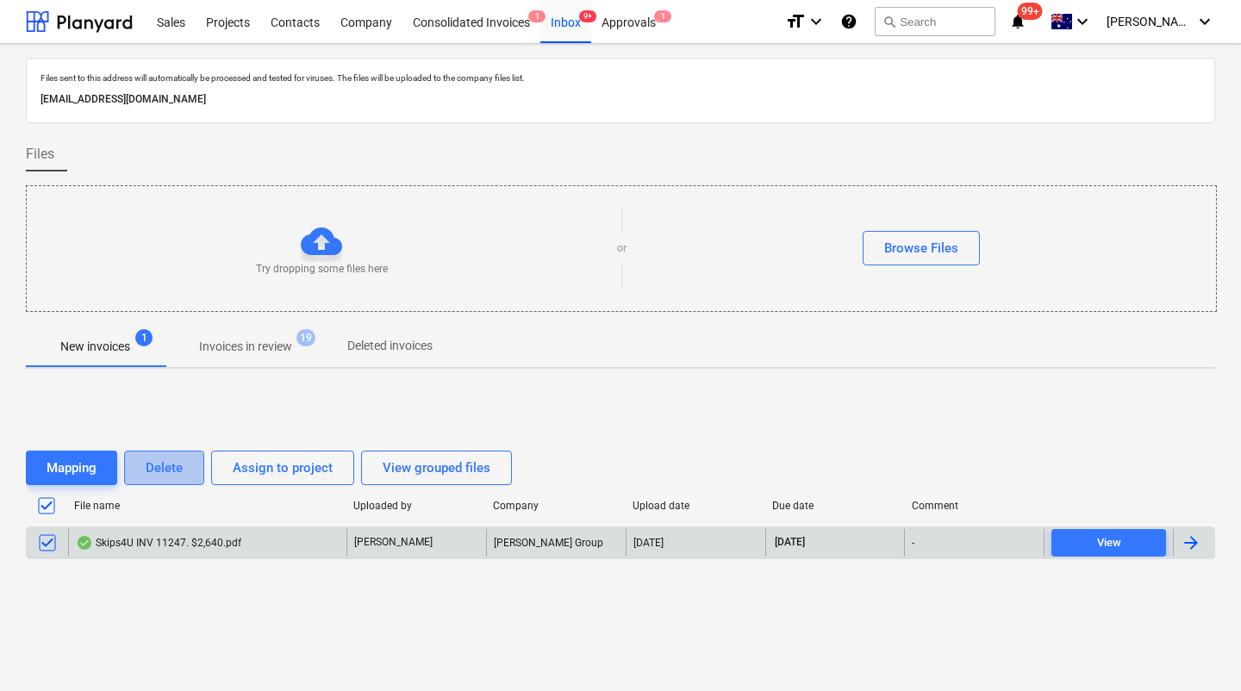
click at [181, 473] on div "Delete" at bounding box center [164, 468] width 37 height 22
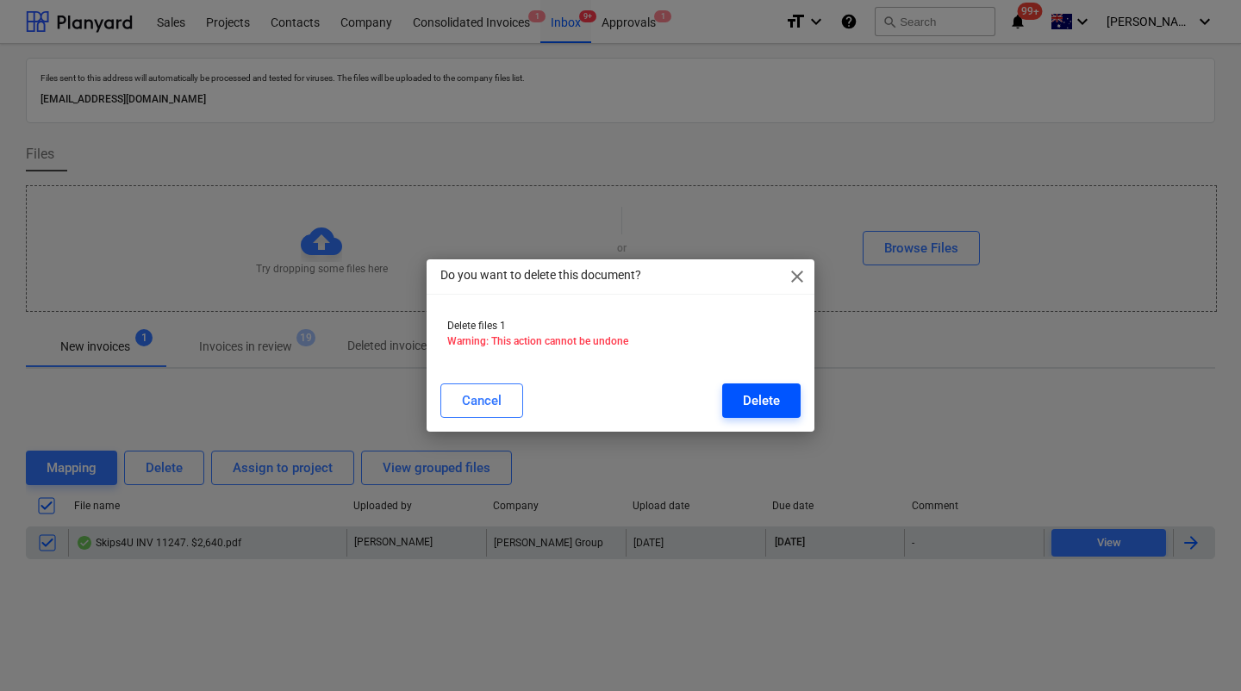
click at [766, 411] on button "Delete" at bounding box center [761, 401] width 78 height 34
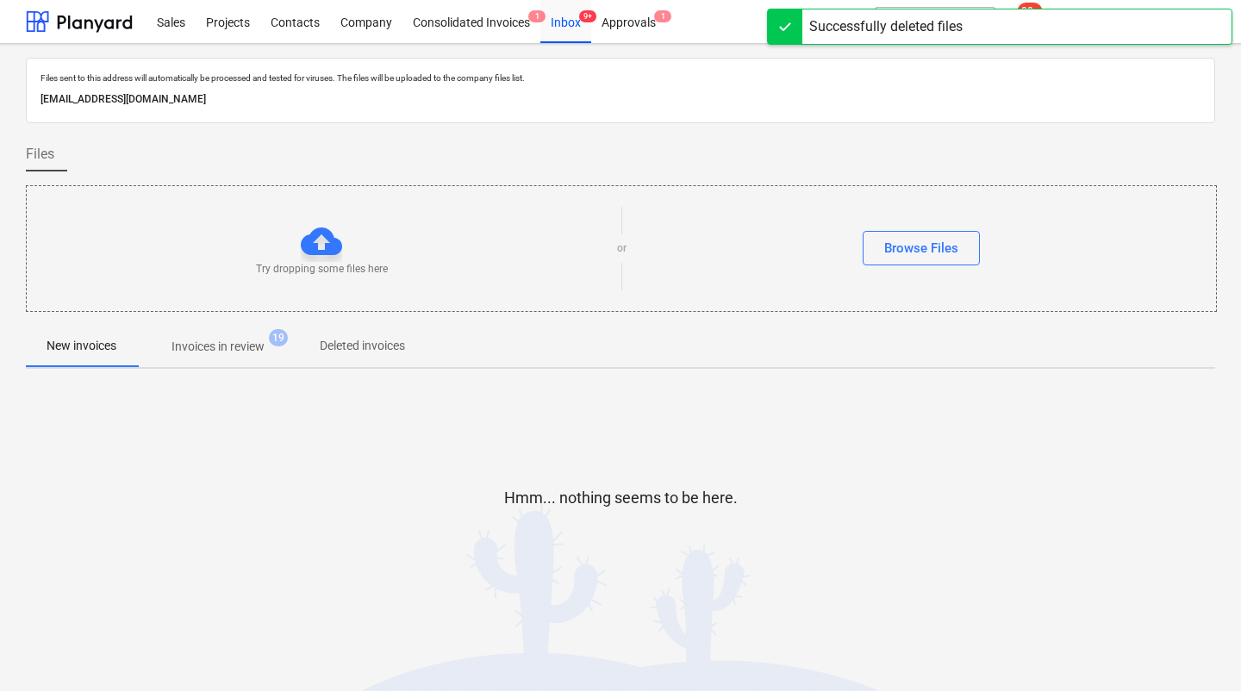
click at [608, 624] on div "Hmm... nothing seems to be here." at bounding box center [620, 512] width 1189 height 259
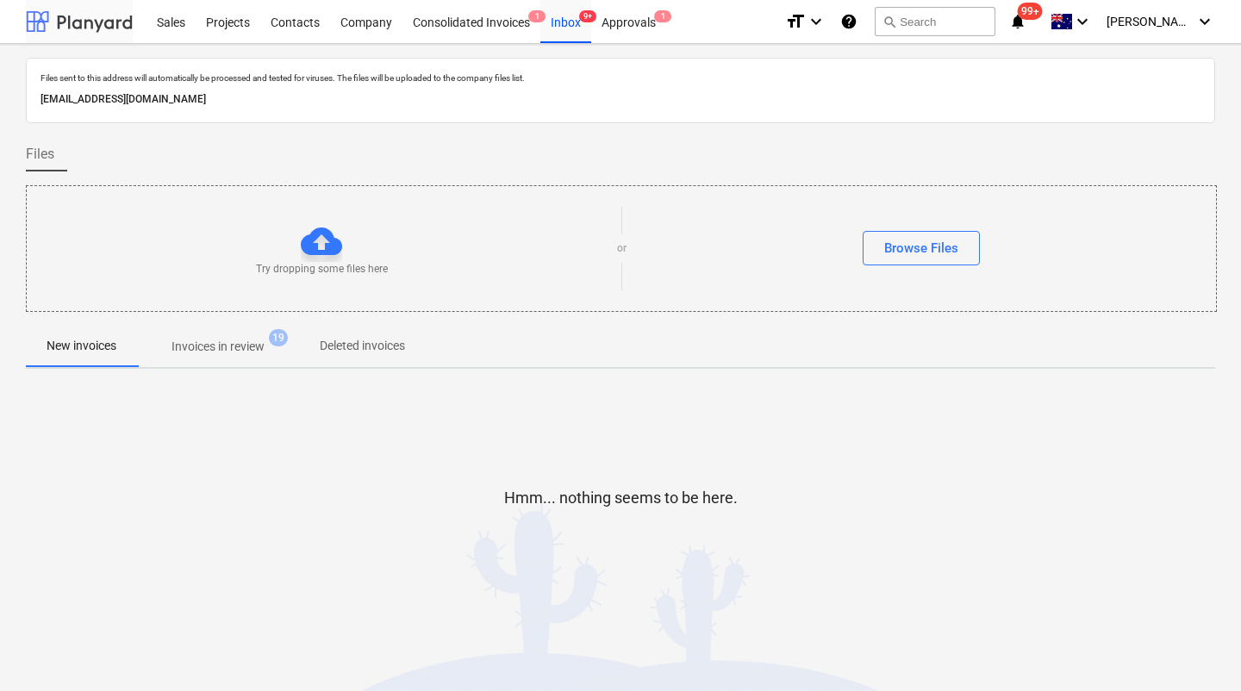
click at [63, 27] on div at bounding box center [79, 21] width 107 height 43
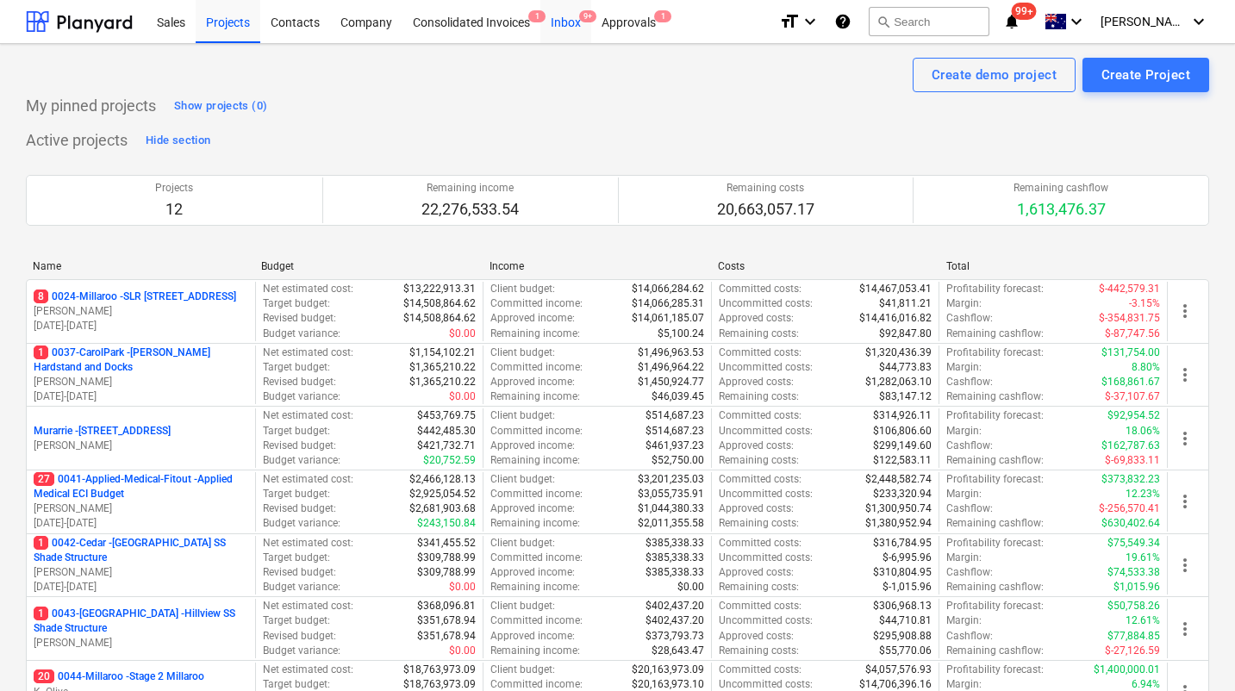
click at [575, 22] on div "Inbox 9+" at bounding box center [565, 21] width 51 height 44
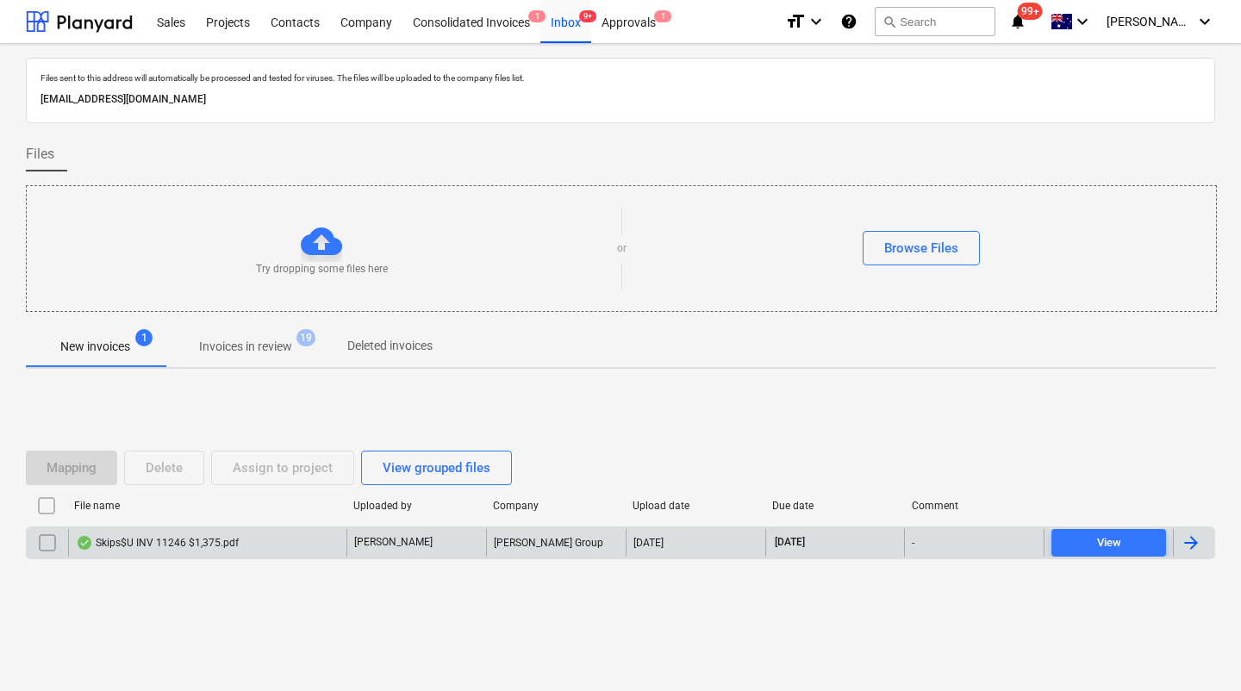
click at [167, 547] on div "Skips$U INV 11246 $1,375.pdf" at bounding box center [157, 543] width 163 height 14
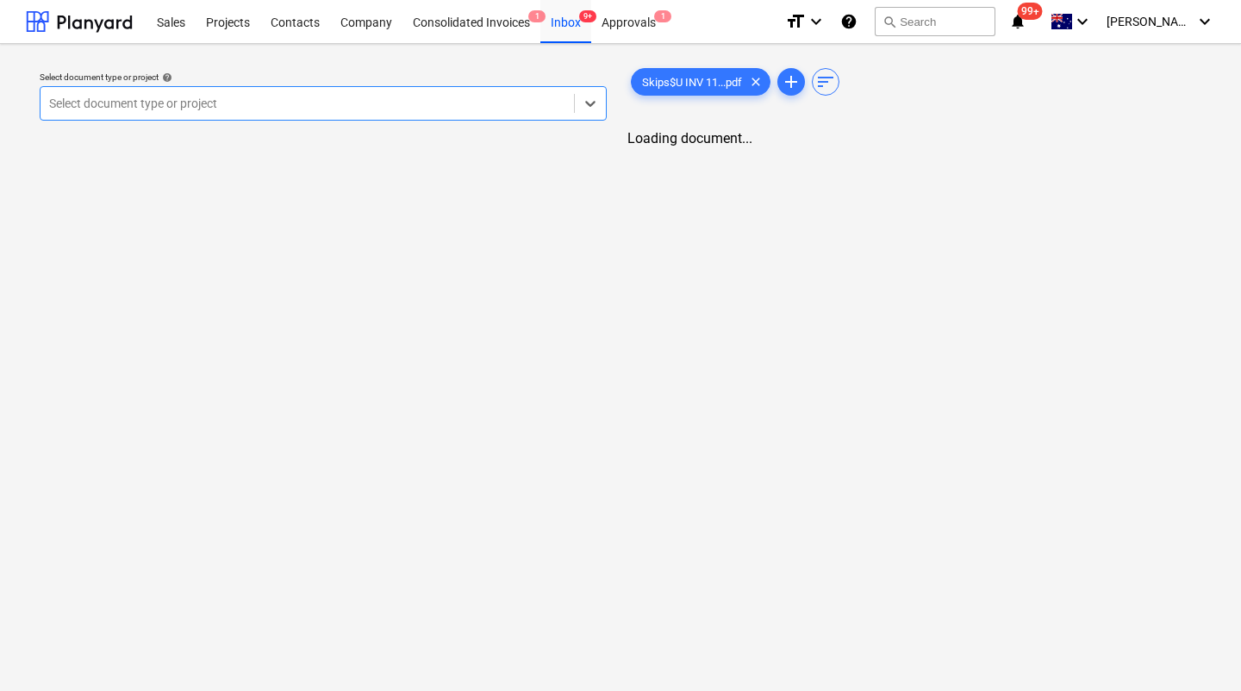
click at [301, 109] on div at bounding box center [307, 103] width 516 height 17
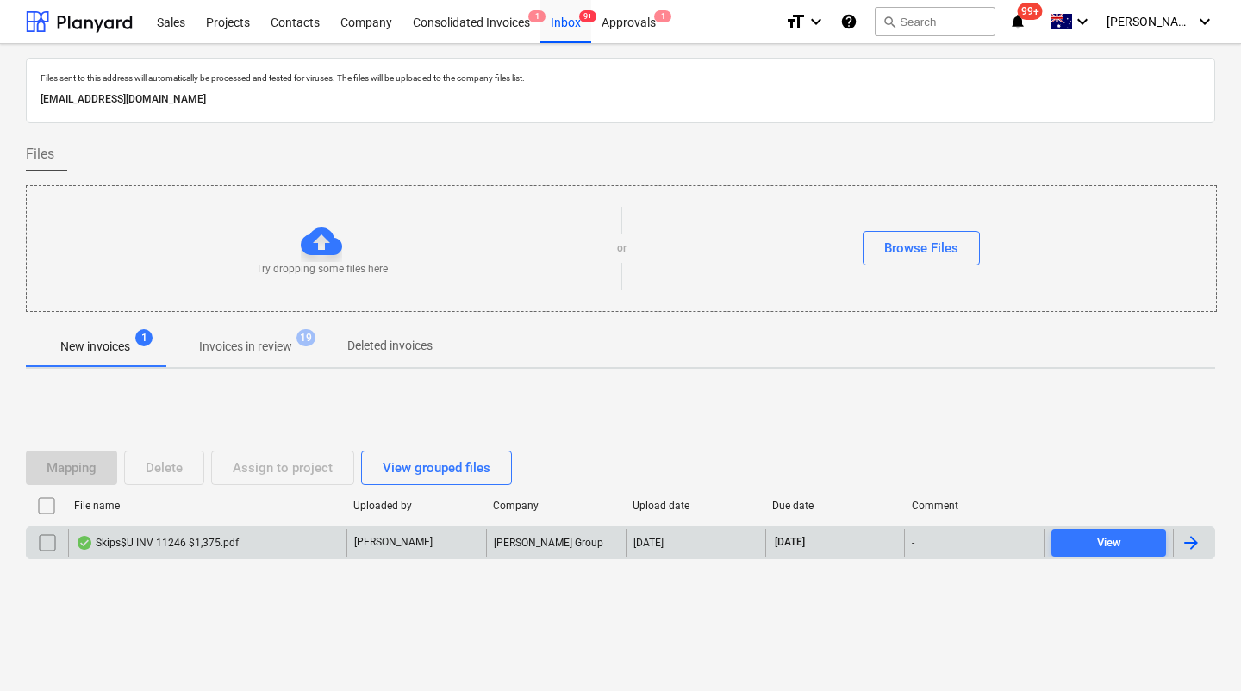
click at [48, 545] on input "checkbox" at bounding box center [48, 543] width 28 height 28
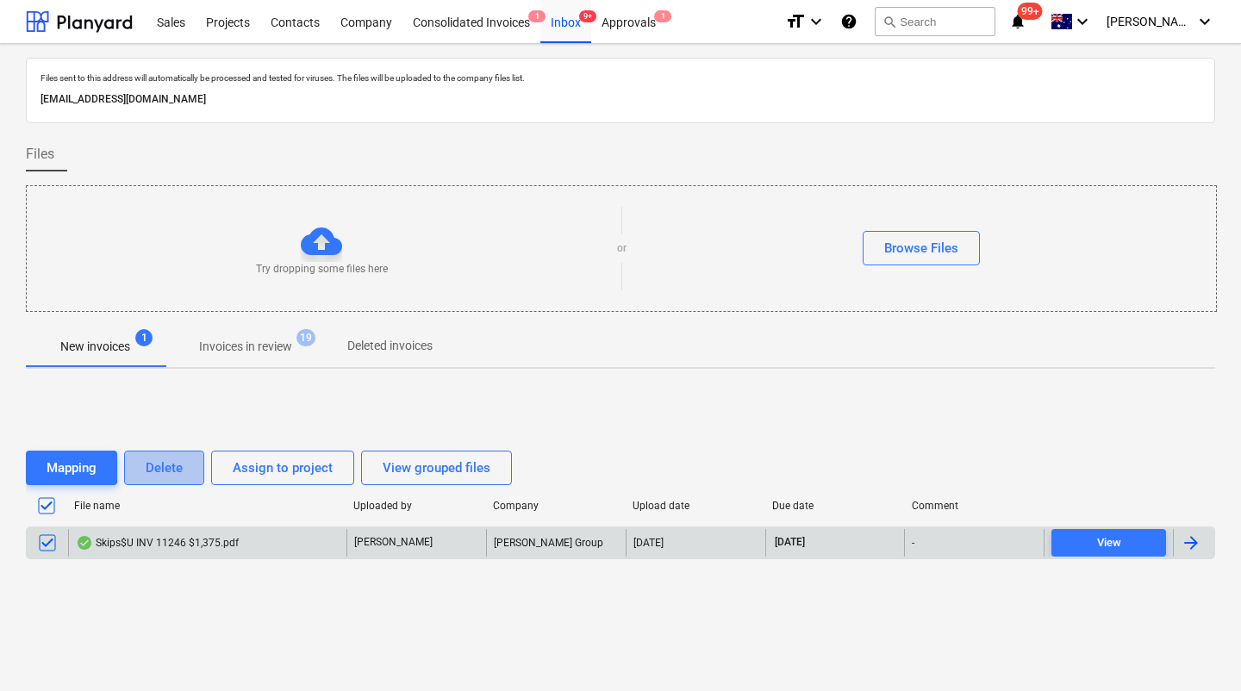
click at [190, 476] on button "Delete" at bounding box center [164, 468] width 80 height 34
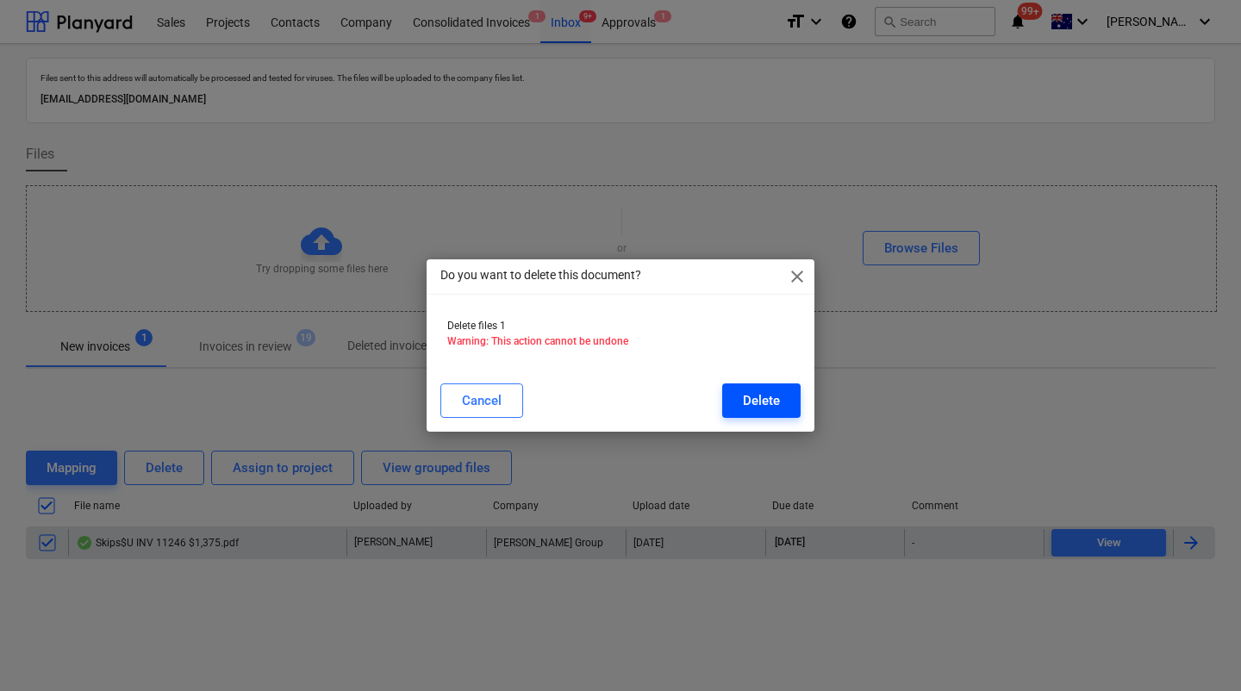
click at [771, 399] on div "Delete" at bounding box center [761, 401] width 37 height 22
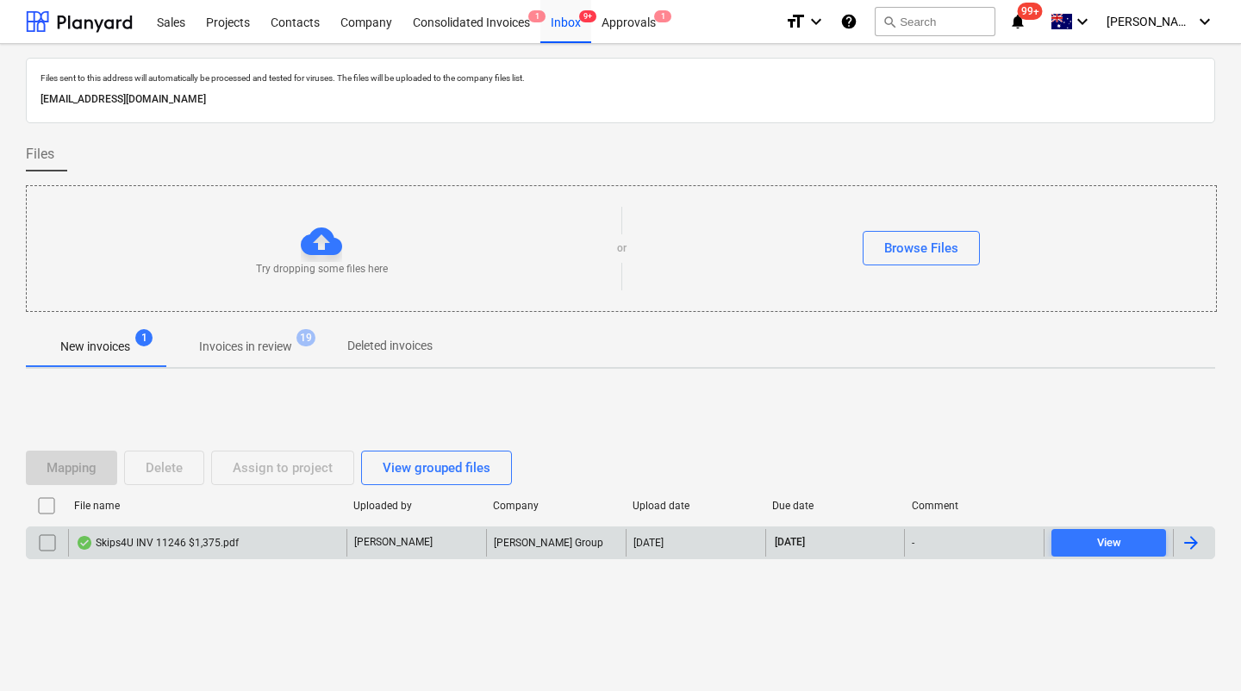
click at [135, 539] on div "Skips4U INV 11246 $1,375.pdf" at bounding box center [157, 543] width 163 height 14
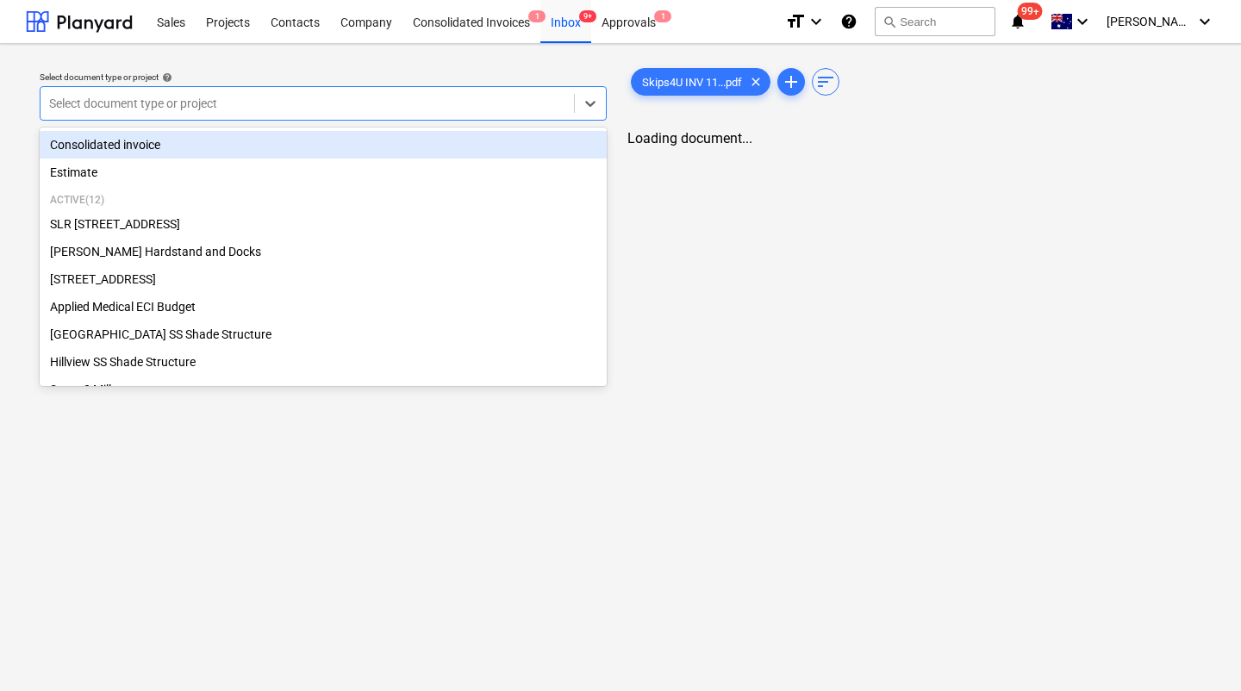
click at [259, 113] on div "Select document type or project" at bounding box center [307, 103] width 533 height 24
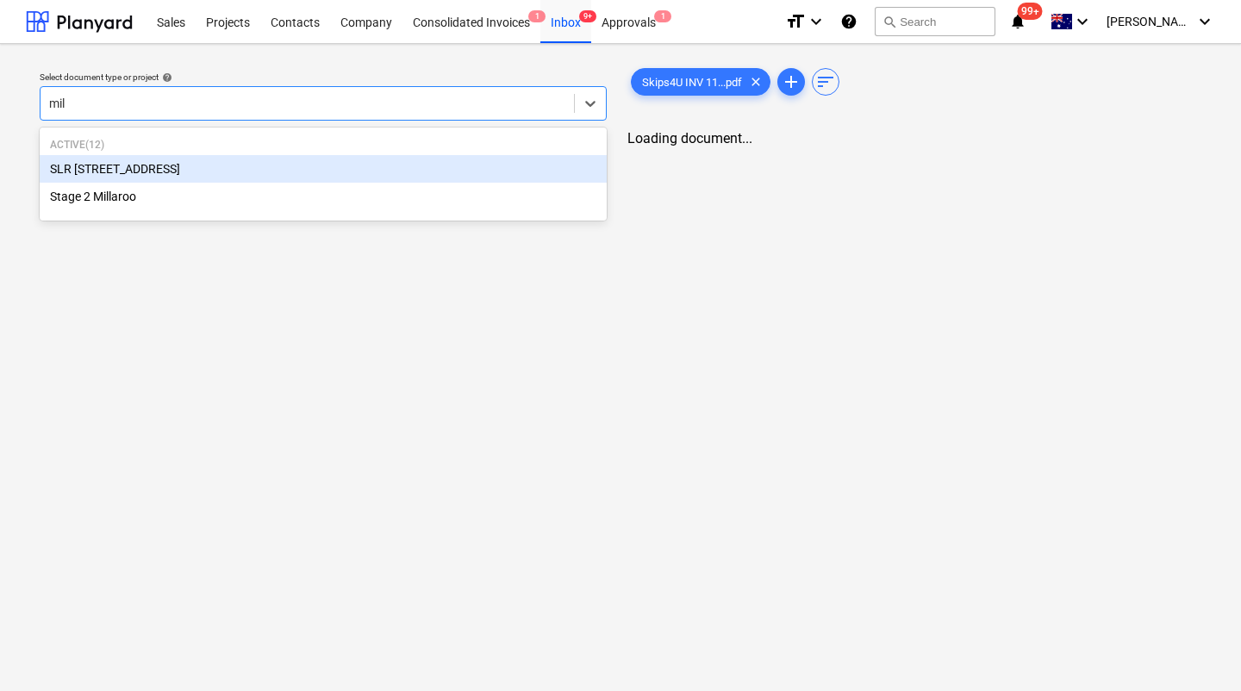
type input "mill"
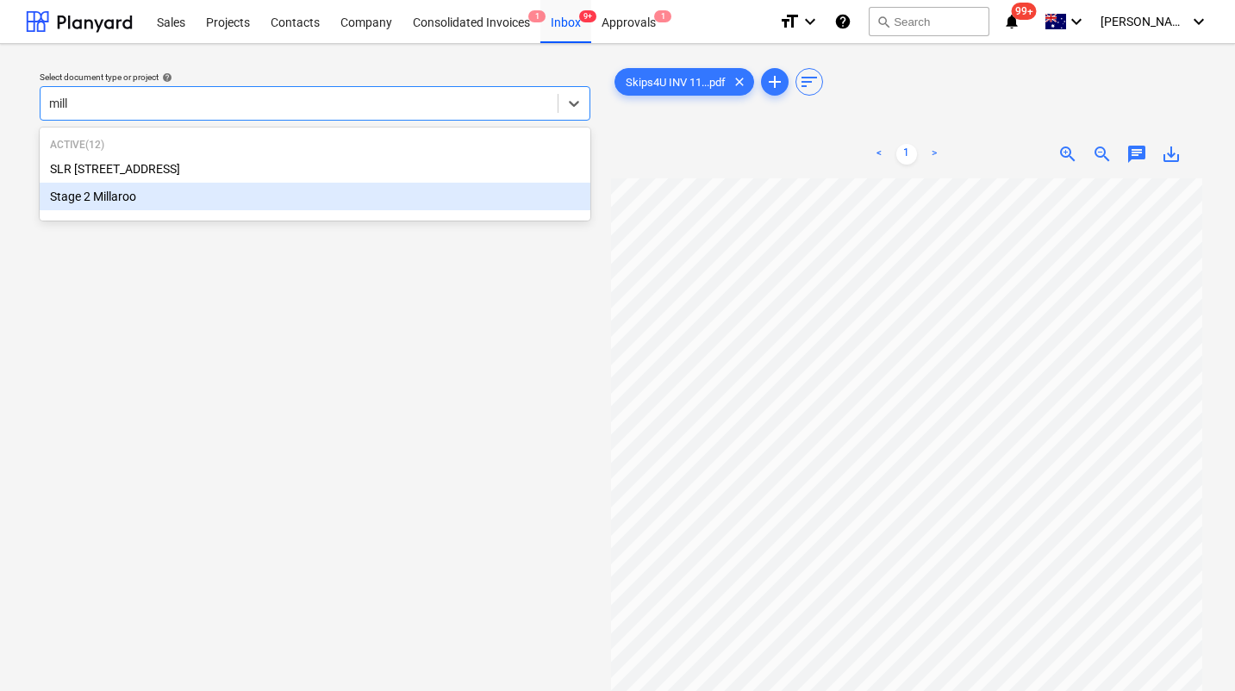
click at [96, 209] on div "Stage 2 Millaroo" at bounding box center [315, 197] width 551 height 28
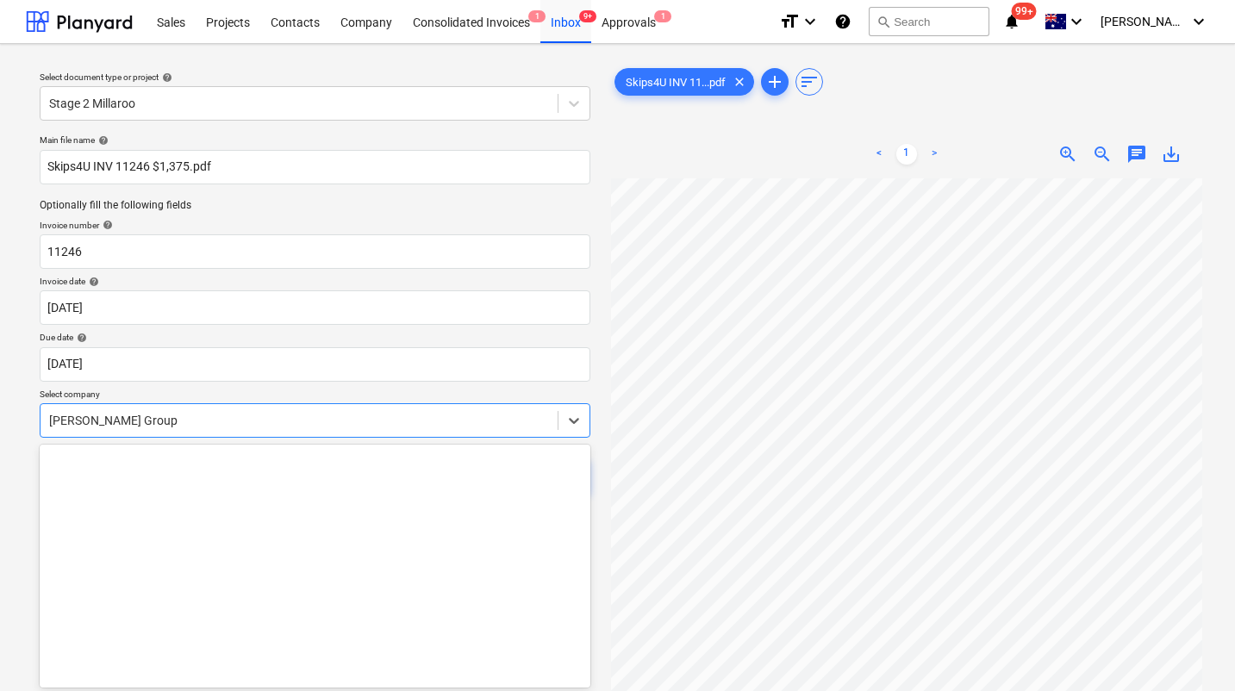
click at [167, 421] on div "Keane Group" at bounding box center [315, 420] width 551 height 34
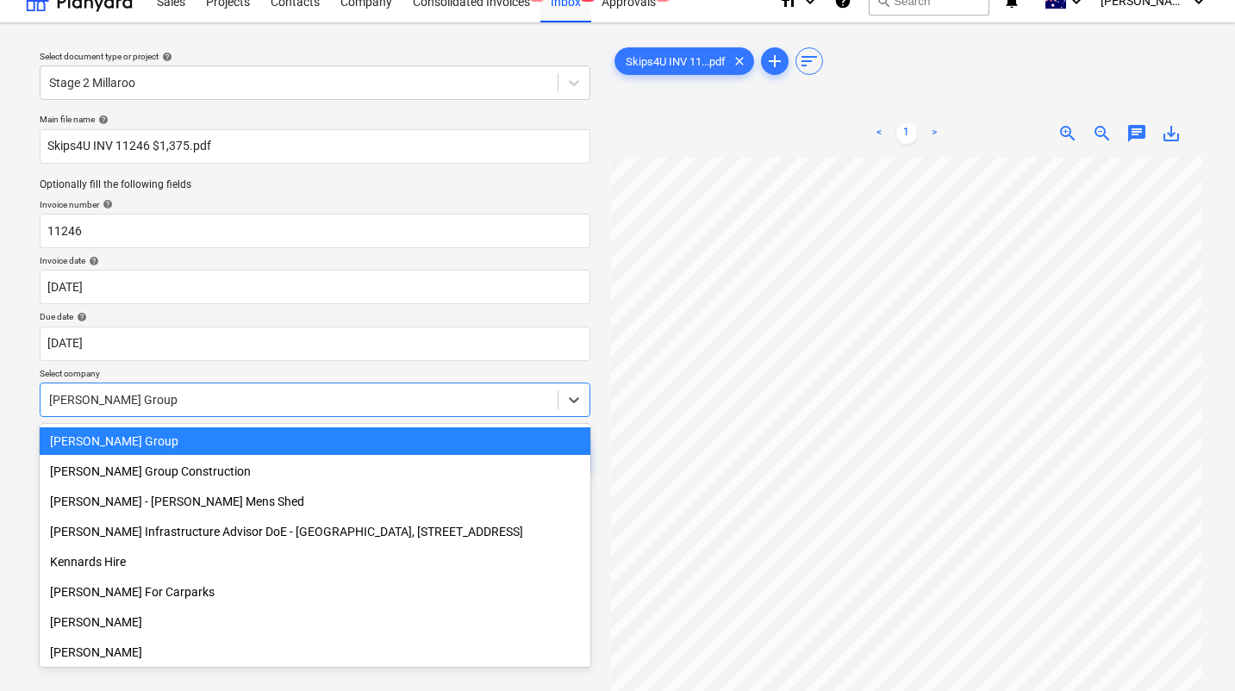
scroll to position [22, 0]
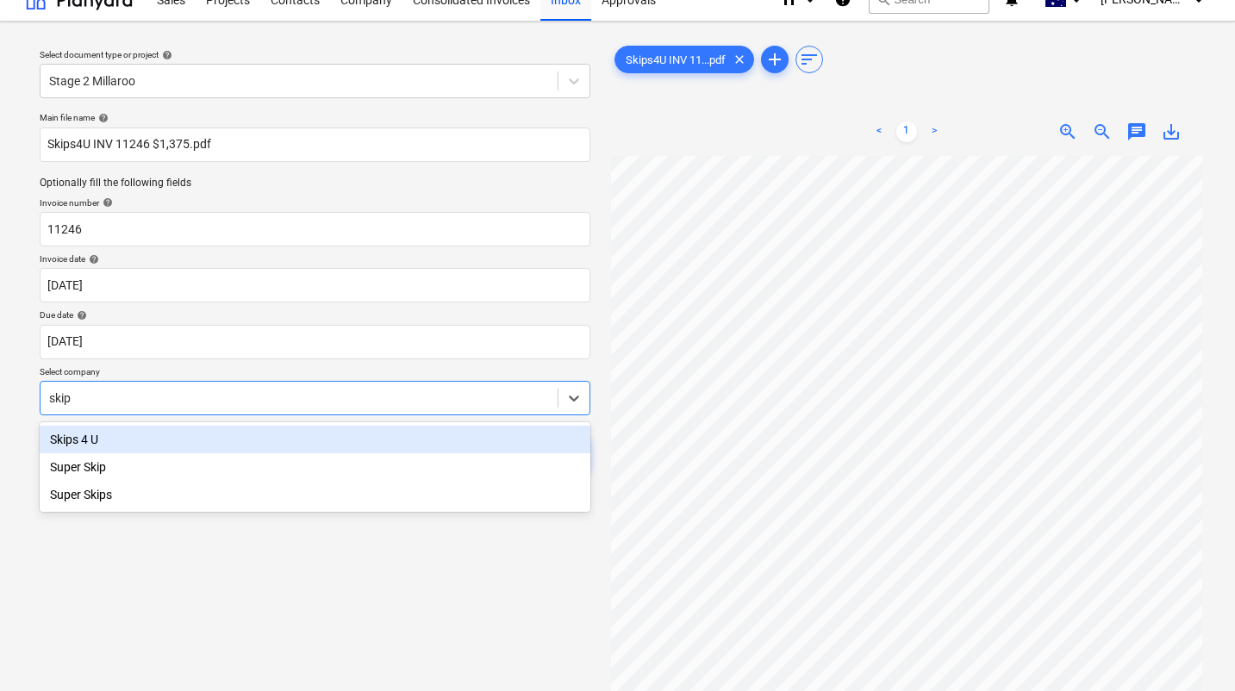
type input "skips"
click at [70, 446] on div "Skips 4 U" at bounding box center [315, 440] width 551 height 28
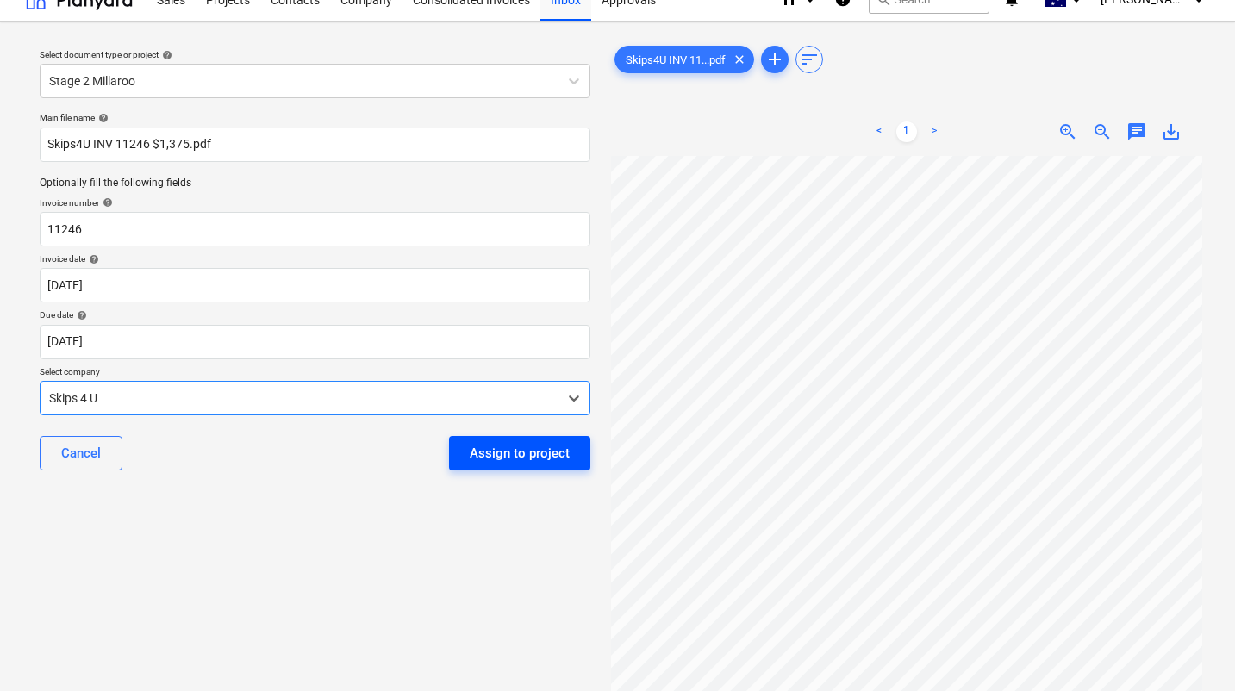
click at [496, 450] on div "Assign to project" at bounding box center [520, 453] width 100 height 22
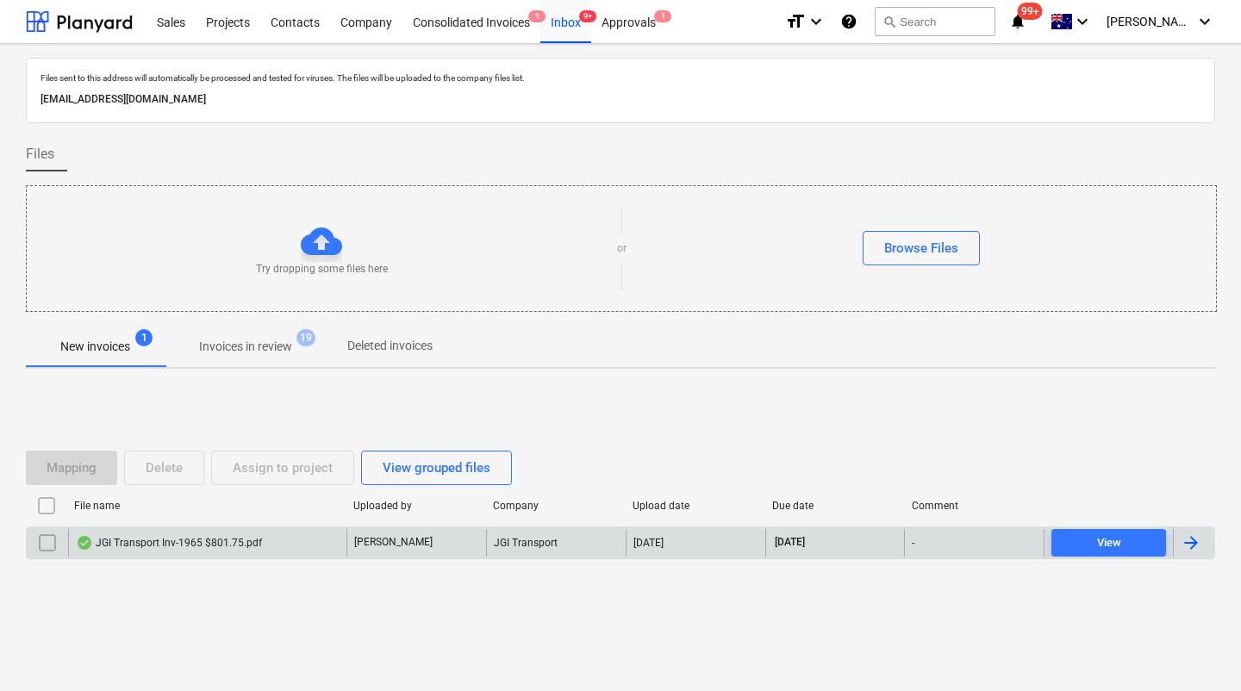
click at [203, 543] on div "JGI Transport Inv-1965 $801.75.pdf" at bounding box center [169, 543] width 186 height 14
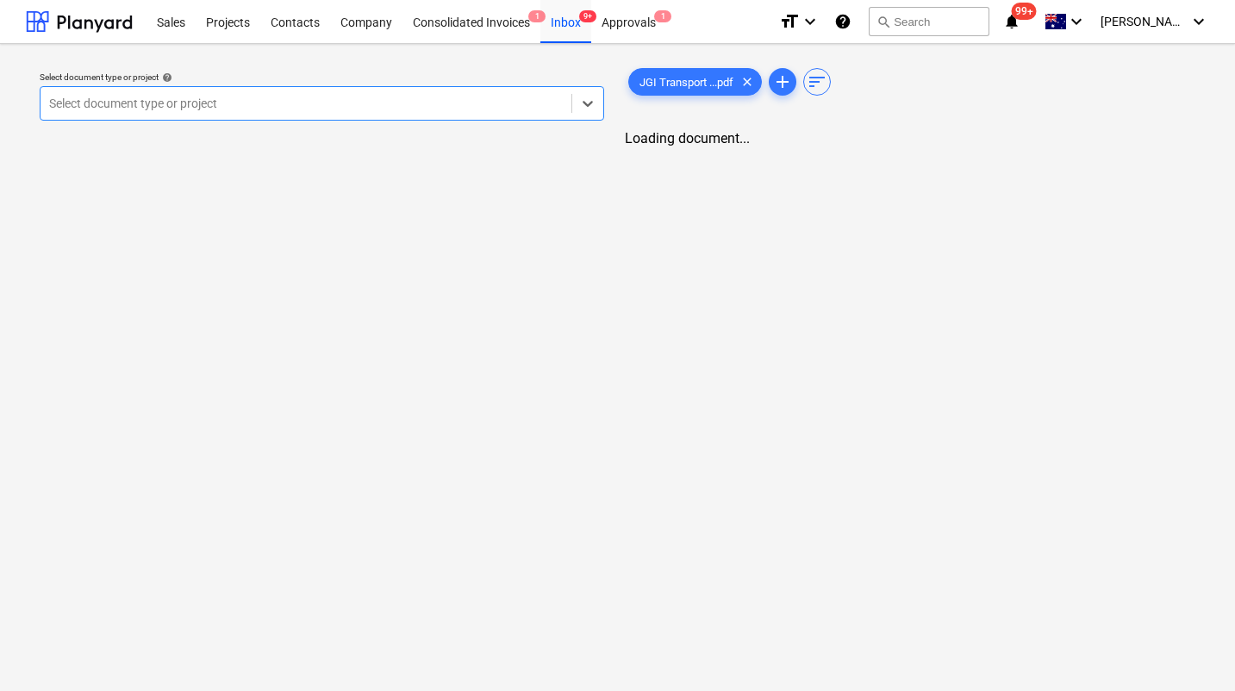
click at [330, 107] on div at bounding box center [306, 103] width 514 height 17
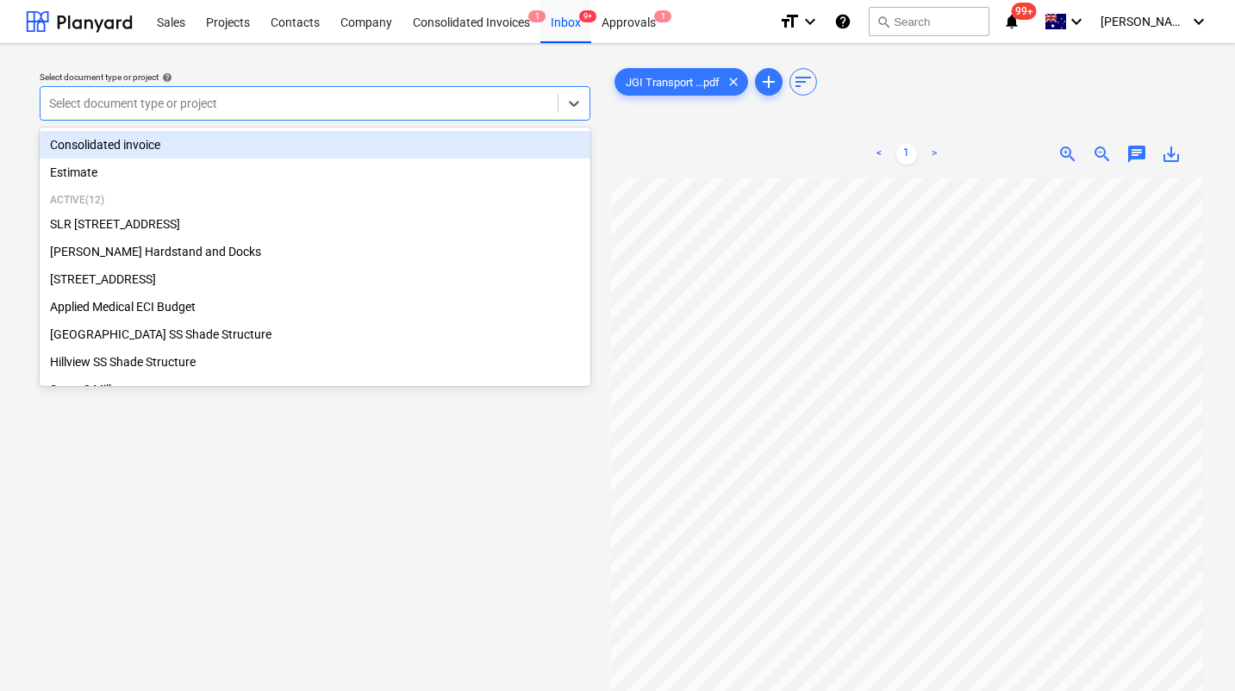
click at [271, 97] on div at bounding box center [299, 103] width 500 height 17
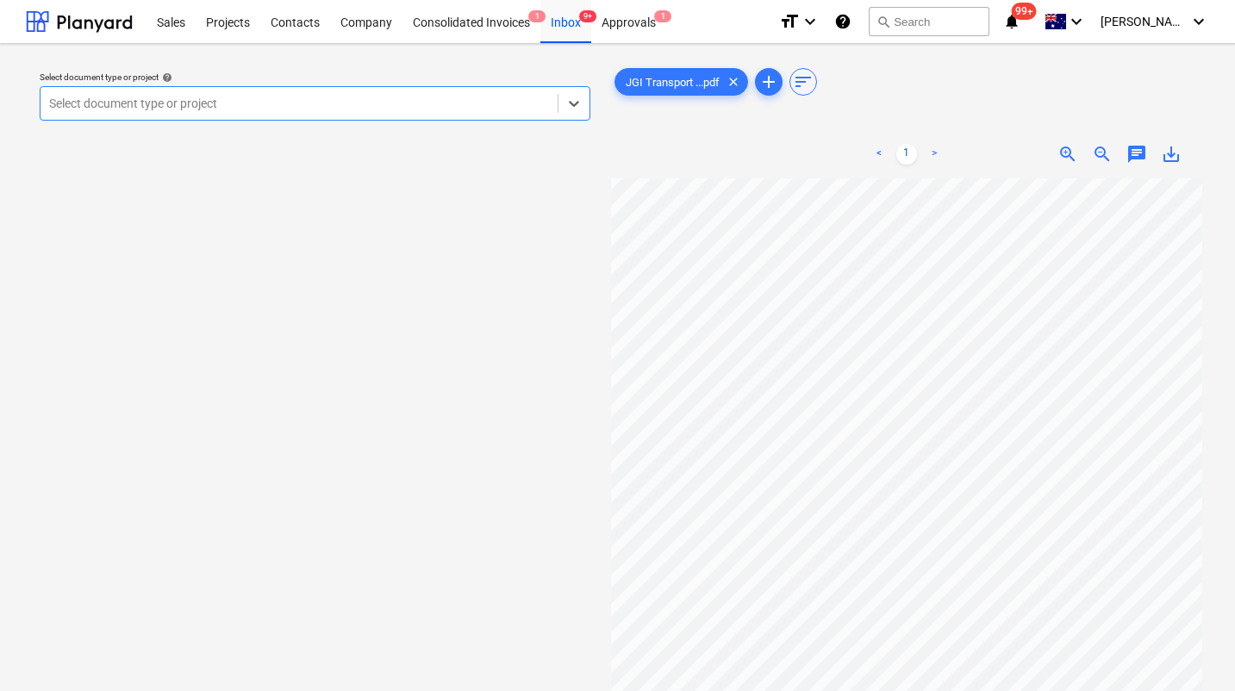
scroll to position [108, 0]
type input "s"
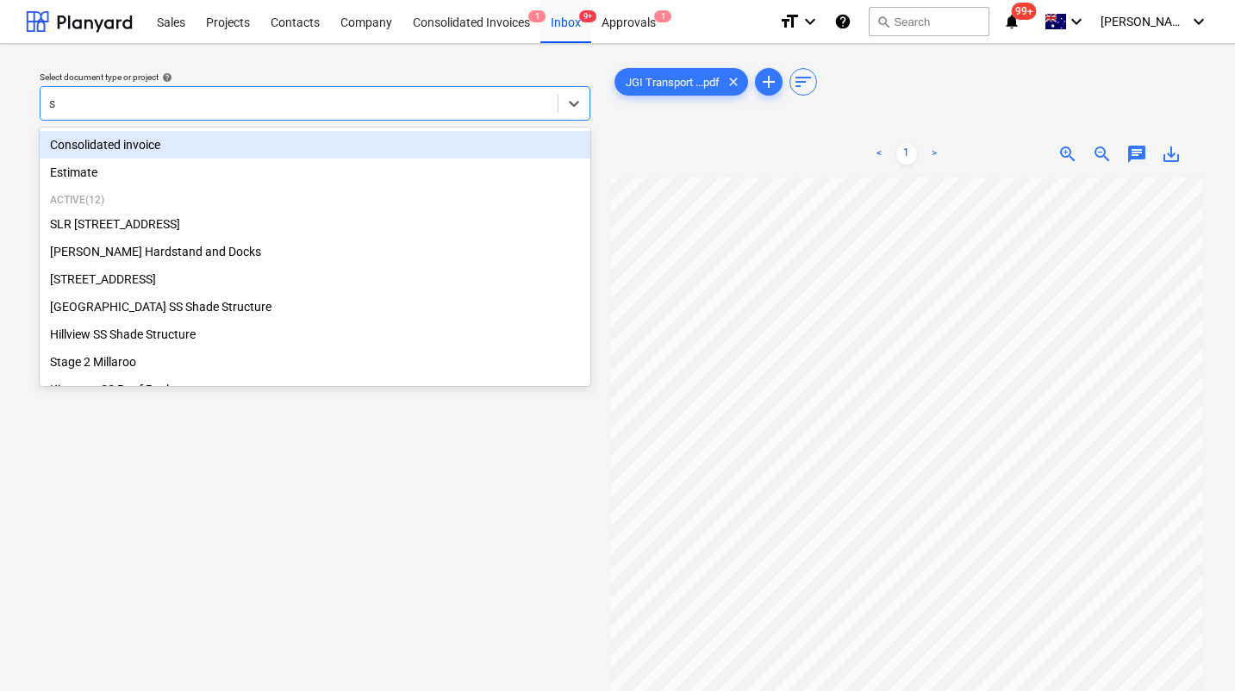
scroll to position [128, 7]
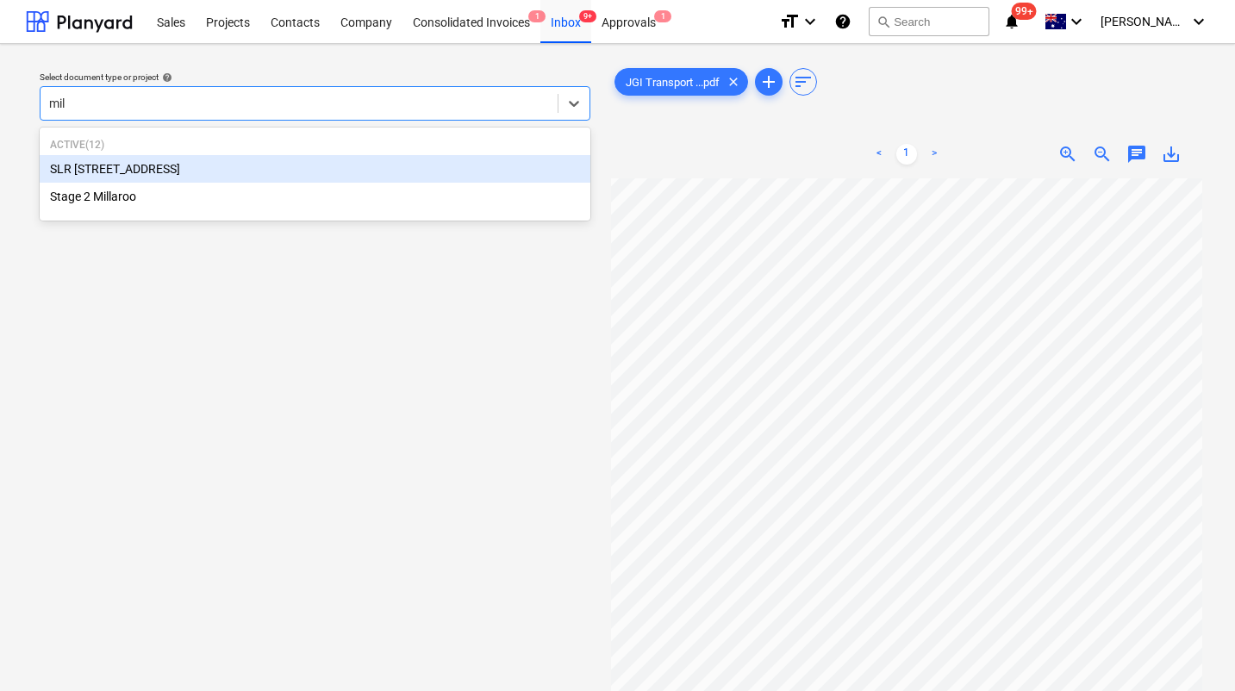
type input "mill"
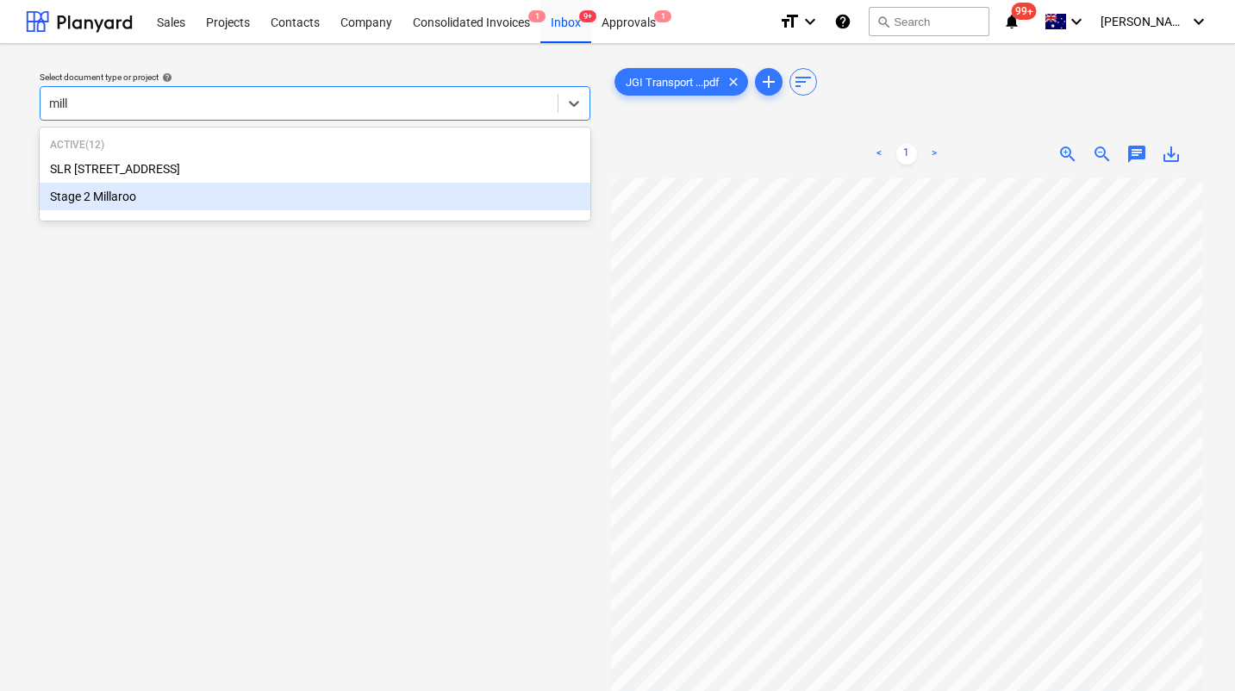
click at [122, 201] on div "Stage 2 Millaroo" at bounding box center [315, 197] width 551 height 28
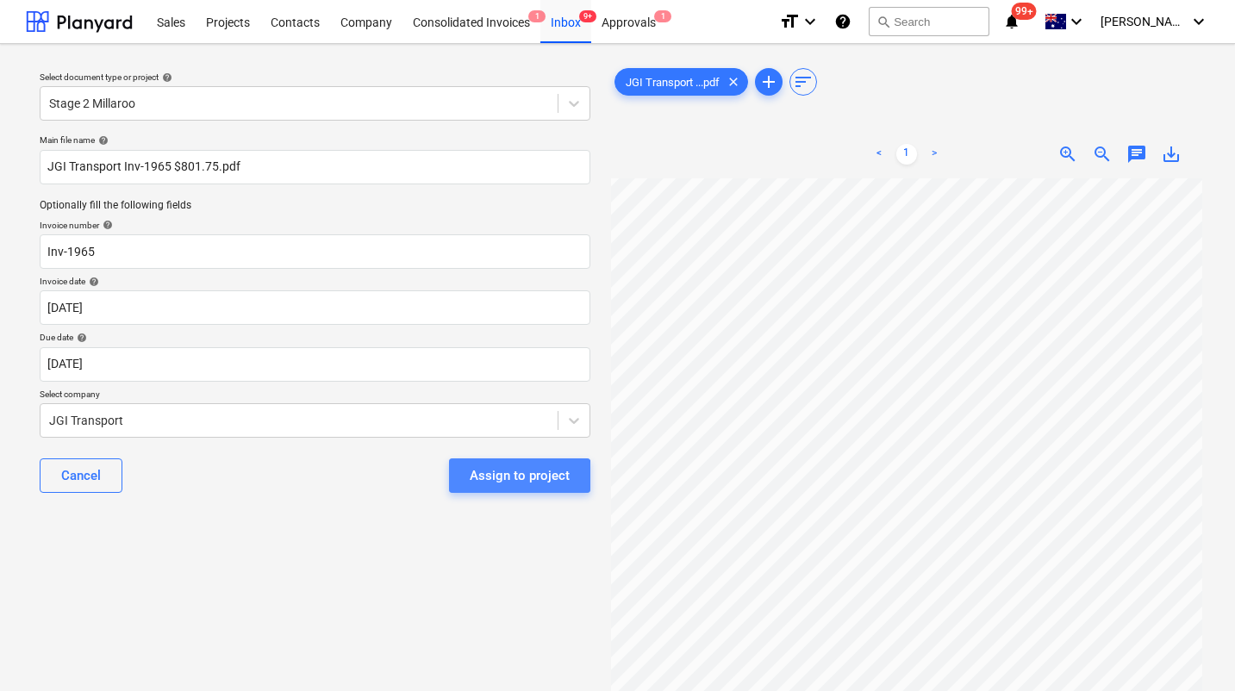
click at [496, 485] on div "Assign to project" at bounding box center [520, 476] width 100 height 22
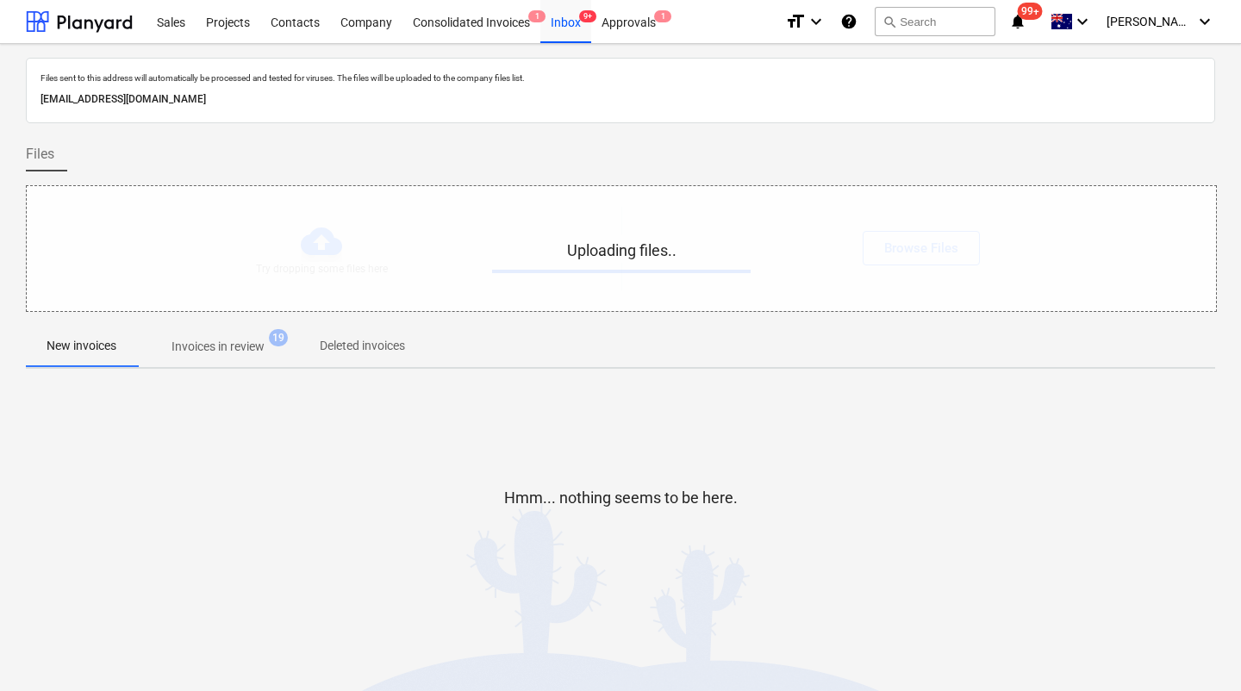
click at [433, 529] on div at bounding box center [620, 525] width 1189 height 34
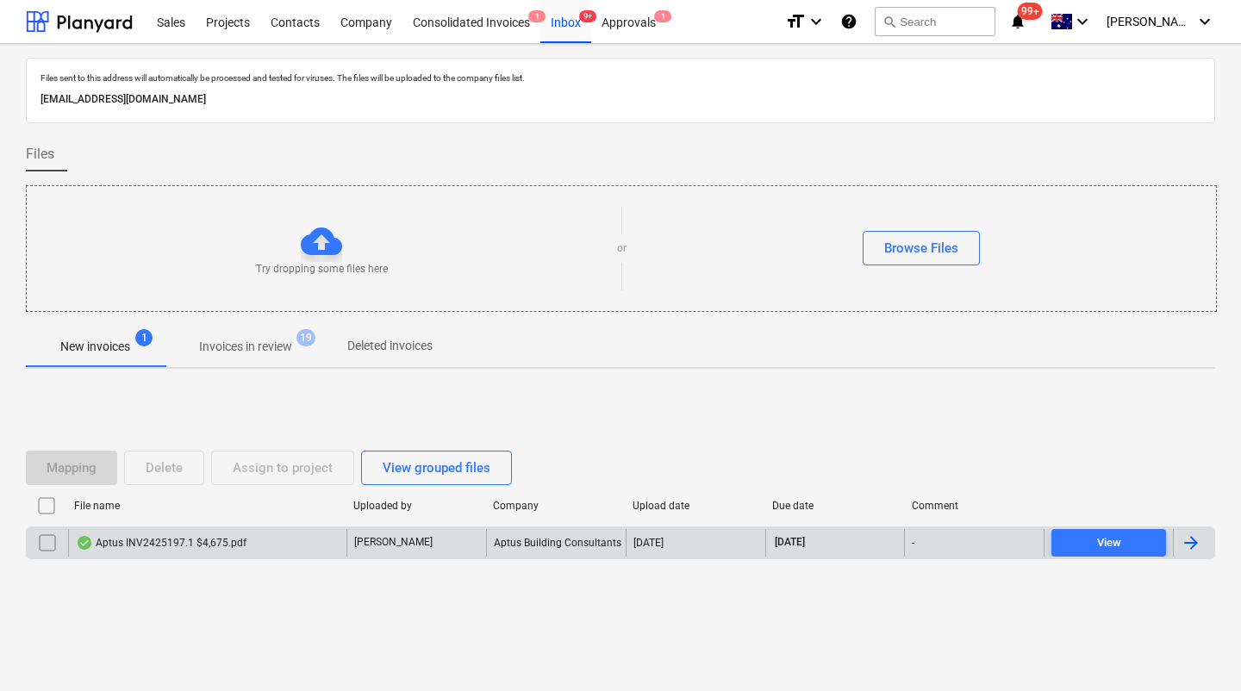
click at [201, 541] on div "Aptus INV2425197.1 $4,675.pdf" at bounding box center [161, 543] width 171 height 14
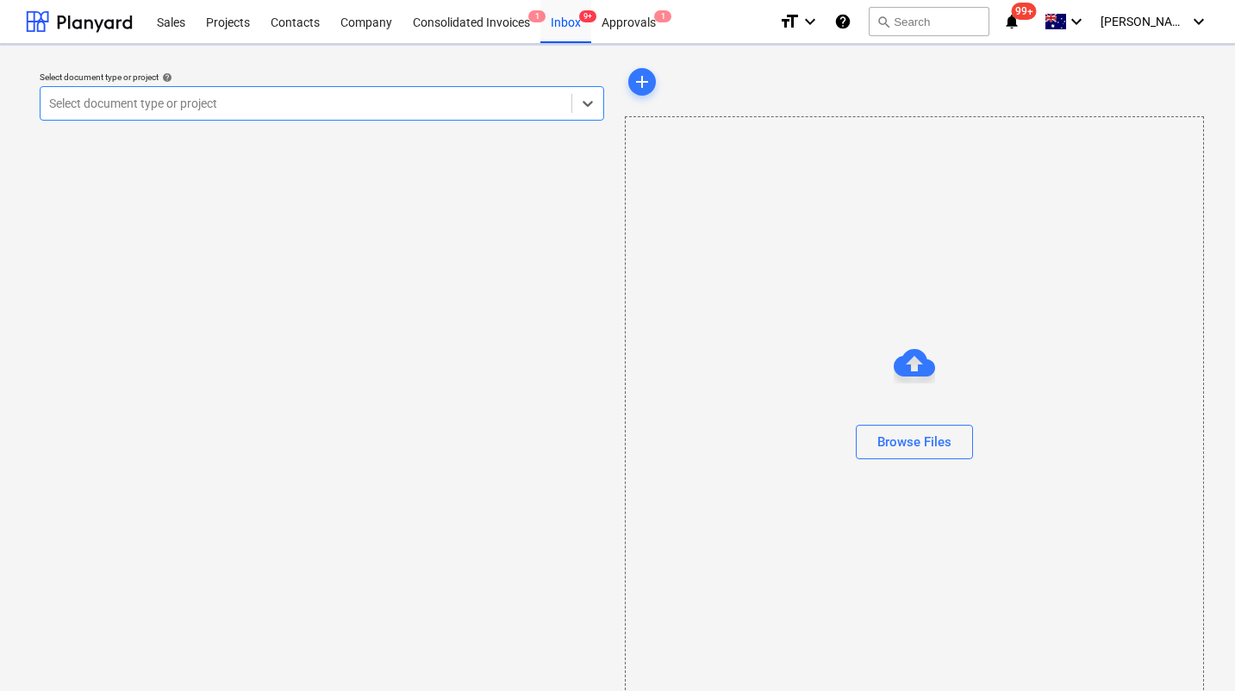
click at [256, 108] on div at bounding box center [306, 103] width 514 height 17
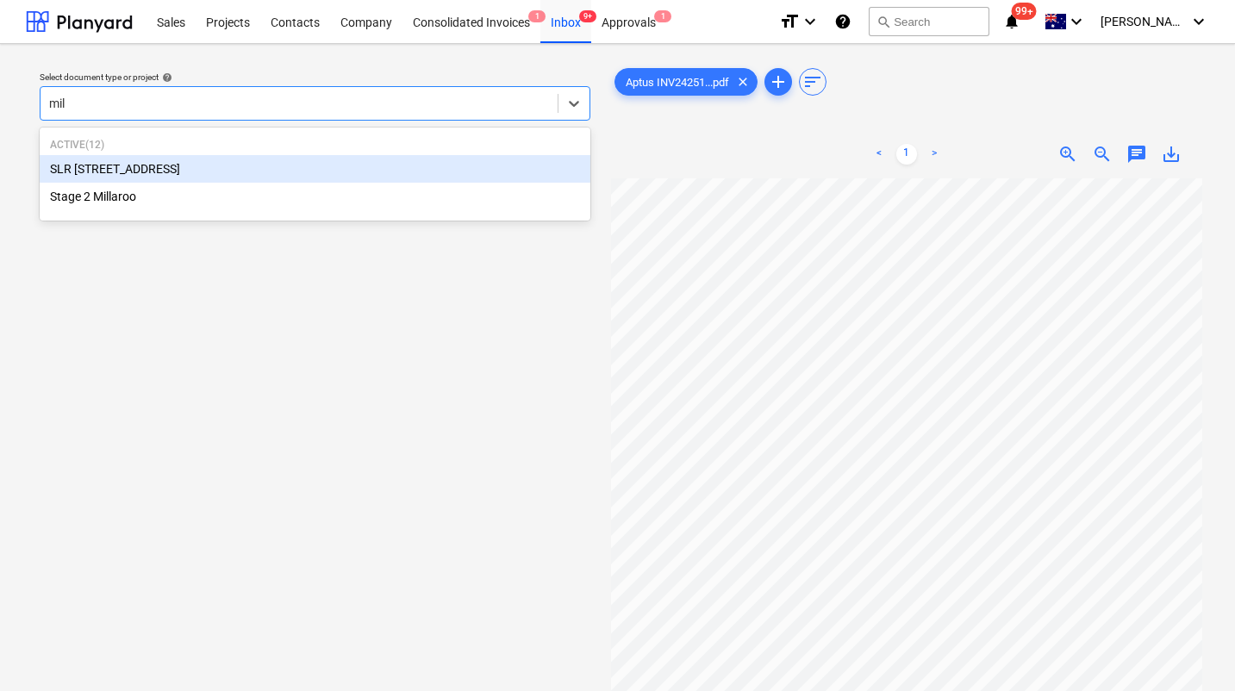
type input "mill"
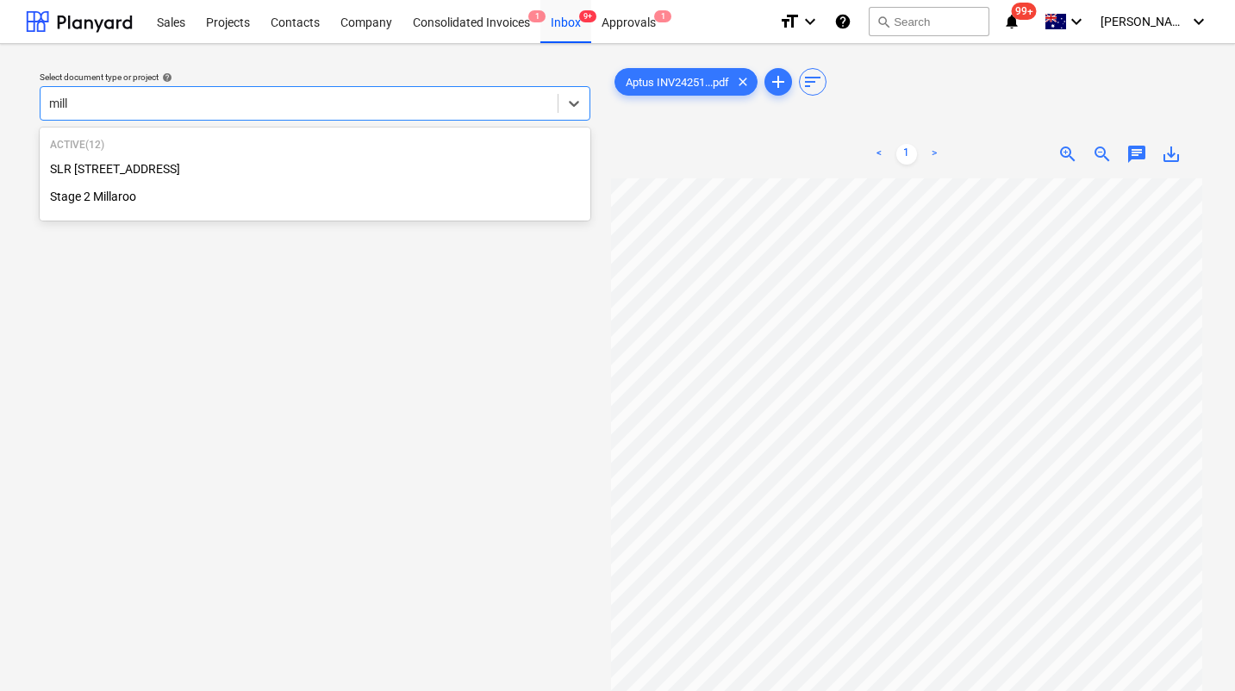
click at [266, 211] on div "Active ( 12 ) SLR 2 Millaroo Drive Stage 2 Millaroo" at bounding box center [315, 174] width 551 height 86
click at [168, 190] on div "Stage 2 Millaroo" at bounding box center [315, 197] width 551 height 28
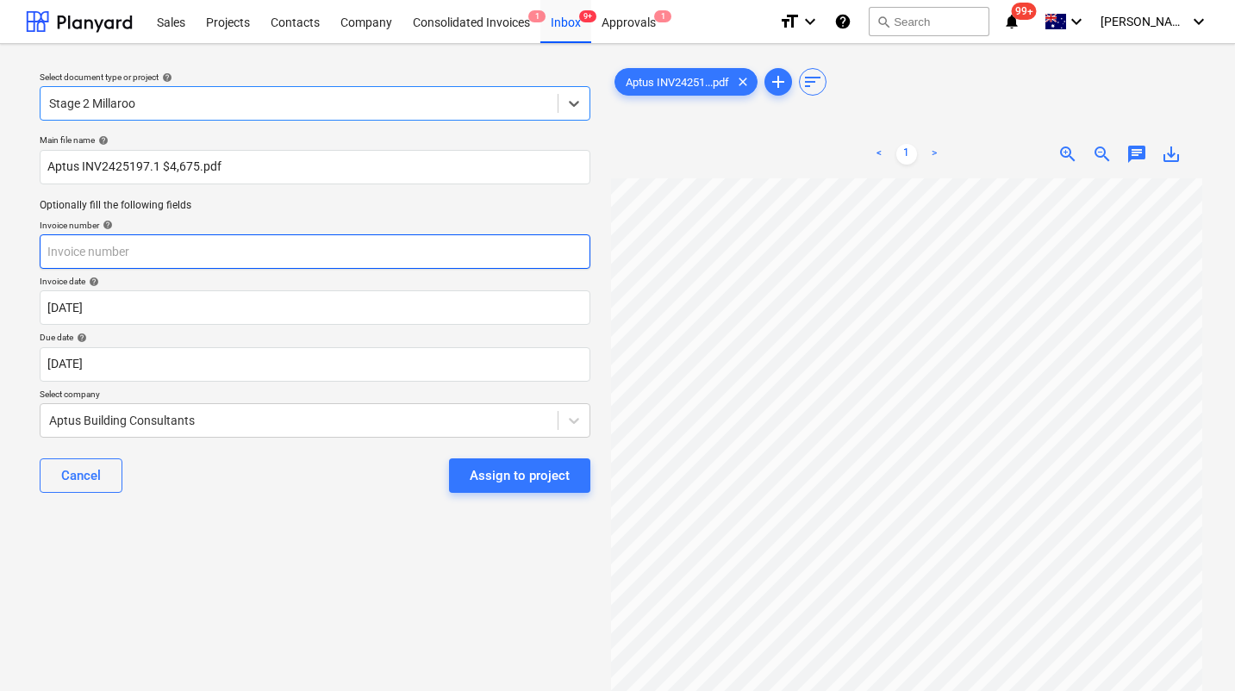
click at [199, 254] on input "text" at bounding box center [315, 251] width 551 height 34
paste input "$4,675"
type input "$4,675"
drag, startPoint x: 190, startPoint y: 259, endPoint x: -47, endPoint y: 257, distance: 236.2
click at [0, 257] on html "Sales Projects Contacts Company Consolidated Invoices 1 Inbox 9+ Approvals 1 fo…" at bounding box center [617, 345] width 1235 height 691
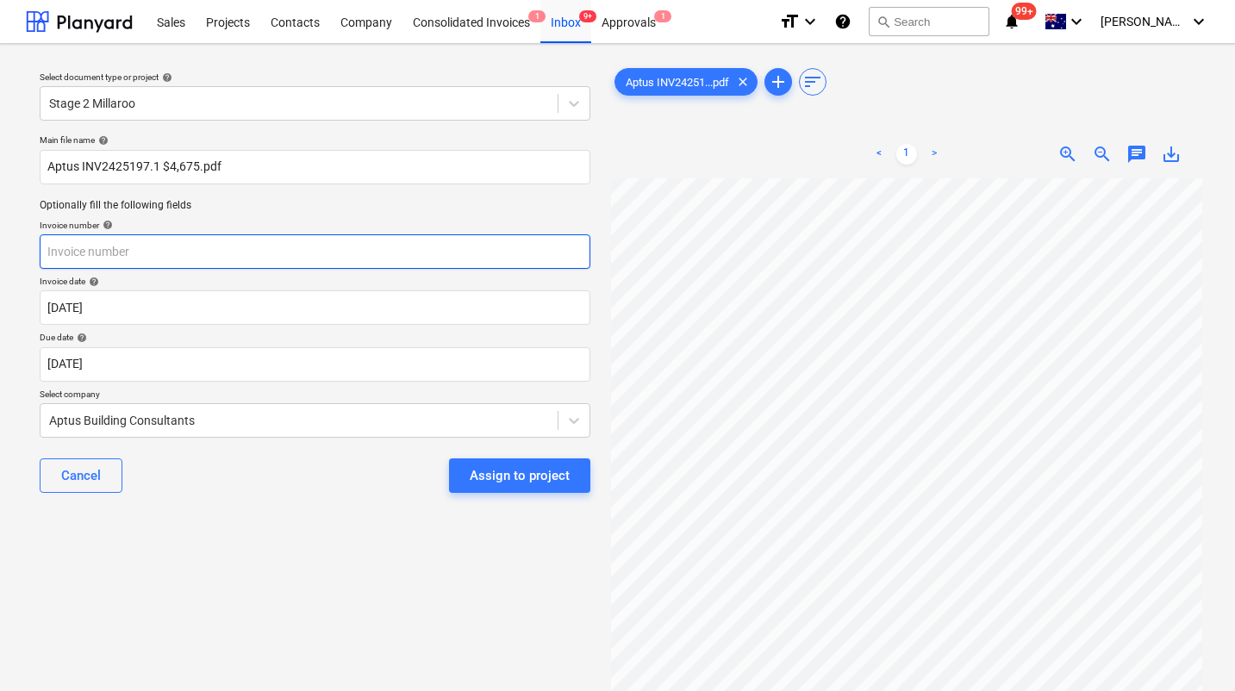
paste input "2425197.1"
type input "2425197.1"
click at [232, 557] on div "Select document type or project help Stage 2 Millaroo Main file name help Aptus…" at bounding box center [315, 443] width 578 height 770
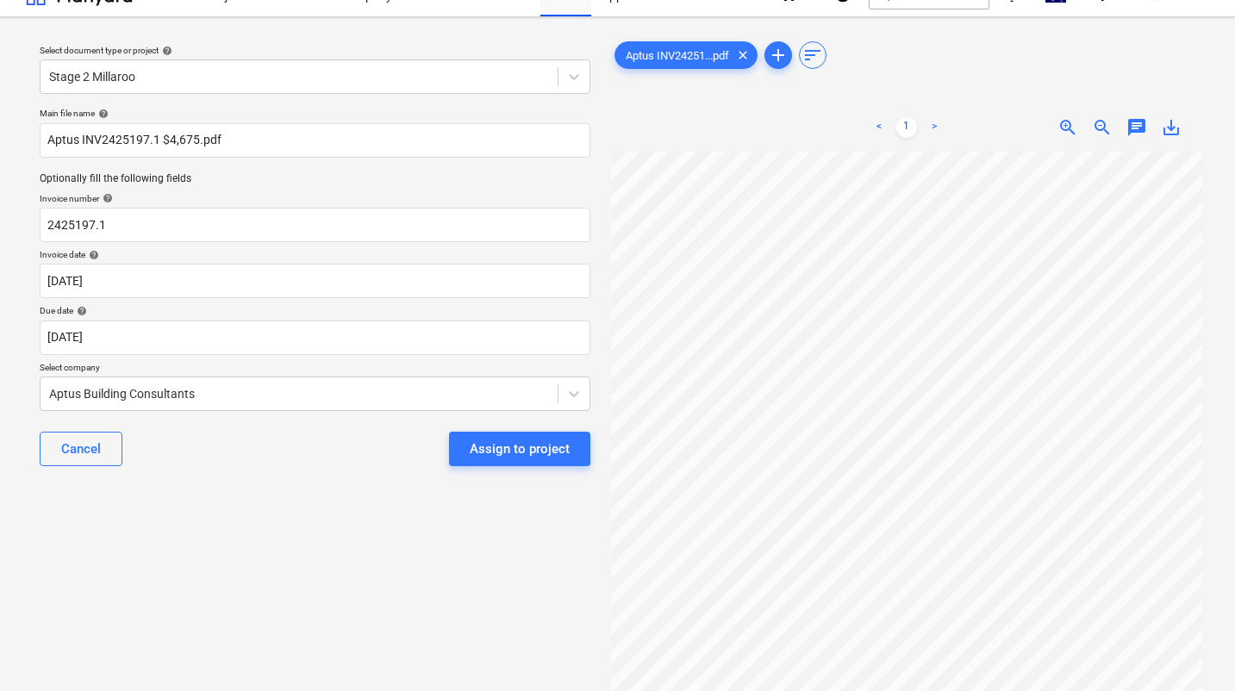
scroll to position [32, 0]
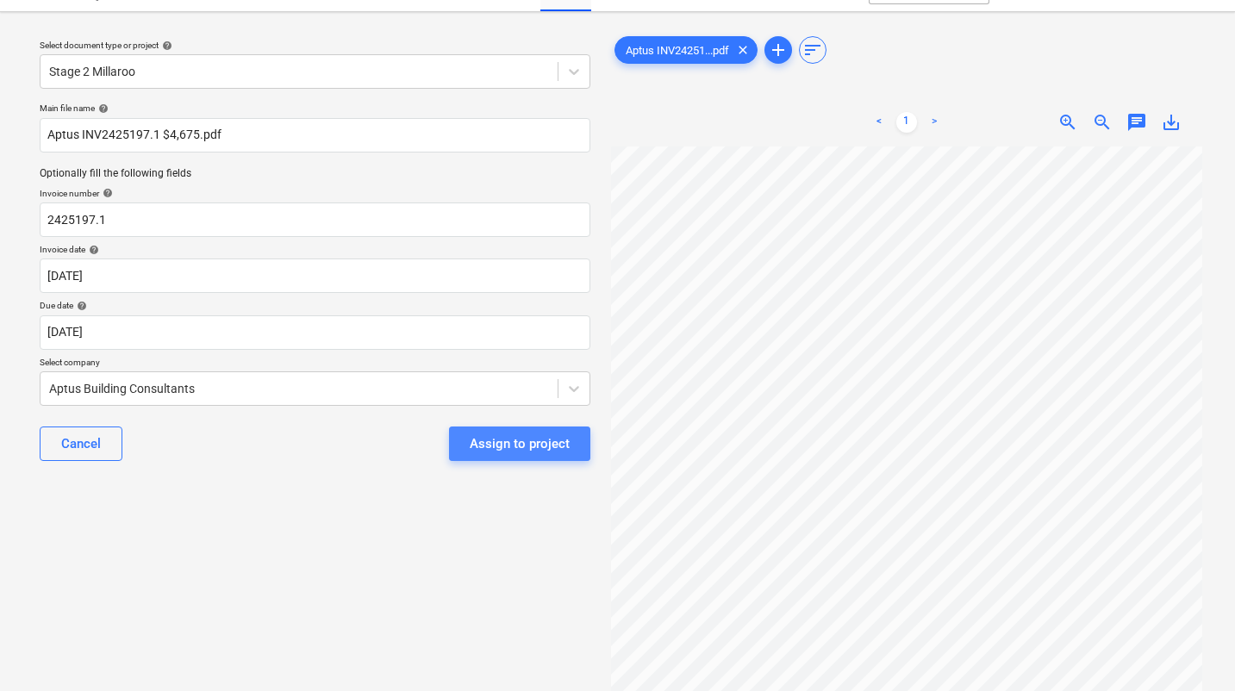
click at [525, 438] on div "Assign to project" at bounding box center [520, 444] width 100 height 22
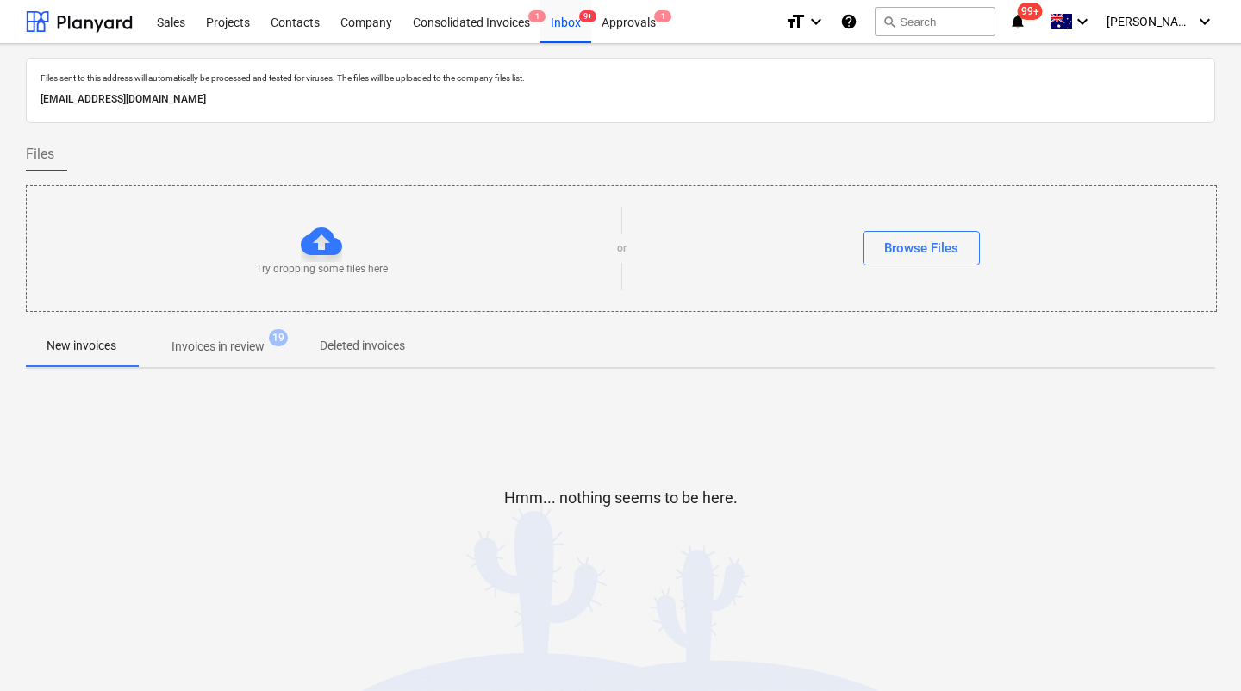
click at [384, 393] on div "Hmm... nothing seems to be here." at bounding box center [620, 512] width 1189 height 259
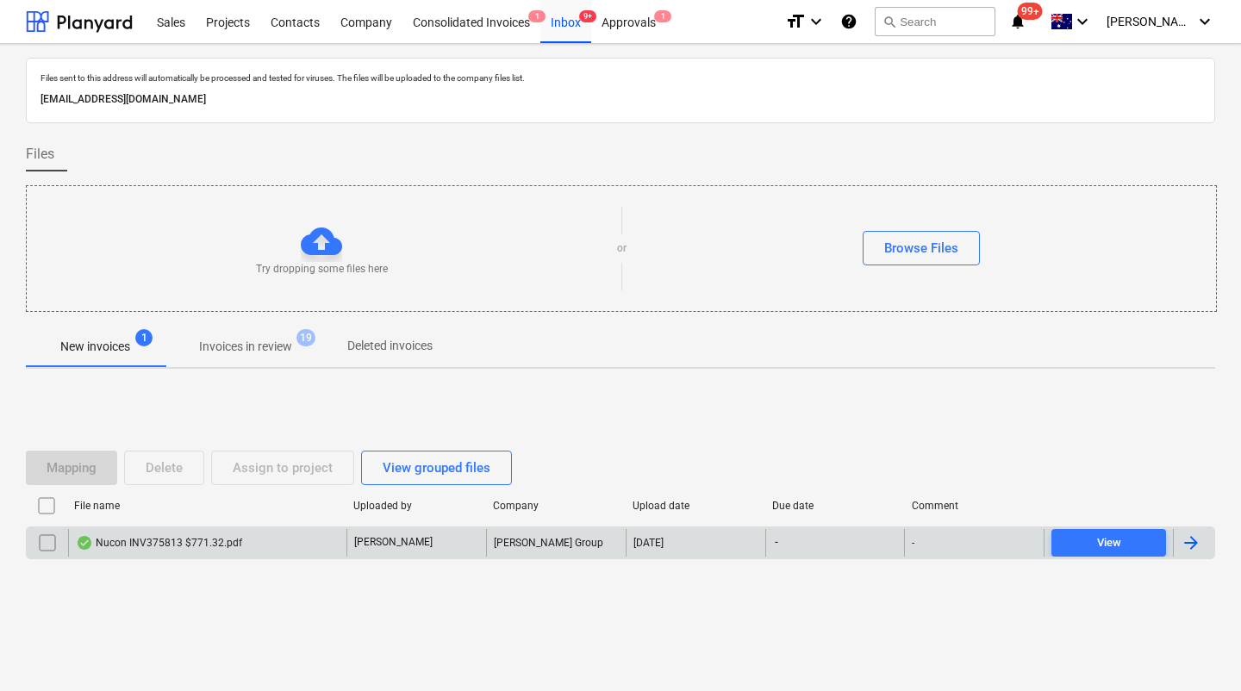
click at [188, 540] on div "Nucon INV375813 $771.32.pdf" at bounding box center [159, 543] width 166 height 14
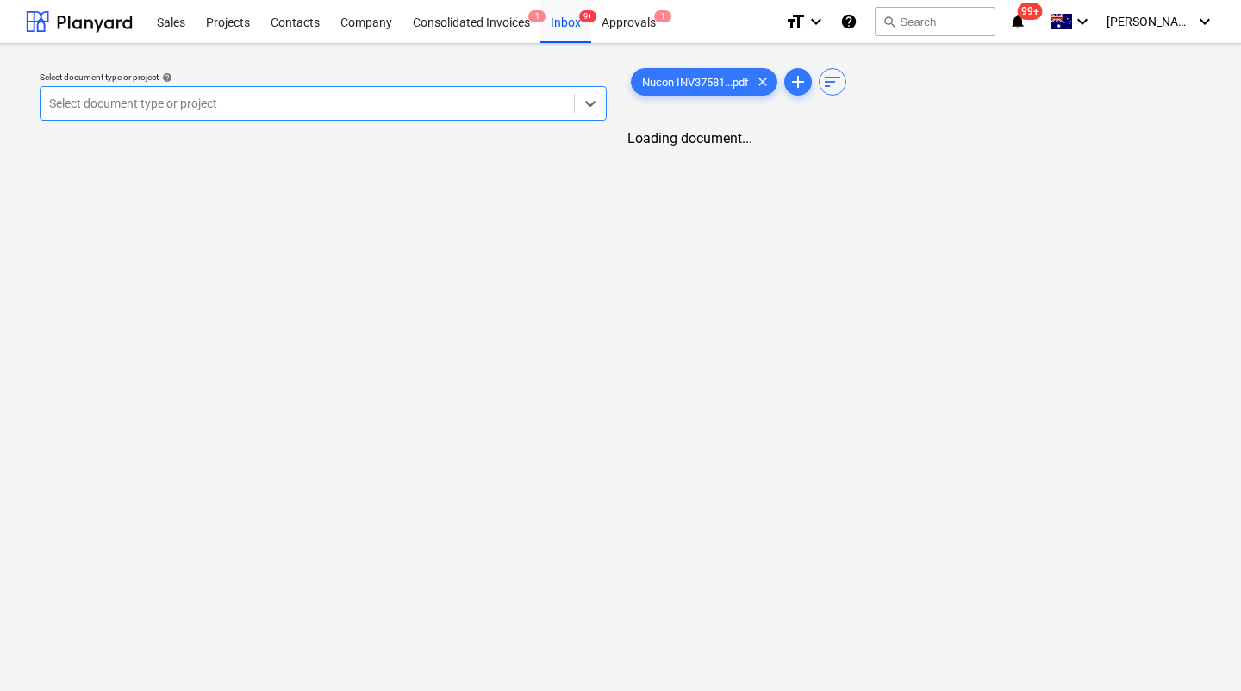
click at [359, 109] on div at bounding box center [307, 103] width 516 height 17
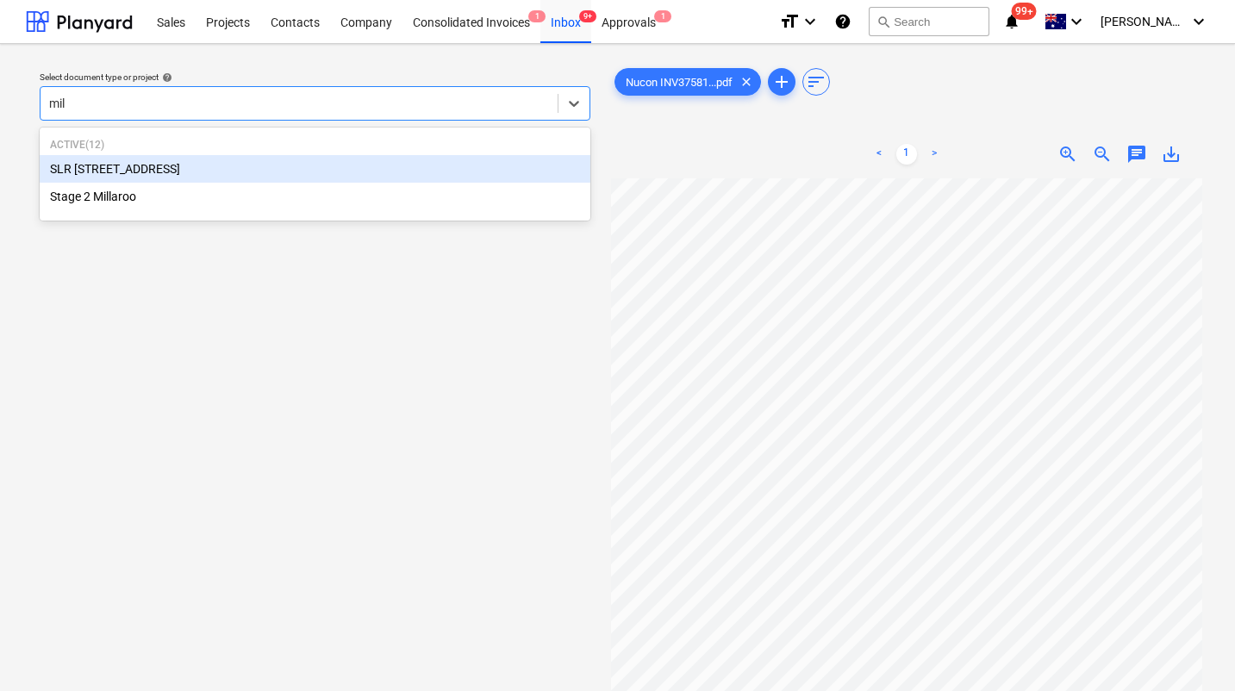
type input "mill"
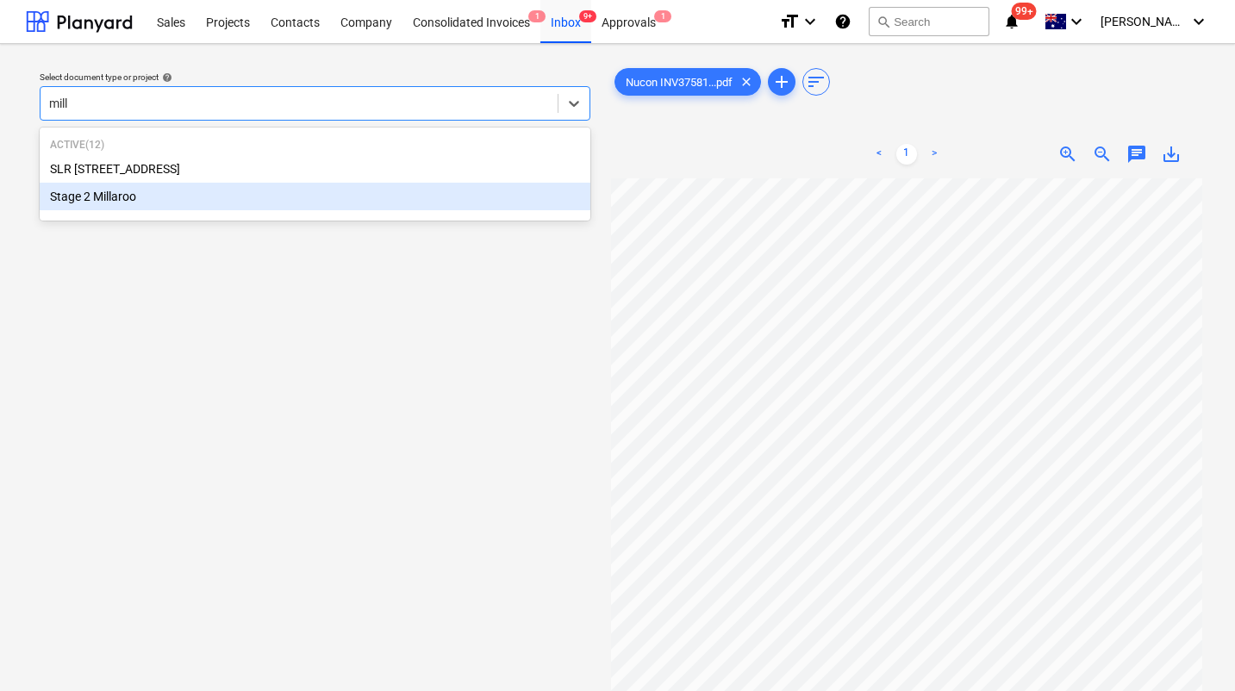
click at [134, 195] on div "Stage 2 Millaroo" at bounding box center [315, 197] width 551 height 28
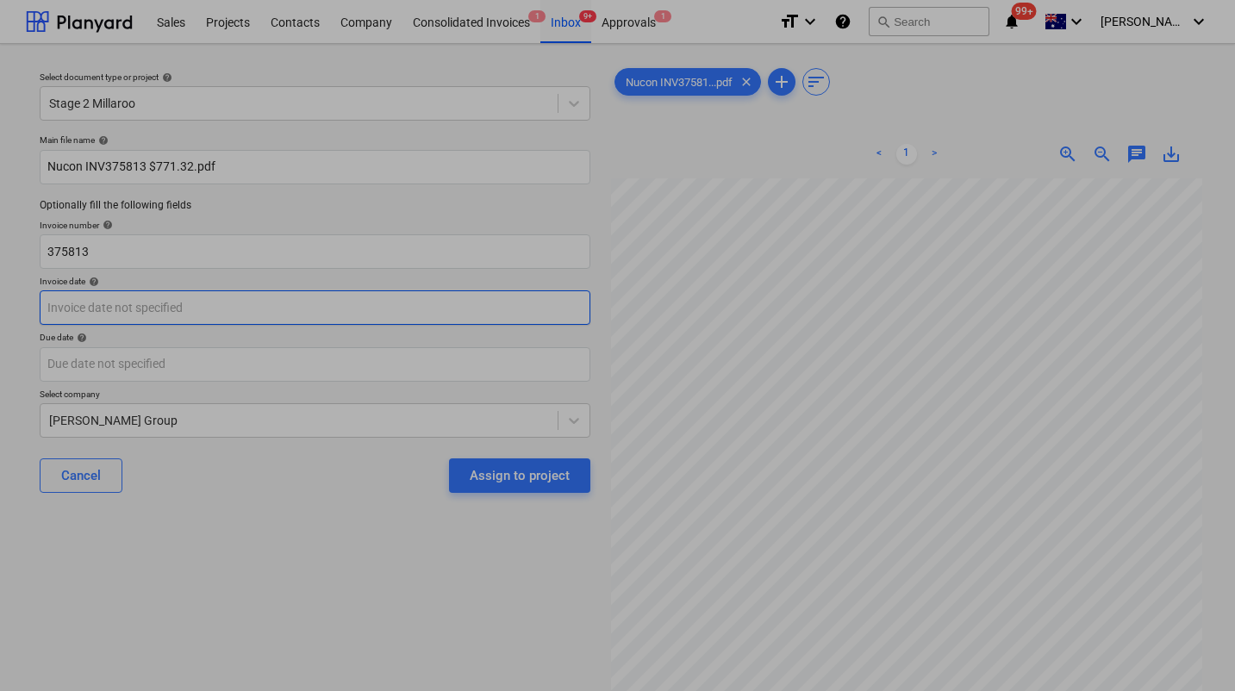
click at [109, 306] on body "Sales Projects Contacts Company Consolidated Invoices 1 Inbox 9+ Approvals 1 fo…" at bounding box center [617, 345] width 1235 height 691
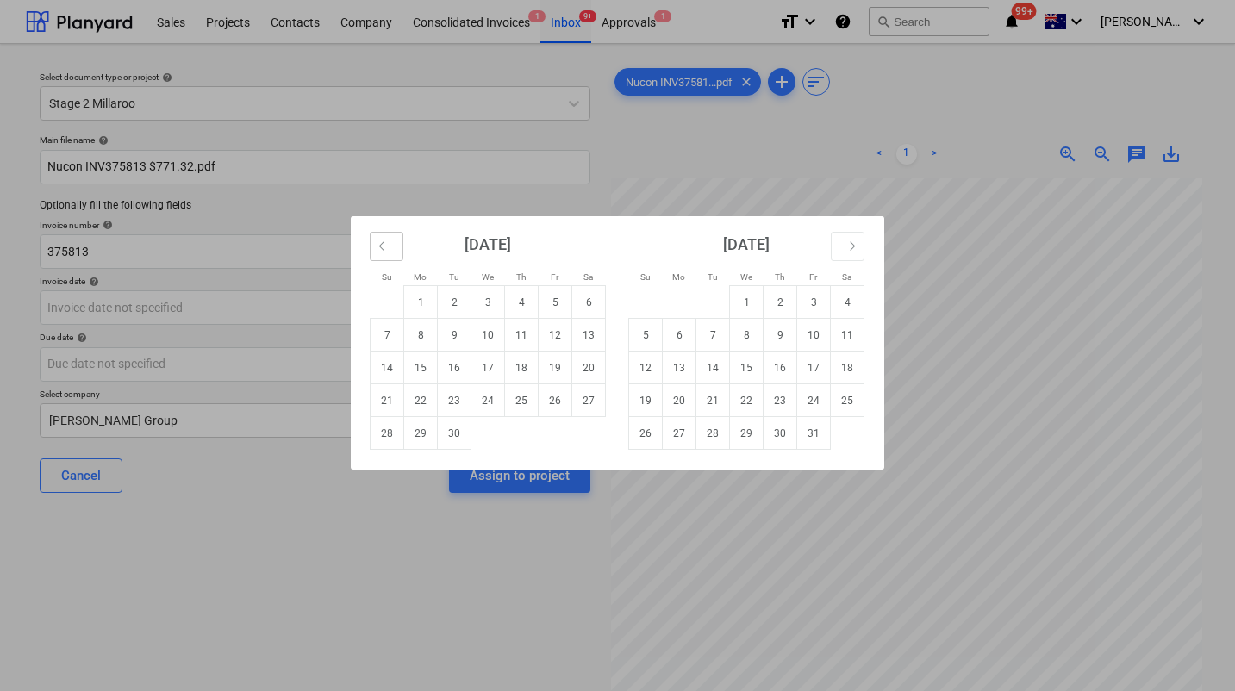
click at [399, 241] on button "Move backward to switch to the previous month." at bounding box center [387, 246] width 34 height 29
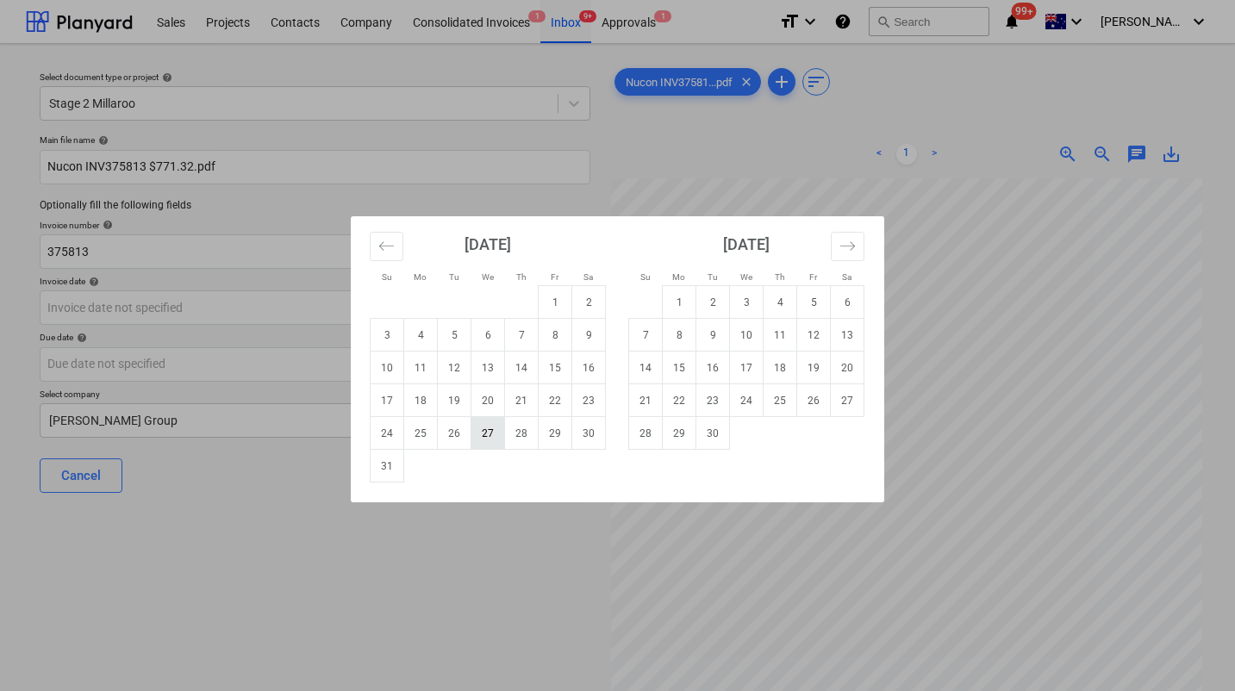
click at [491, 436] on td "27" at bounding box center [488, 433] width 34 height 33
type input "27 Aug 2025"
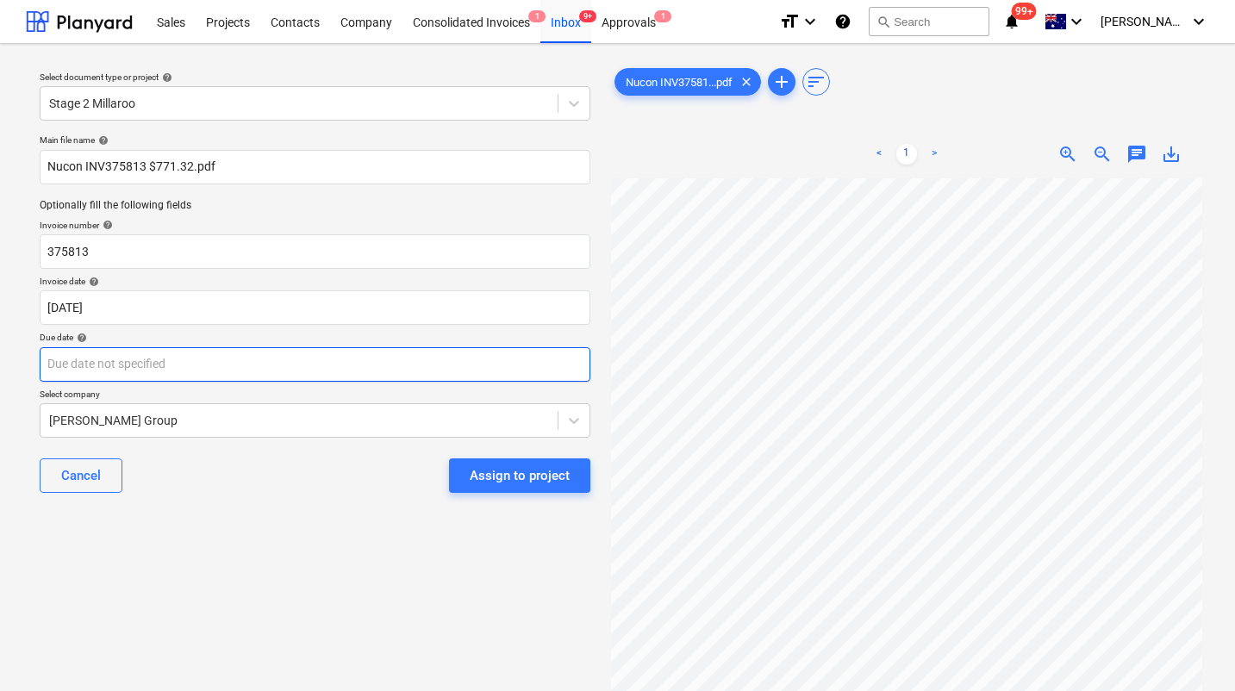
click at [284, 365] on body "Sales Projects Contacts Company Consolidated Invoices 1 Inbox 9+ Approvals 1 fo…" at bounding box center [617, 345] width 1235 height 691
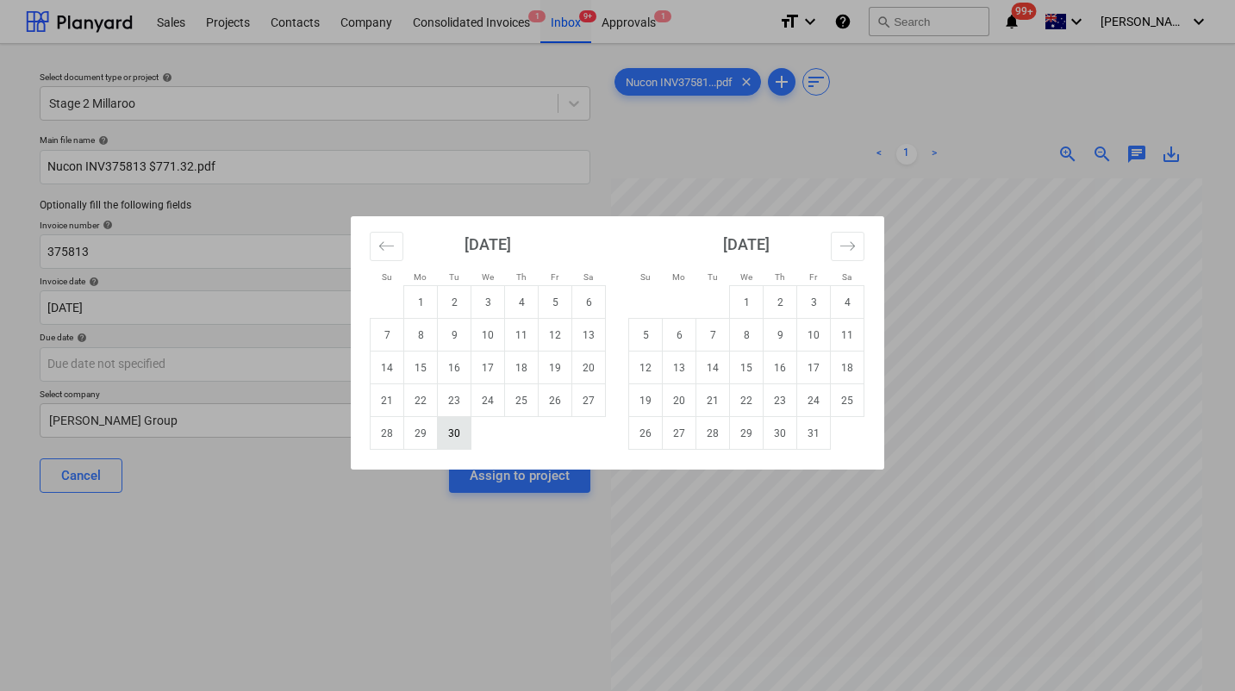
click at [456, 429] on td "30" at bounding box center [455, 433] width 34 height 33
type input "30 Sep 2025"
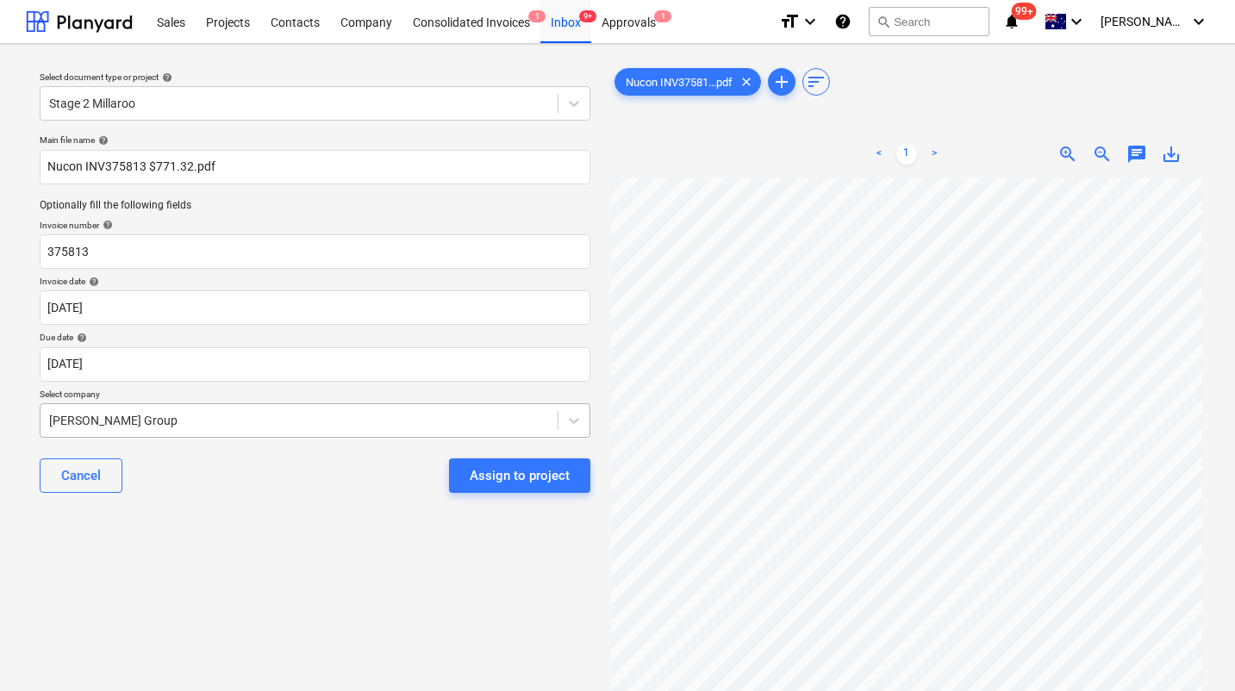
click at [293, 415] on div "Keane Group" at bounding box center [315, 420] width 551 height 34
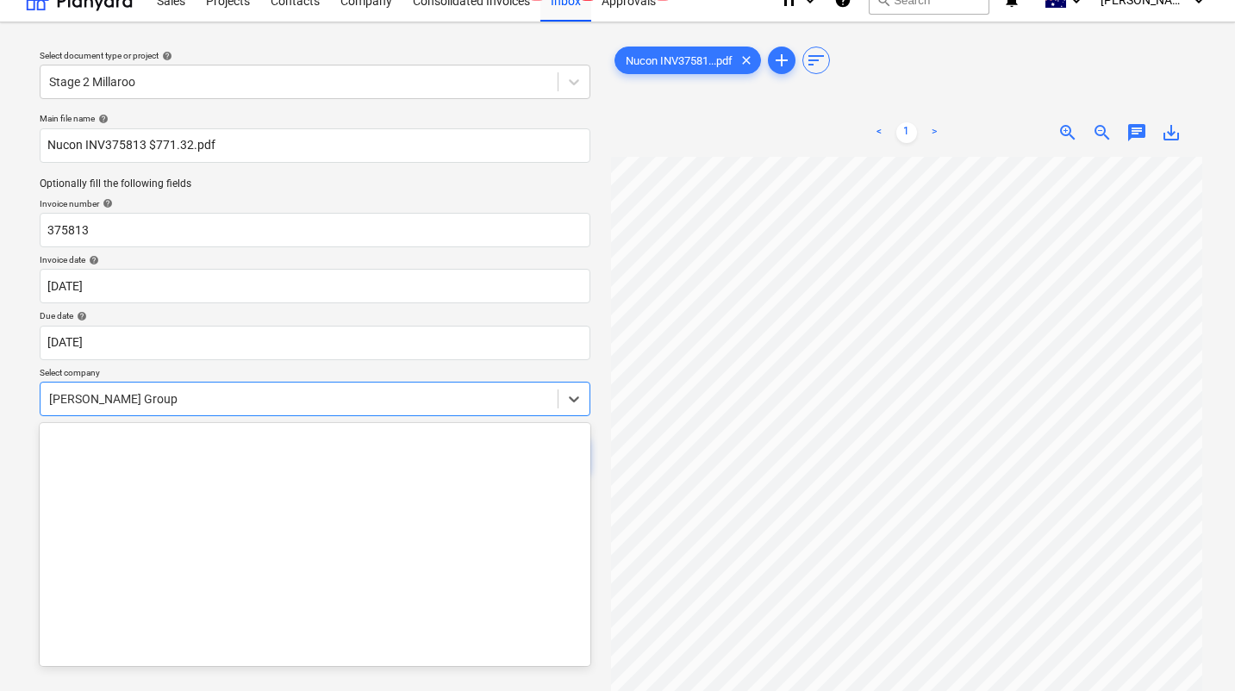
scroll to position [22, 0]
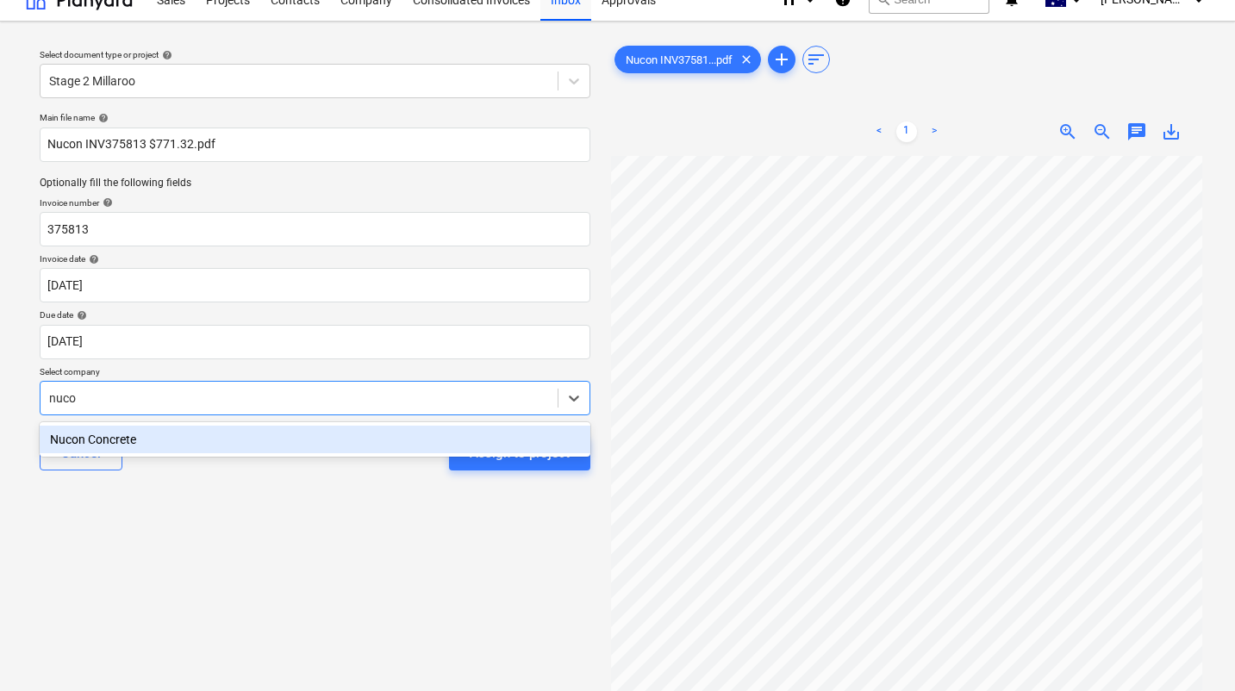
type input "nucon"
click at [155, 440] on div "Nucon Concrete" at bounding box center [315, 440] width 551 height 28
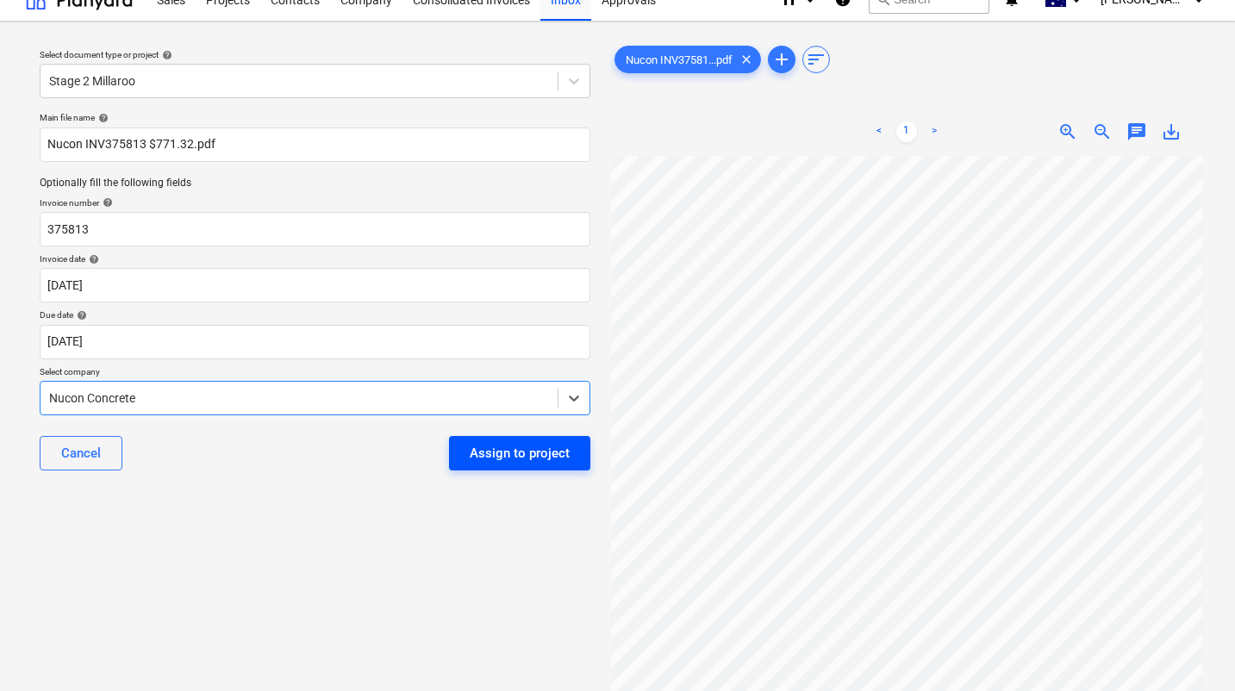
click at [507, 450] on div "Assign to project" at bounding box center [520, 453] width 100 height 22
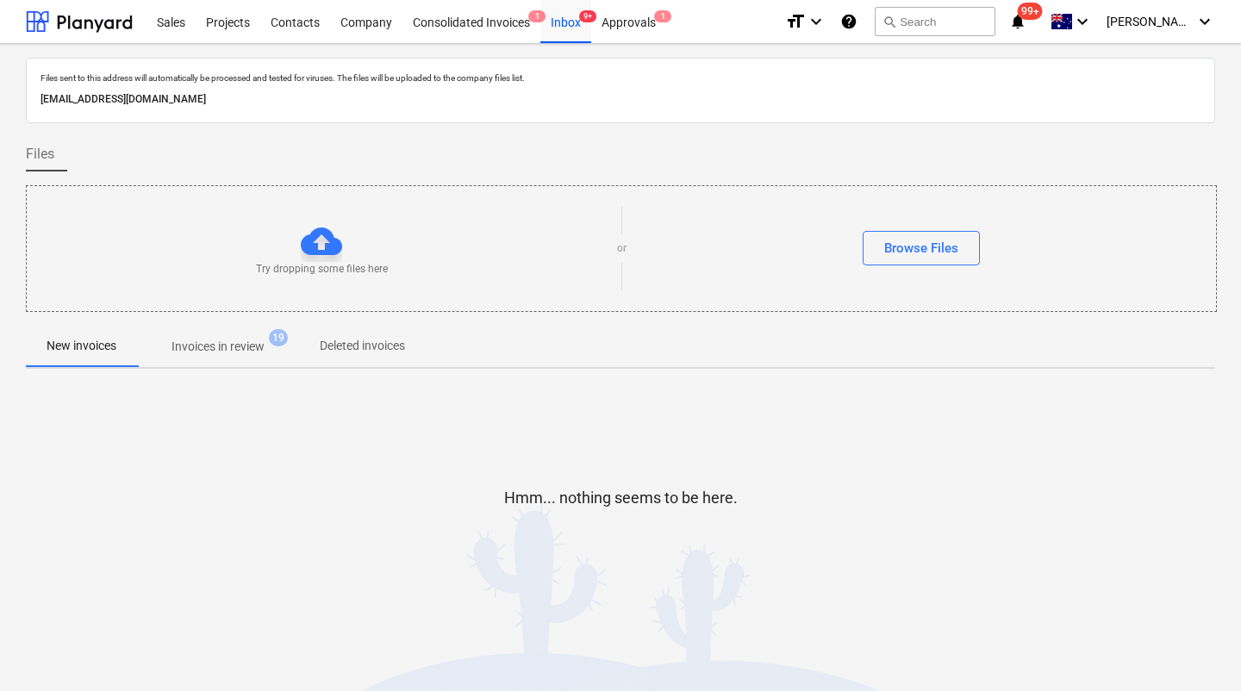
click at [228, 333] on span "Invoices in review 19" at bounding box center [218, 346] width 162 height 31
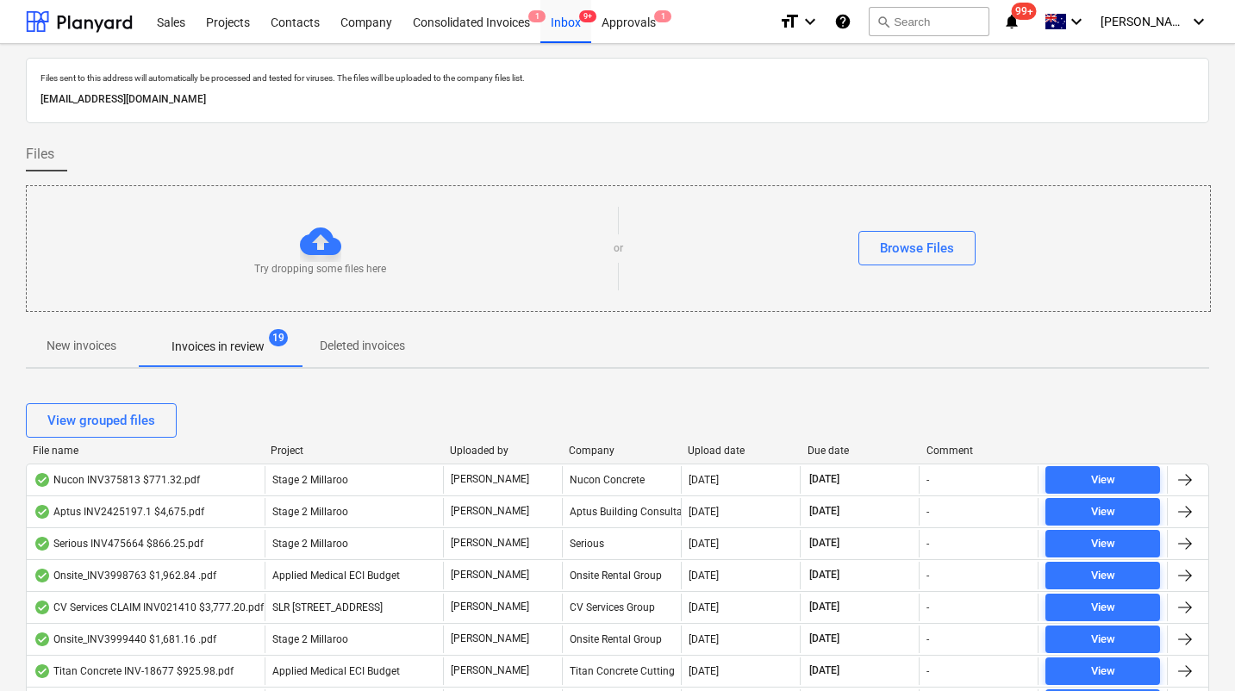
click at [723, 446] on div "Upload date" at bounding box center [740, 451] width 105 height 12
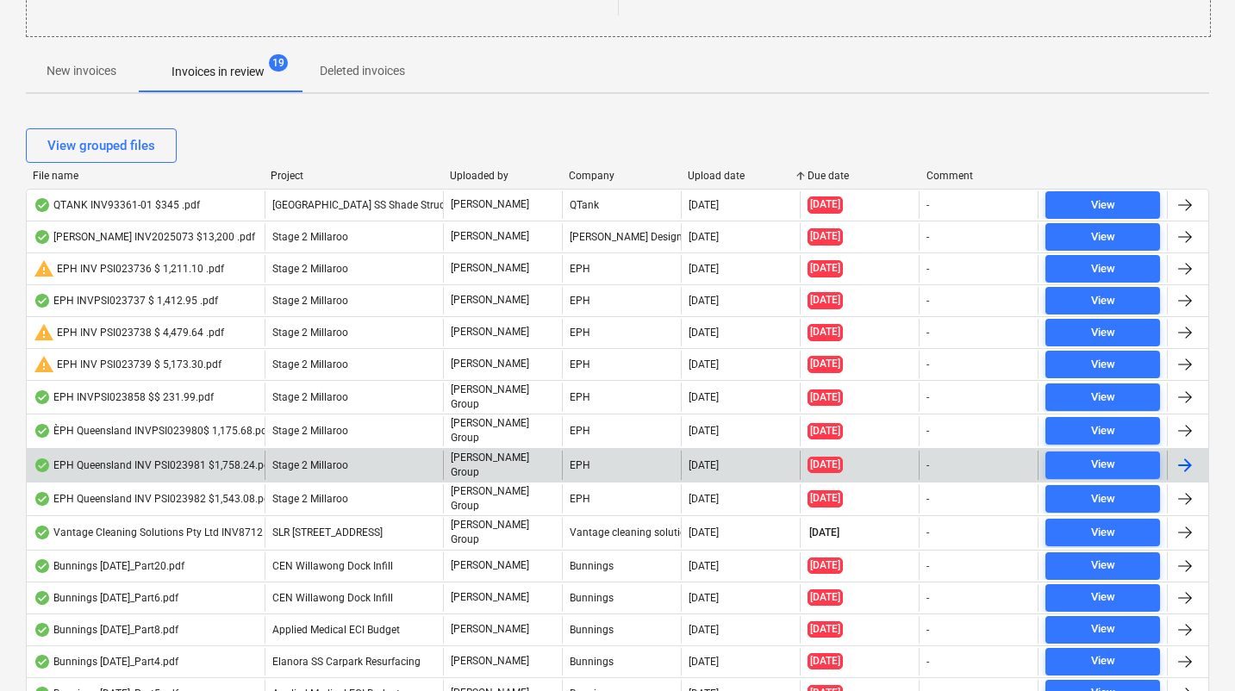
scroll to position [274, 0]
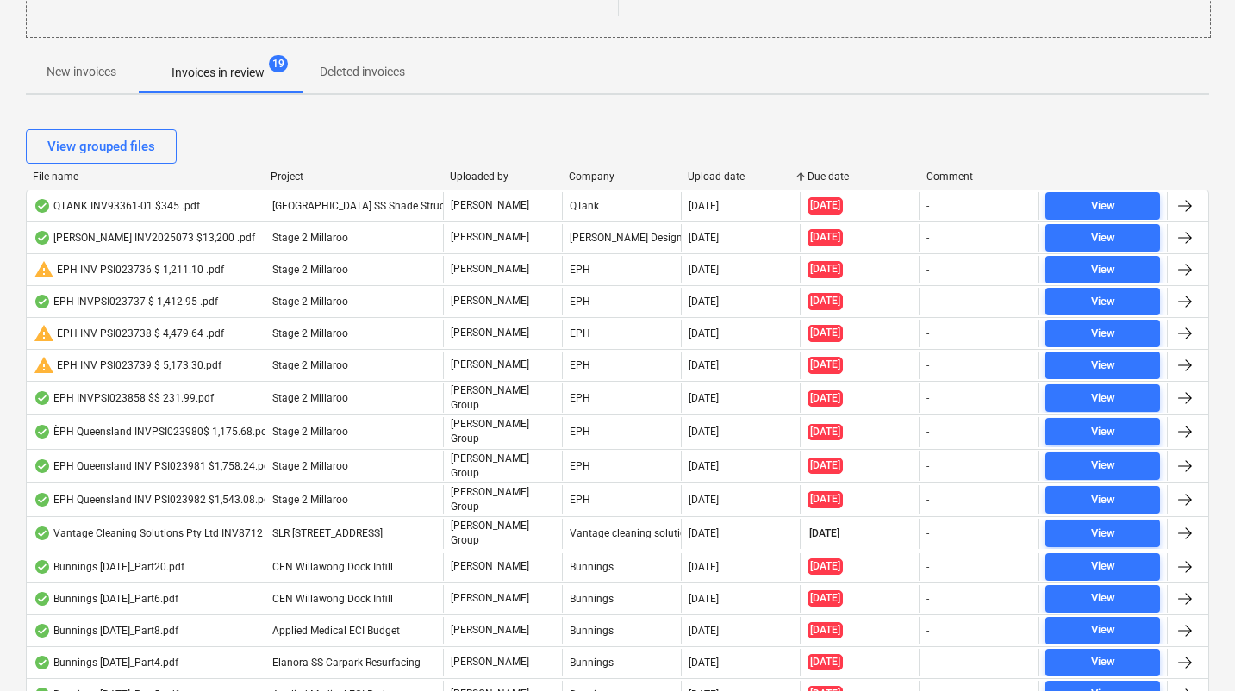
click at [714, 172] on div "Upload date" at bounding box center [740, 177] width 105 height 12
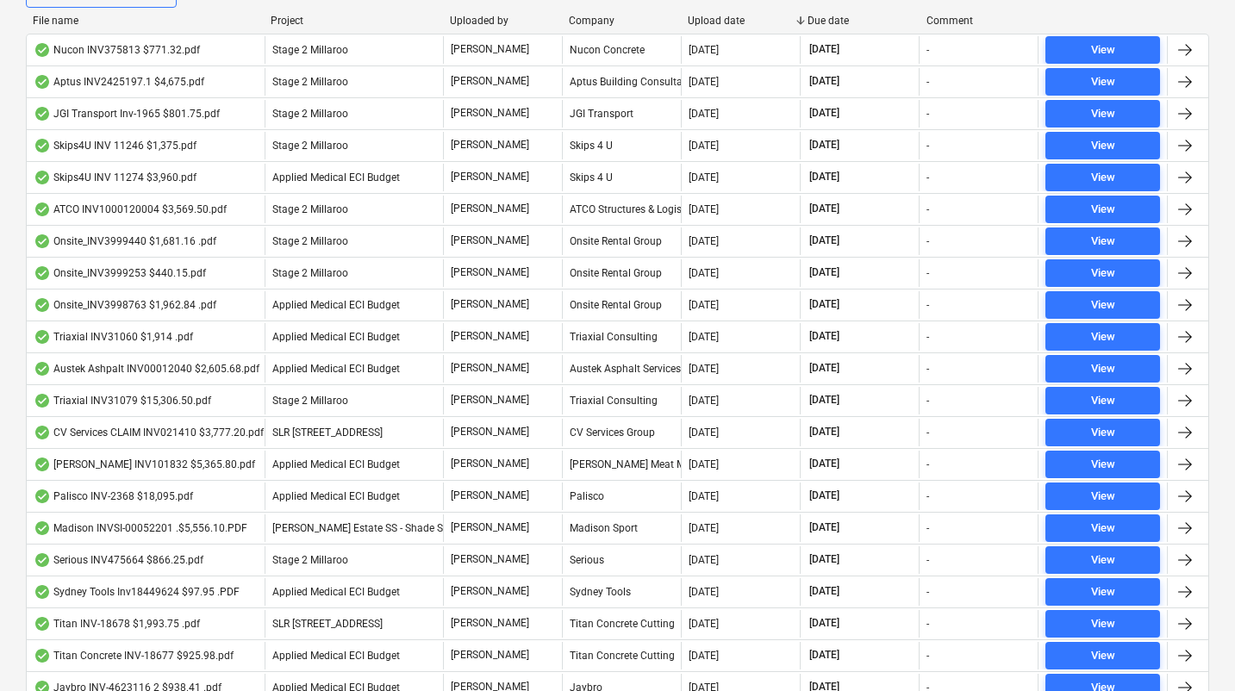
scroll to position [0, 0]
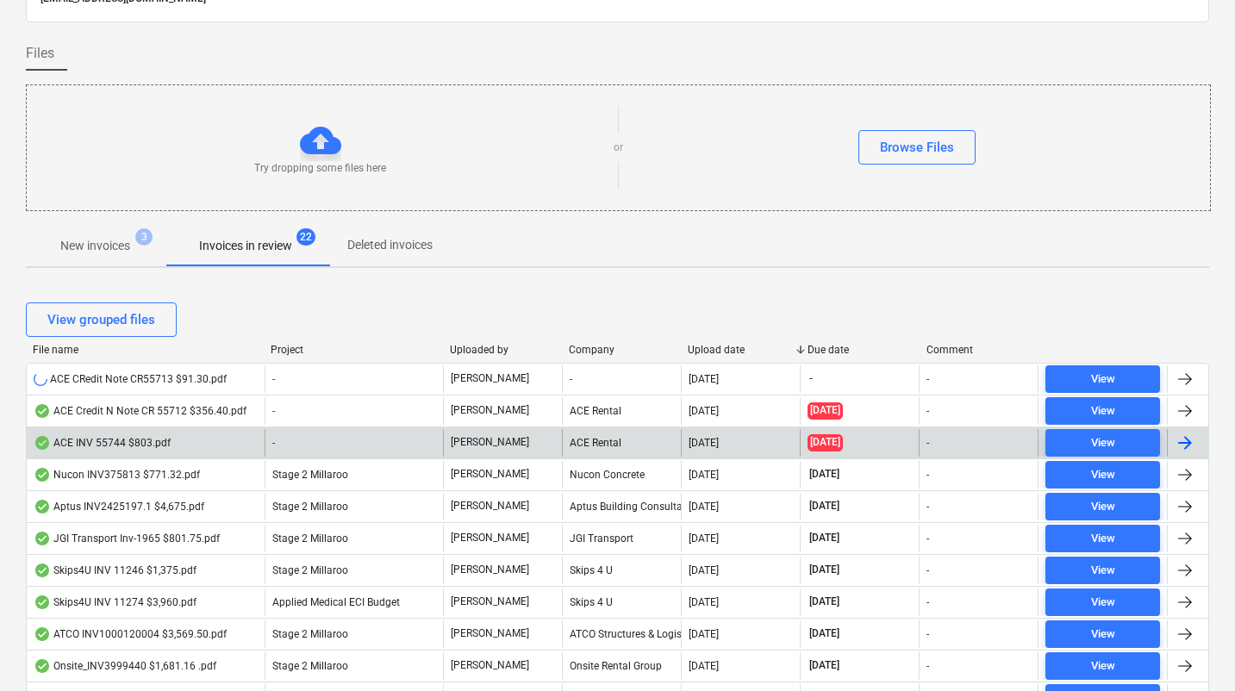
click at [176, 446] on div "ACE INV 55744 $803.pdf" at bounding box center [146, 443] width 238 height 28
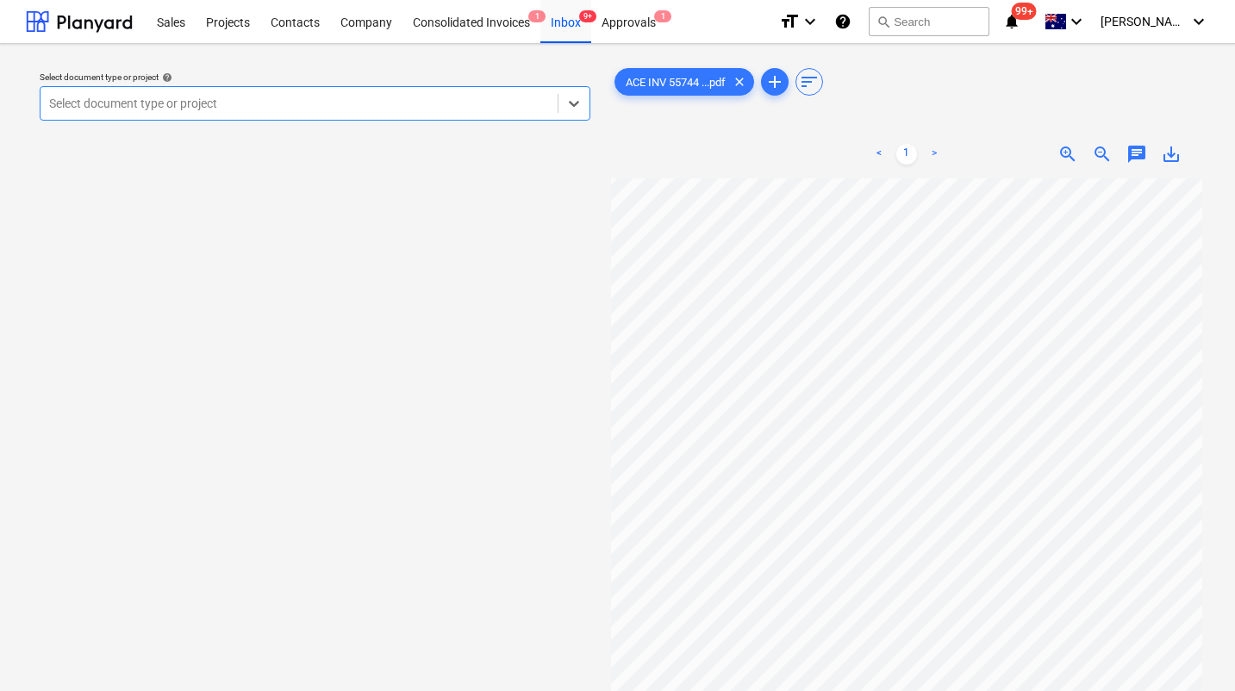
scroll to position [3, 22]
click at [351, 103] on div at bounding box center [299, 103] width 500 height 17
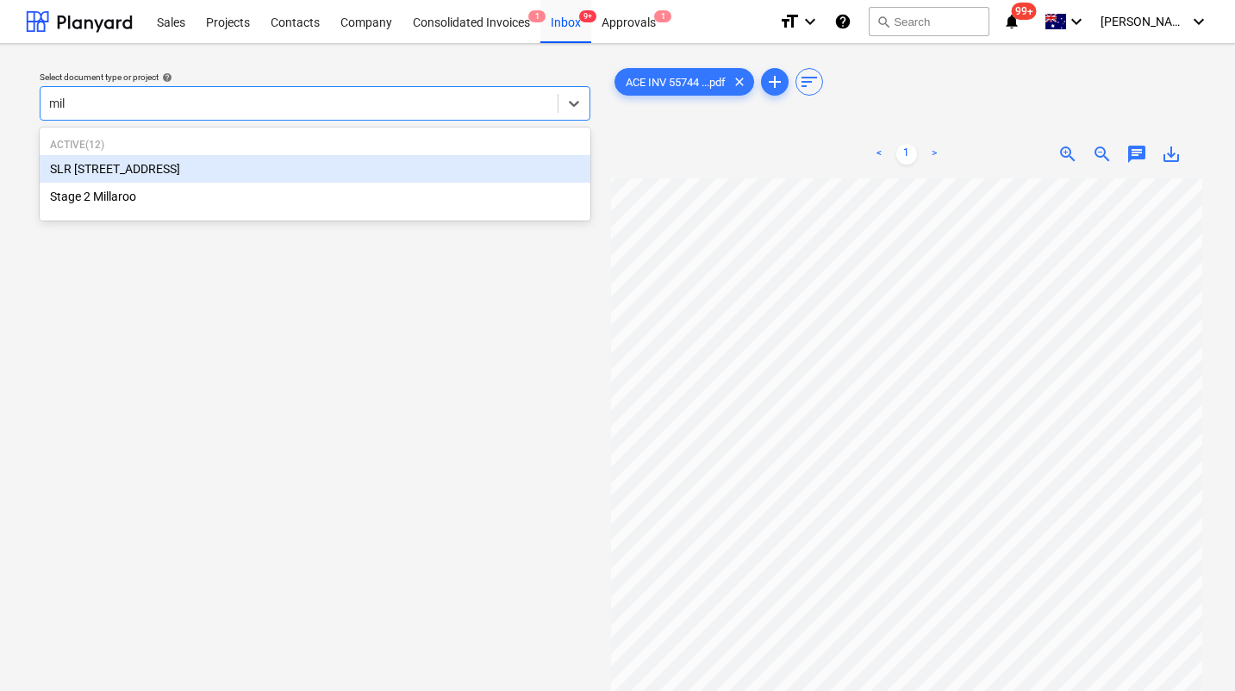
type input "mill"
click at [219, 171] on div "SLR [STREET_ADDRESS]" at bounding box center [315, 169] width 551 height 28
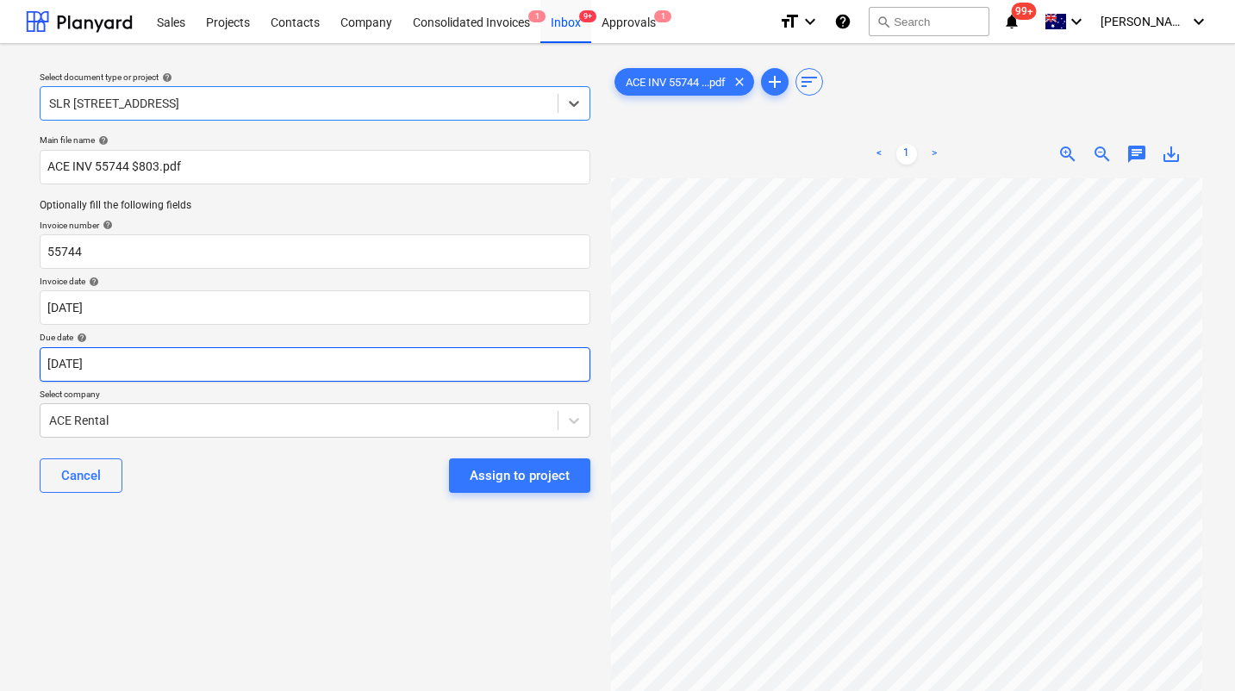
click at [150, 368] on body "Sales Projects Contacts Company Consolidated Invoices 1 Inbox 9+ Approvals 1 fo…" at bounding box center [617, 345] width 1235 height 691
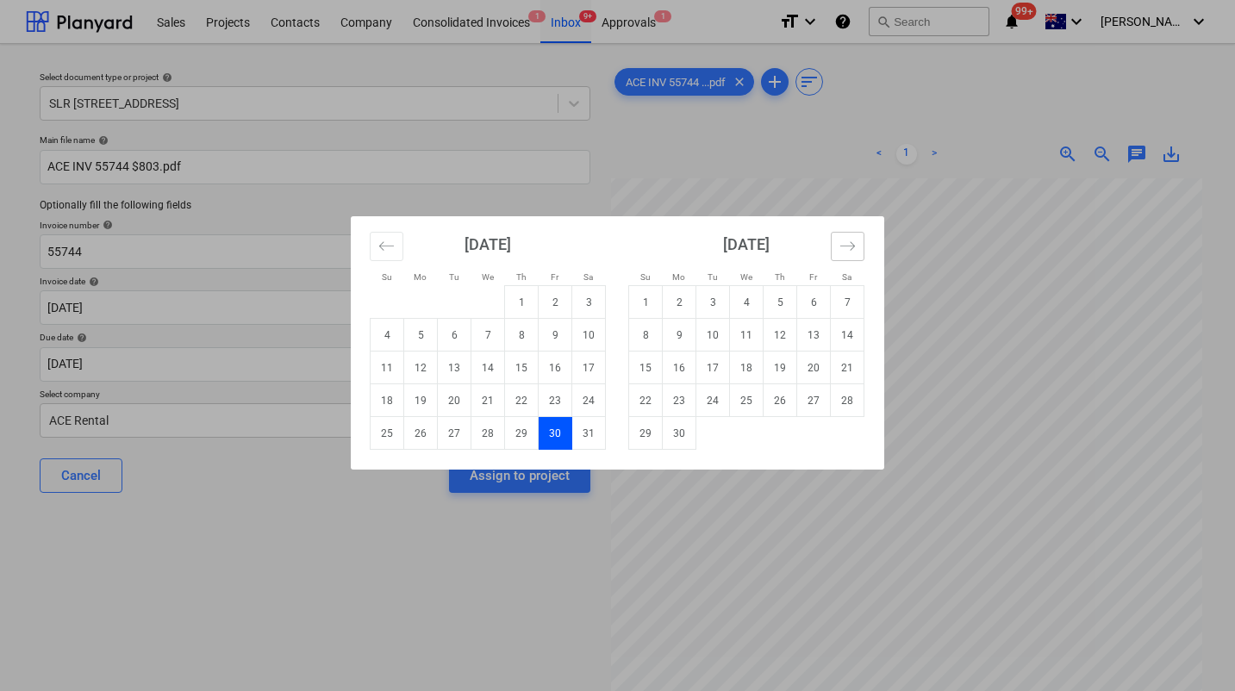
click at [855, 254] on button "Move forward to switch to the next month." at bounding box center [848, 246] width 34 height 29
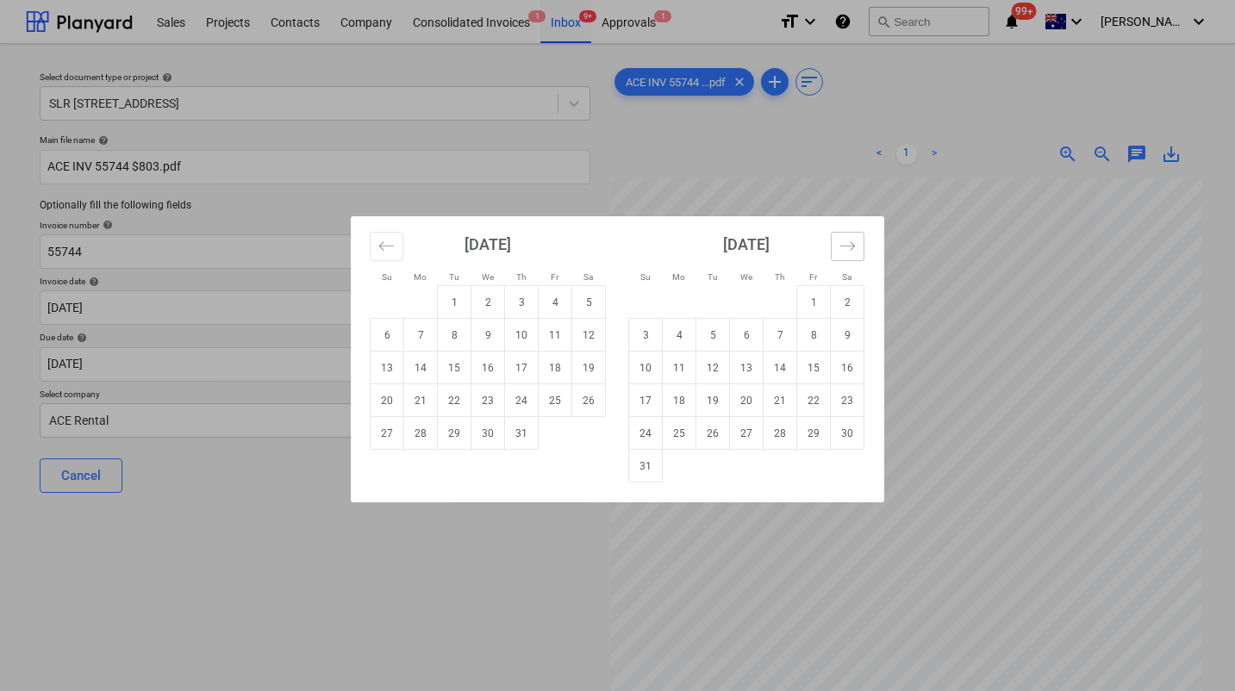
click at [845, 250] on icon "Move forward to switch to the next month." at bounding box center [847, 246] width 16 height 16
click at [684, 331] on td "8" at bounding box center [680, 335] width 34 height 33
type input "08 Sep 2025"
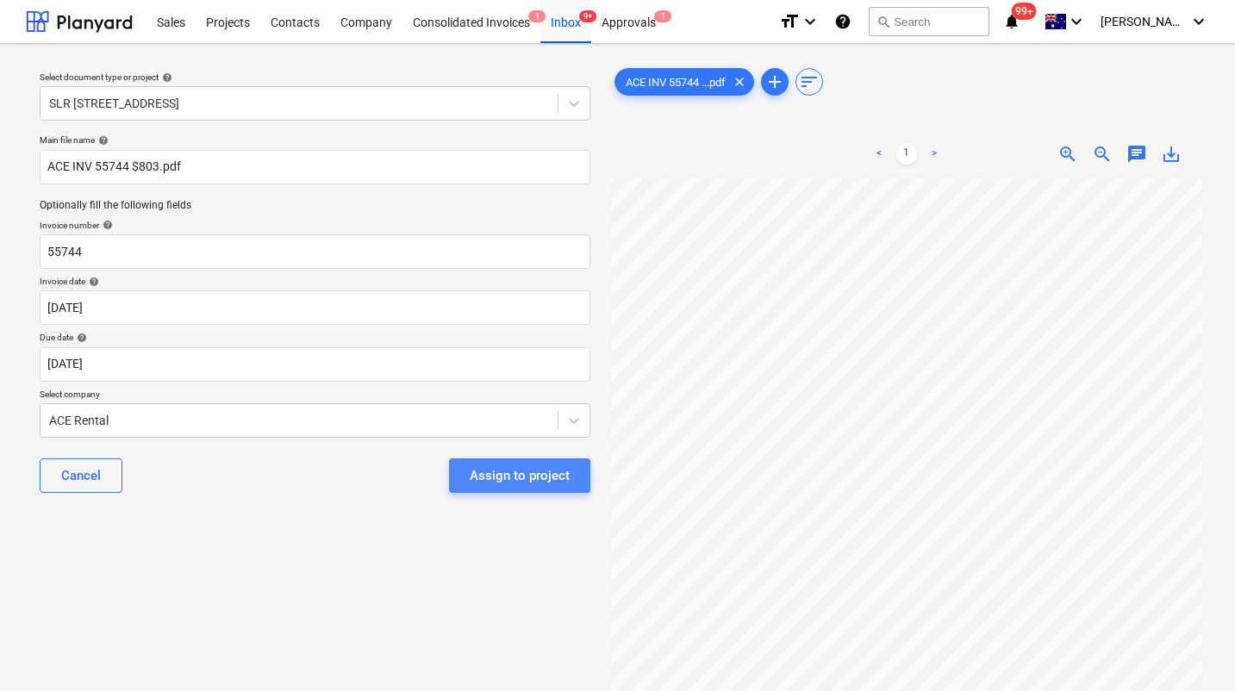
click at [489, 477] on div "Assign to project" at bounding box center [520, 476] width 100 height 22
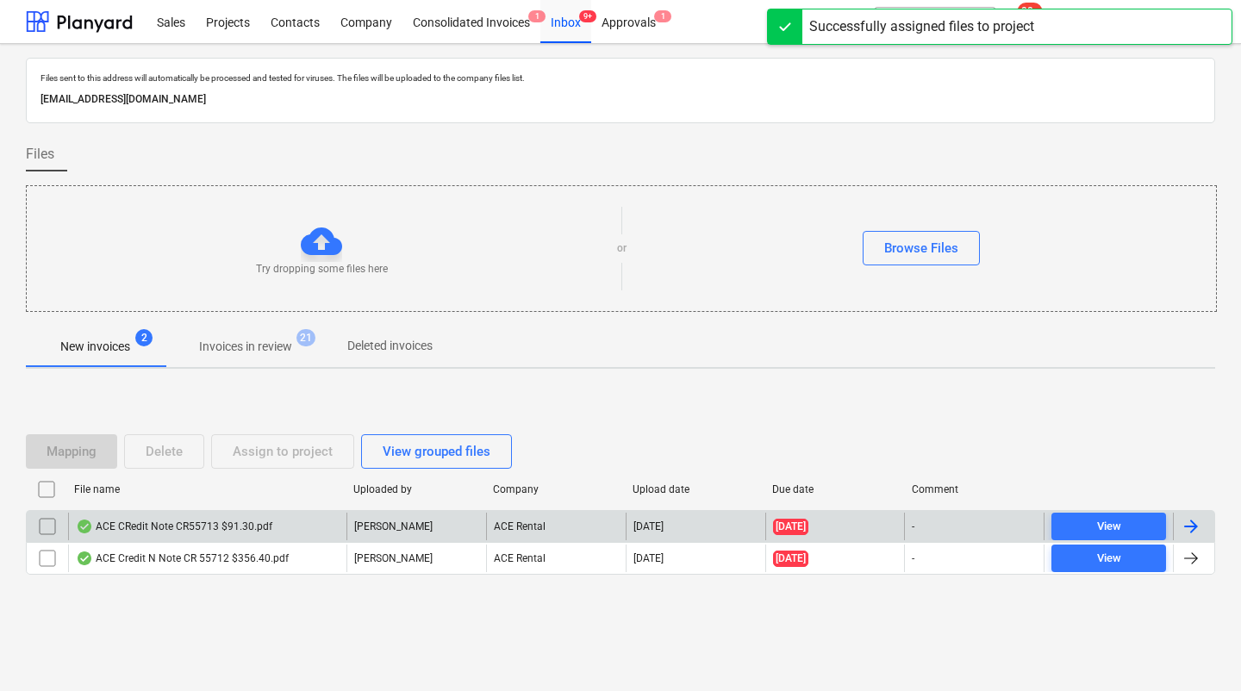
click at [198, 527] on div "ACE CRedit Note CR55713 $91.30.pdf" at bounding box center [174, 527] width 196 height 14
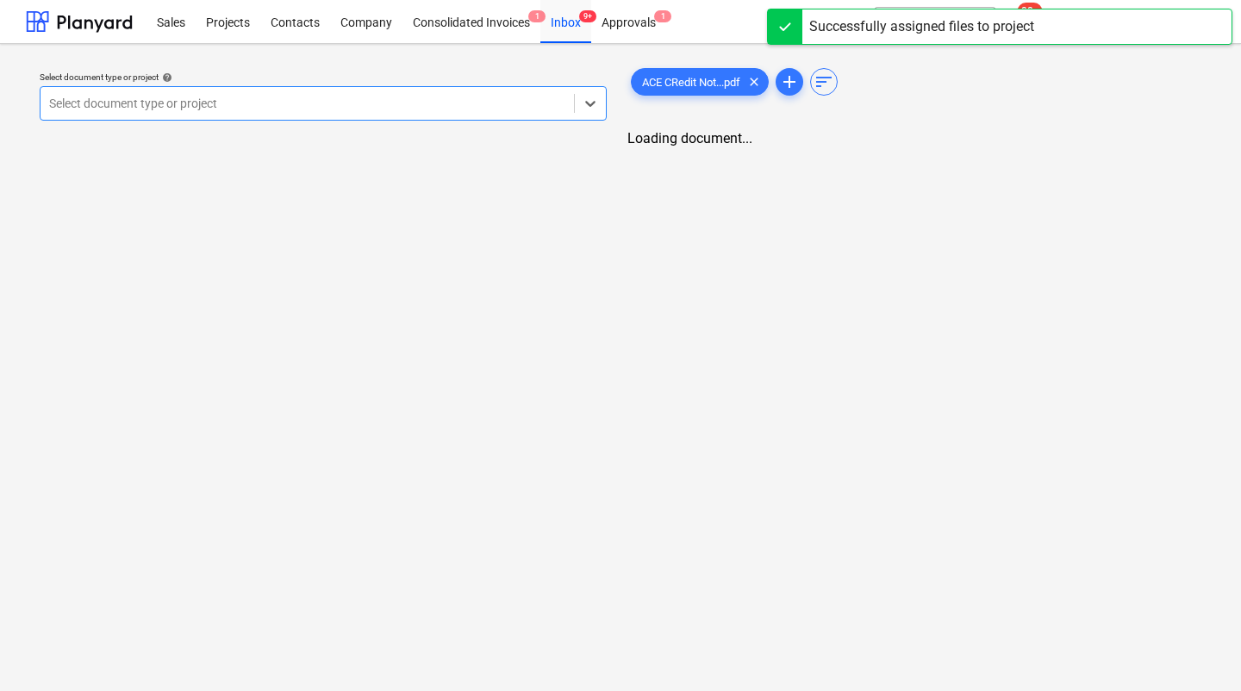
click at [264, 105] on div at bounding box center [307, 103] width 516 height 17
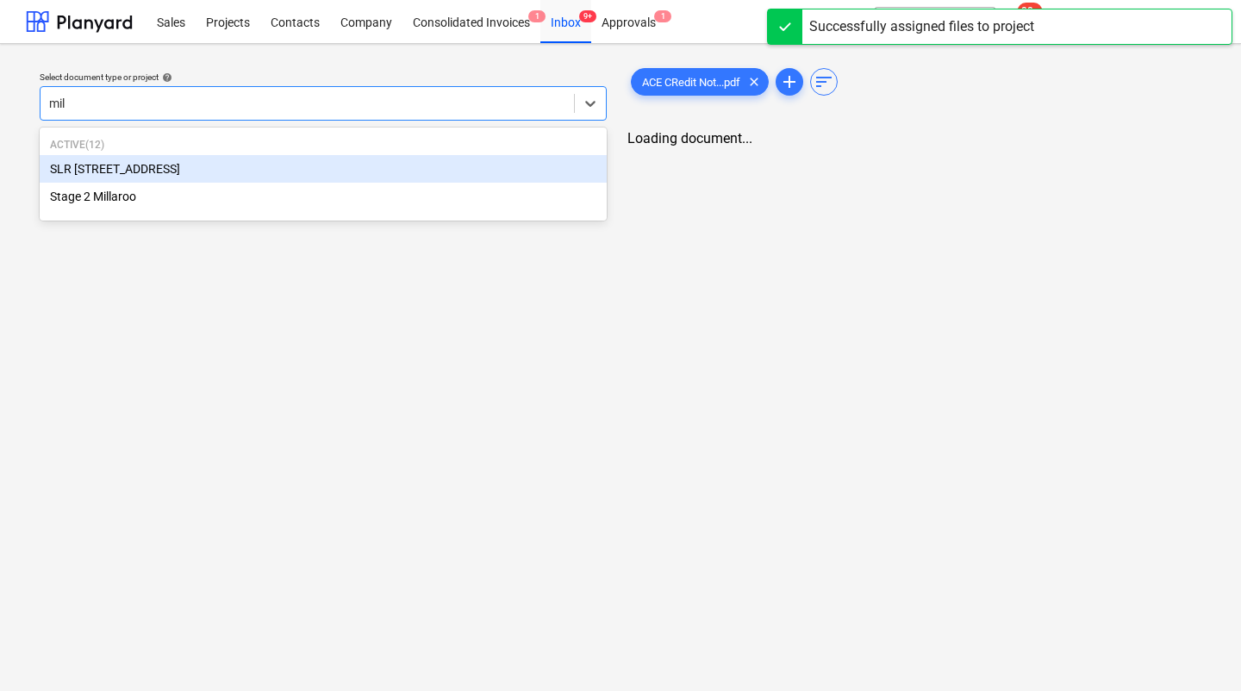
type input "mill"
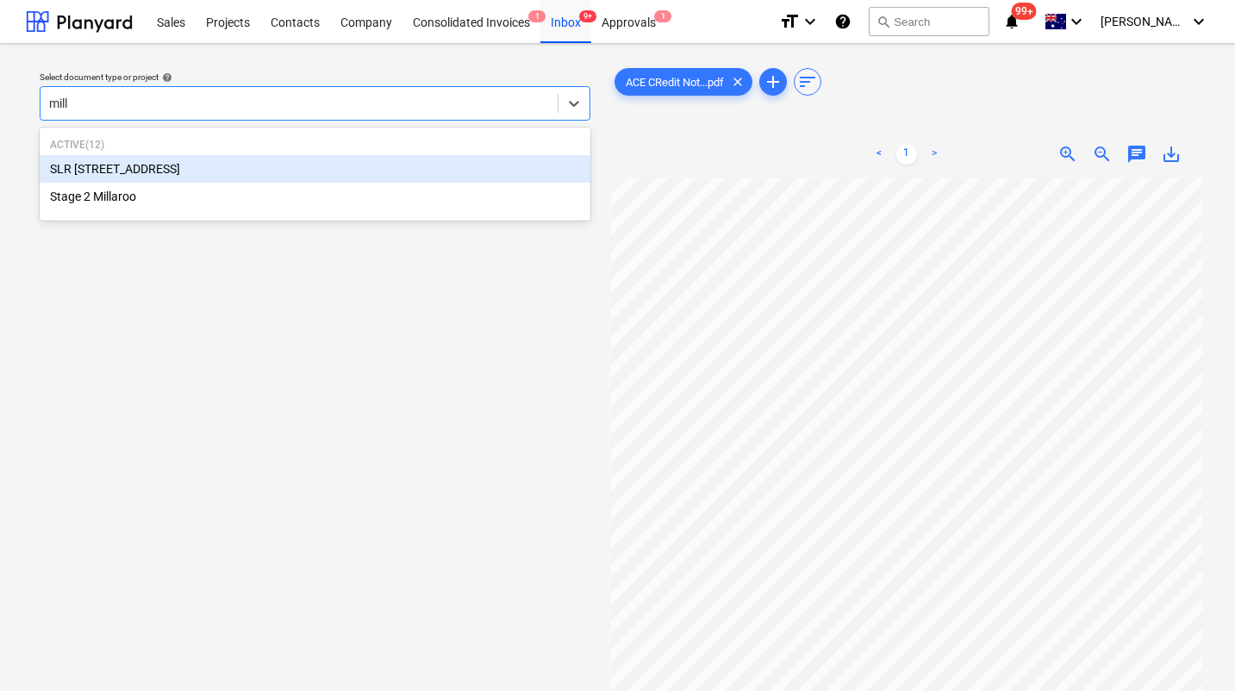
click at [103, 166] on div "SLR [STREET_ADDRESS]" at bounding box center [315, 169] width 551 height 28
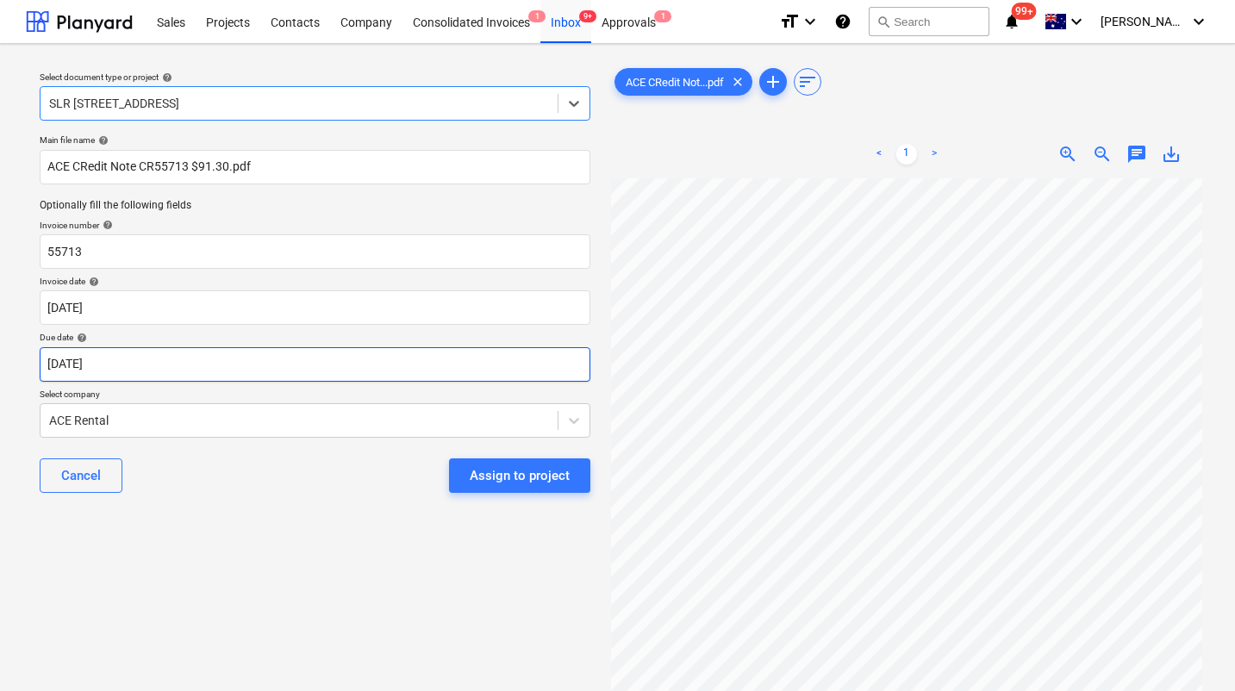
click at [129, 372] on body "Sales Projects Contacts Company Consolidated Invoices 1 Inbox 9+ Approvals 1 fo…" at bounding box center [617, 345] width 1235 height 691
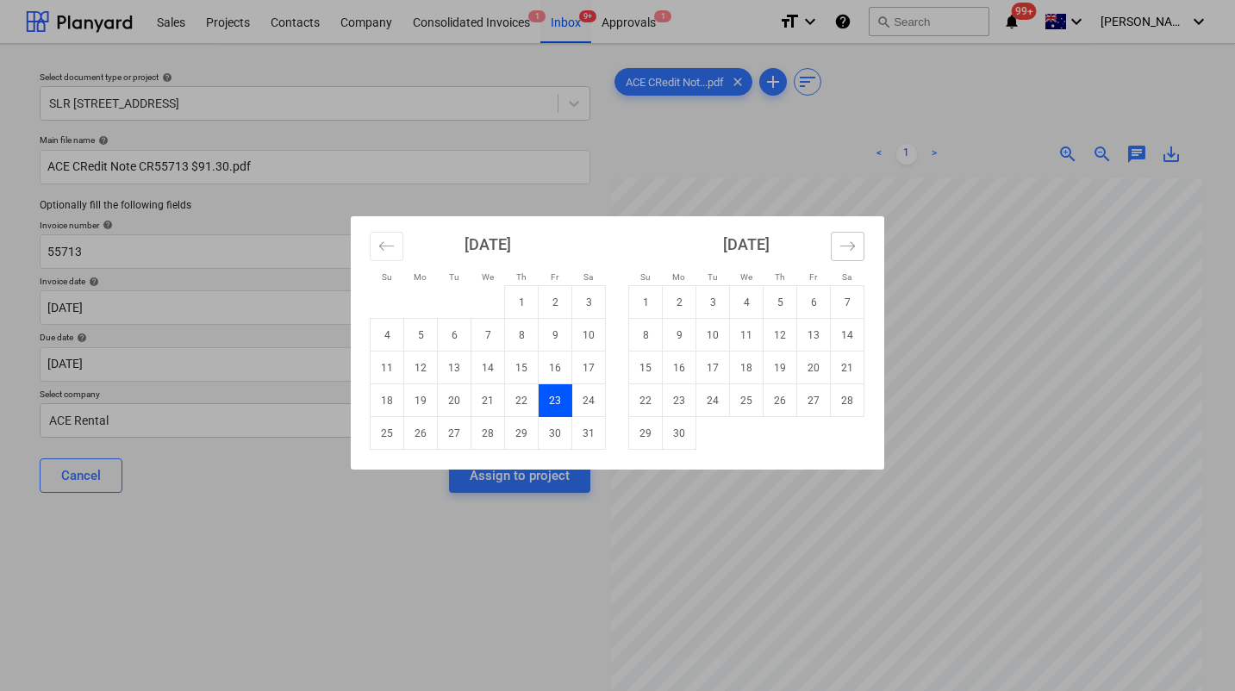
click at [851, 245] on icon "Move forward to switch to the next month." at bounding box center [847, 246] width 16 height 16
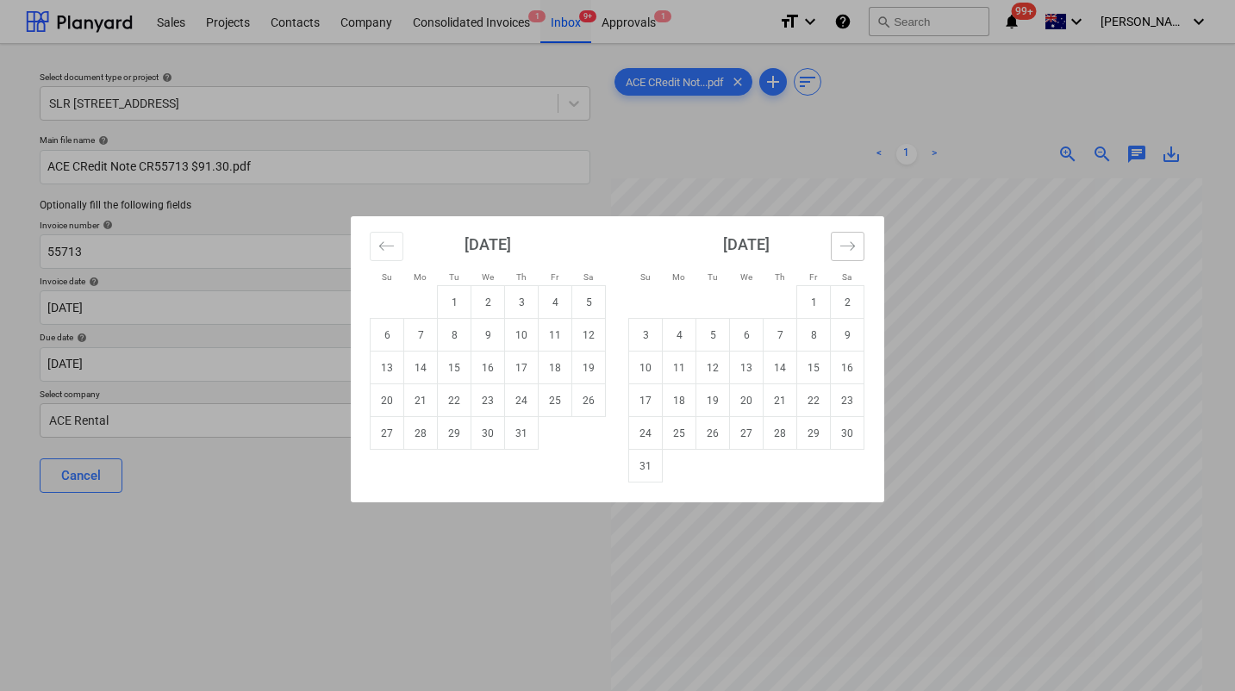
click at [851, 245] on icon "Move forward to switch to the next month." at bounding box center [847, 246] width 16 height 16
click at [678, 338] on td "8" at bounding box center [680, 335] width 34 height 33
type input "08 Sep 2025"
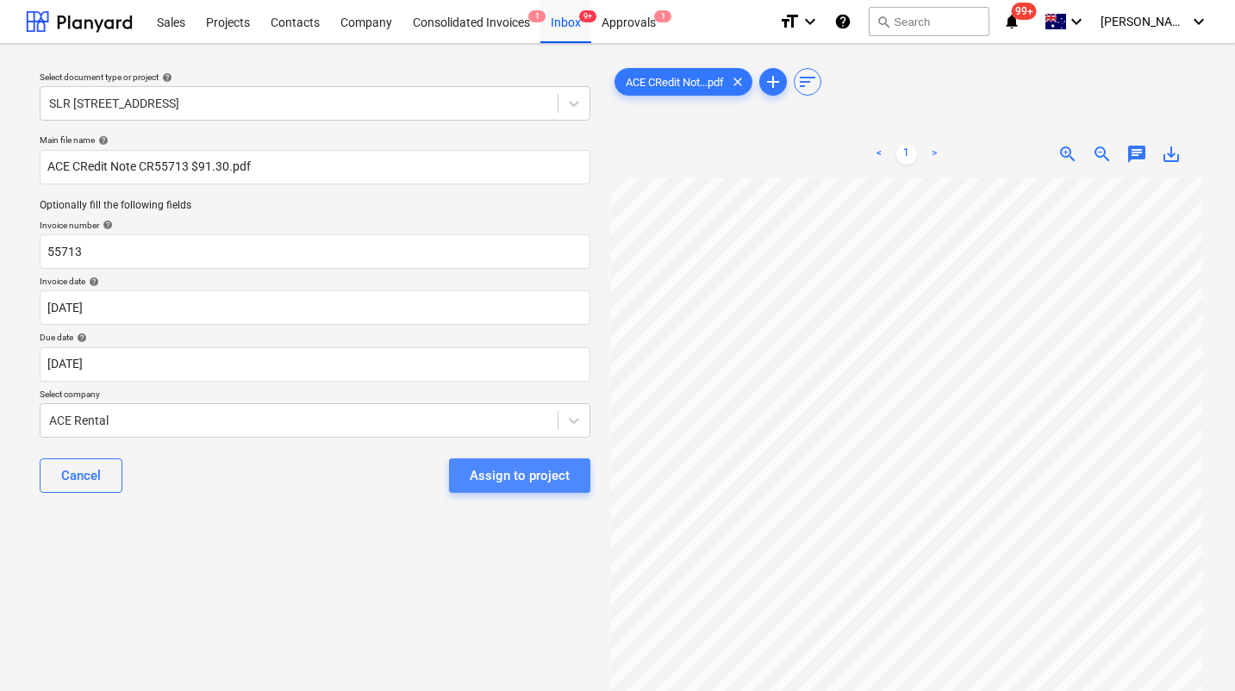
click at [523, 474] on div "Assign to project" at bounding box center [520, 476] width 100 height 22
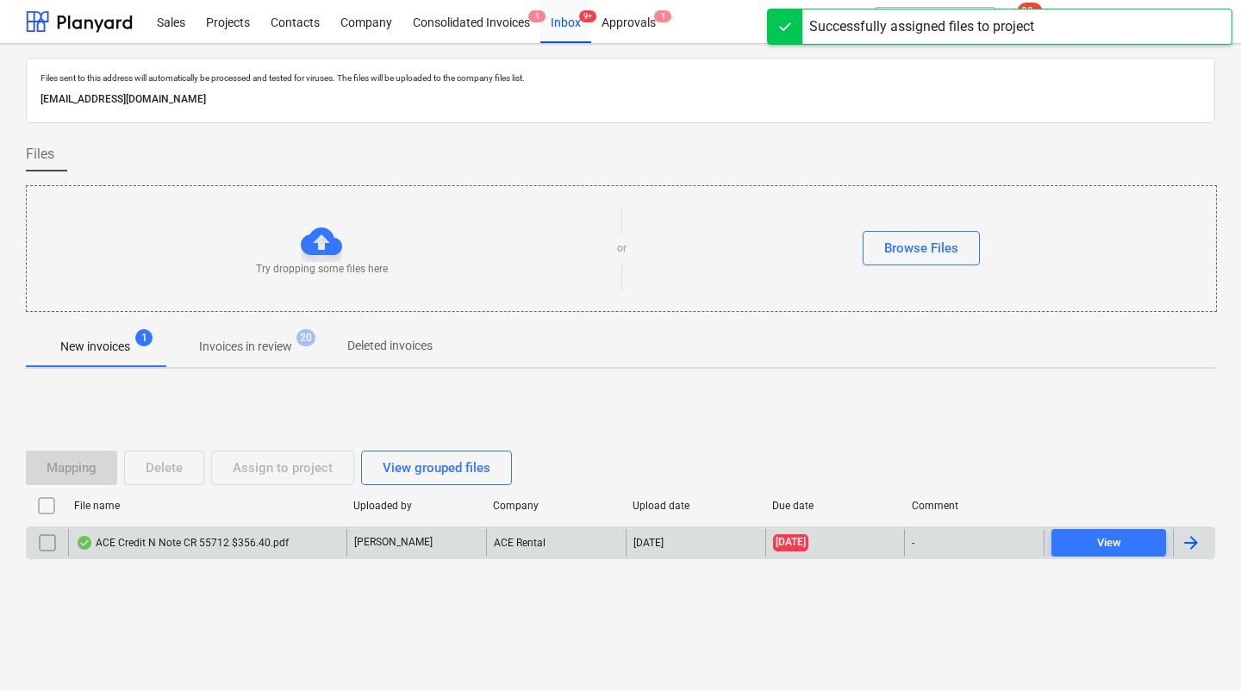
click at [215, 546] on div "ACE Credit N Note CR 55712 $356.40.pdf" at bounding box center [182, 543] width 213 height 14
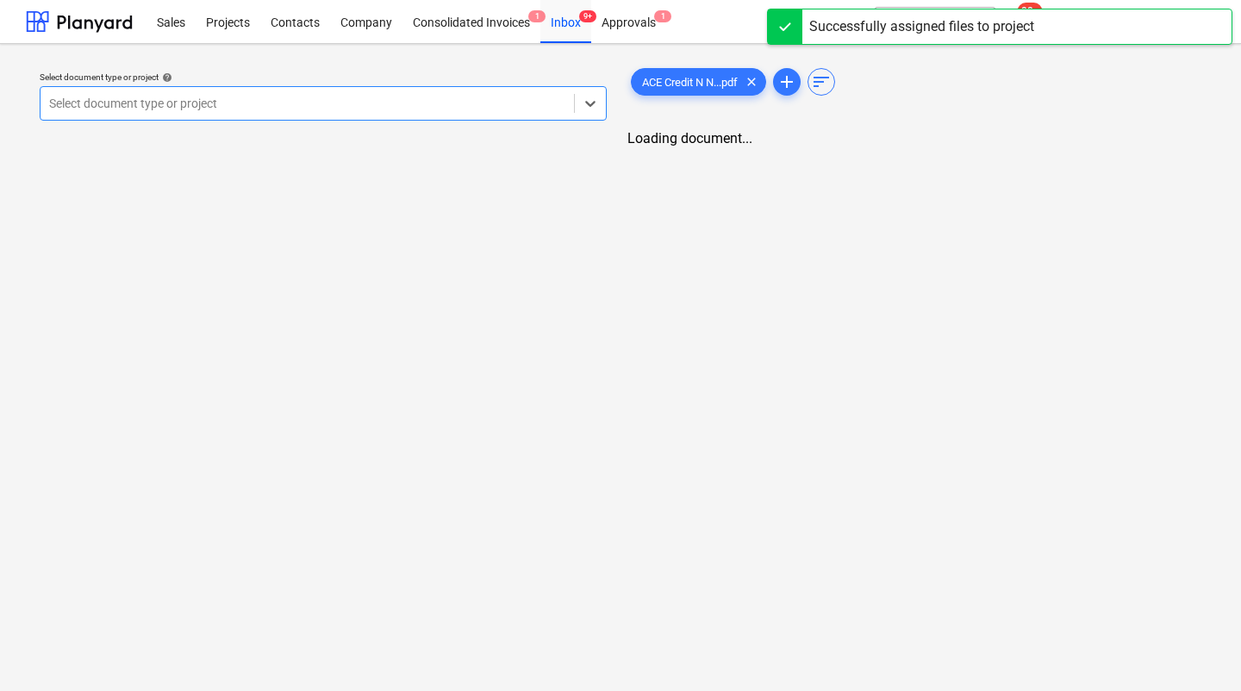
click at [327, 115] on div "Select document type or project" at bounding box center [307, 103] width 533 height 24
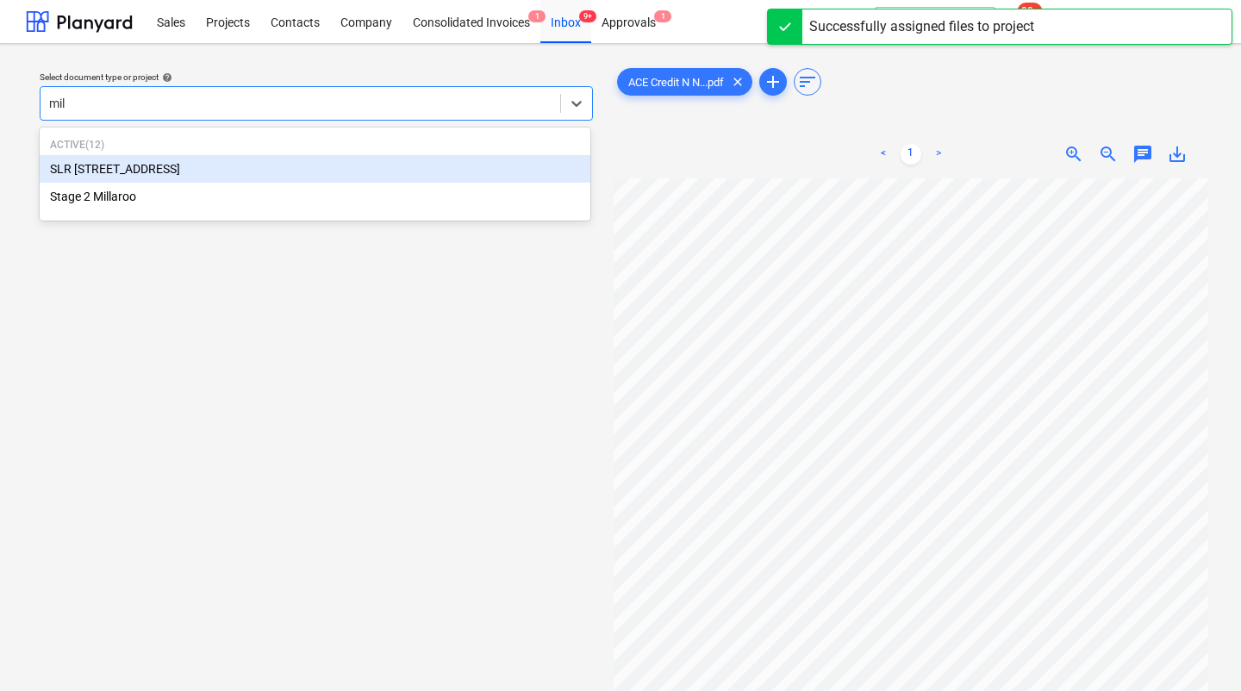
type input "mill"
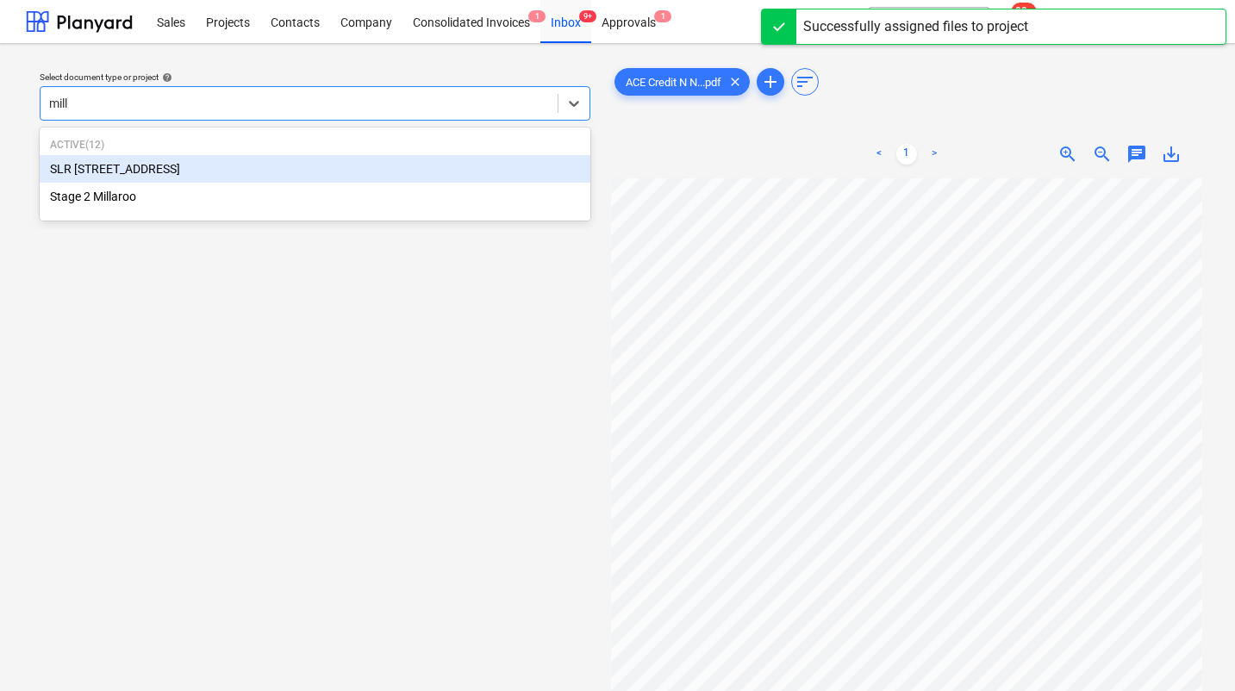
click at [125, 172] on div "SLR [STREET_ADDRESS]" at bounding box center [315, 169] width 551 height 28
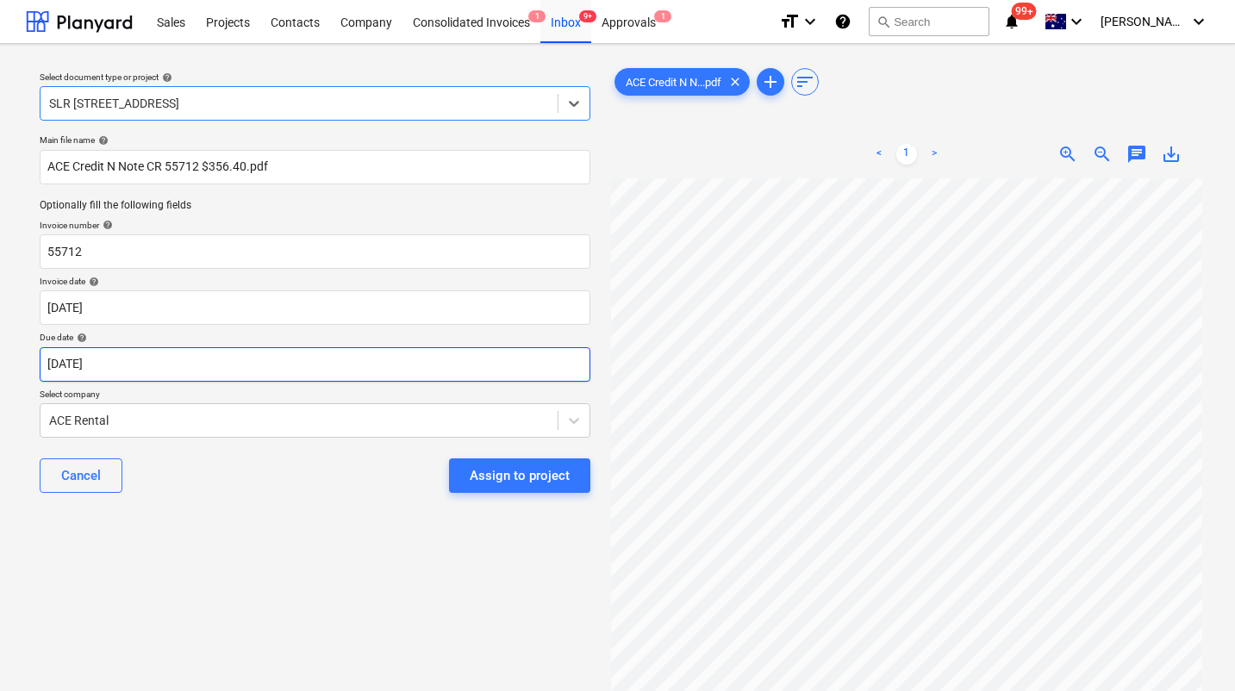
click at [240, 361] on body "Sales Projects Contacts Company Consolidated Invoices 1 Inbox 9+ Approvals 1 fo…" at bounding box center [617, 345] width 1235 height 691
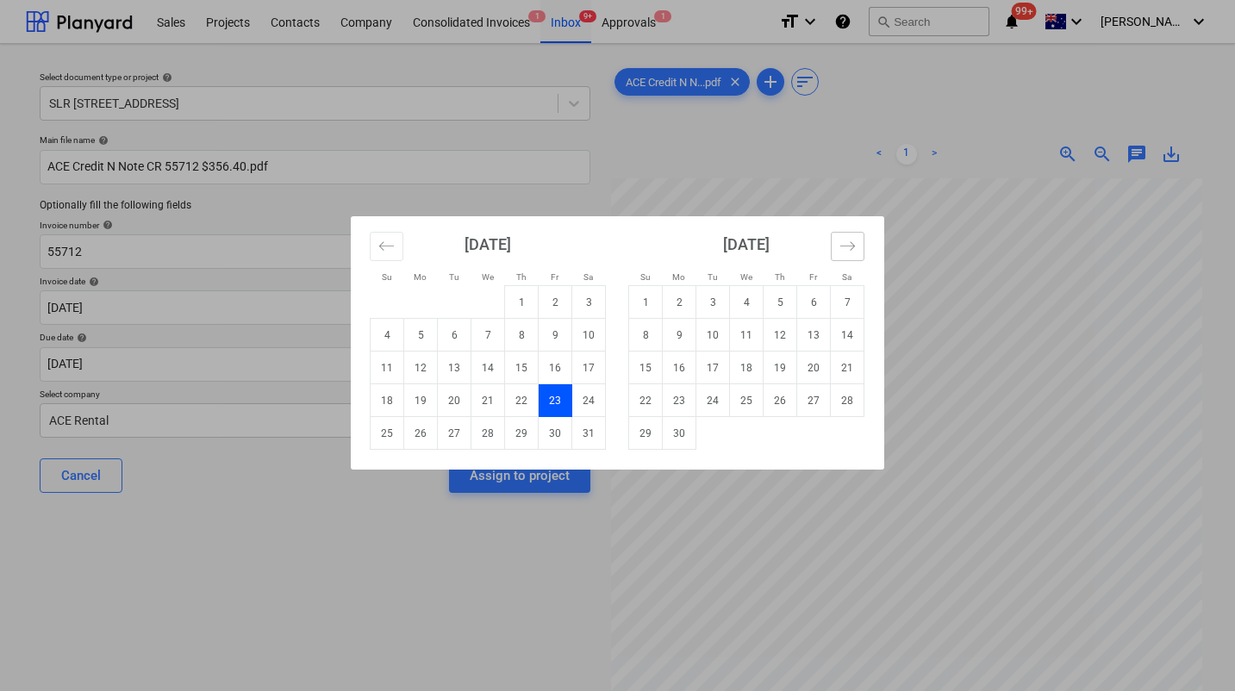
click at [847, 244] on icon "Move forward to switch to the next month." at bounding box center [847, 246] width 16 height 16
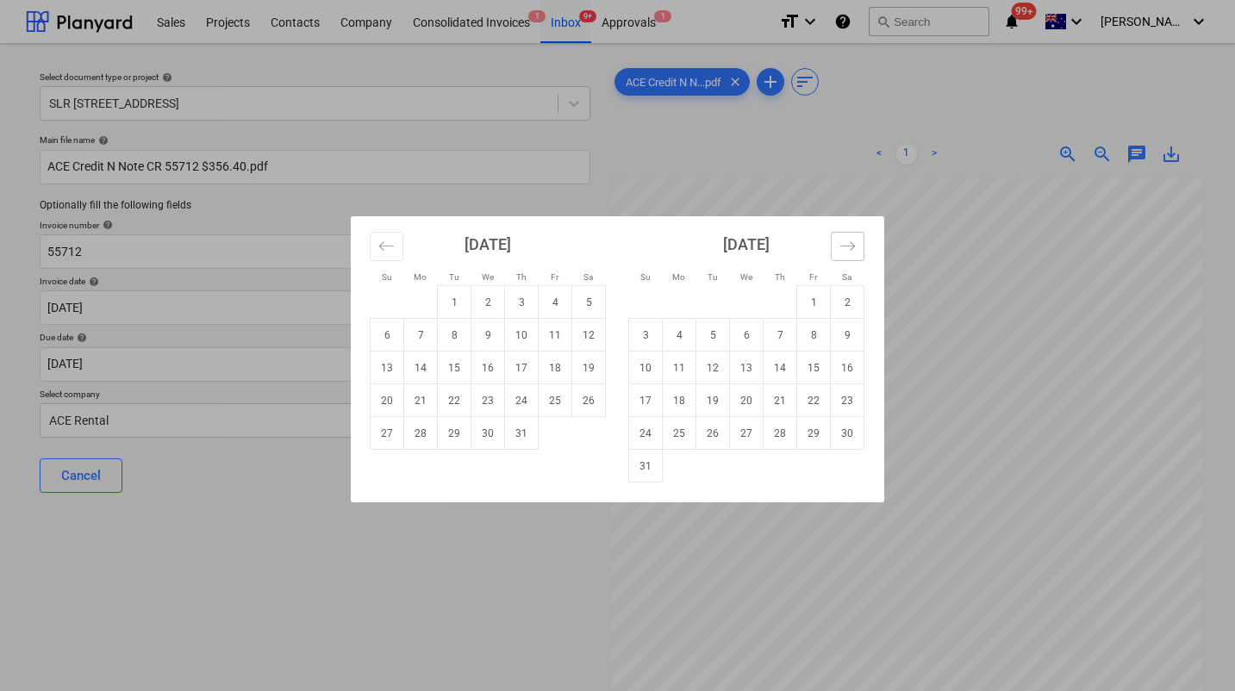
click at [847, 244] on icon "Move forward to switch to the next month." at bounding box center [847, 246] width 16 height 16
click at [689, 334] on td "8" at bounding box center [680, 335] width 34 height 33
type input "08 Sep 2025"
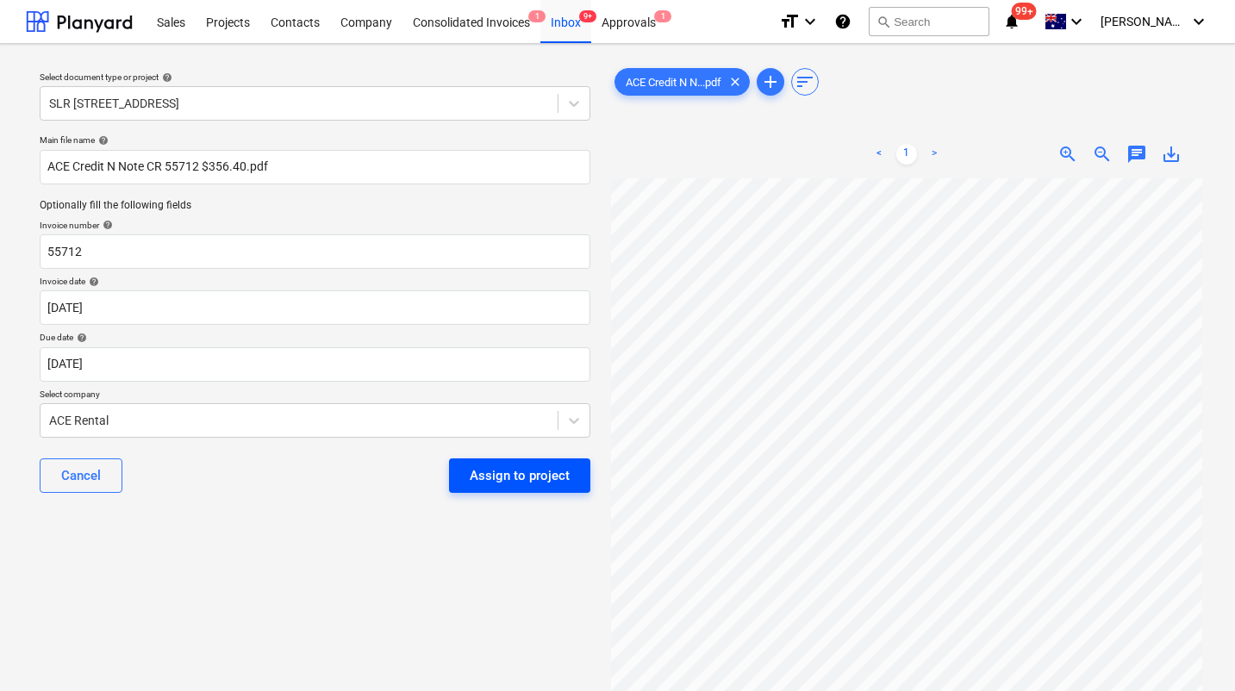
click at [515, 481] on div "Assign to project" at bounding box center [520, 476] width 100 height 22
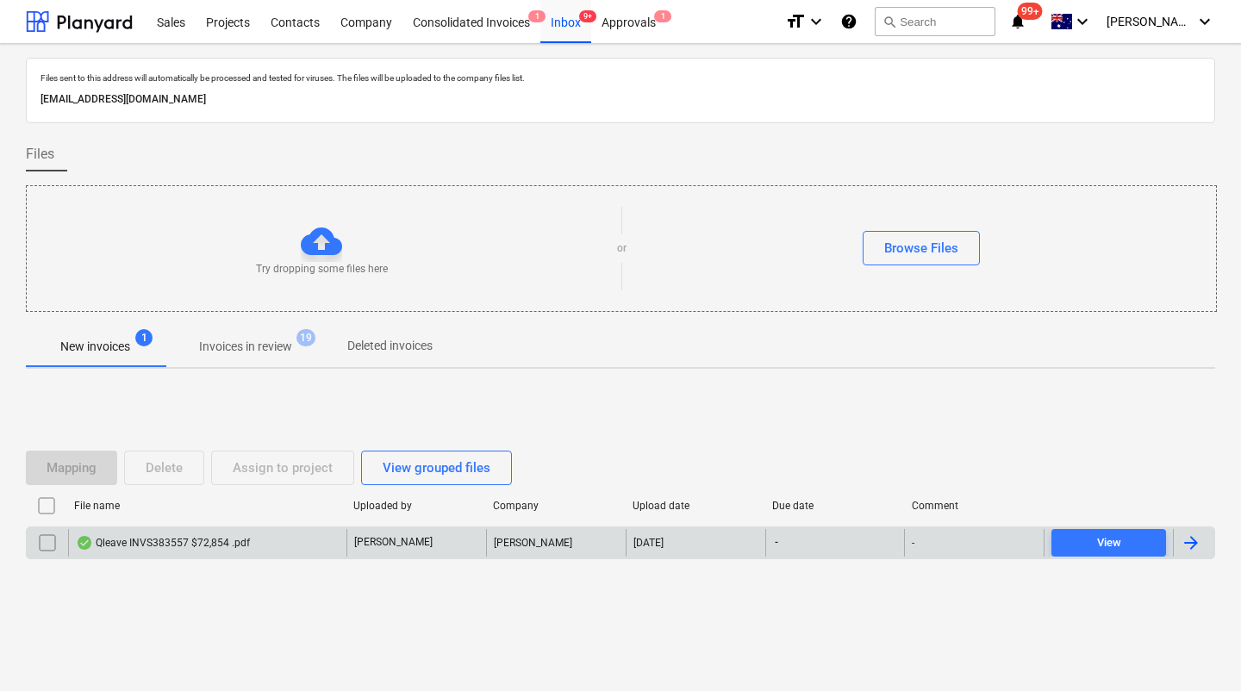
click at [152, 539] on div "Qleave INVS383557 $72,854 .pdf" at bounding box center [163, 543] width 174 height 14
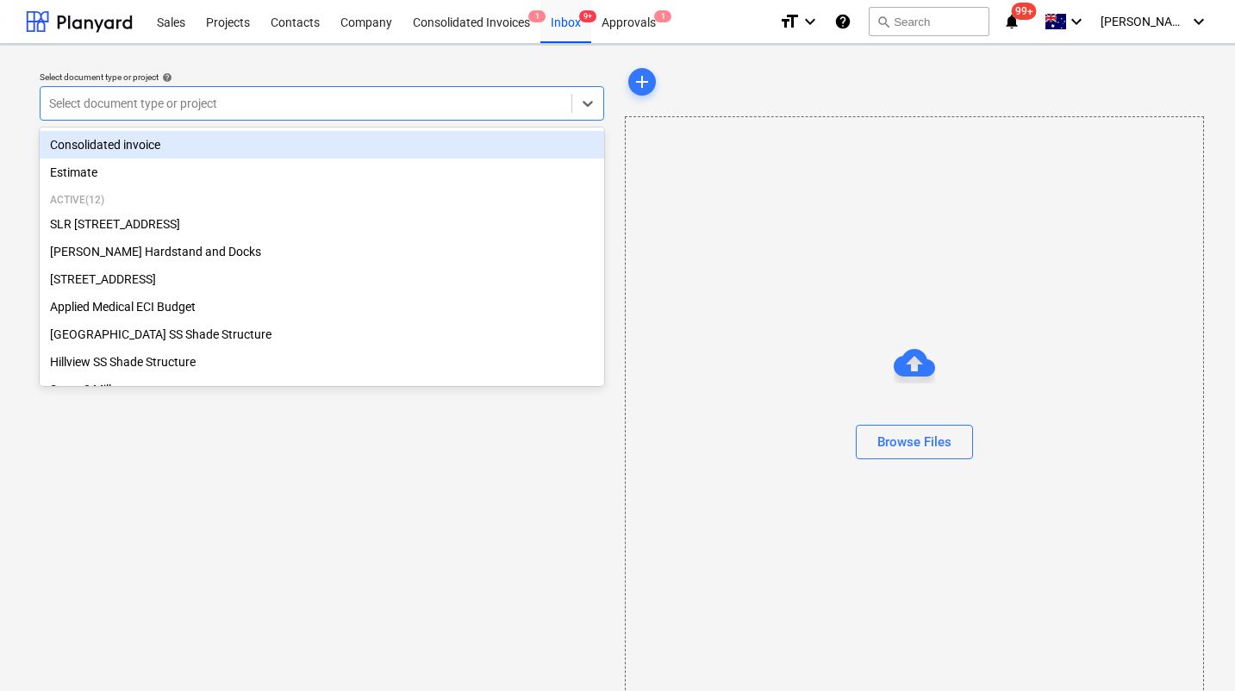
click at [297, 101] on div at bounding box center [306, 103] width 514 height 17
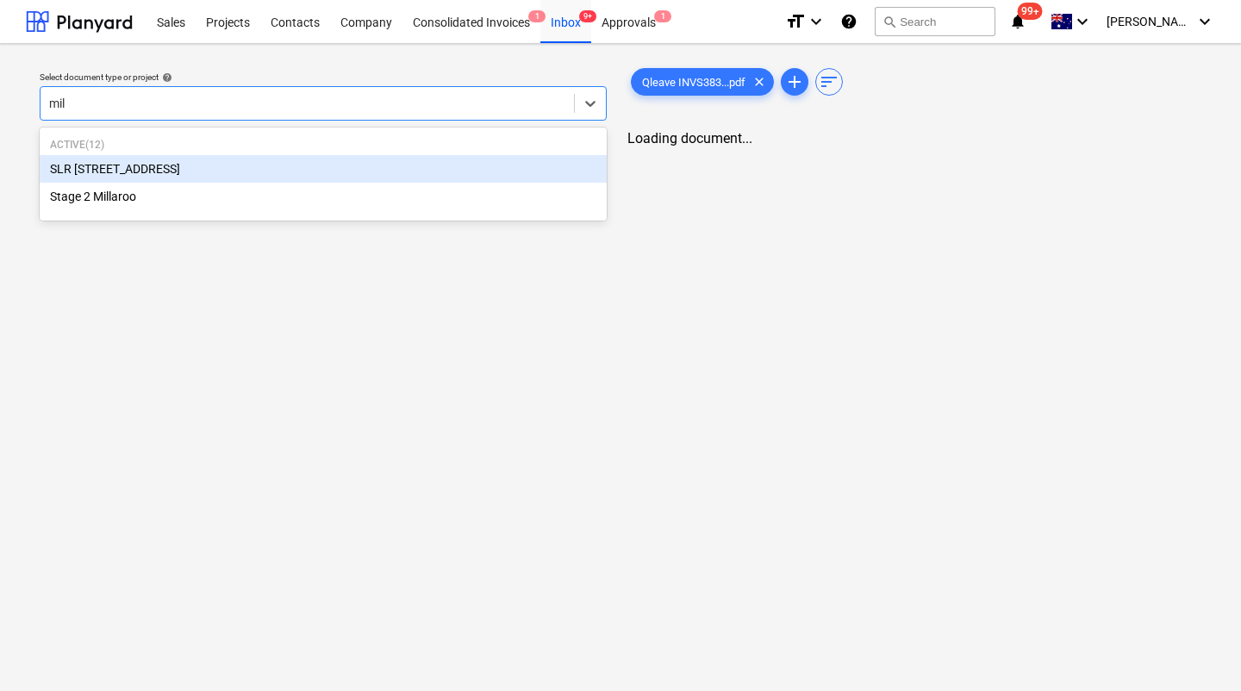
type input "mill"
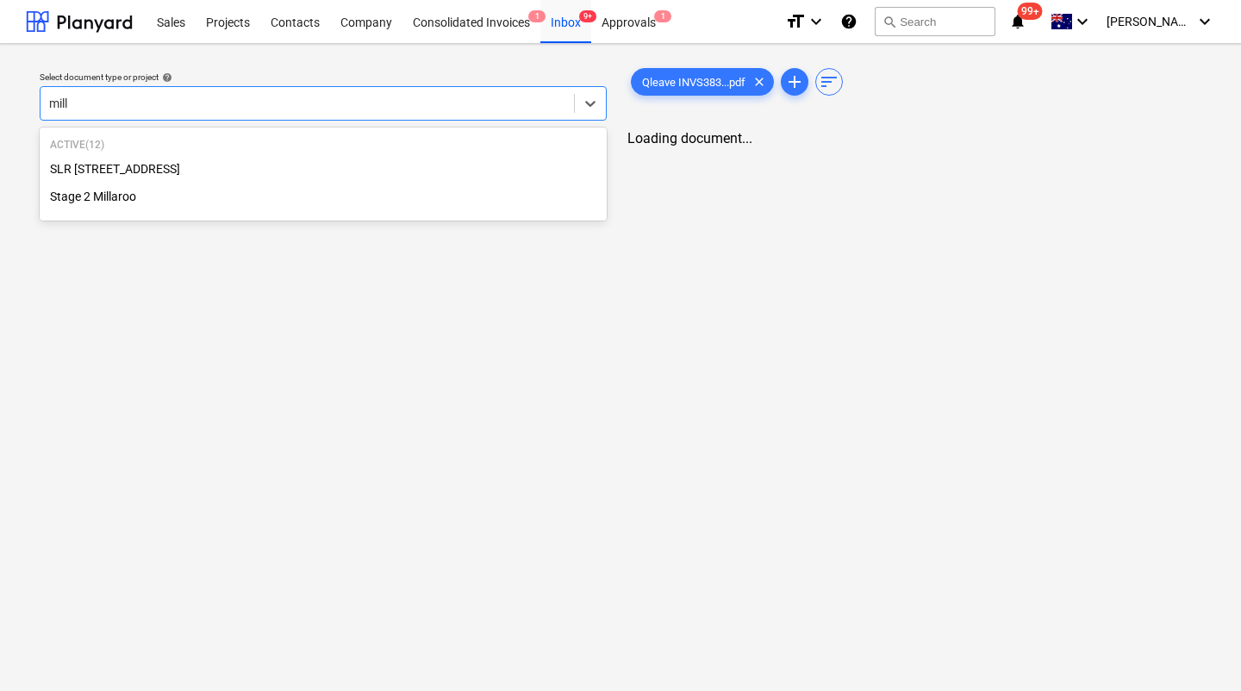
click at [86, 203] on div "Stage 2 Millaroo" at bounding box center [323, 197] width 567 height 28
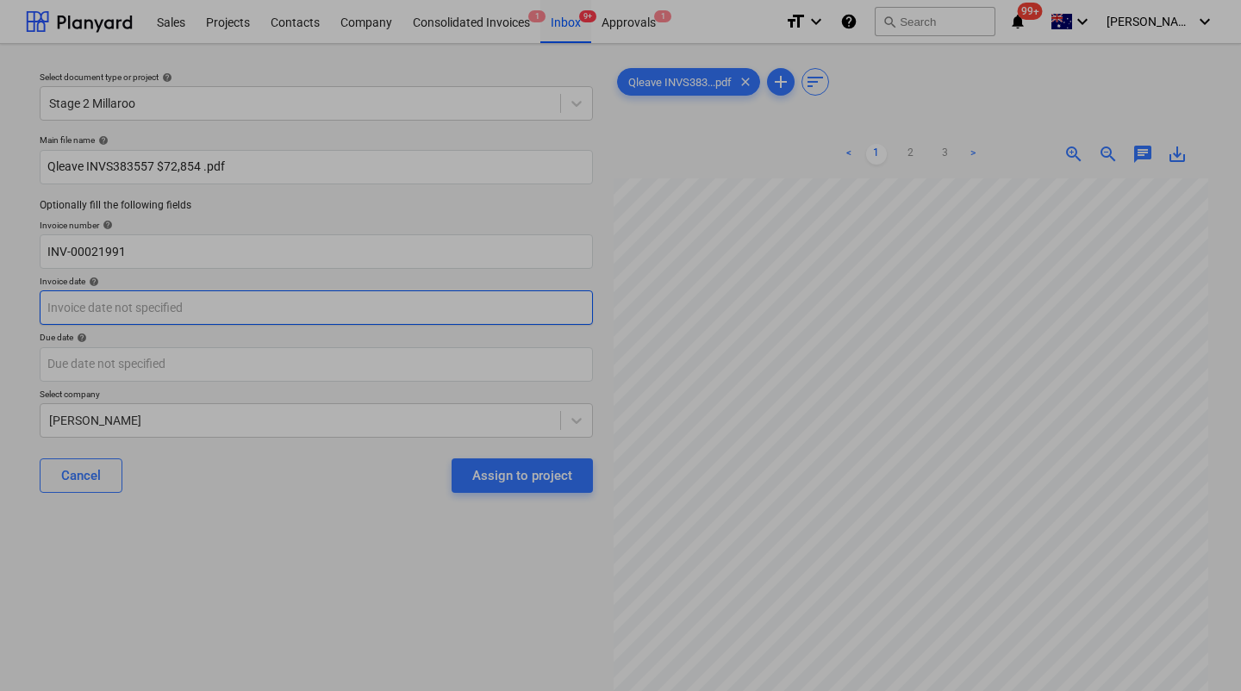
click at [204, 313] on body "Sales Projects Contacts Company Consolidated Invoices 1 Inbox 9+ Approvals 1 fo…" at bounding box center [620, 345] width 1241 height 691
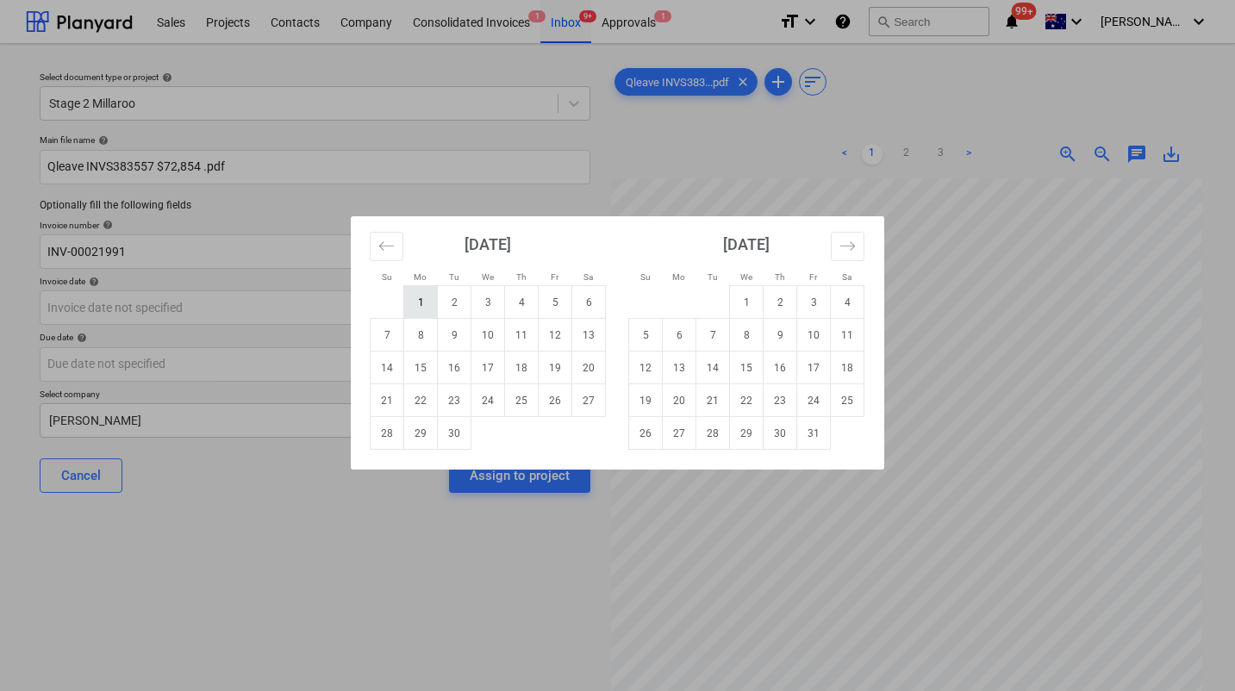
click at [425, 304] on td "1" at bounding box center [421, 302] width 34 height 33
type input "01 Sep 2025"
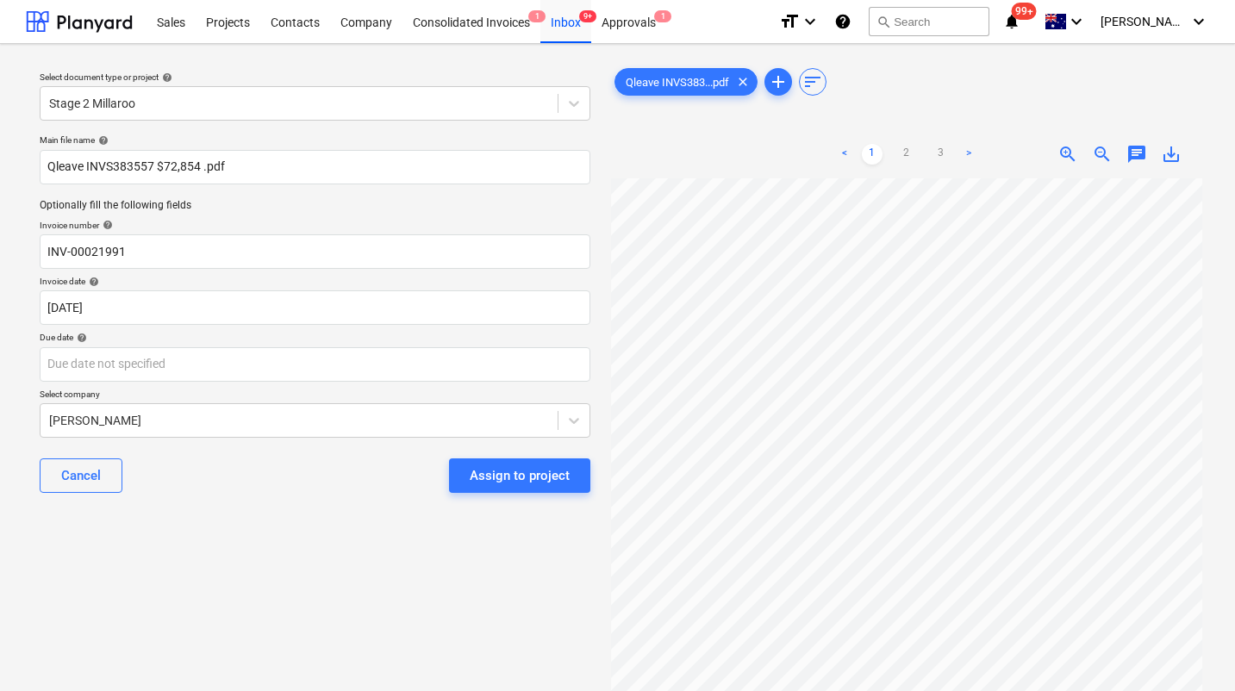
click at [145, 383] on div "Main file name help Qleave INVS383557 $72,854 .pdf Optionally fill the followin…" at bounding box center [315, 321] width 564 height 386
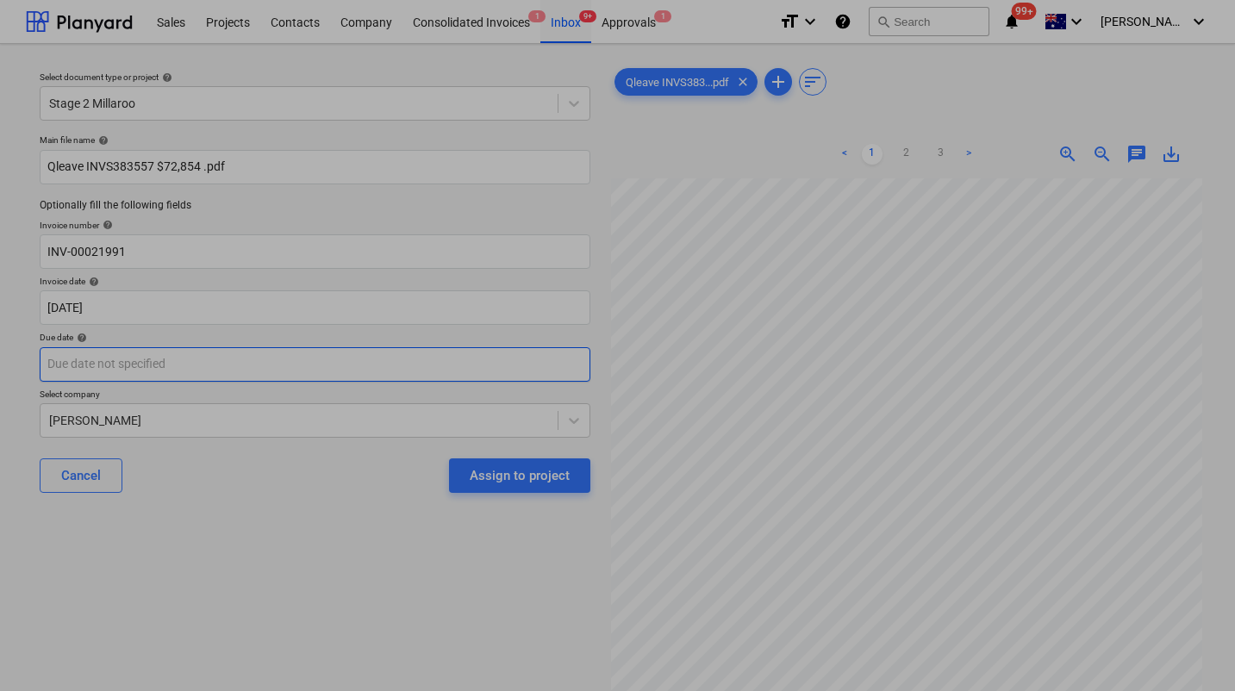
click at [139, 366] on body "Sales Projects Contacts Company Consolidated Invoices 1 Inbox 9+ Approvals 1 fo…" at bounding box center [617, 345] width 1235 height 691
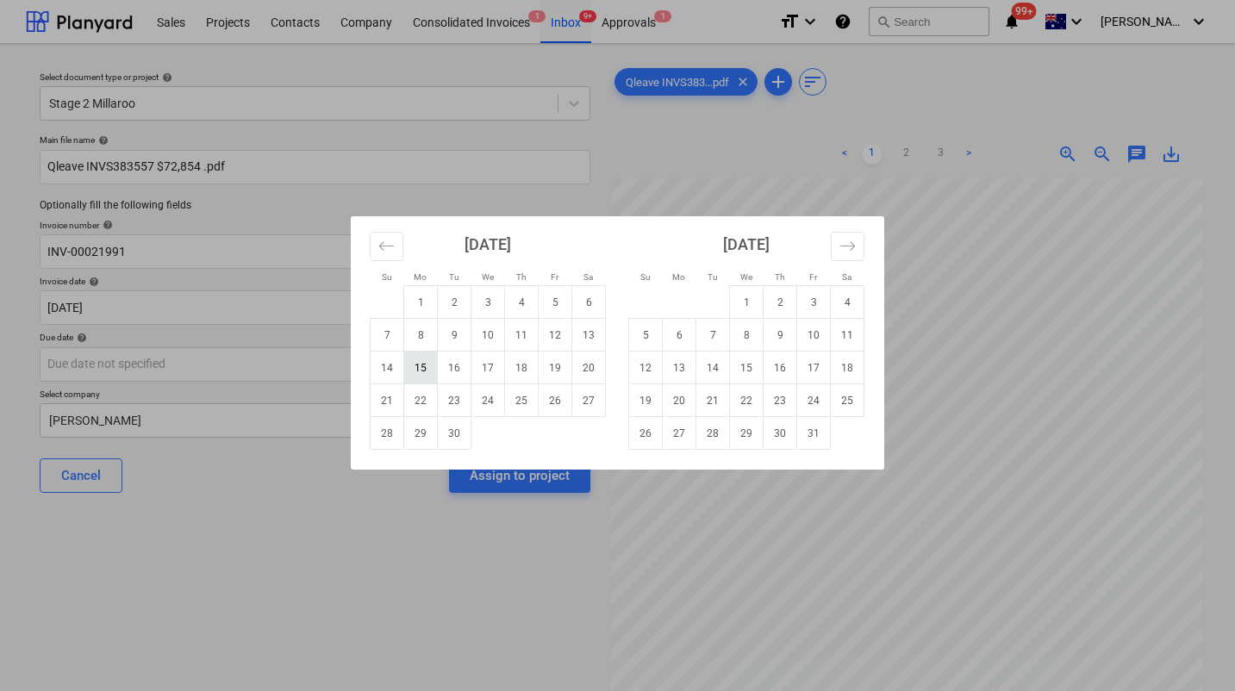
click at [416, 378] on td "15" at bounding box center [421, 368] width 34 height 33
type input "15 Sep 2025"
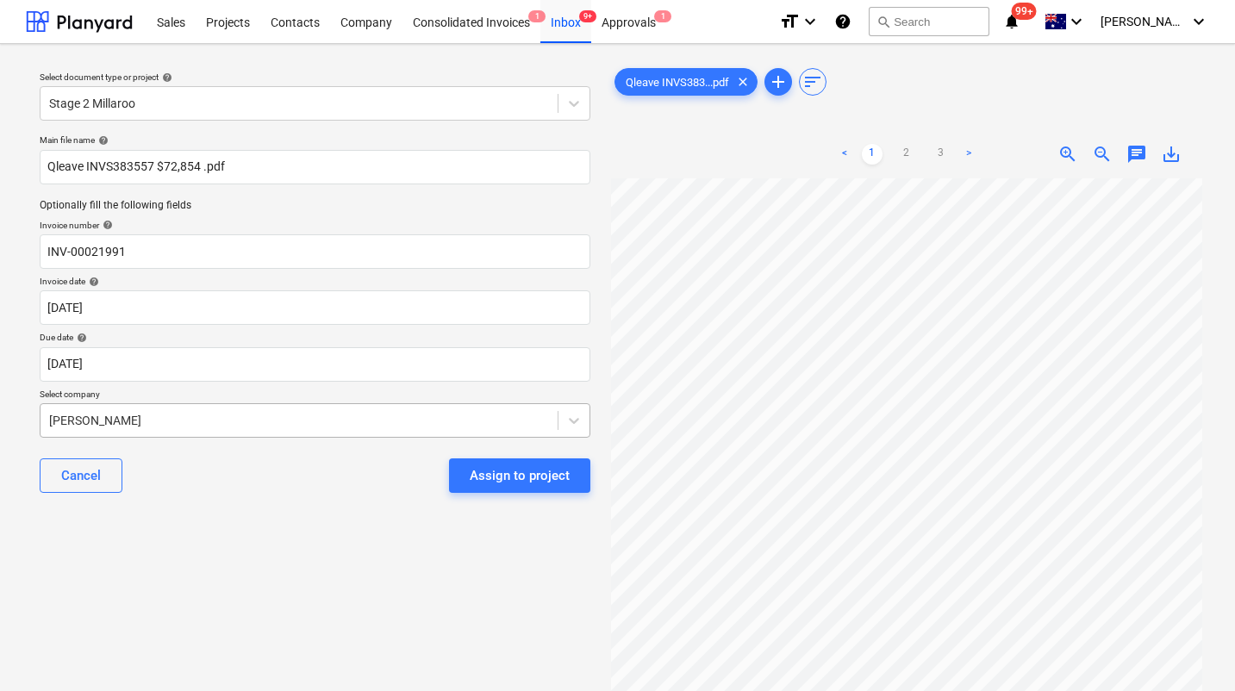
click at [277, 421] on div "Jason Escobar" at bounding box center [315, 420] width 551 height 34
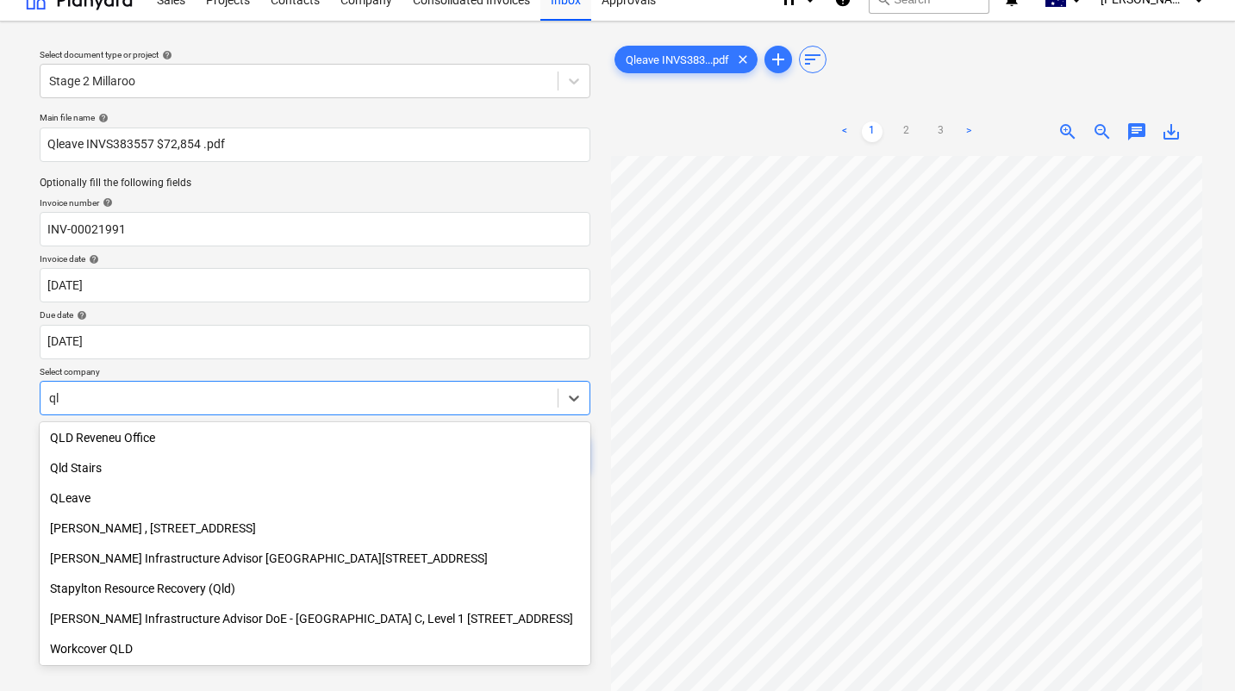
scroll to position [545, 0]
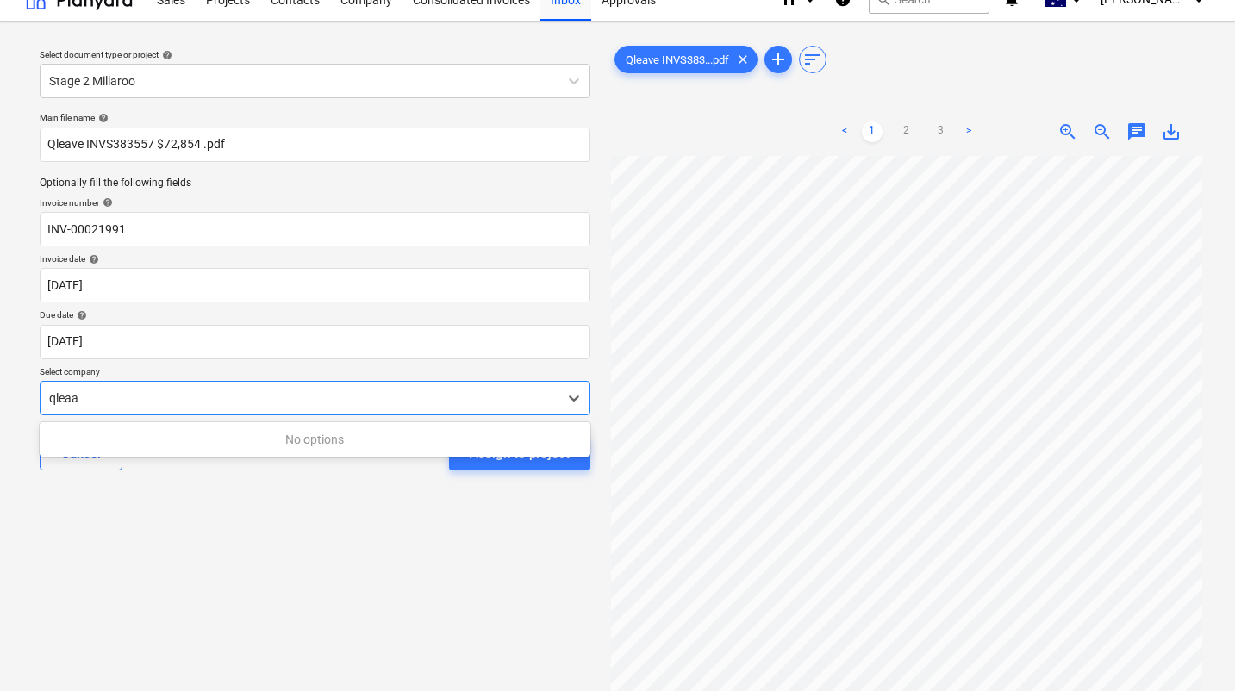
type input "qlea"
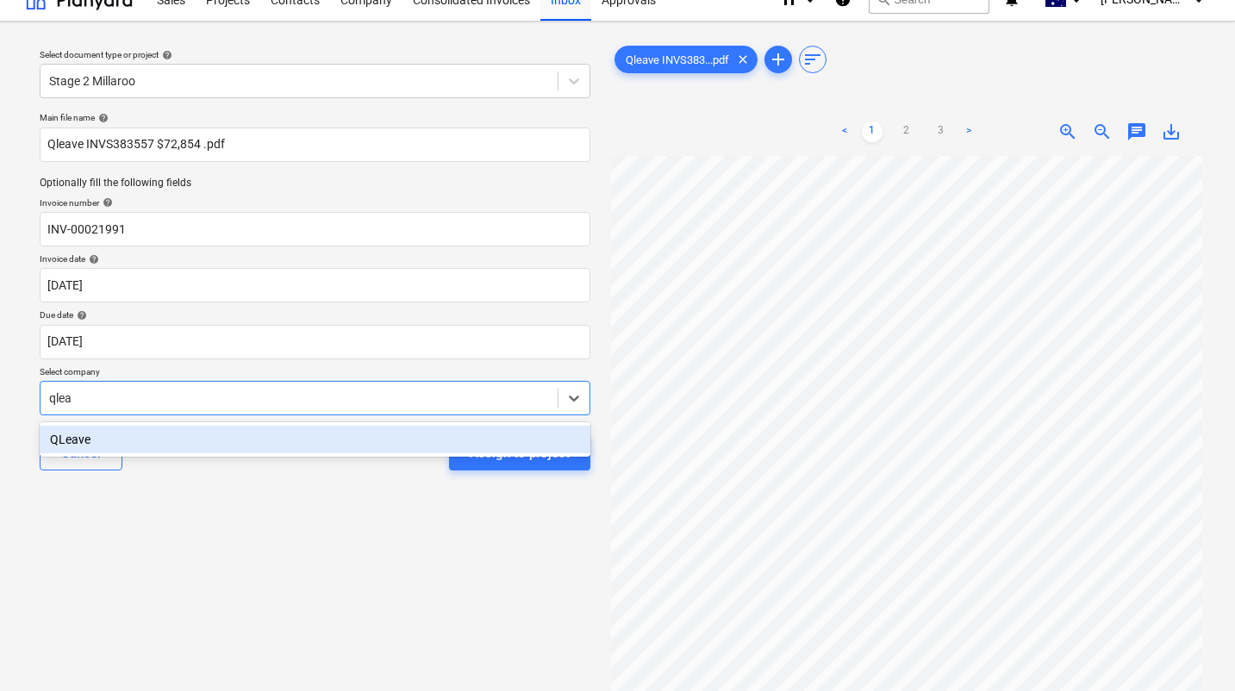
click at [132, 437] on div "QLeave" at bounding box center [315, 440] width 551 height 28
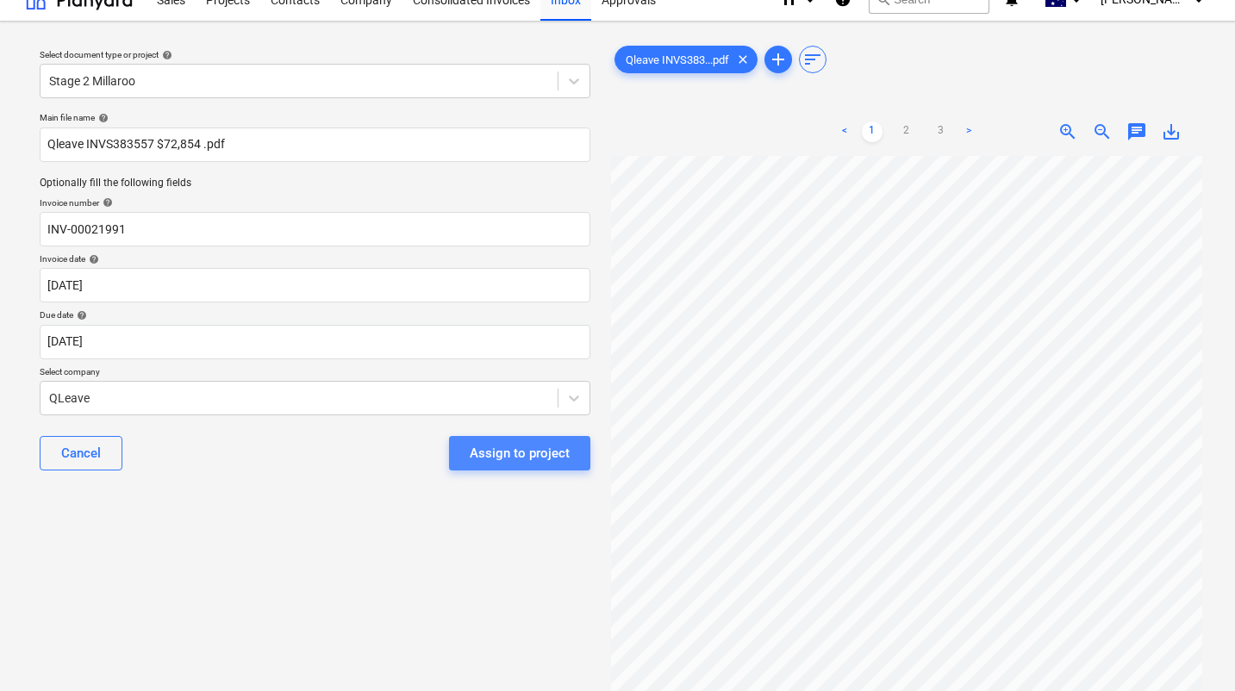
click at [521, 453] on div "Assign to project" at bounding box center [520, 453] width 100 height 22
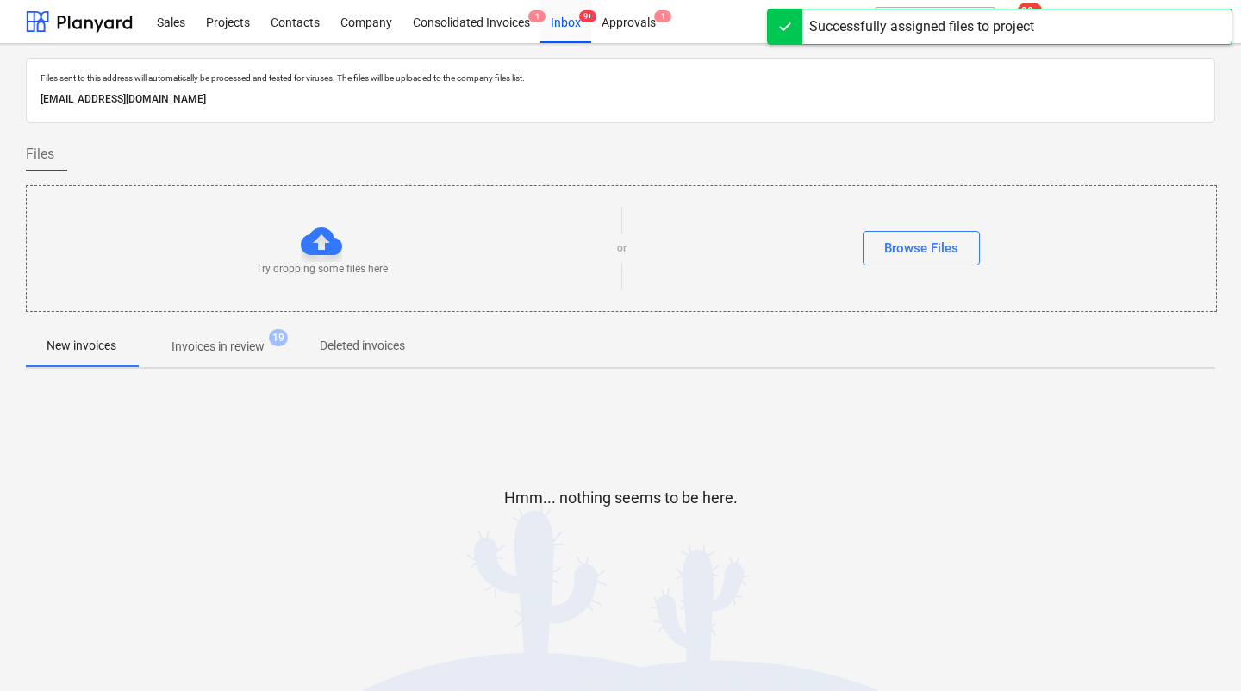
click at [273, 427] on div "Hmm... nothing seems to be here." at bounding box center [620, 512] width 1189 height 259
click at [255, 358] on span "Invoices in review 19" at bounding box center [218, 346] width 162 height 31
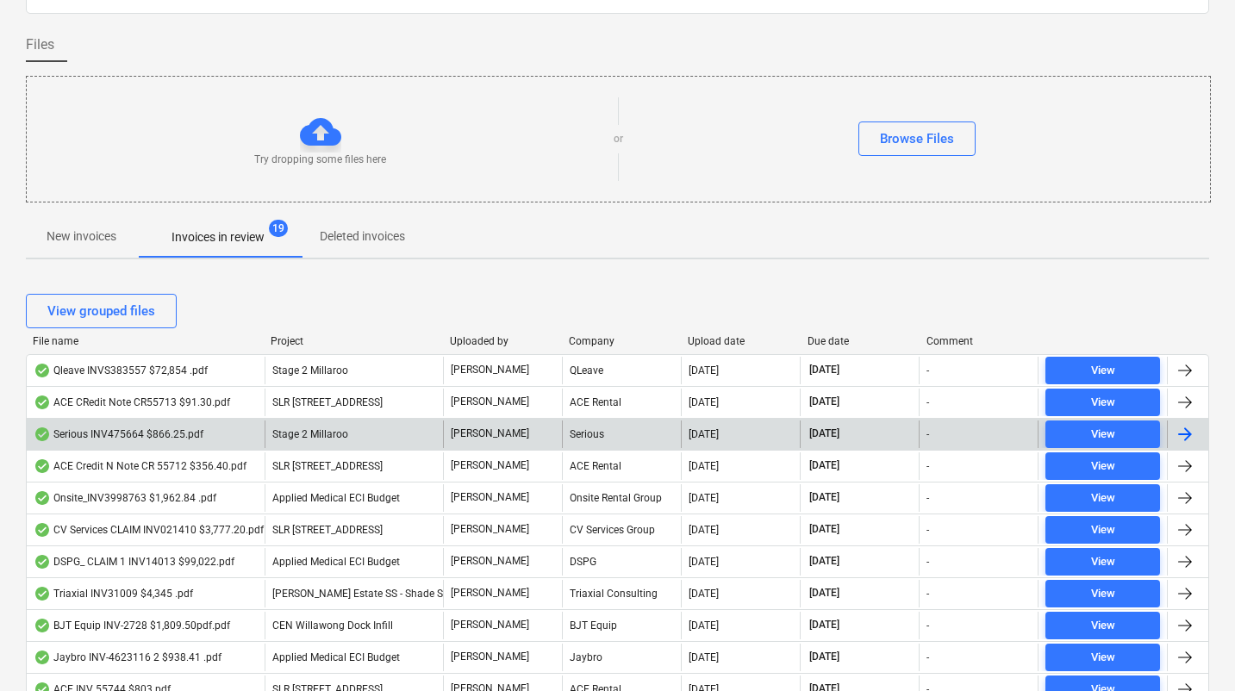
scroll to position [114, 0]
